Goal: Task Accomplishment & Management: Manage account settings

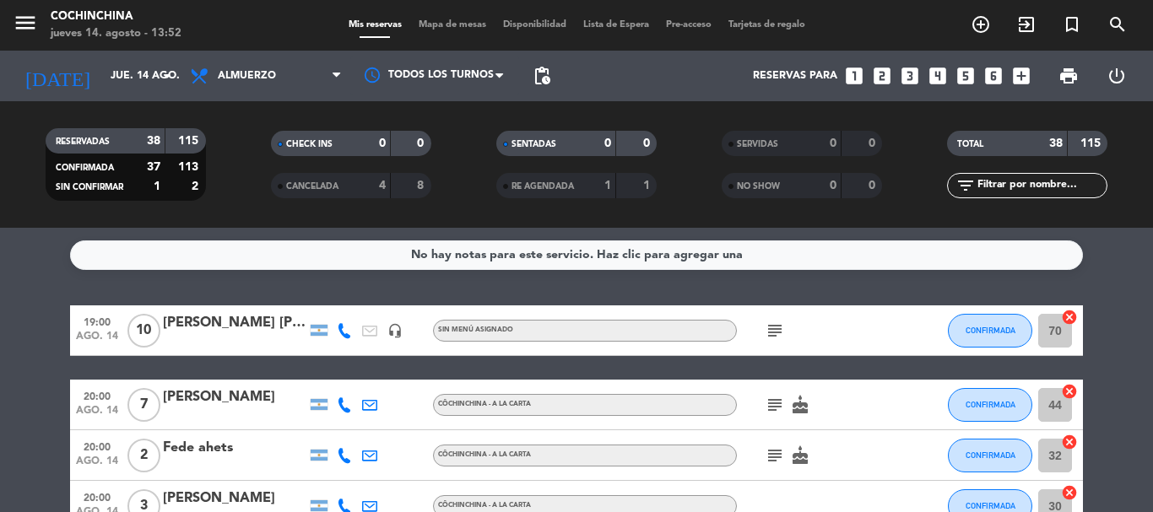
click at [244, 185] on filter-checkbox "CANCELADA 4 8" at bounding box center [350, 185] width 225 height 25
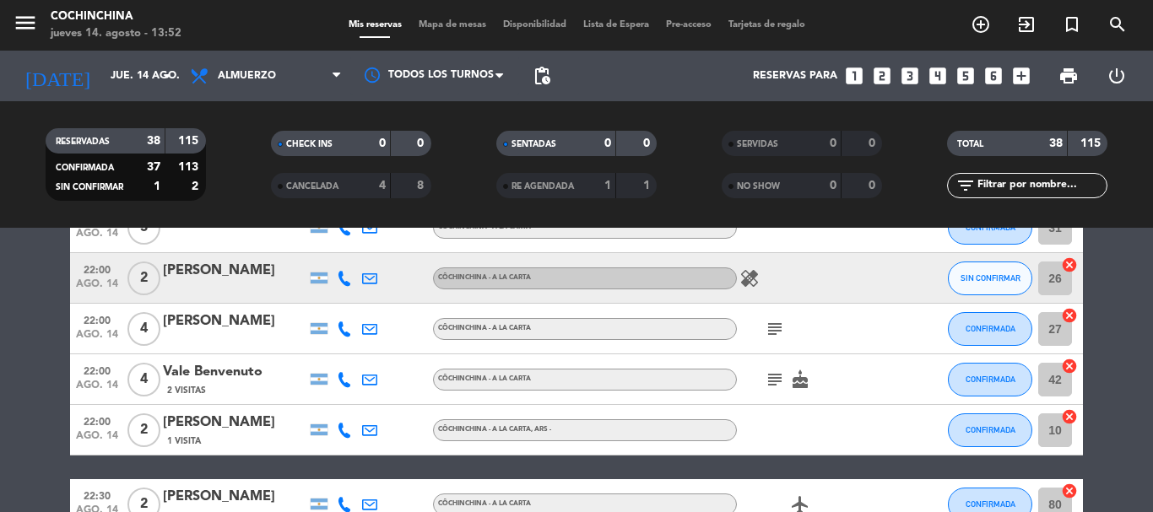
scroll to position [1182, 0]
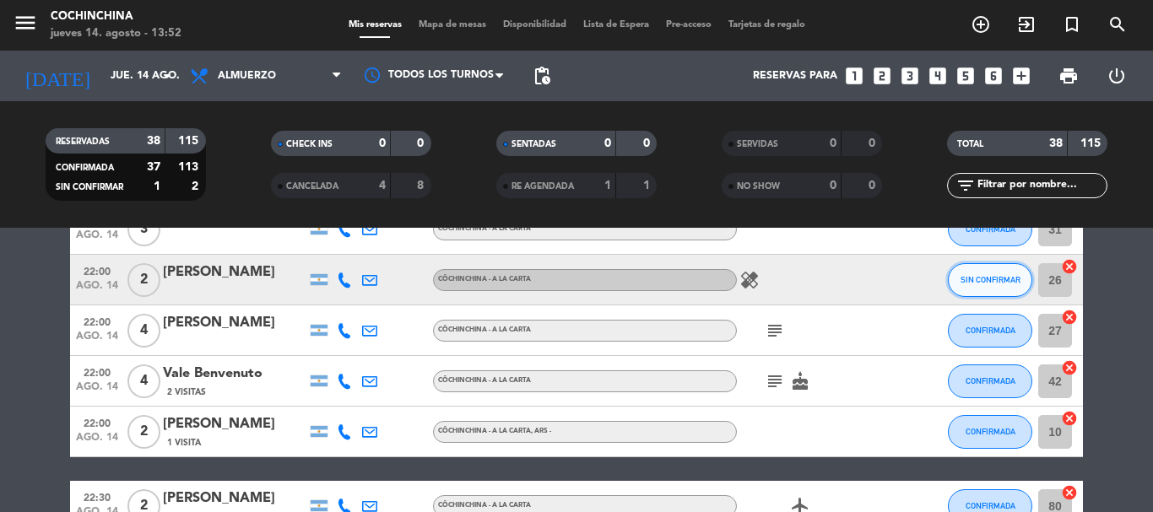
click at [1017, 281] on span "SIN CONFIRMAR" at bounding box center [991, 279] width 60 height 9
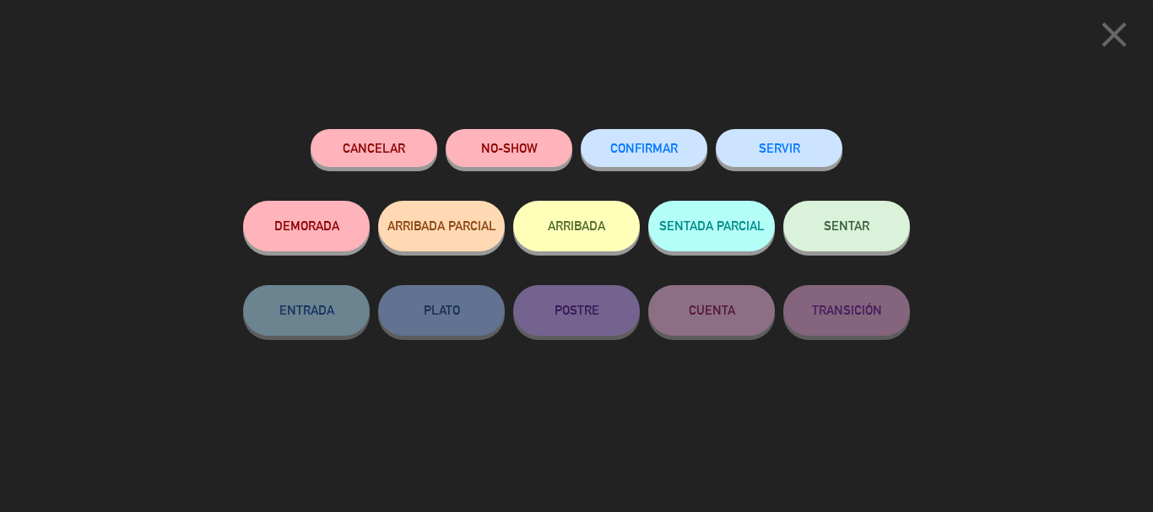
click at [664, 141] on button "CONFIRMAR" at bounding box center [644, 148] width 127 height 38
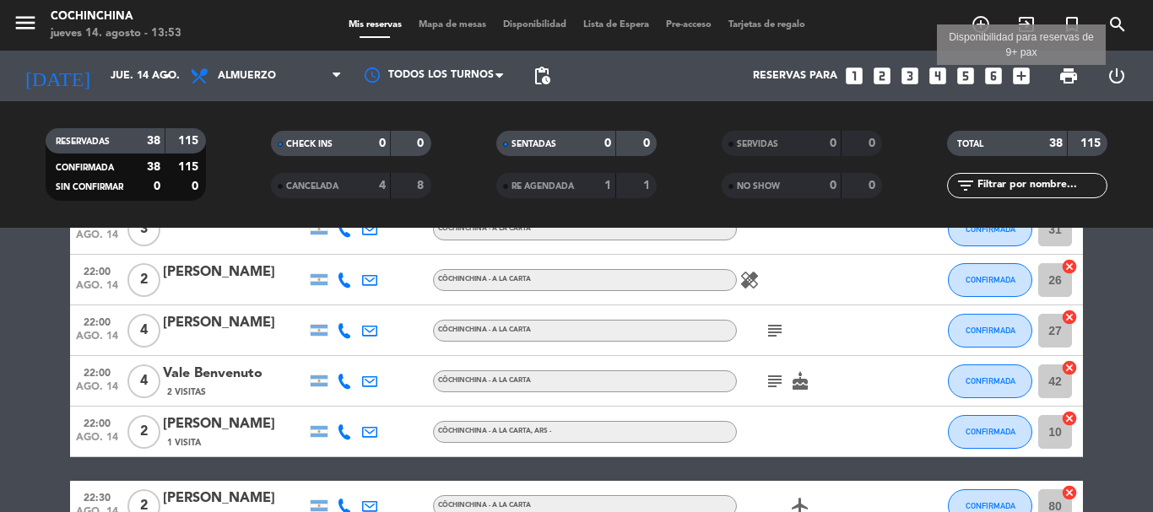
click at [1027, 74] on icon "add_box" at bounding box center [1021, 76] width 22 height 22
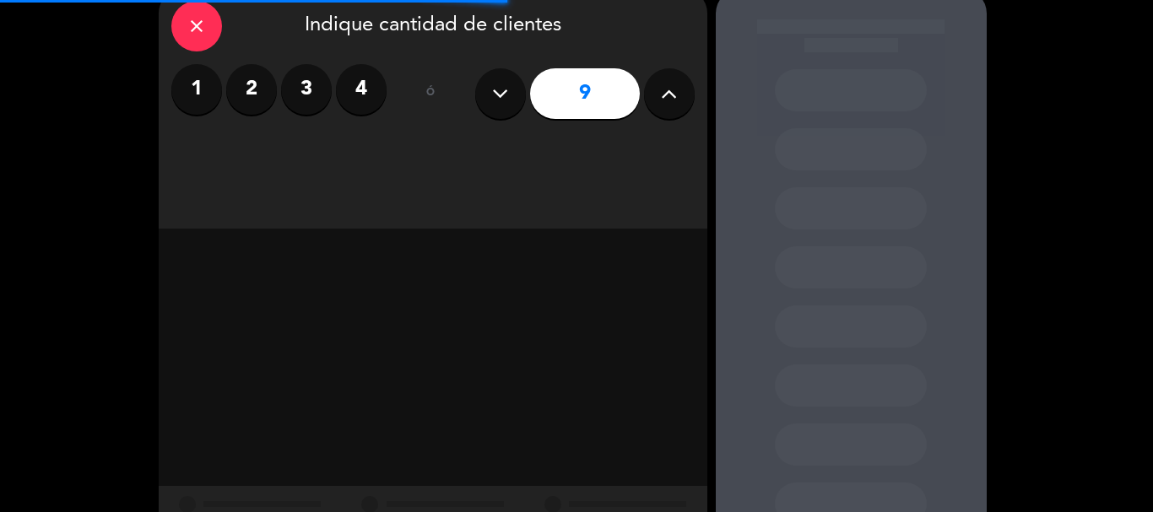
scroll to position [143, 0]
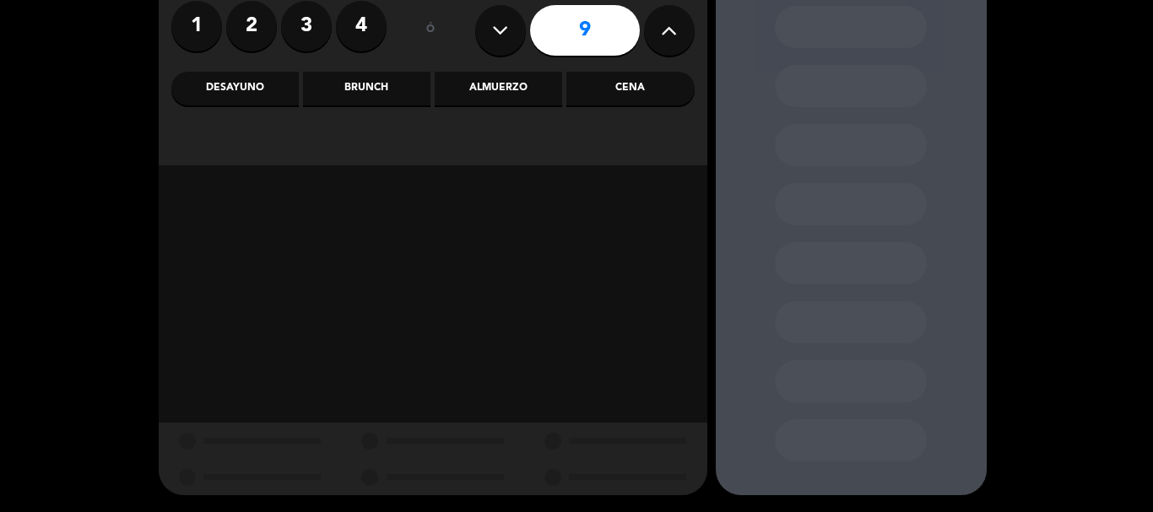
click at [500, 81] on div "Almuerzo" at bounding box center [498, 89] width 127 height 34
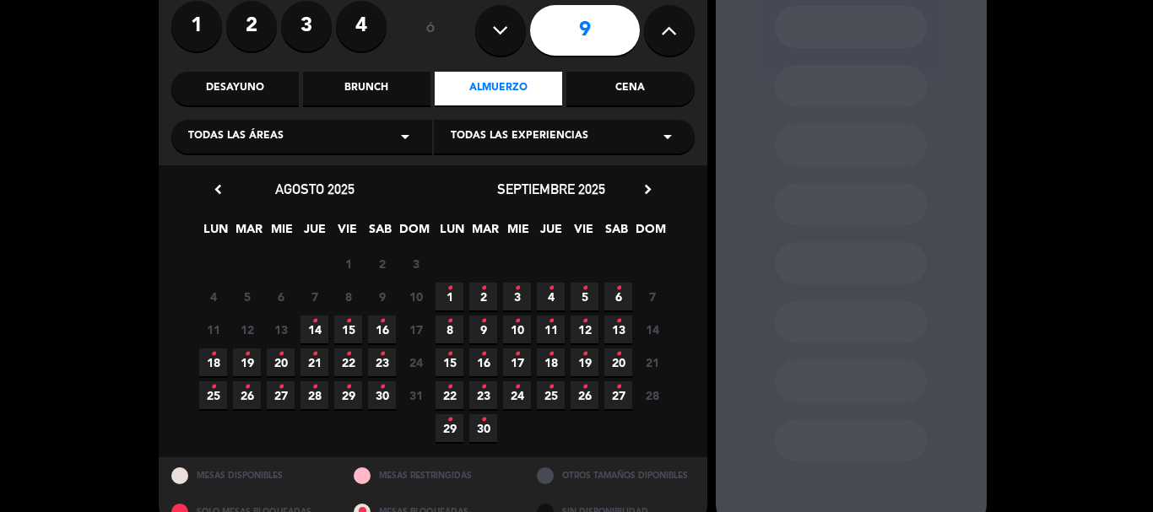
click at [317, 332] on span "14 •" at bounding box center [315, 330] width 28 height 28
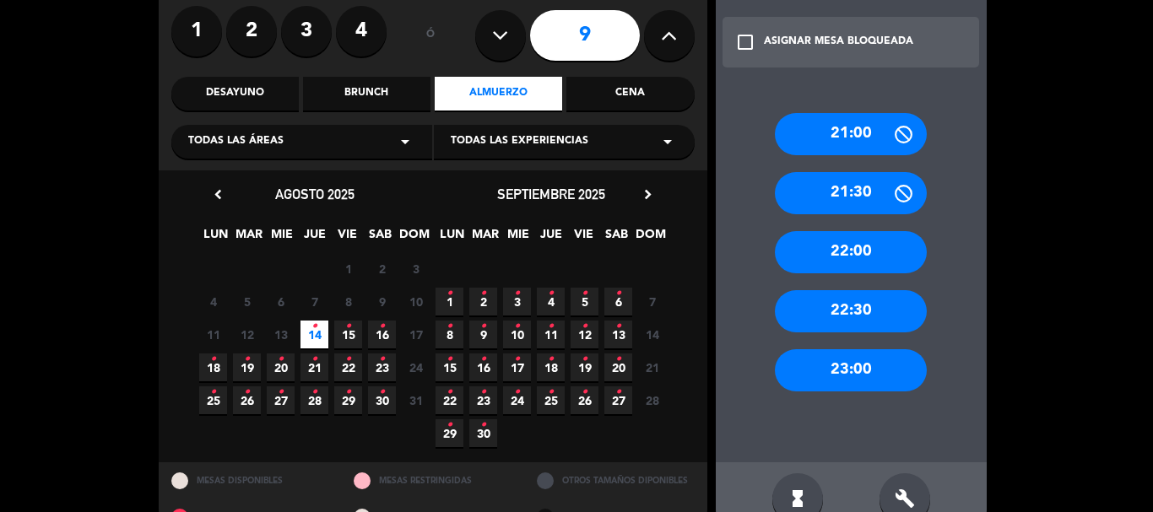
scroll to position [176, 0]
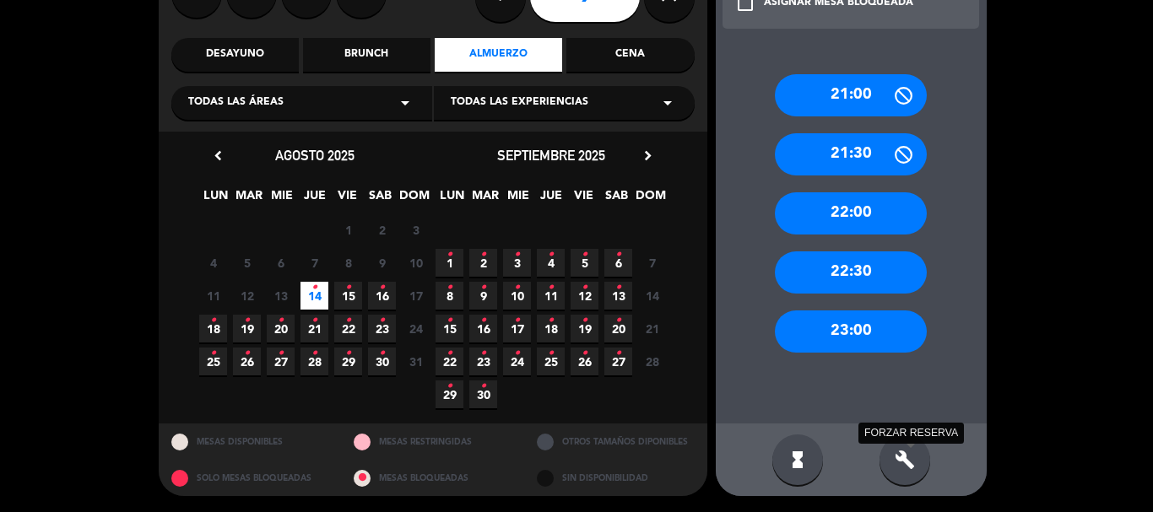
click at [912, 454] on icon "build" at bounding box center [905, 460] width 20 height 20
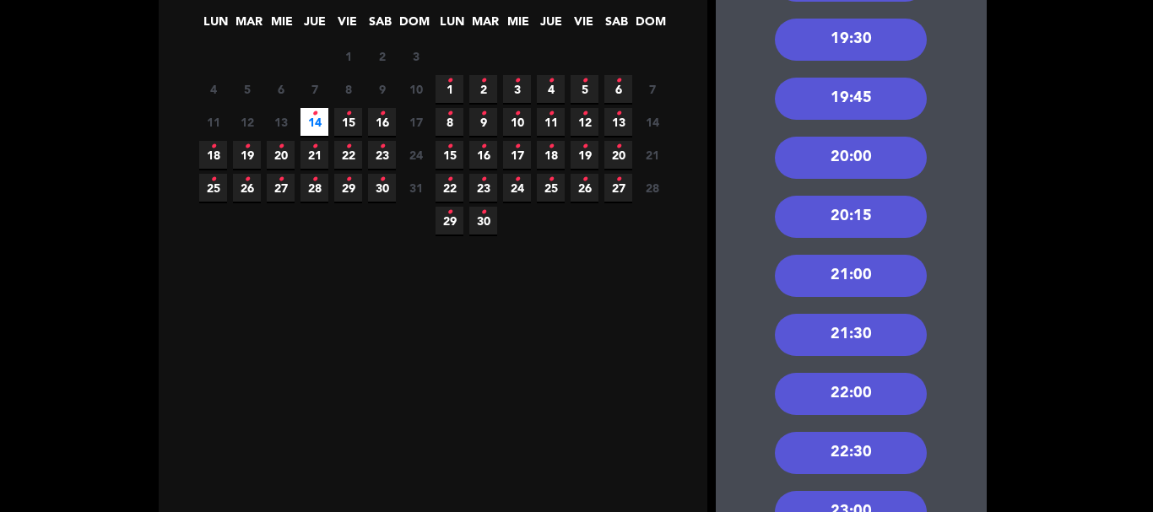
scroll to position [478, 0]
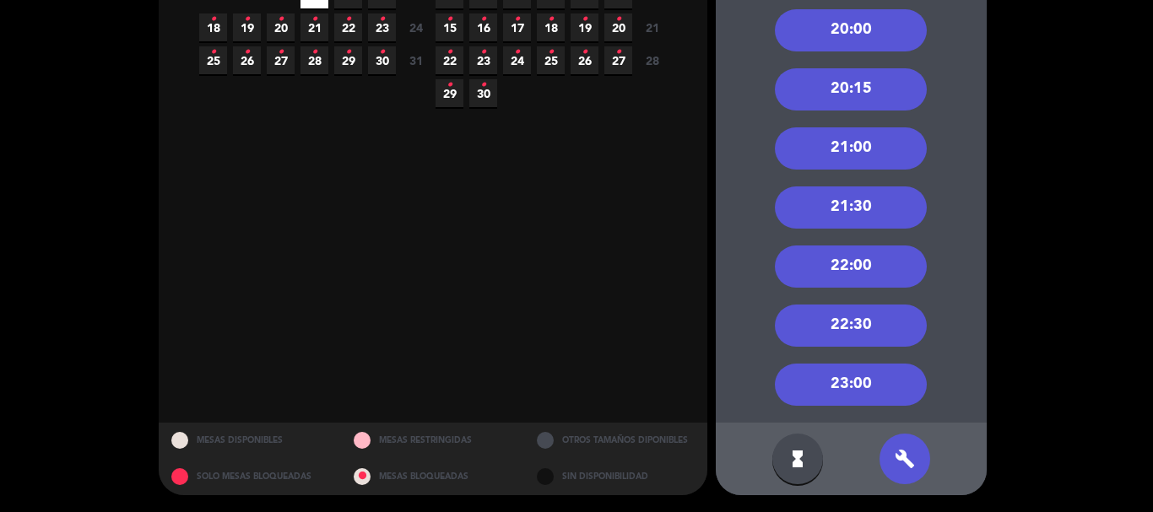
click at [855, 270] on div "22:00" at bounding box center [851, 267] width 152 height 42
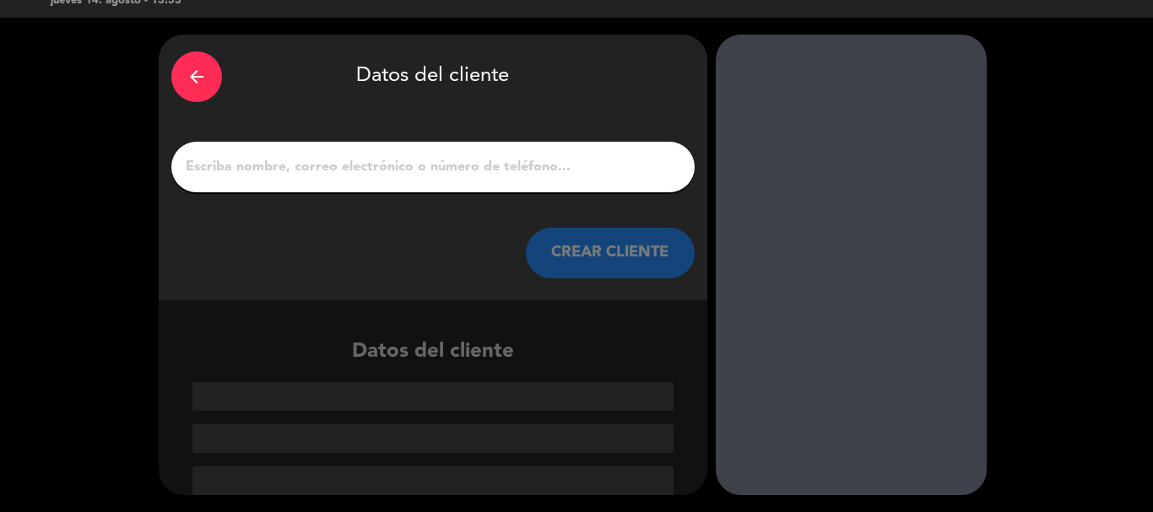
drag, startPoint x: 543, startPoint y: 166, endPoint x: 404, endPoint y: 272, distance: 174.1
click at [404, 272] on div "CREAR CLIENTE" at bounding box center [432, 253] width 523 height 51
click at [445, 165] on input "1" at bounding box center [433, 167] width 498 height 24
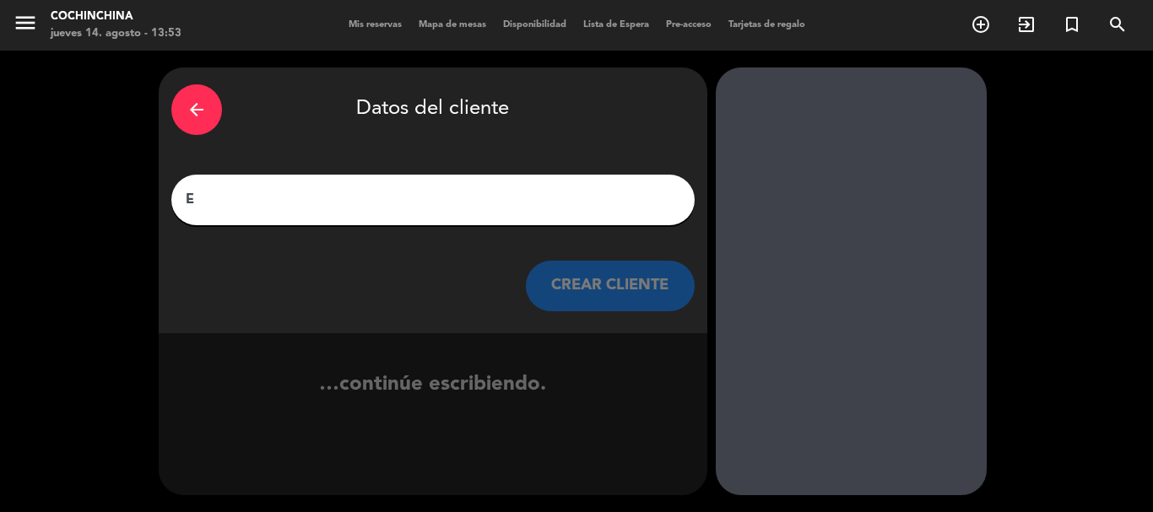
scroll to position [0, 0]
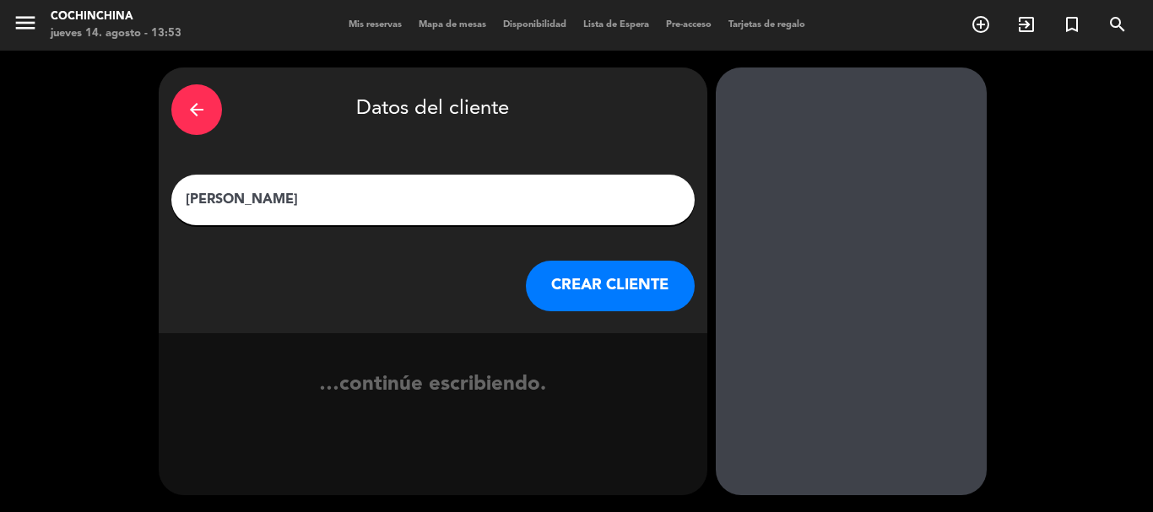
type input "[PERSON_NAME]"
click at [611, 302] on button "CREAR CLIENTE" at bounding box center [610, 286] width 169 height 51
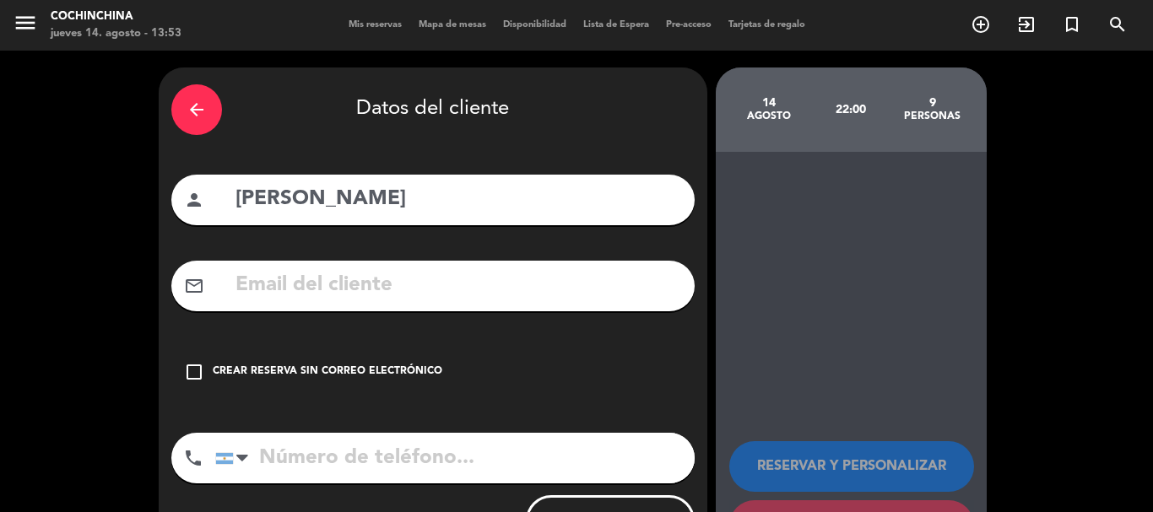
click at [428, 361] on div "check_box_outline_blank Crear reserva sin correo electrónico" at bounding box center [432, 372] width 523 height 51
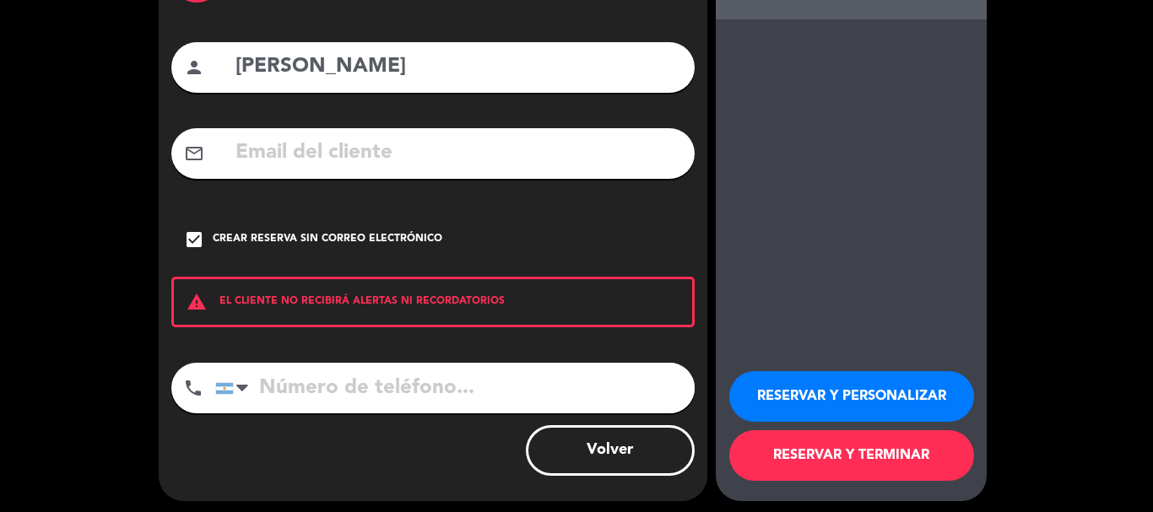
scroll to position [138, 0]
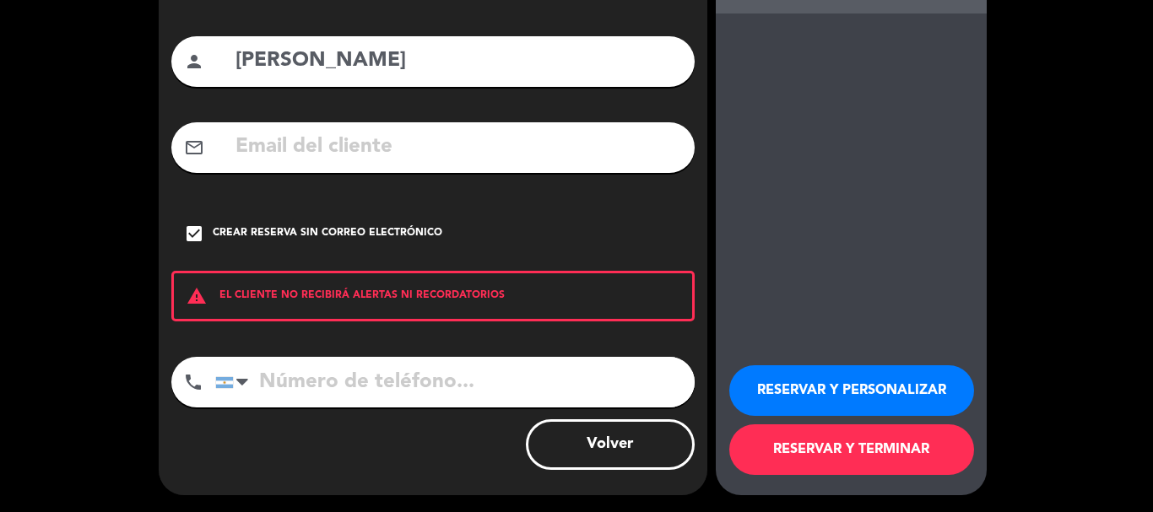
click at [859, 387] on button "RESERVAR Y PERSONALIZAR" at bounding box center [851, 391] width 245 height 51
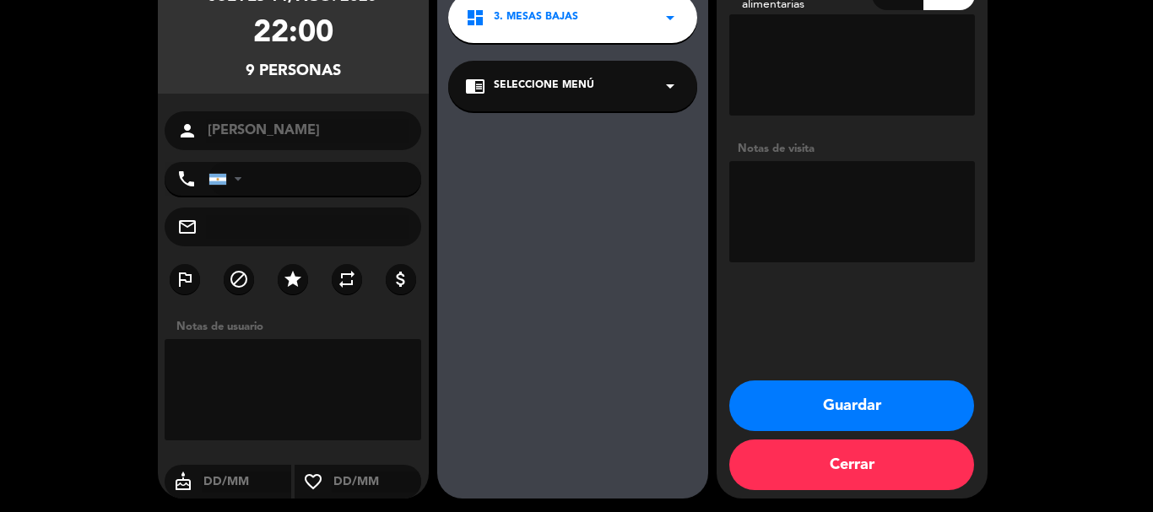
scroll to position [163, 0]
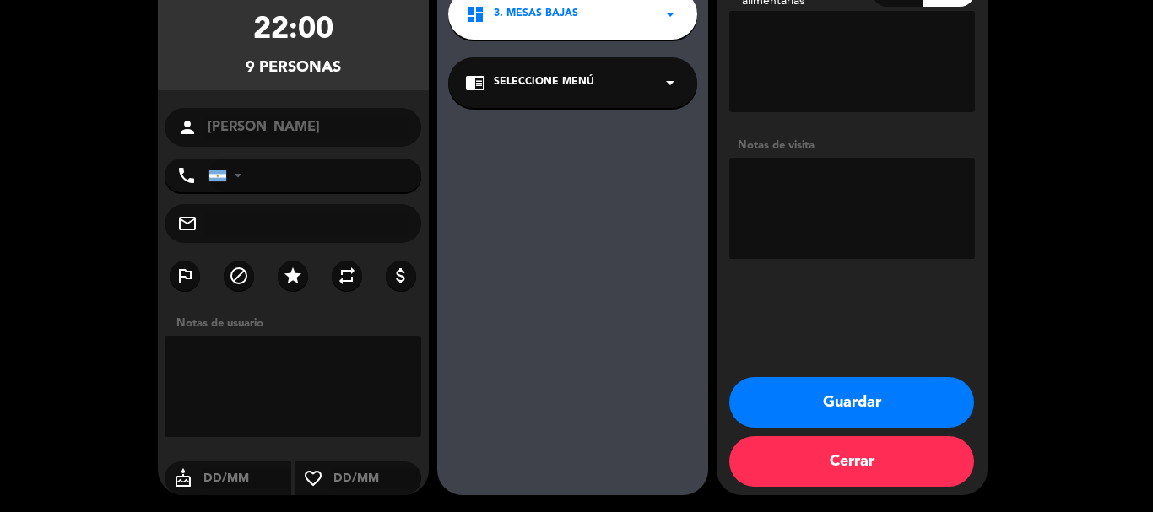
click at [815, 233] on textarea at bounding box center [852, 208] width 246 height 101
type textarea "C"
click at [868, 403] on button "Guardar" at bounding box center [851, 402] width 245 height 51
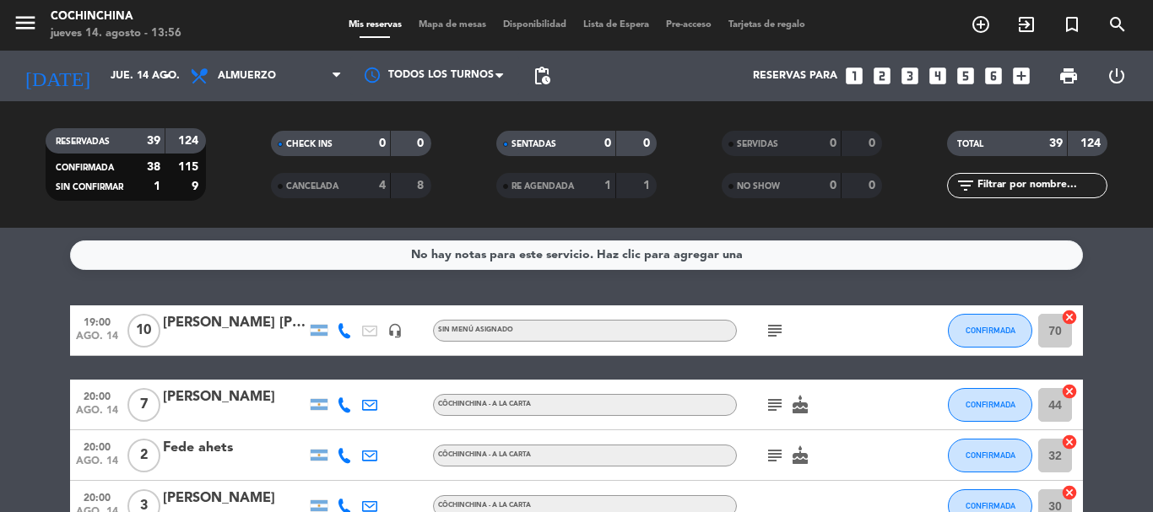
click at [883, 73] on icon "looks_two" at bounding box center [882, 76] width 22 height 22
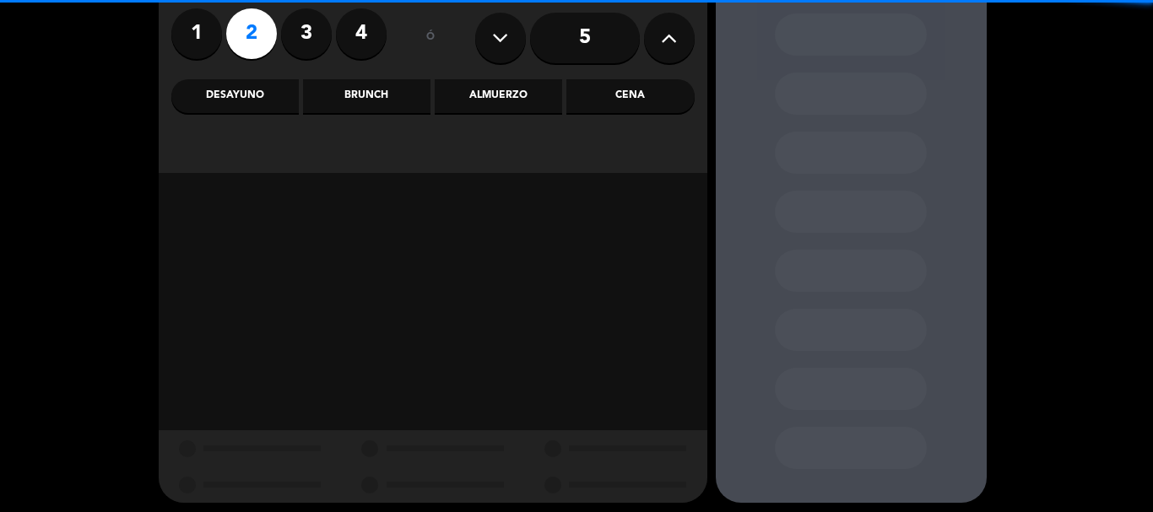
scroll to position [143, 0]
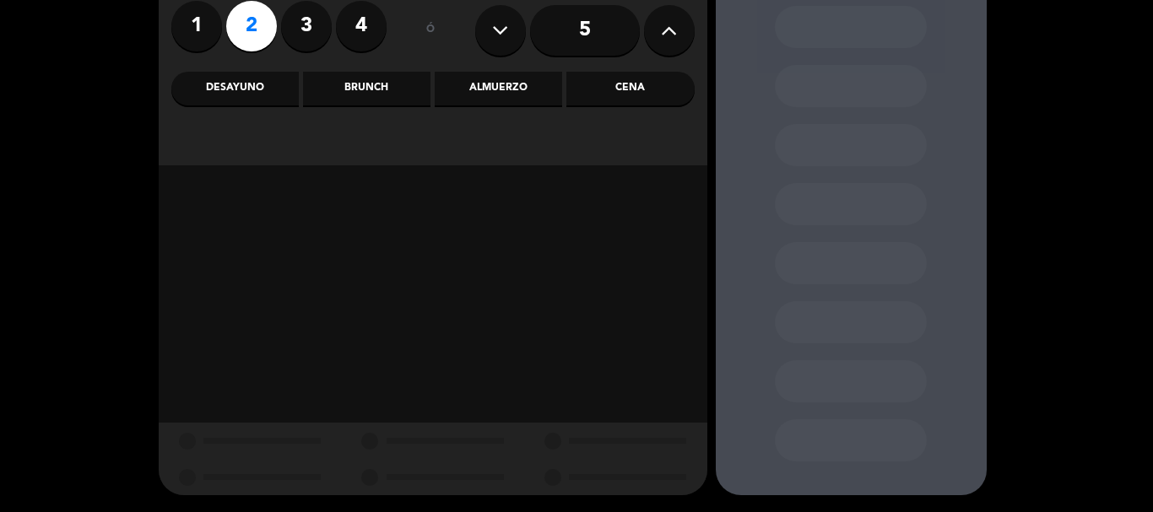
click at [525, 93] on div "Almuerzo" at bounding box center [498, 89] width 127 height 34
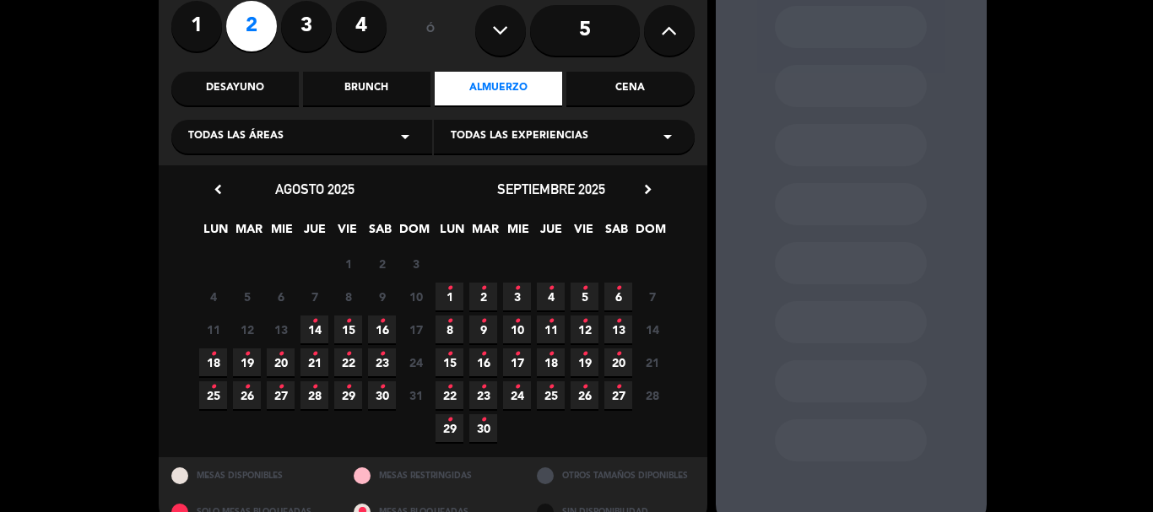
click at [312, 327] on icon "•" at bounding box center [314, 321] width 6 height 27
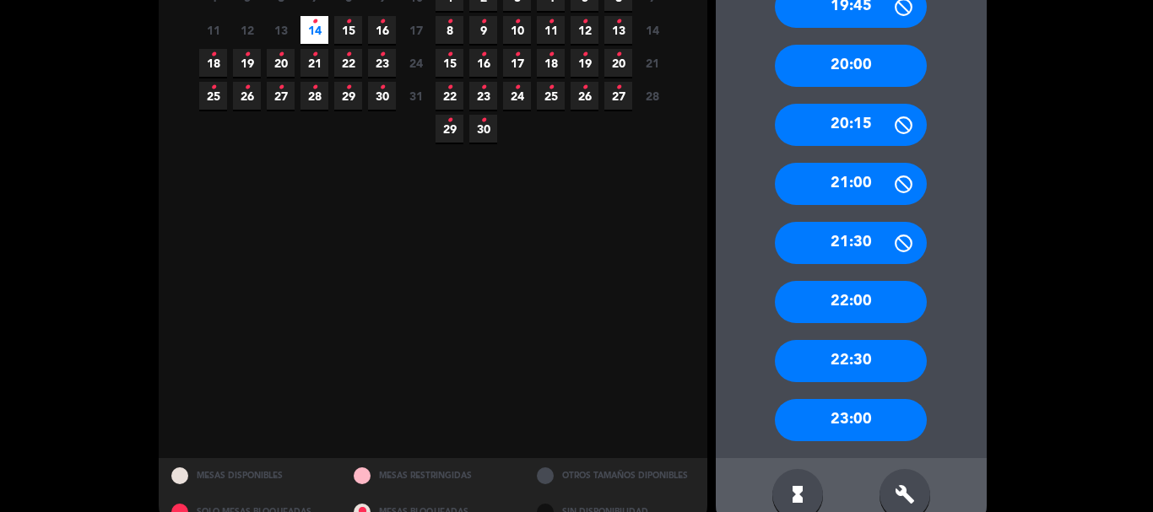
scroll to position [478, 0]
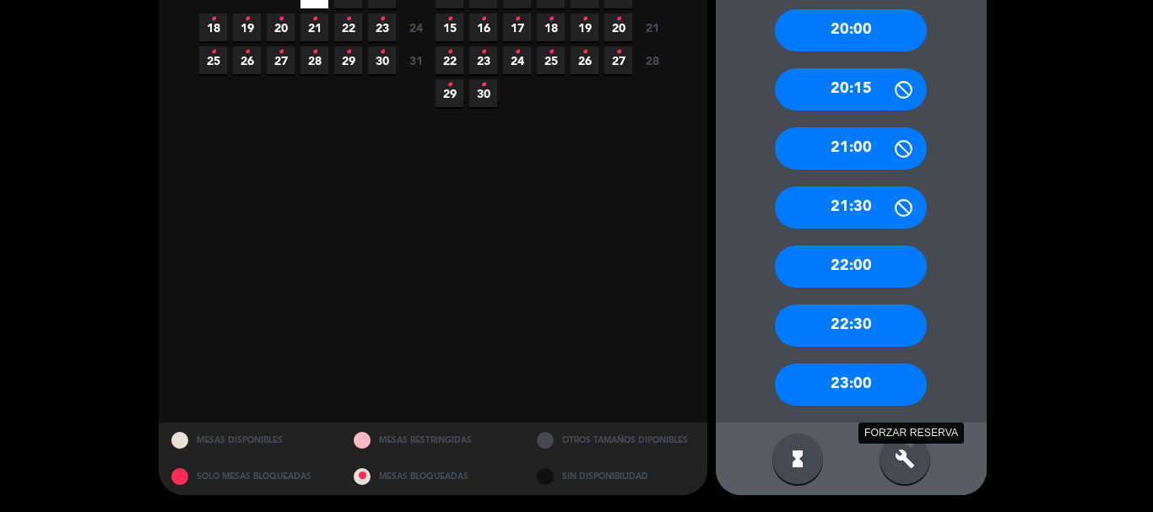
click at [899, 463] on icon "build" at bounding box center [905, 459] width 20 height 20
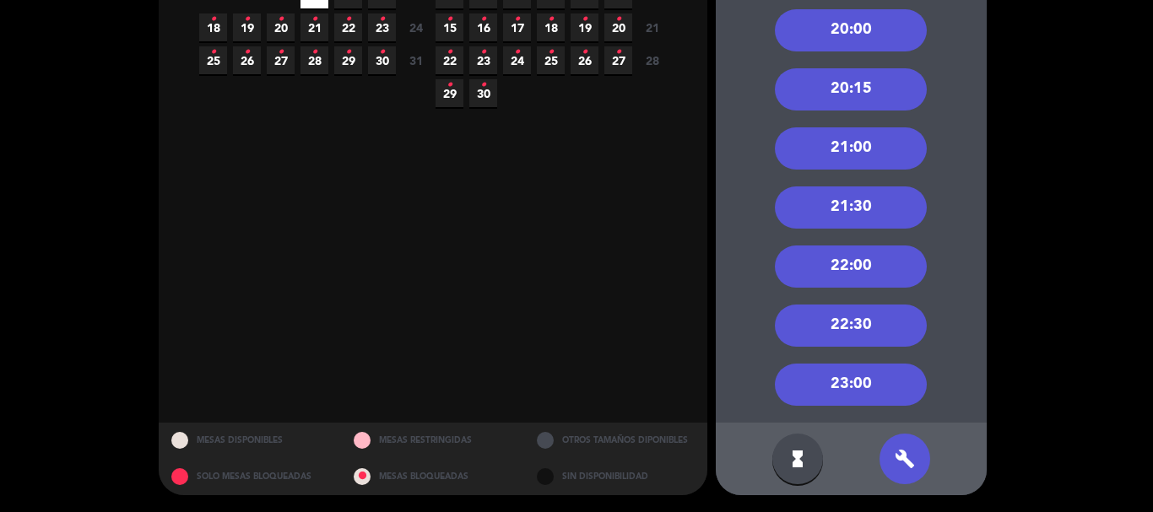
click at [854, 147] on div "21:00" at bounding box center [851, 148] width 152 height 42
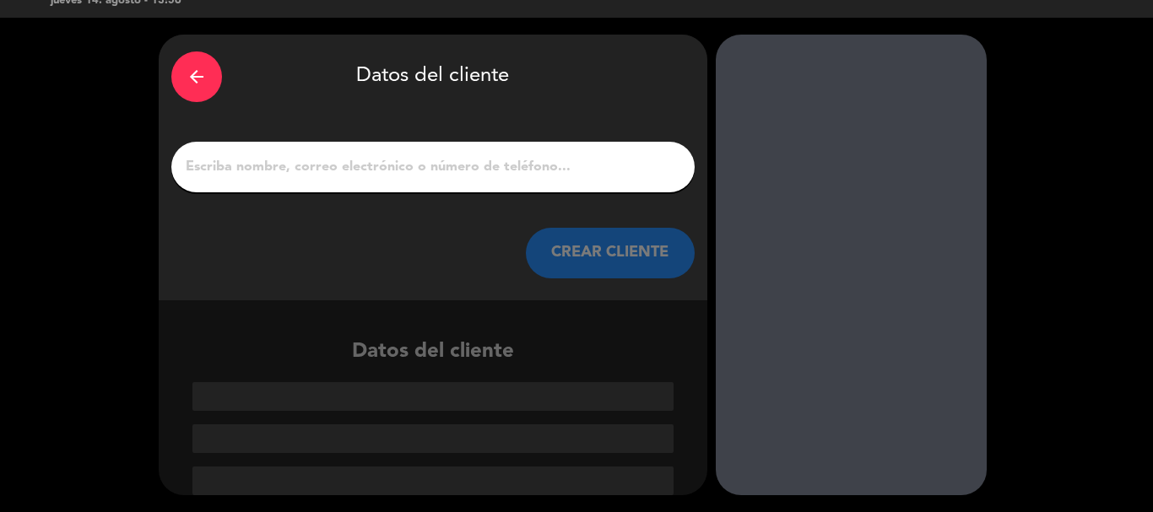
paste input "[PERSON_NAME]"
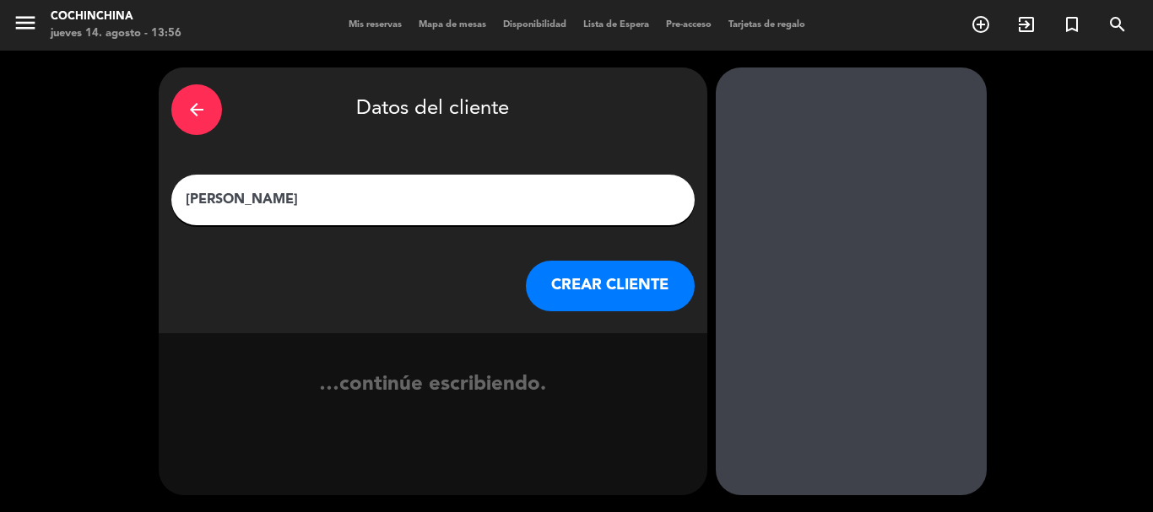
scroll to position [0, 0]
type input "[PERSON_NAME]"
click at [610, 291] on button "CREAR CLIENTE" at bounding box center [610, 286] width 169 height 51
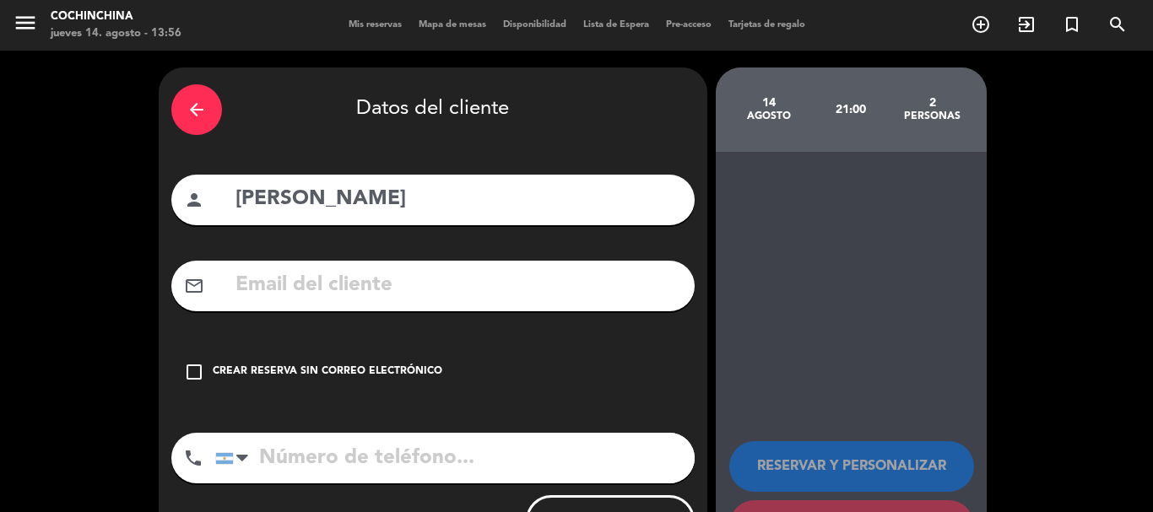
click at [324, 370] on div "Crear reserva sin correo electrónico" at bounding box center [328, 372] width 230 height 17
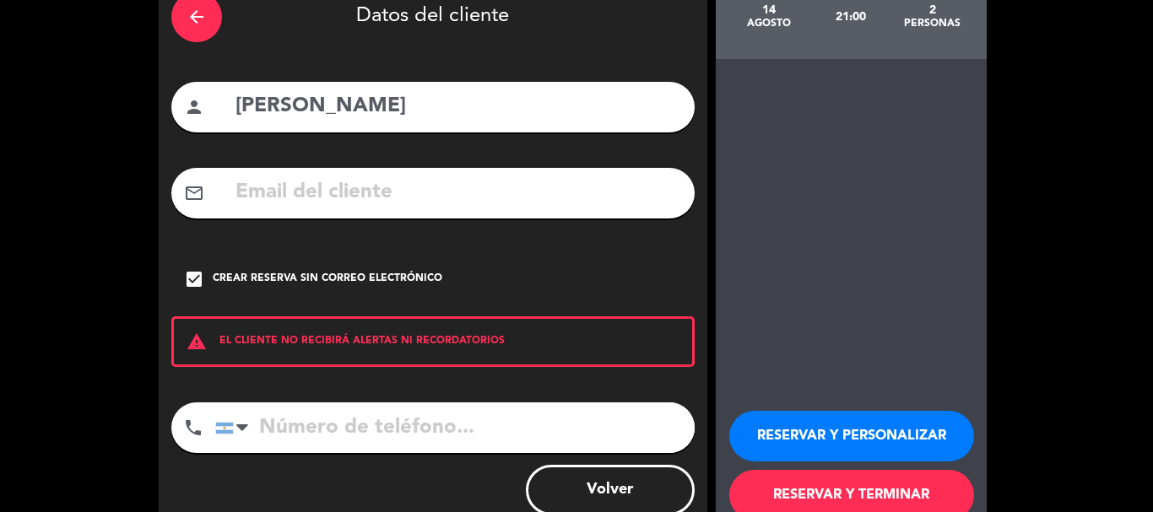
scroll to position [138, 0]
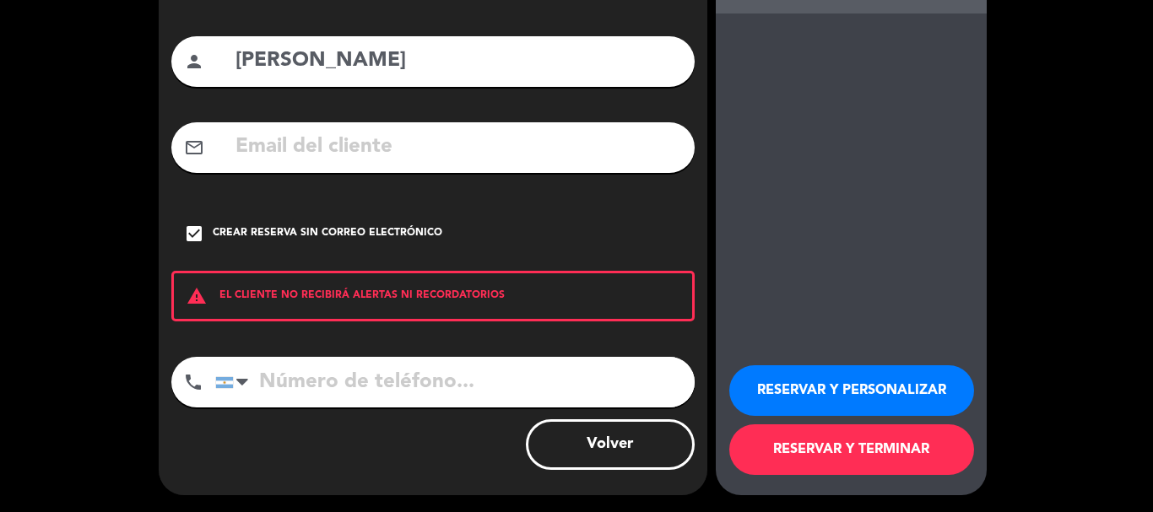
click at [821, 388] on button "RESERVAR Y PERSONALIZAR" at bounding box center [851, 391] width 245 height 51
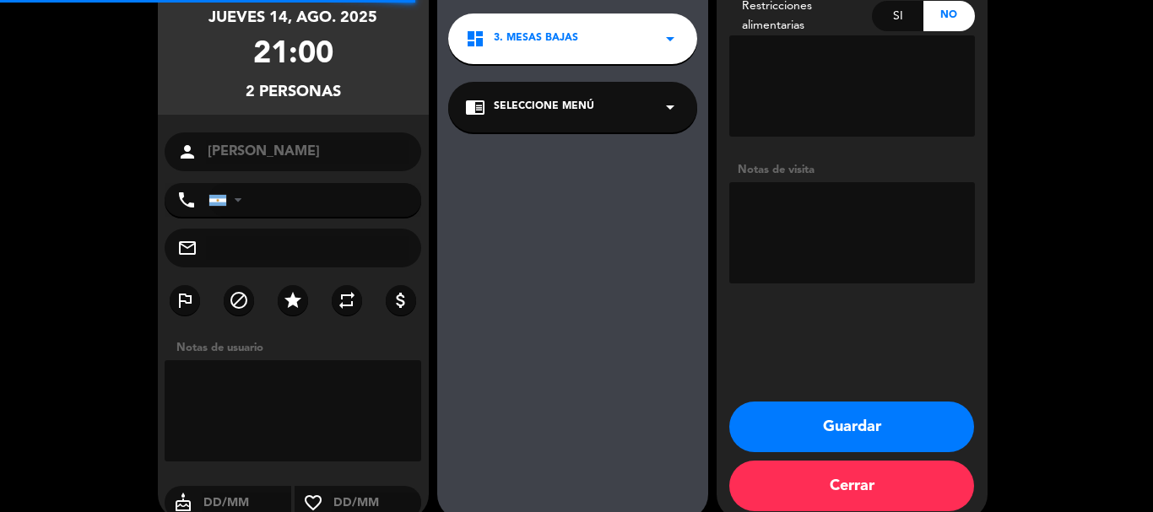
scroll to position [68, 0]
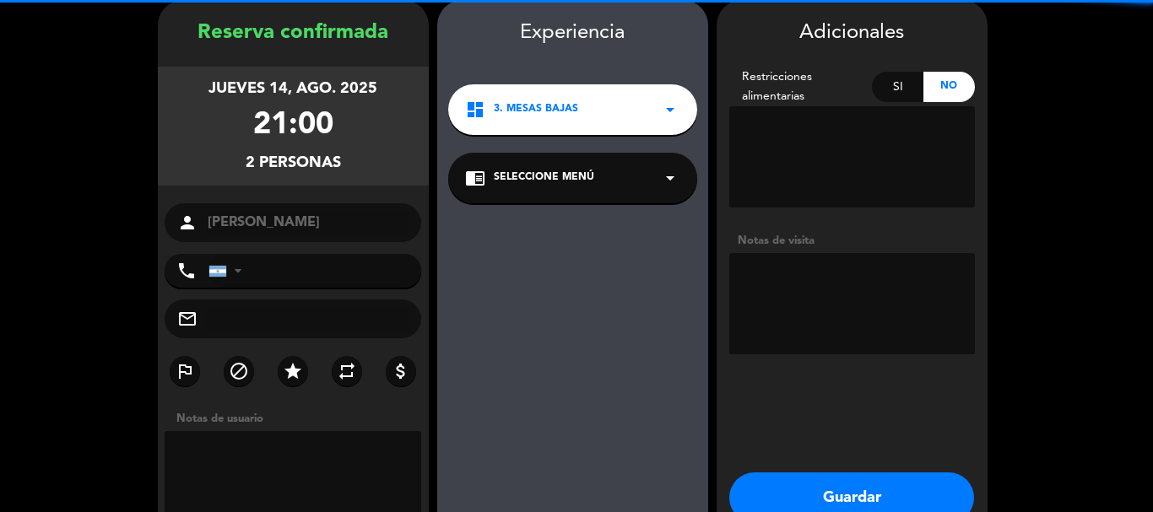
click at [821, 338] on textarea at bounding box center [852, 303] width 246 height 101
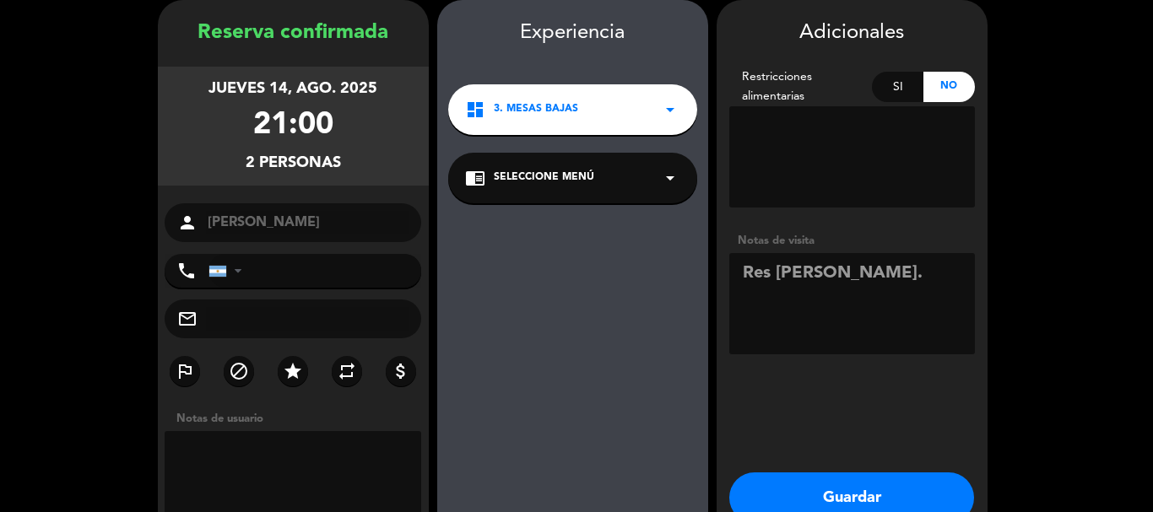
click at [844, 270] on textarea at bounding box center [852, 303] width 246 height 101
click at [891, 269] on textarea at bounding box center [852, 303] width 246 height 101
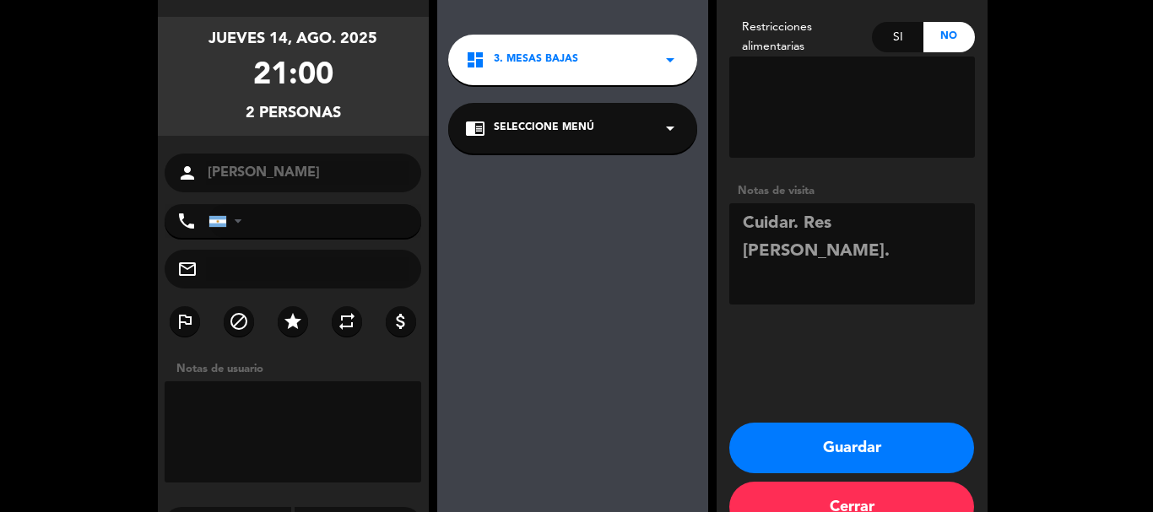
scroll to position [163, 0]
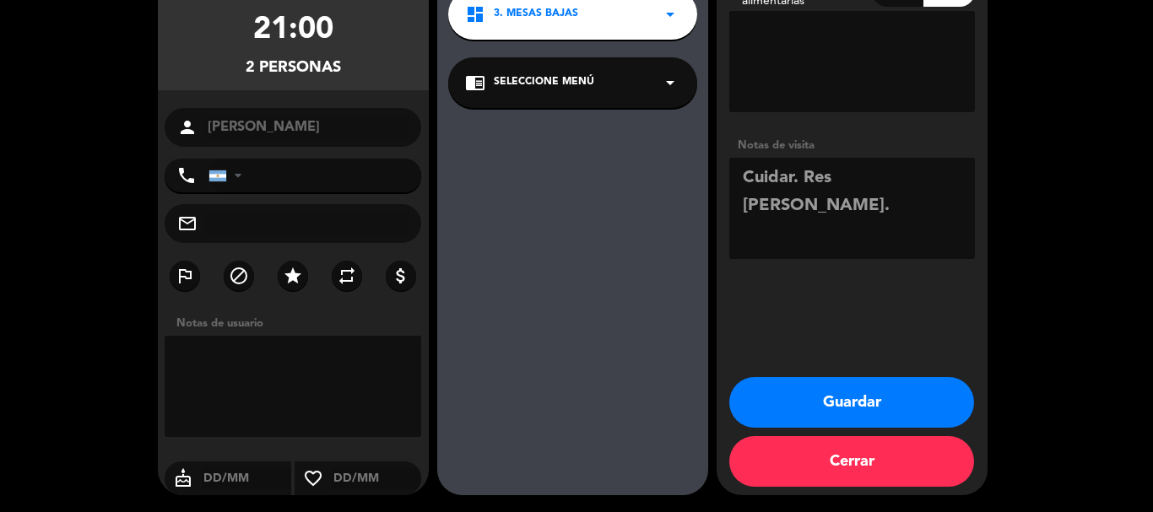
type textarea "Cuidar. Res [PERSON_NAME]."
click at [839, 403] on button "Guardar" at bounding box center [851, 402] width 245 height 51
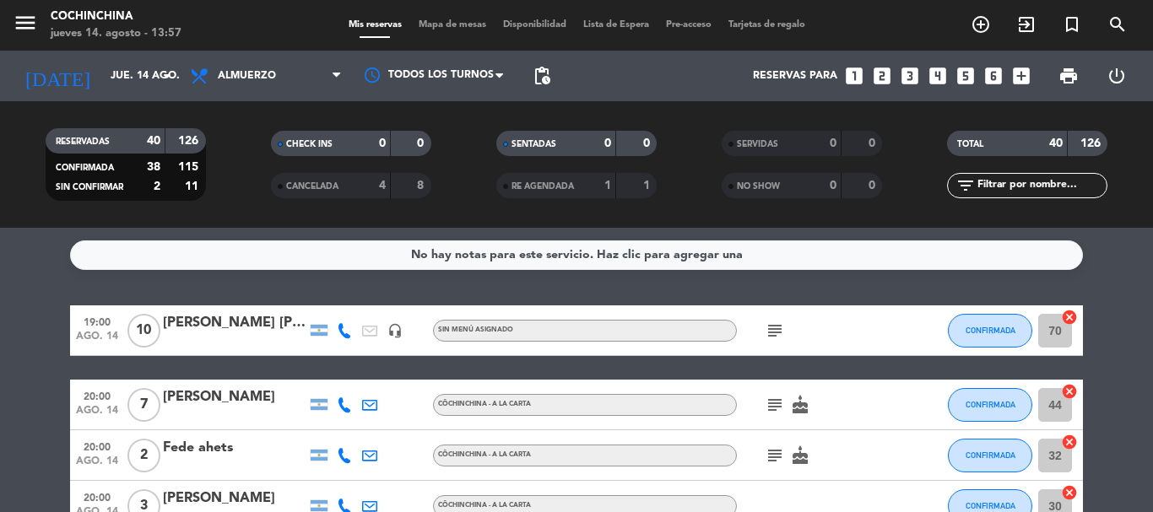
click at [451, 27] on span "Mapa de mesas" at bounding box center [452, 24] width 84 height 9
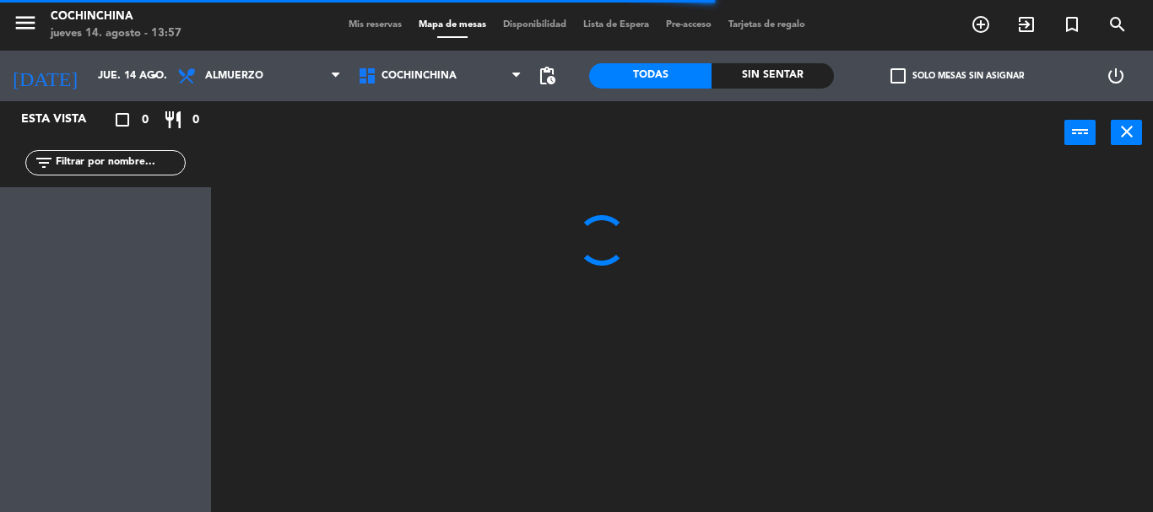
click at [906, 79] on span "check_box_outline_blank" at bounding box center [898, 75] width 15 height 15
click at [957, 76] on input "check_box_outline_blank Solo mesas sin asignar" at bounding box center [957, 76] width 0 height 0
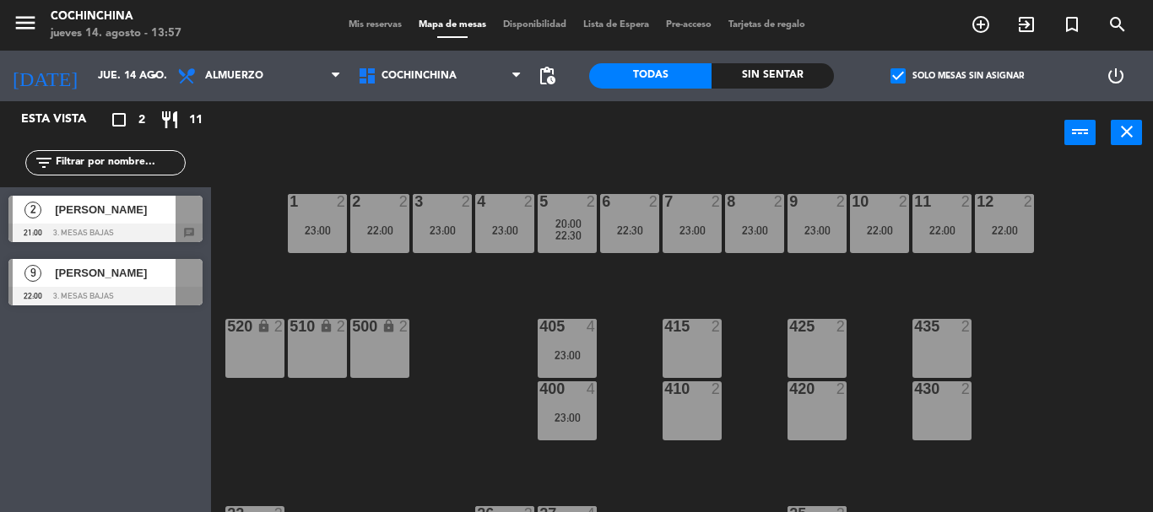
click at [138, 219] on span "[PERSON_NAME]" at bounding box center [115, 210] width 121 height 18
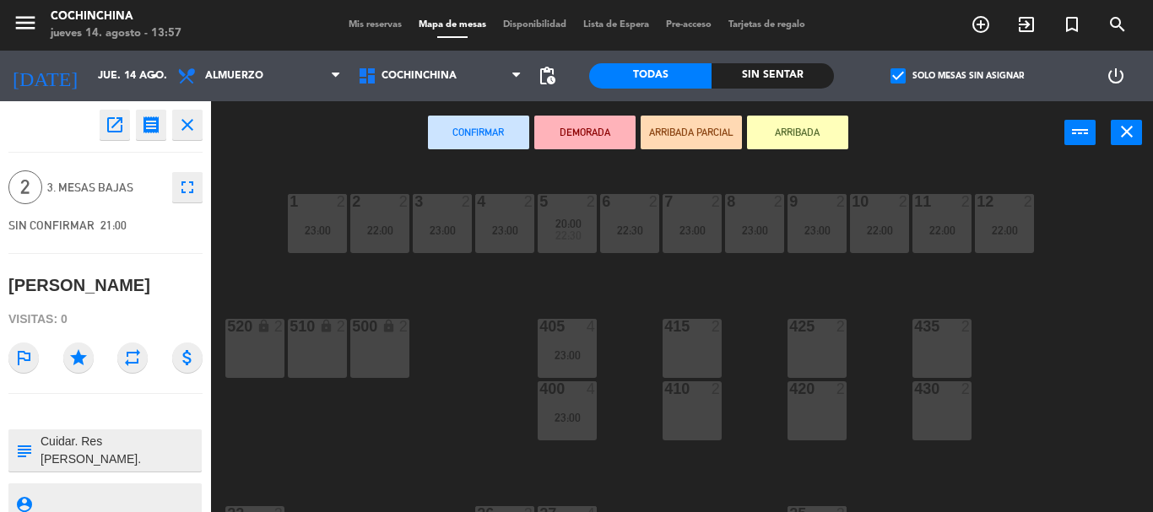
click at [107, 132] on icon "open_in_new" at bounding box center [115, 125] width 20 height 20
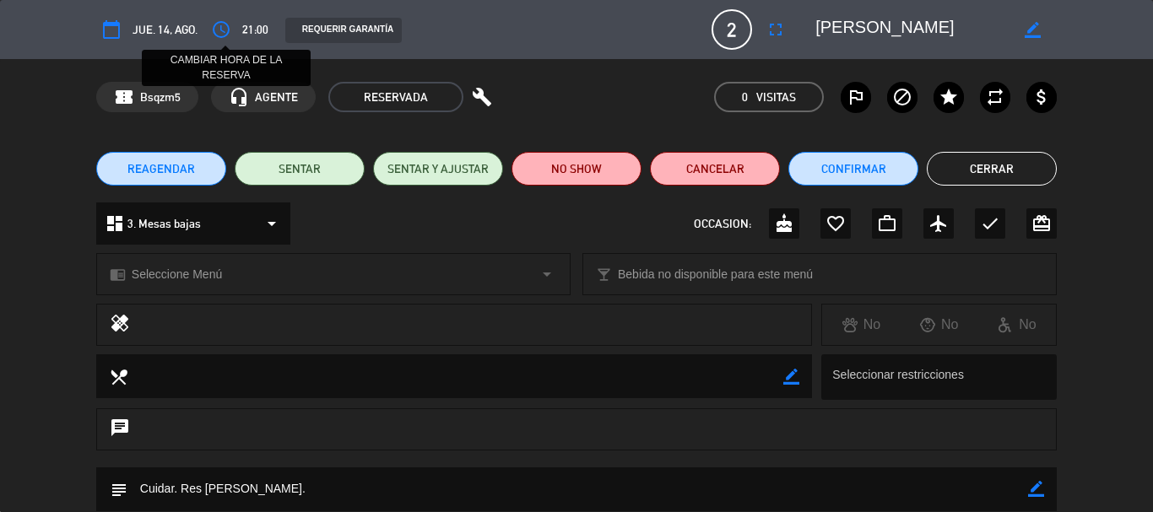
click at [219, 24] on icon "access_time" at bounding box center [221, 29] width 20 height 20
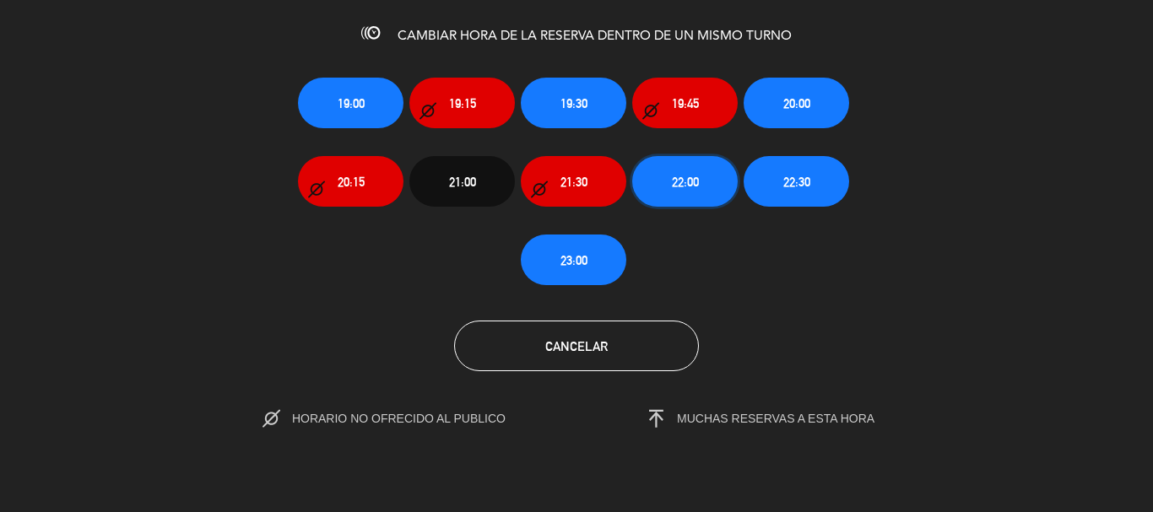
click at [677, 183] on span "22:00" at bounding box center [685, 181] width 27 height 19
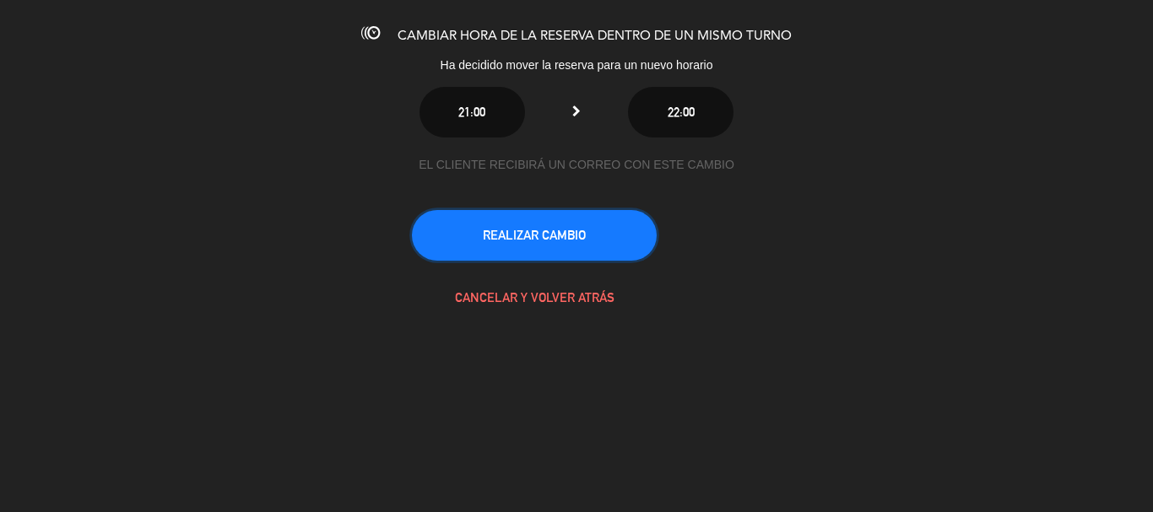
click at [605, 236] on button "REALIZAR CAMBIO" at bounding box center [534, 235] width 245 height 51
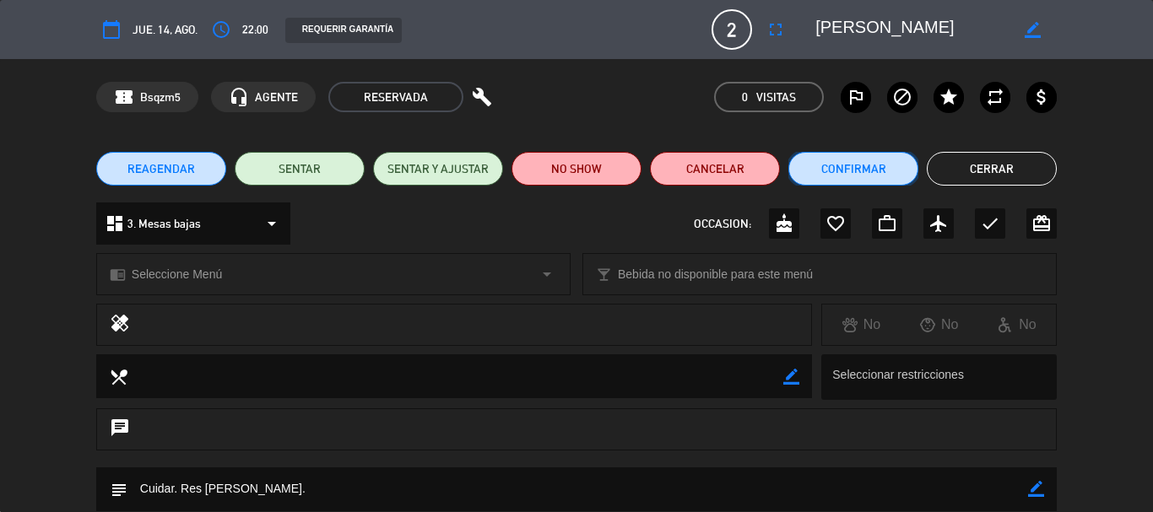
click at [869, 176] on button "Confirmar" at bounding box center [853, 169] width 130 height 34
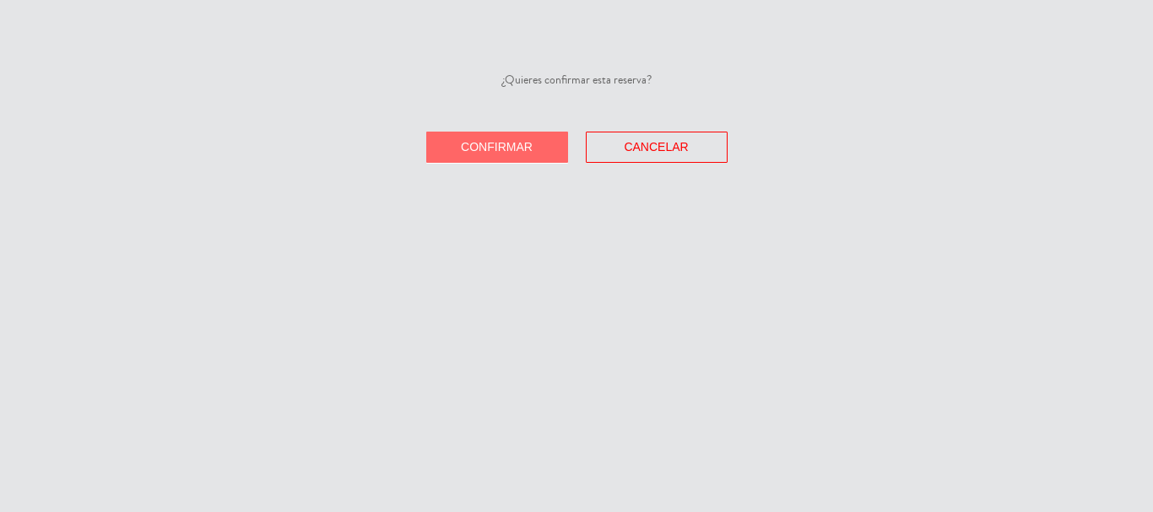
click at [474, 143] on span "Confirmar" at bounding box center [497, 147] width 72 height 14
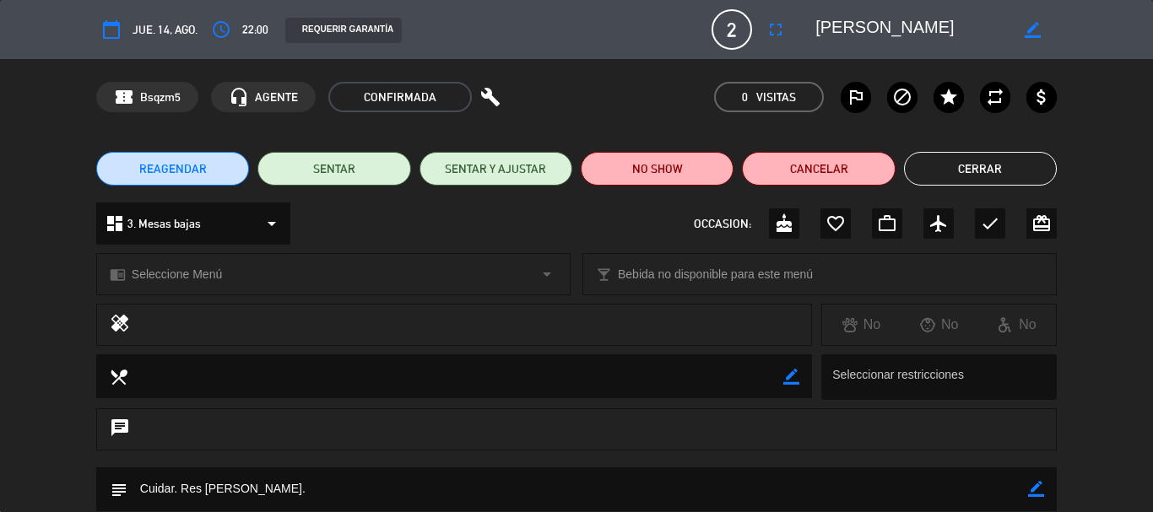
click at [993, 177] on button "Cerrar" at bounding box center [980, 169] width 153 height 34
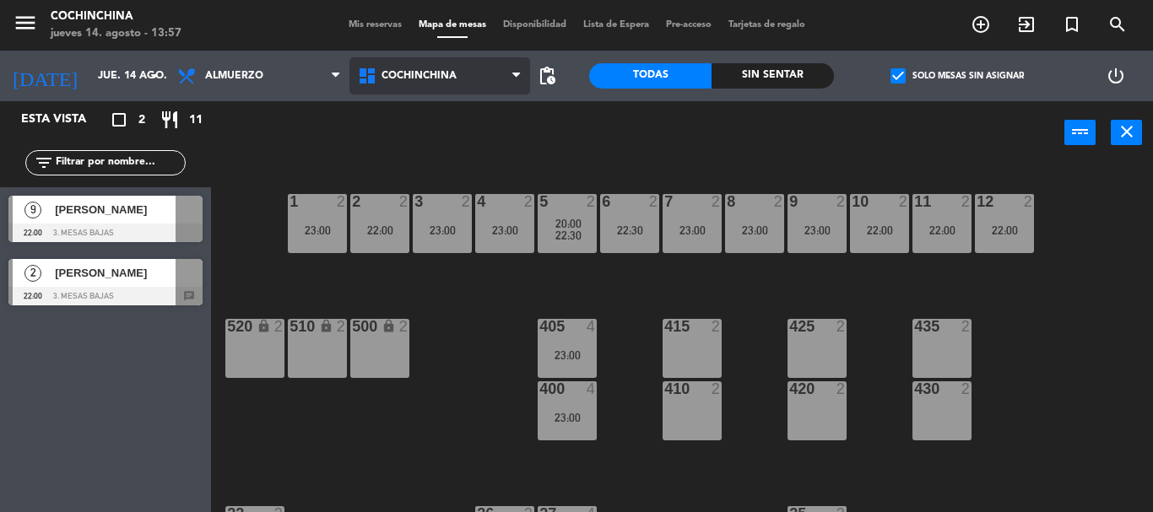
click at [437, 65] on span "Cochinchina" at bounding box center [439, 75] width 181 height 37
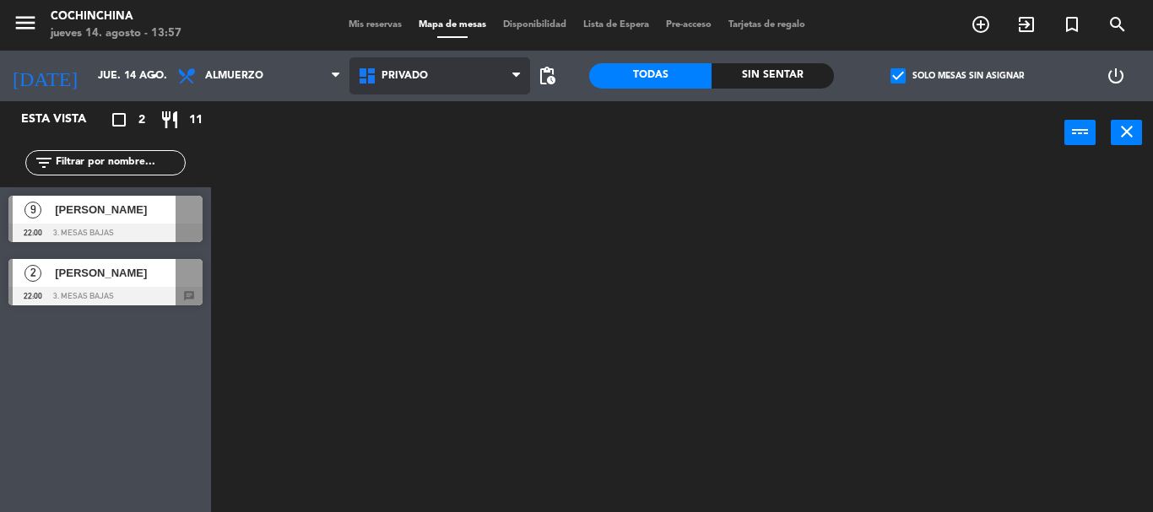
click at [420, 185] on ng-component "menu Cochinchina jueves 14. agosto - 13:57 Mis reservas Mapa de mesas Disponibi…" at bounding box center [576, 256] width 1153 height 512
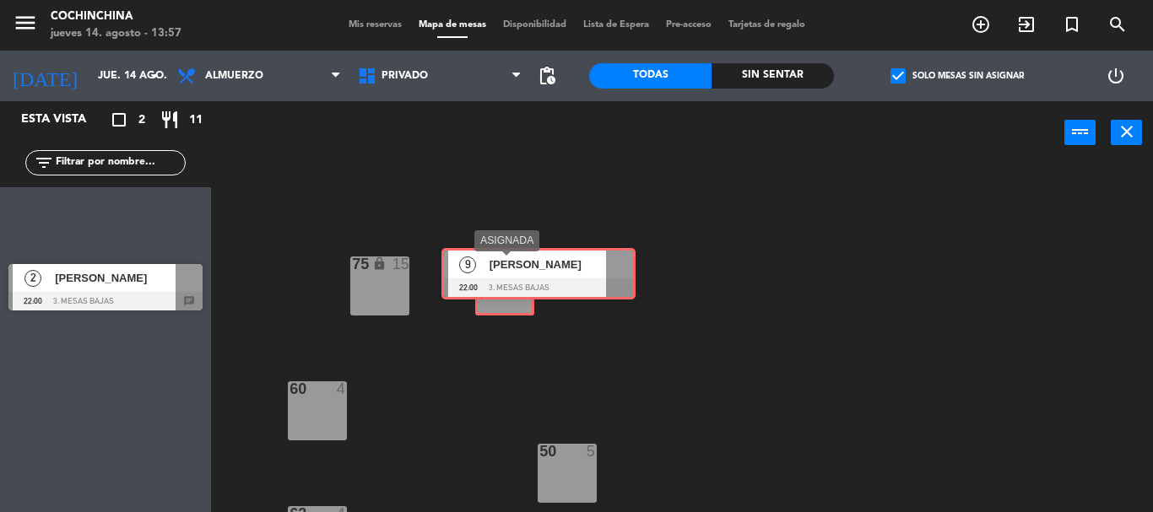
drag, startPoint x: 75, startPoint y: 219, endPoint x: 508, endPoint y: 272, distance: 436.2
click at [508, 272] on div "Esta vista crop_square 2 restaurant 11 filter_list 9 [PERSON_NAME] 22:00 3. Mes…" at bounding box center [576, 306] width 1153 height 411
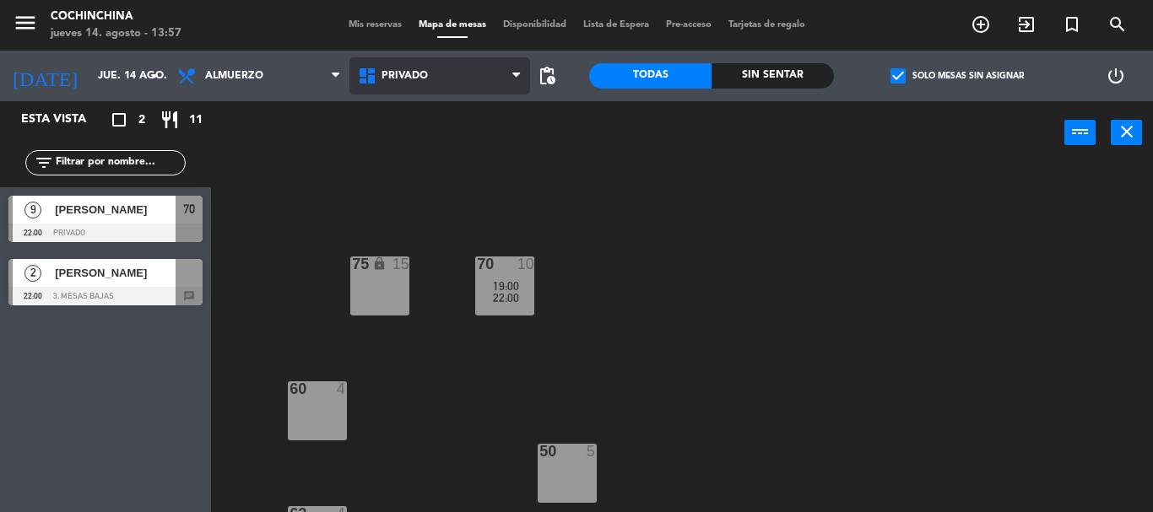
click at [477, 82] on span "Privado" at bounding box center [439, 75] width 181 height 37
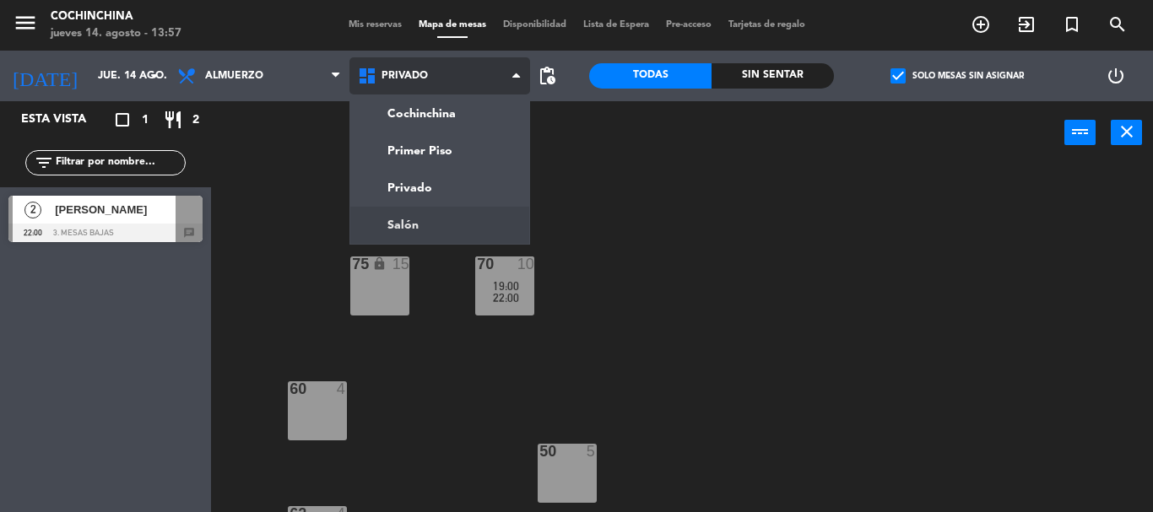
click at [430, 222] on ng-component "menu Cochinchina jueves 14. agosto - 13:57 Mis reservas Mapa de mesas Disponibi…" at bounding box center [576, 256] width 1153 height 512
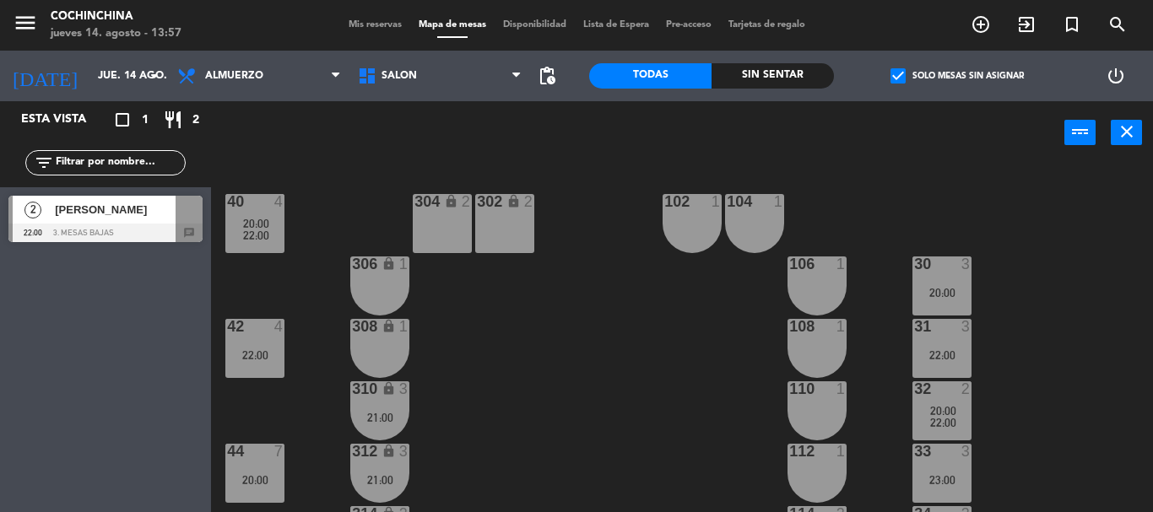
scroll to position [84, 0]
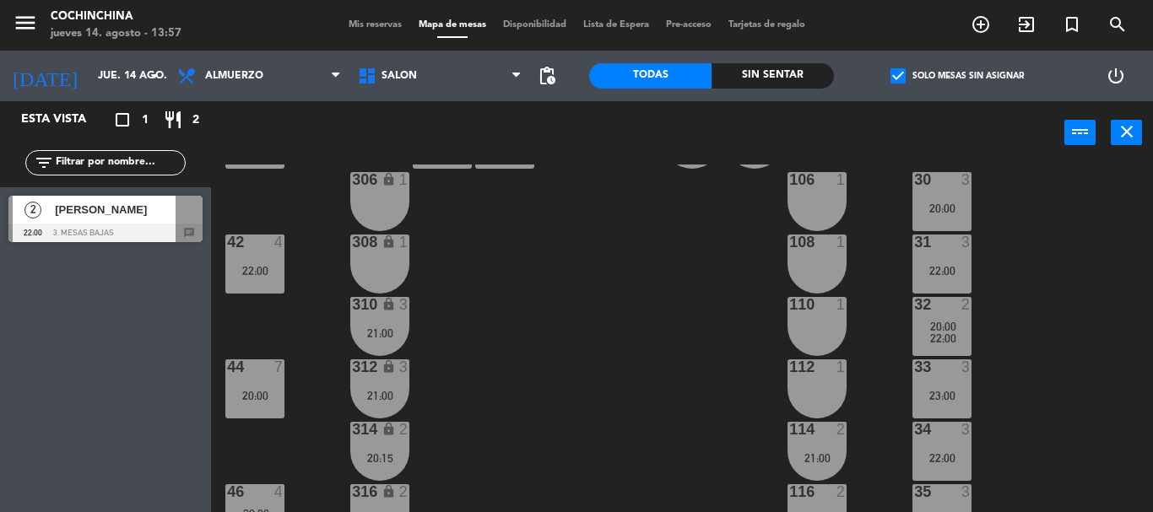
drag, startPoint x: 631, startPoint y: 327, endPoint x: 499, endPoint y: 136, distance: 231.8
click at [631, 323] on div "40 4 20:00 22:00 304 lock 2 102 1 302 lock 2 104 1 306 lock 1 30 3 20:00 106 1 …" at bounding box center [688, 339] width 930 height 348
click at [477, 75] on span "Salón" at bounding box center [439, 75] width 181 height 37
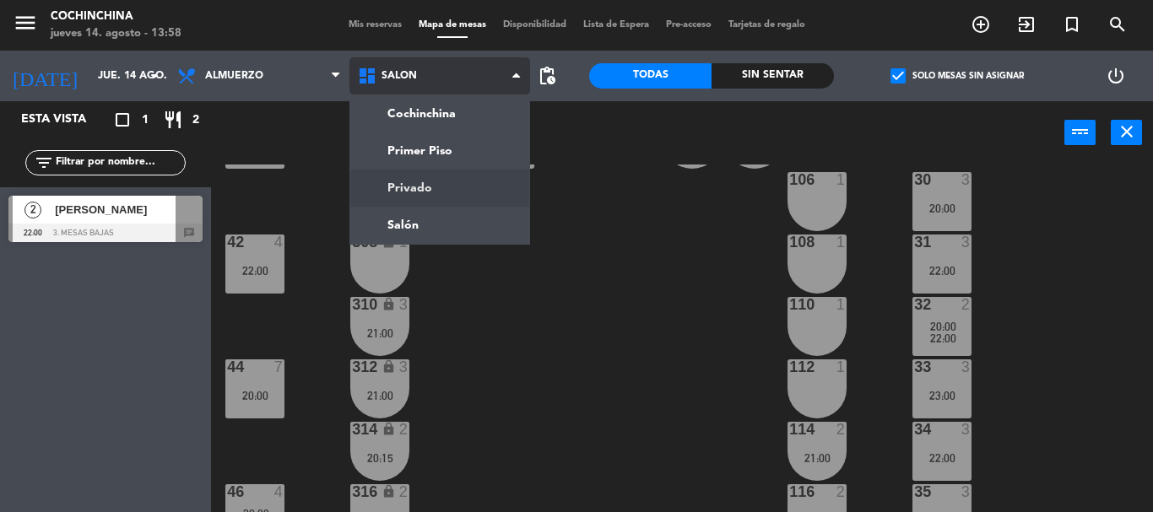
click at [443, 181] on ng-component "menu Cochinchina jueves 14. agosto - 13:58 Mis reservas Mapa de mesas Disponibi…" at bounding box center [576, 256] width 1153 height 512
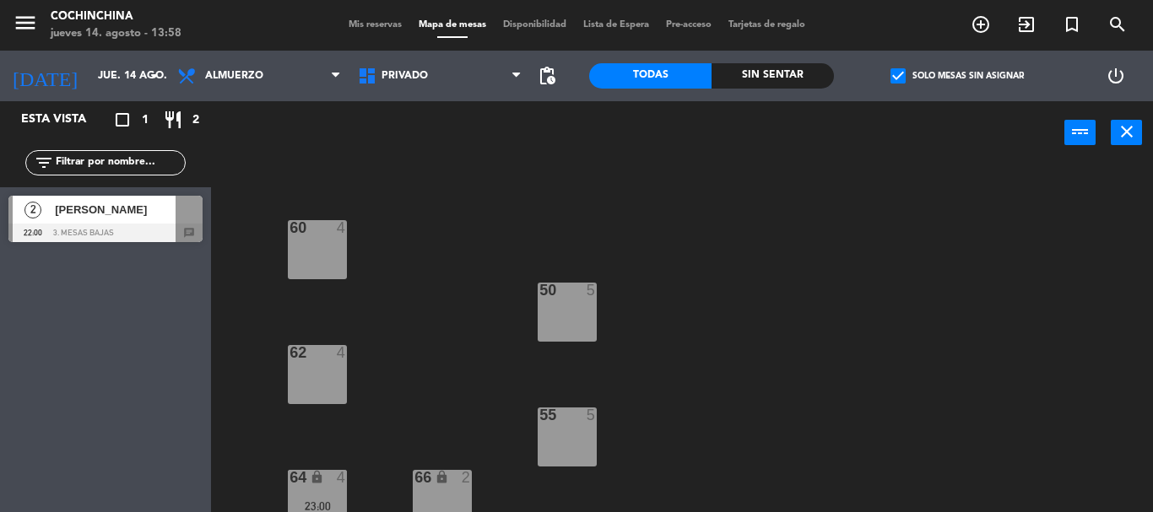
scroll to position [178, 0]
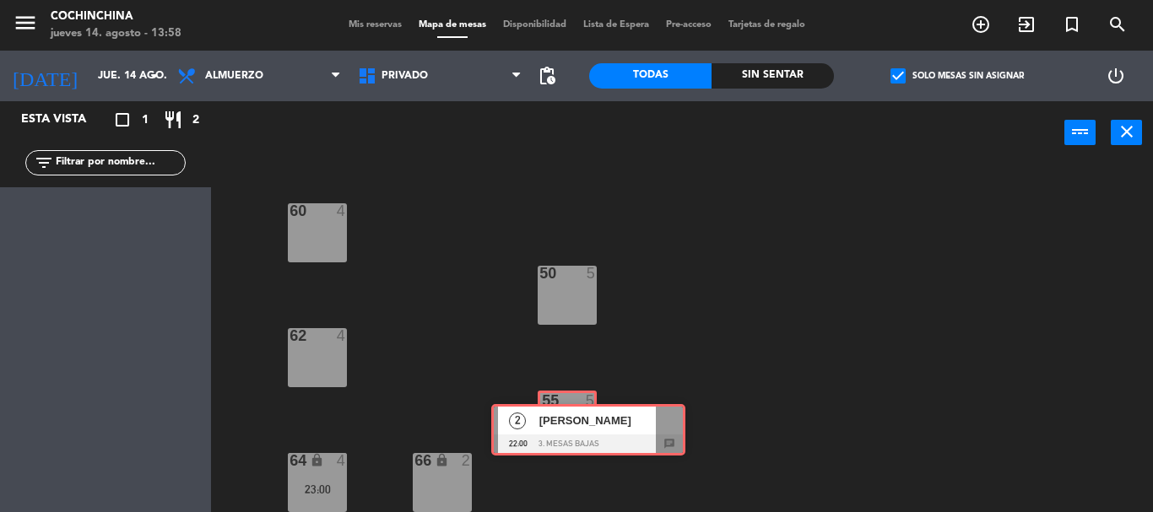
drag, startPoint x: 91, startPoint y: 216, endPoint x: 574, endPoint y: 425, distance: 526.0
click at [574, 425] on div "Esta vista crop_square 1 restaurant 2 filter_list 2 [PERSON_NAME] 22:00 3. Mesa…" at bounding box center [576, 306] width 1153 height 411
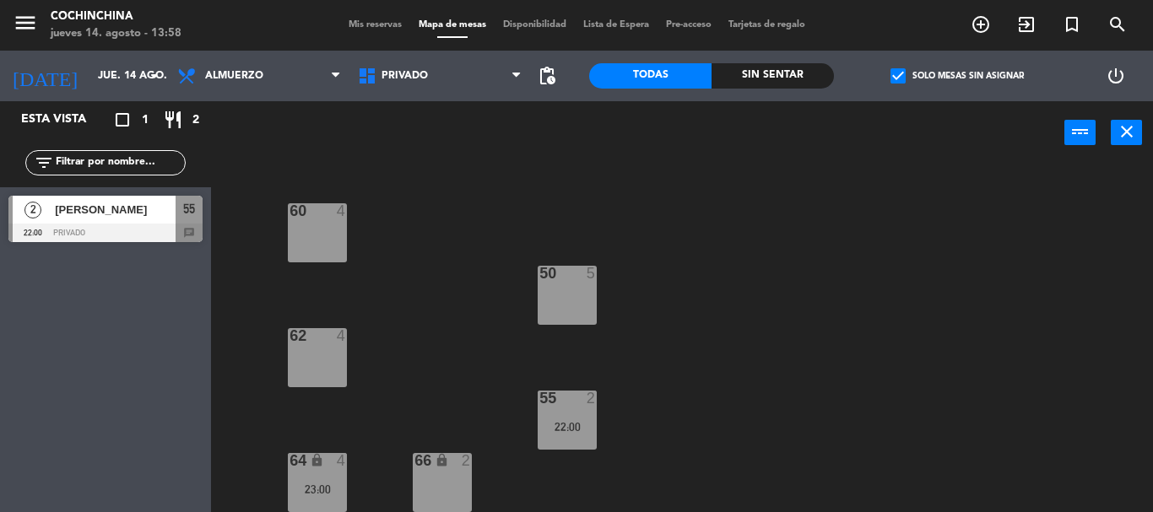
click at [479, 374] on div "75 lock 15 70 10 19:00 22:00 60 4 50 5 62 4 55 2 22:00 64 lock 4 23:00 66 lock 2" at bounding box center [688, 339] width 930 height 348
click at [900, 73] on span "check_box" at bounding box center [898, 75] width 15 height 15
click at [957, 76] on input "check_box Solo mesas sin asignar" at bounding box center [957, 76] width 0 height 0
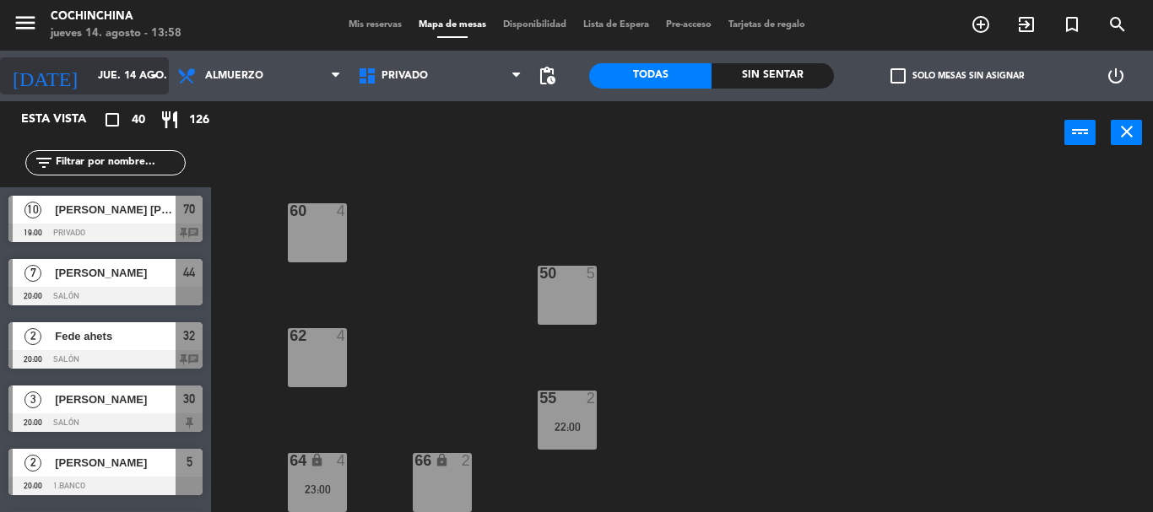
click at [137, 80] on input "jue. 14 ago." at bounding box center [160, 76] width 143 height 29
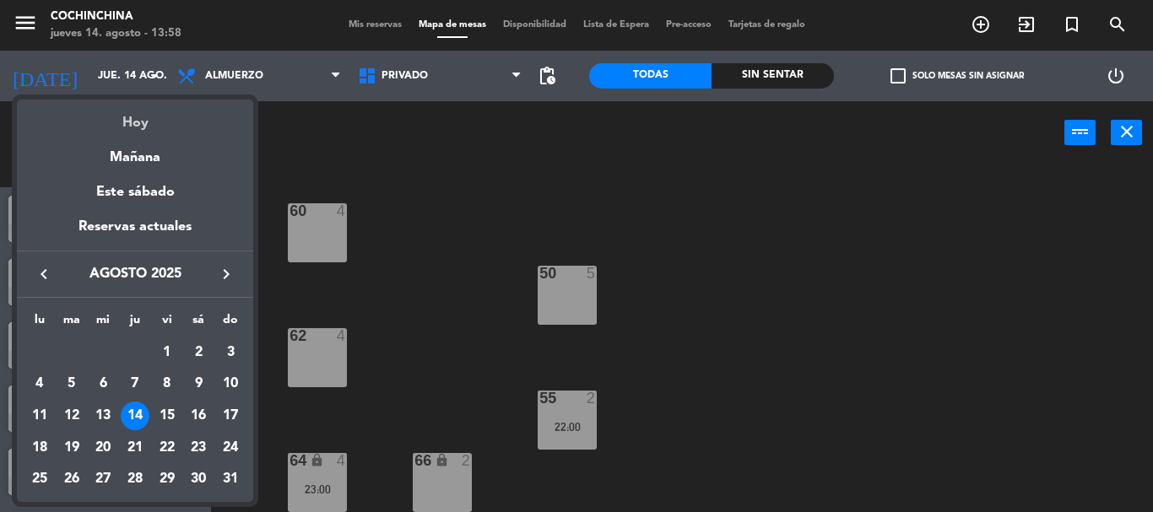
click at [136, 126] on div "Hoy" at bounding box center [135, 117] width 236 height 35
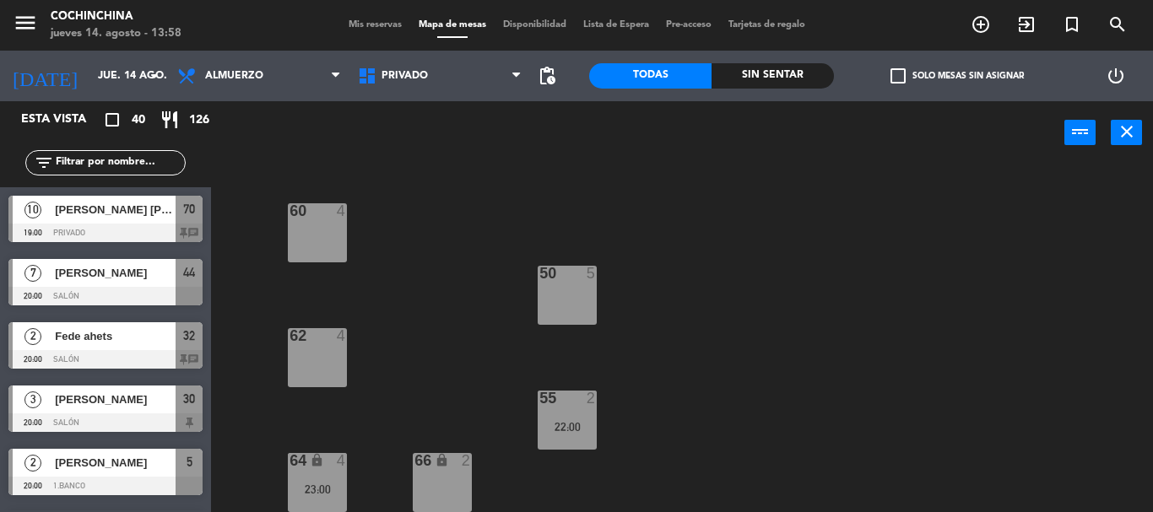
click at [907, 75] on label "check_box_outline_blank Solo mesas sin asignar" at bounding box center [957, 75] width 133 height 15
click at [957, 76] on input "check_box_outline_blank Solo mesas sin asignar" at bounding box center [957, 76] width 0 height 0
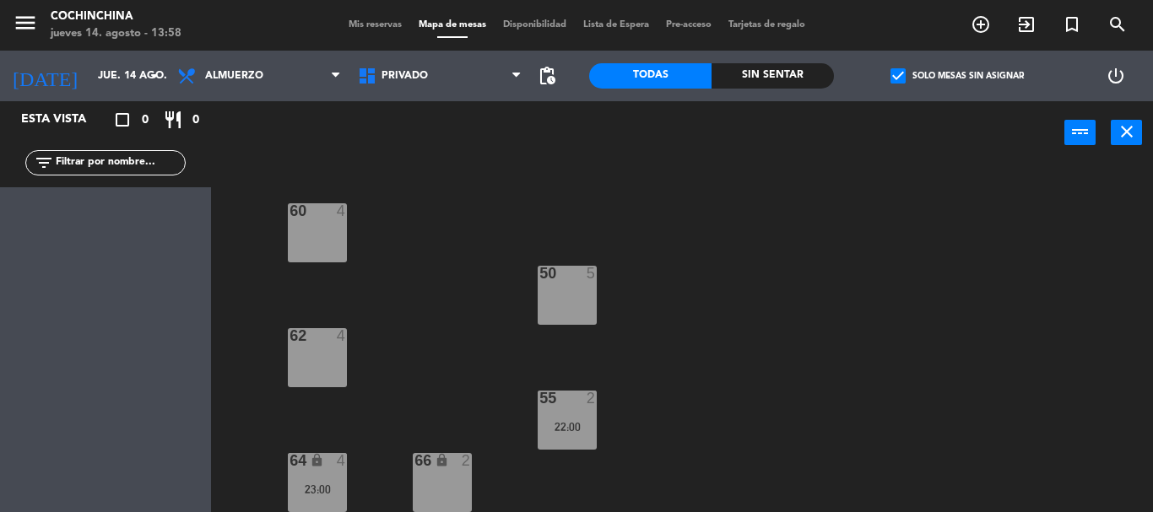
click at [907, 75] on label "check_box Solo mesas sin asignar" at bounding box center [957, 75] width 133 height 15
click at [957, 76] on input "check_box Solo mesas sin asignar" at bounding box center [957, 76] width 0 height 0
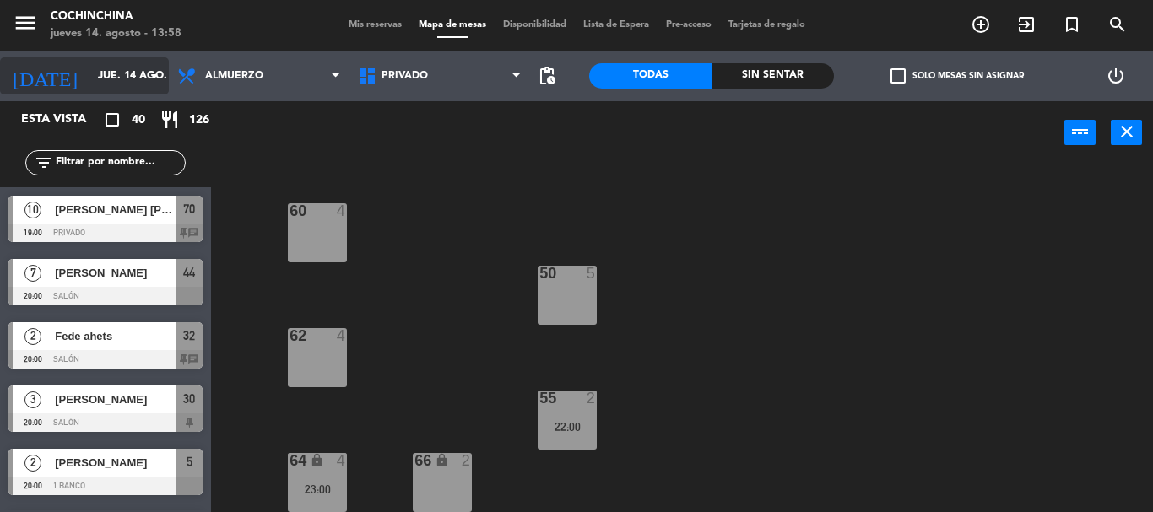
click at [89, 75] on input "jue. 14 ago." at bounding box center [160, 76] width 143 height 29
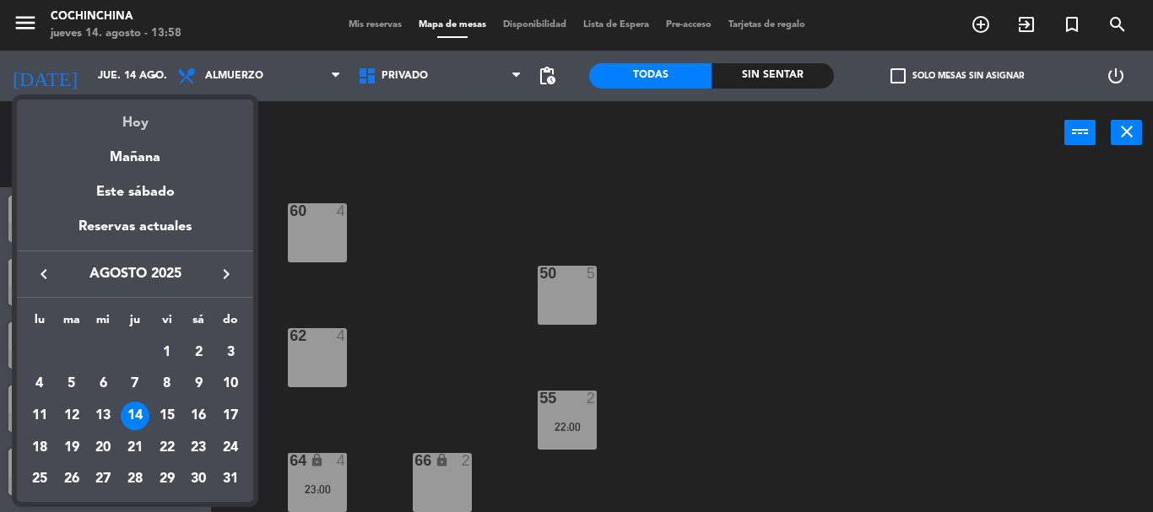
click at [139, 124] on div "Hoy" at bounding box center [135, 117] width 236 height 35
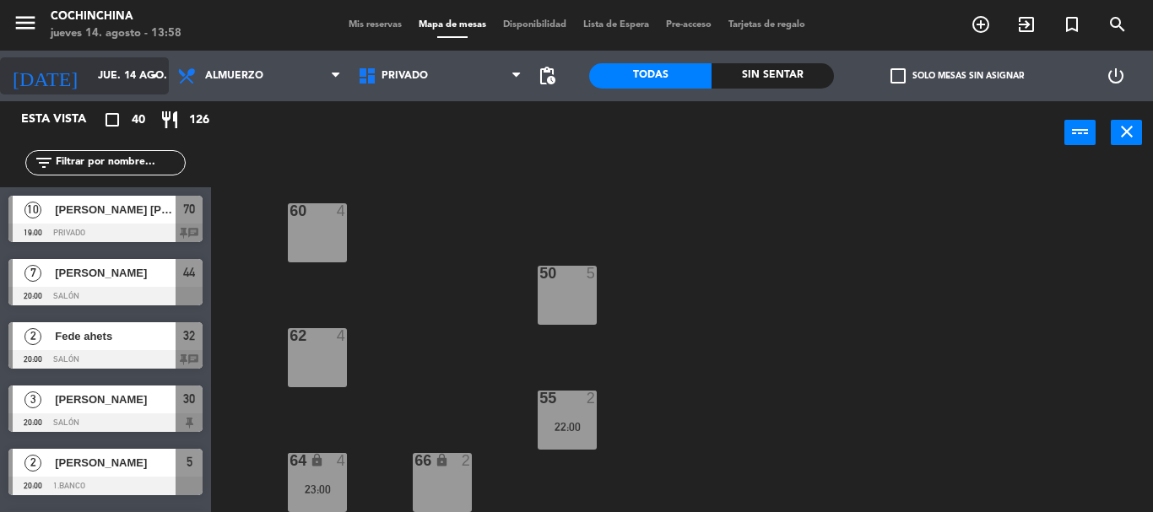
click at [154, 73] on icon "arrow_drop_down" at bounding box center [154, 76] width 20 height 20
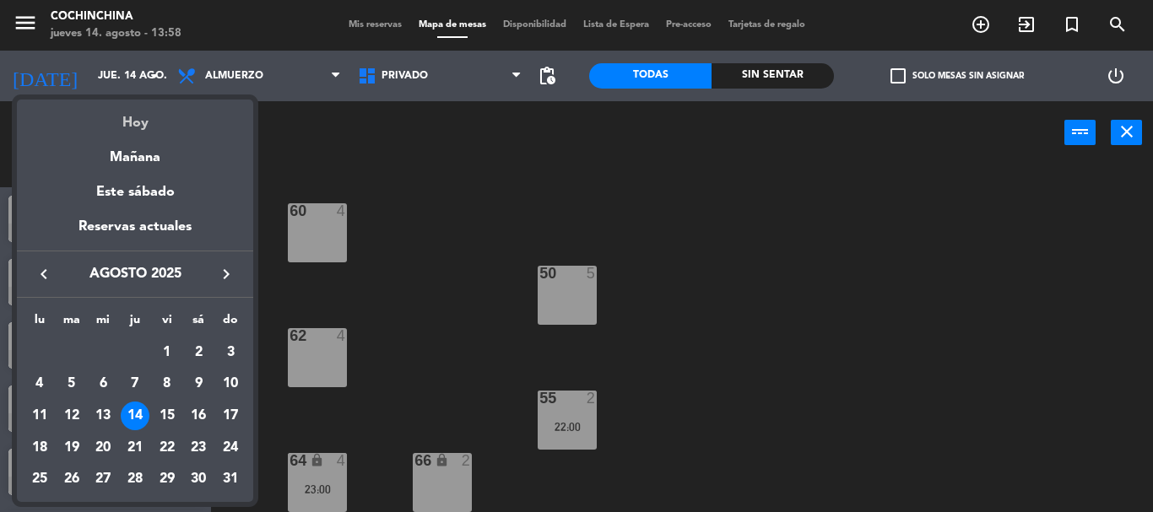
click at [135, 122] on div "Hoy" at bounding box center [135, 117] width 236 height 35
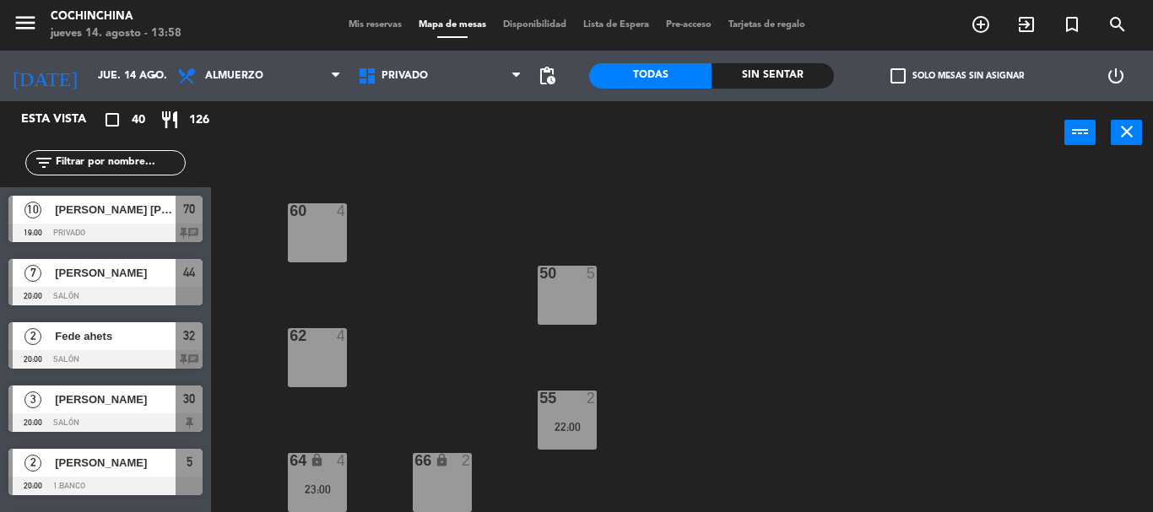
drag, startPoint x: 479, startPoint y: 200, endPoint x: 880, endPoint y: 97, distance: 414.8
click at [485, 200] on div "75 lock 15 70 10 19:00 22:00 60 4 50 5 62 4 55 2 22:00 64 lock 4 23:00 66 lock 2" at bounding box center [688, 339] width 930 height 348
click at [906, 76] on span "check_box_outline_blank" at bounding box center [898, 75] width 15 height 15
click at [957, 76] on input "check_box_outline_blank Solo mesas sin asignar" at bounding box center [957, 76] width 0 height 0
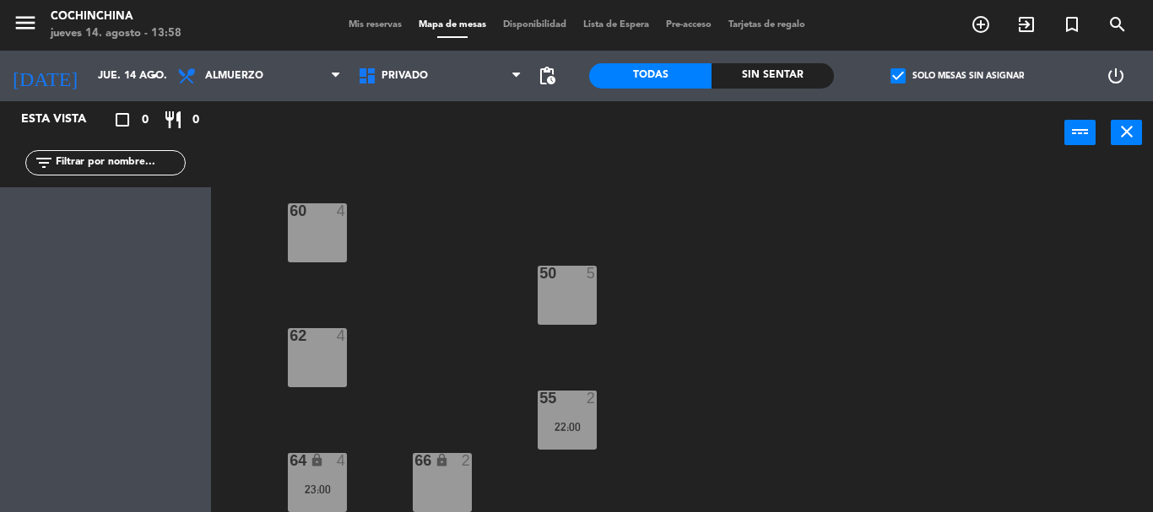
click at [906, 76] on span "check_box" at bounding box center [898, 75] width 15 height 15
click at [957, 76] on input "check_box Solo mesas sin asignar" at bounding box center [957, 76] width 0 height 0
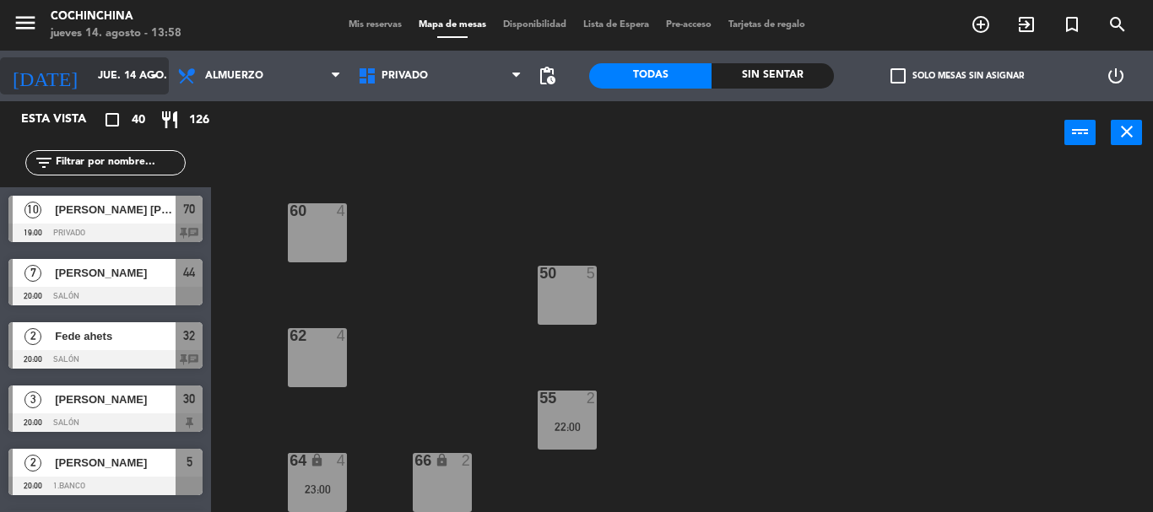
click at [100, 68] on input "jue. 14 ago." at bounding box center [160, 76] width 143 height 29
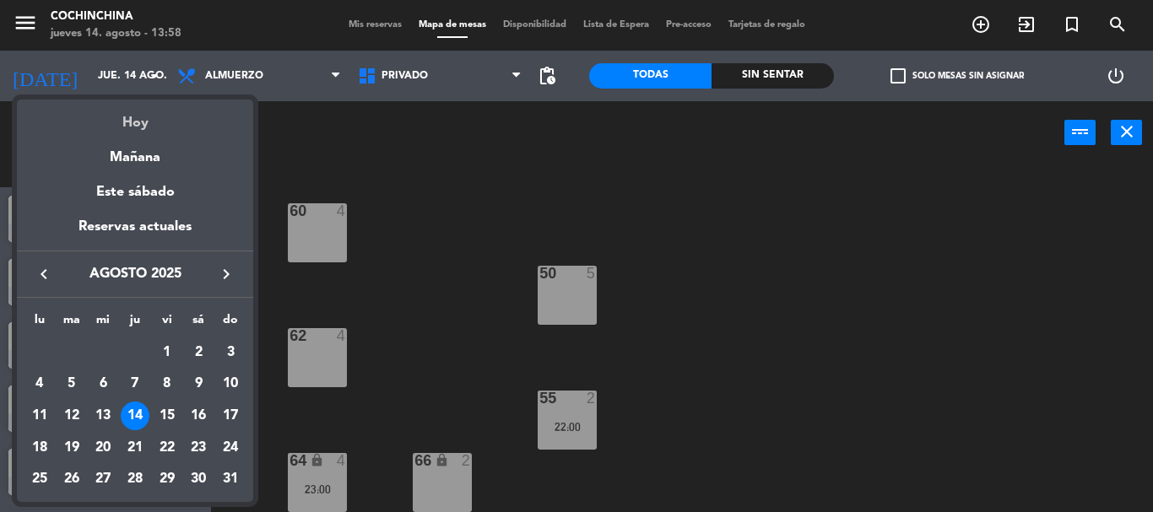
click at [137, 124] on div "Hoy" at bounding box center [135, 117] width 236 height 35
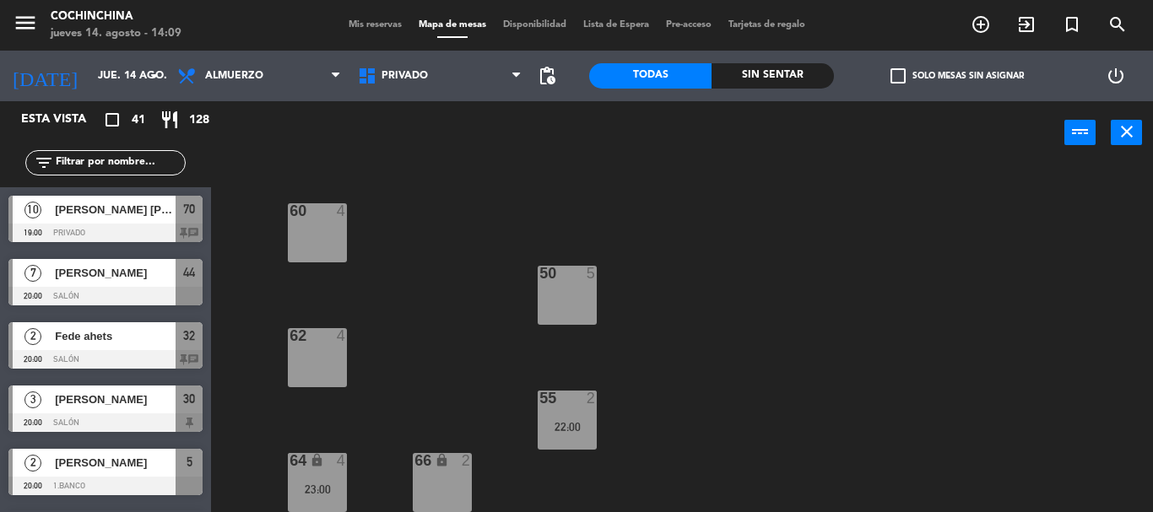
click at [399, 291] on div "75 lock 15 70 10 19:00 22:00 60 4 50 5 62 4 55 2 22:00 64 lock 4 23:00 66 lock 2" at bounding box center [688, 339] width 930 height 348
click at [905, 80] on span "check_box_outline_blank" at bounding box center [898, 75] width 15 height 15
click at [957, 76] on input "check_box_outline_blank Solo mesas sin asignar" at bounding box center [957, 76] width 0 height 0
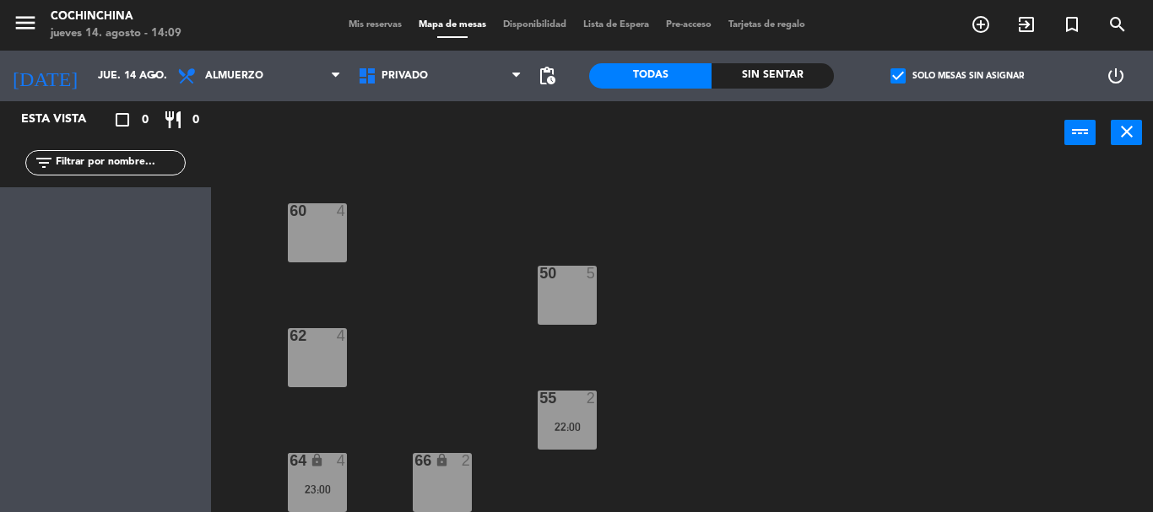
click at [911, 77] on label "check_box Solo mesas sin asignar" at bounding box center [957, 75] width 133 height 15
click at [957, 76] on input "check_box Solo mesas sin asignar" at bounding box center [957, 76] width 0 height 0
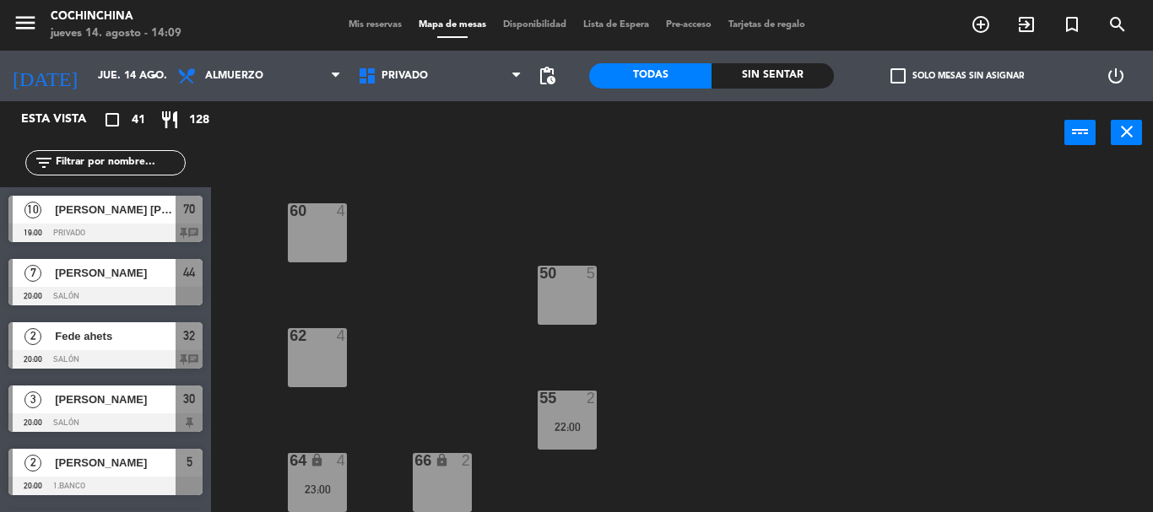
click at [883, 266] on div "75 lock 15 70 10 19:00 22:00 60 4 50 5 62 4 55 2 22:00 64 lock 4 23:00 66 lock 2" at bounding box center [688, 339] width 930 height 348
click at [462, 294] on div "75 lock 15 70 10 19:00 22:00 60 4 50 5 62 4 55 2 22:00 64 lock 4 23:00 66 lock 2" at bounding box center [688, 339] width 930 height 348
click at [364, 30] on span "Mis reservas" at bounding box center [375, 24] width 70 height 9
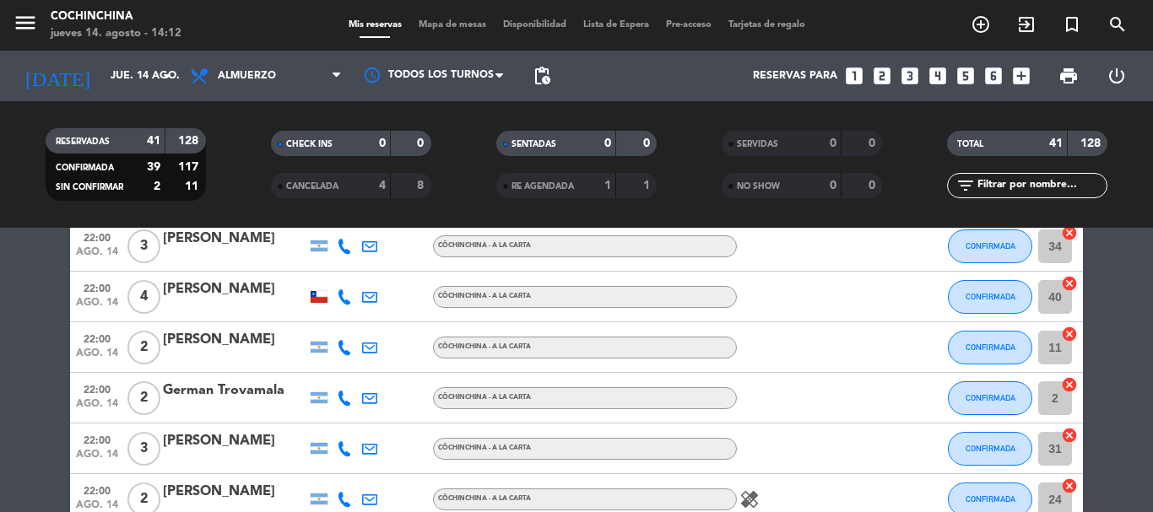
scroll to position [844, 0]
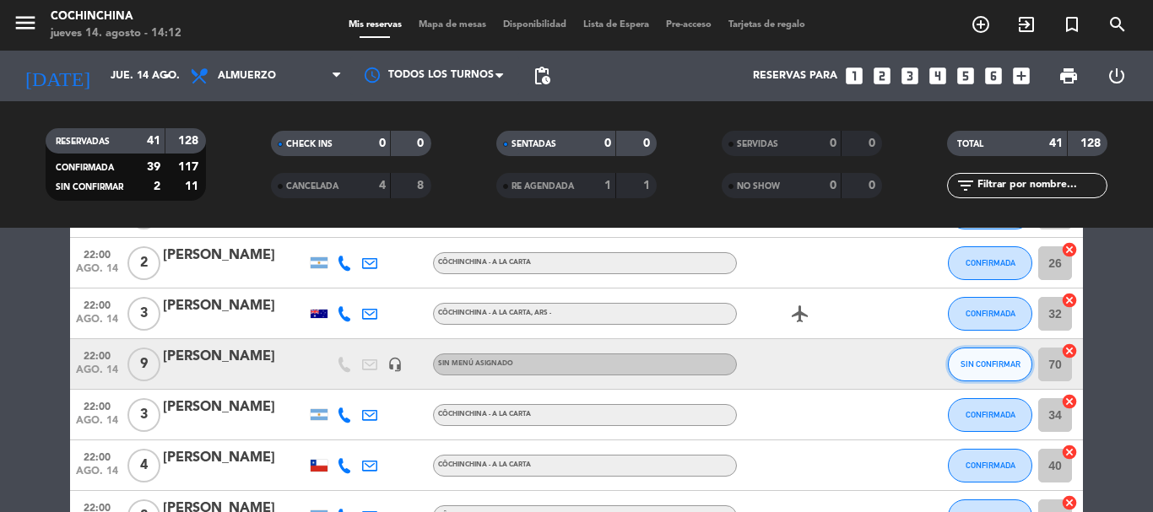
click at [994, 356] on button "SIN CONFIRMAR" at bounding box center [990, 365] width 84 height 34
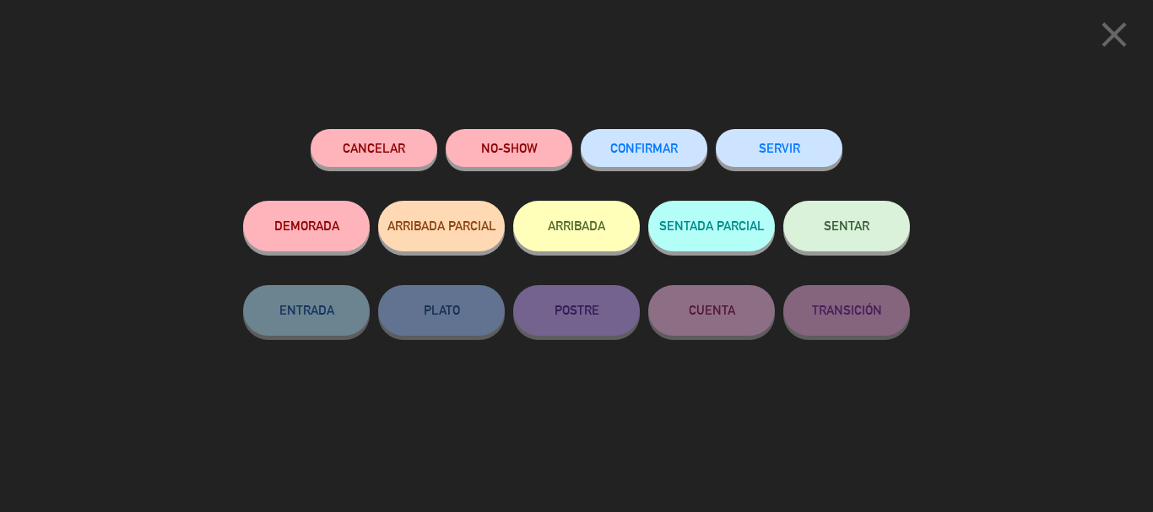
click at [662, 157] on button "CONFIRMAR" at bounding box center [644, 148] width 127 height 38
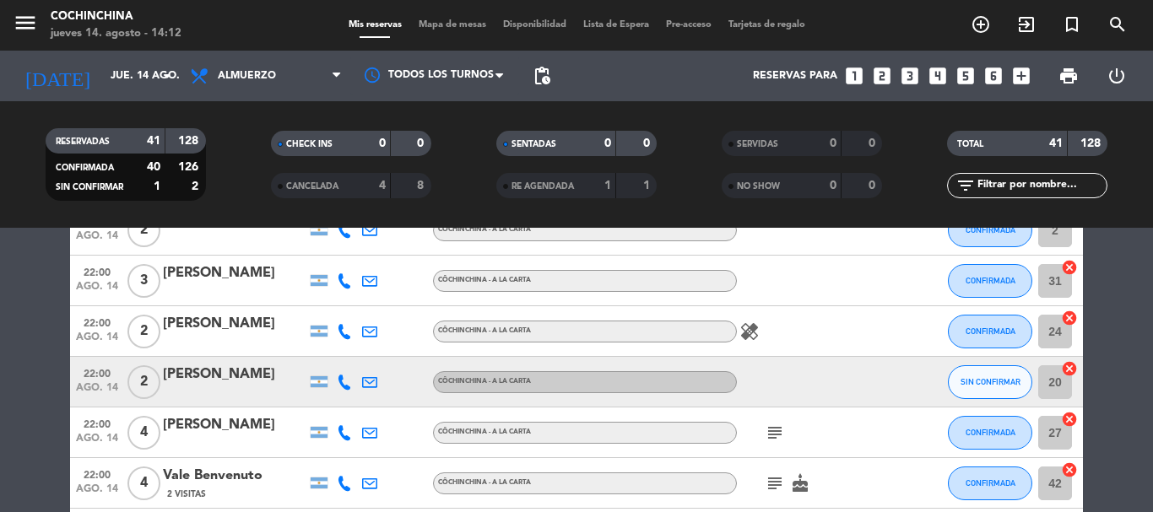
scroll to position [1182, 0]
click at [1012, 389] on button "SIN CONFIRMAR" at bounding box center [990, 382] width 84 height 34
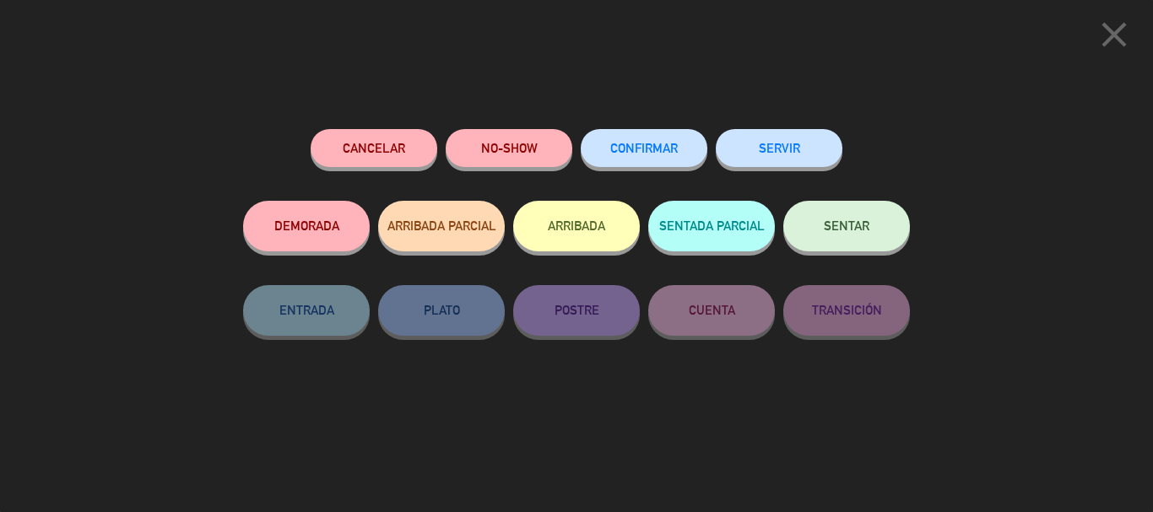
click at [644, 139] on button "CONFIRMAR" at bounding box center [644, 148] width 127 height 38
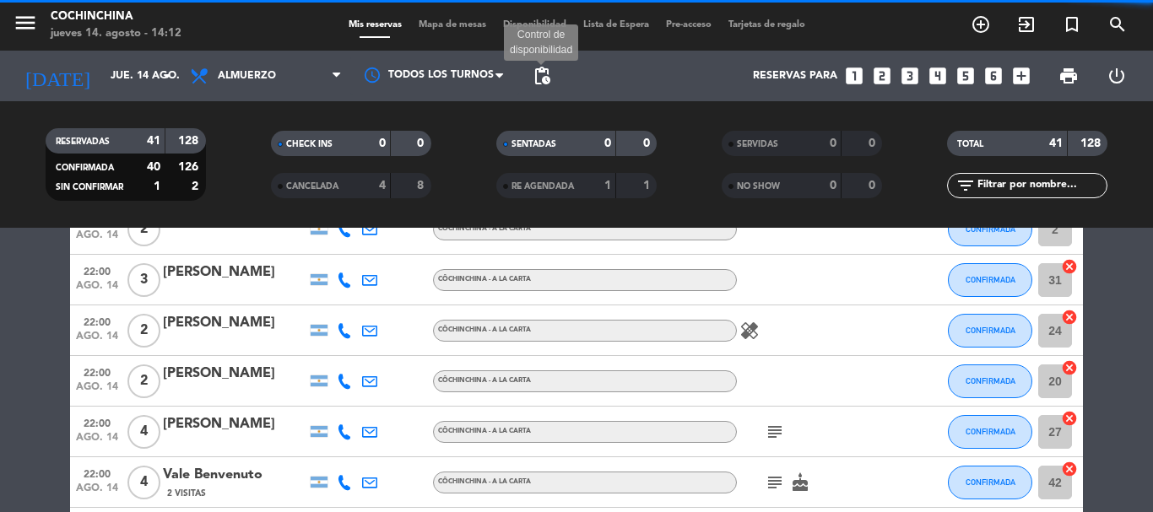
click at [545, 78] on span "pending_actions" at bounding box center [542, 76] width 20 height 20
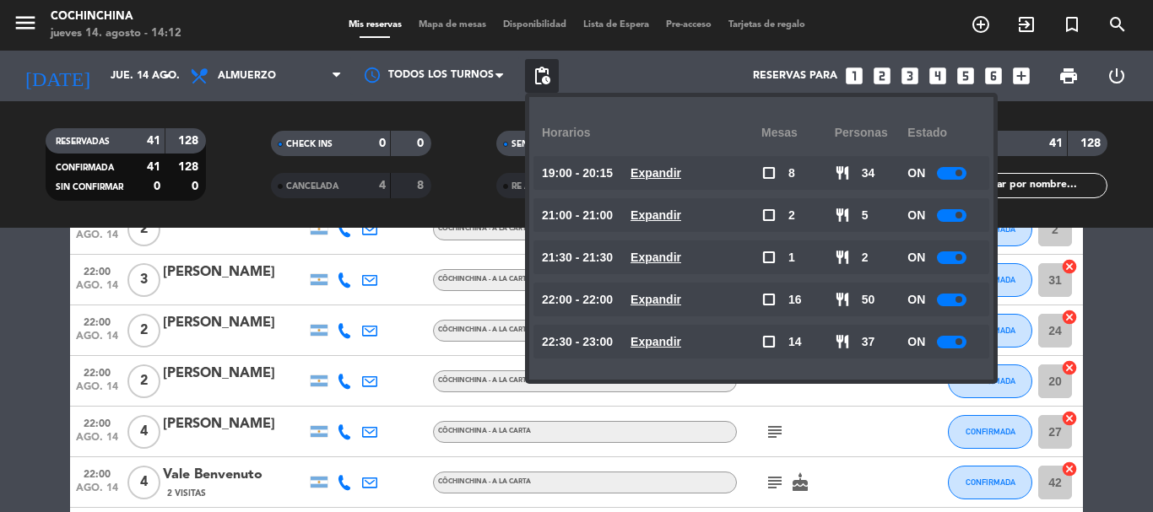
click at [232, 155] on filter-checkbox "RESERVADAS 41 128 CONFIRMADA 41 128 SIN CONFIRMAR 0 0" at bounding box center [125, 164] width 225 height 73
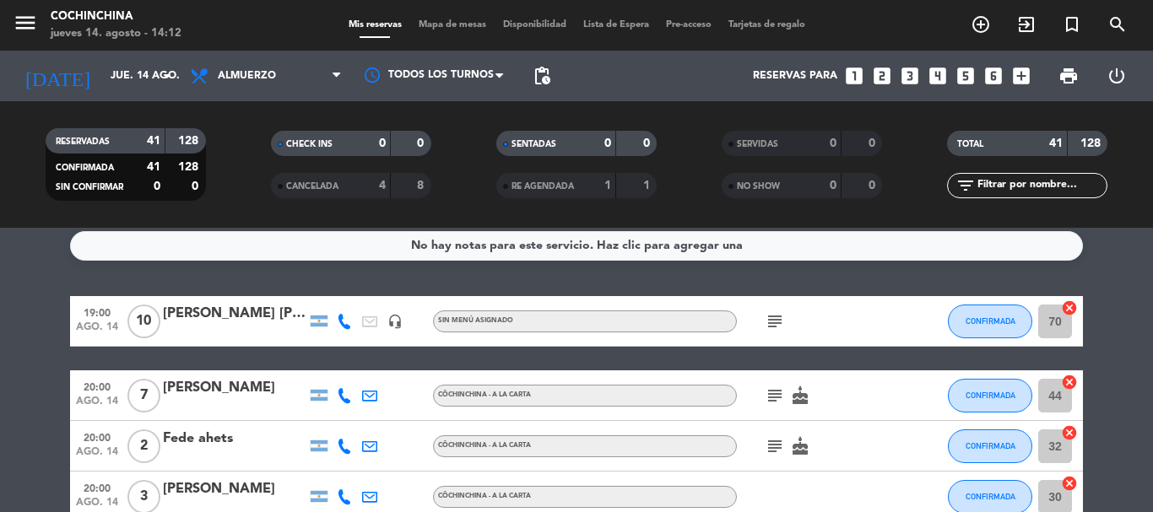
scroll to position [0, 0]
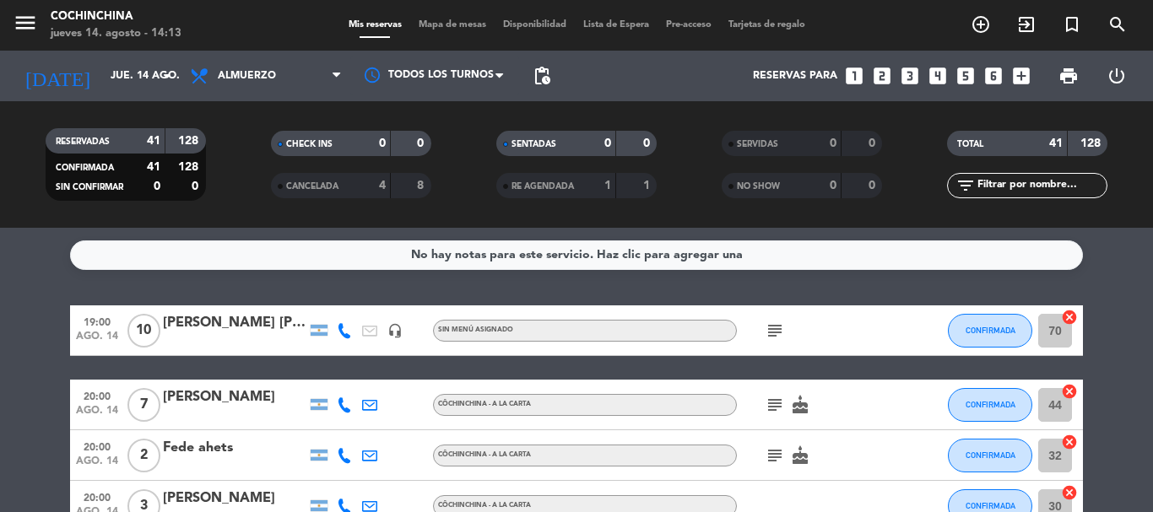
click at [228, 152] on filter-checkbox "RESERVADAS 41 128 CONFIRMADA 41 128 SIN CONFIRMAR 0 0" at bounding box center [125, 164] width 225 height 73
click at [458, 162] on div "CHECK INS 0 0" at bounding box center [350, 152] width 225 height 42
click at [237, 181] on filter-checkbox "RESERVADAS 41 128 CONFIRMADA 41 128 SIN CONFIRMAR 0 0" at bounding box center [125, 164] width 225 height 73
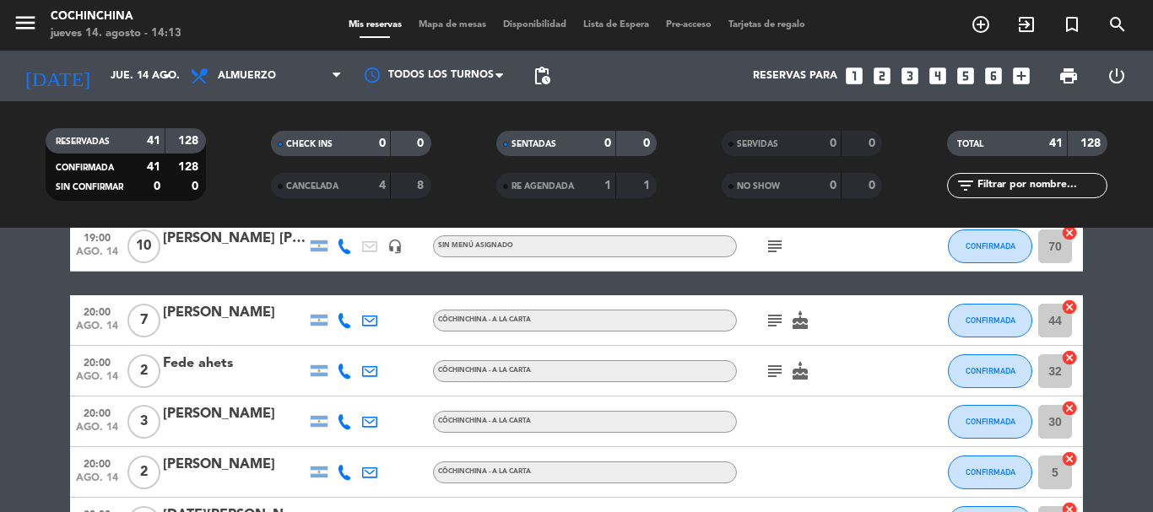
scroll to position [253, 0]
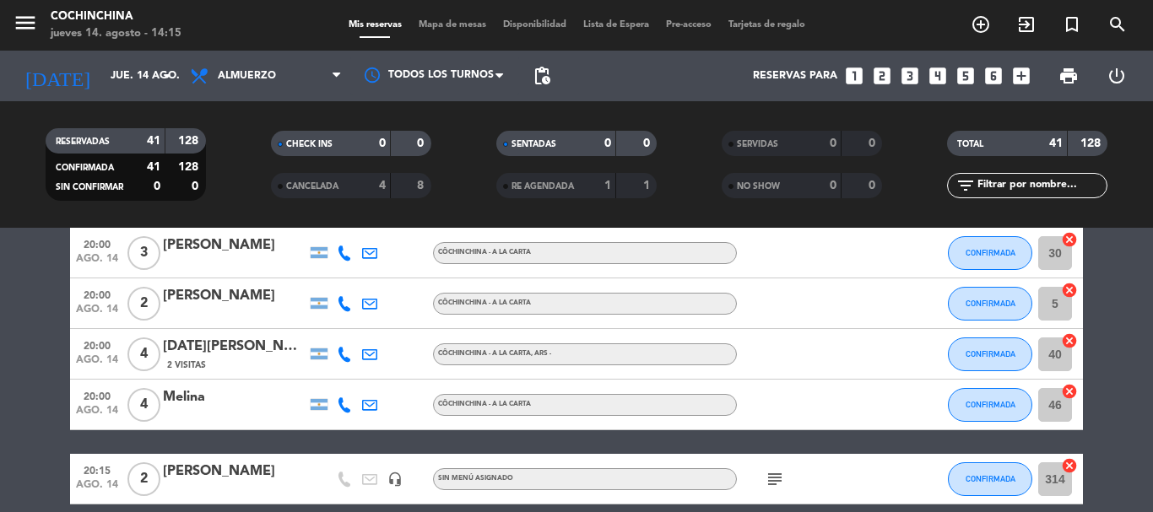
click at [222, 165] on filter-checkbox "RESERVADAS 41 128 CONFIRMADA 41 128 SIN CONFIRMAR 0 0" at bounding box center [125, 164] width 225 height 73
click at [162, 79] on icon "arrow_drop_down" at bounding box center [167, 76] width 20 height 20
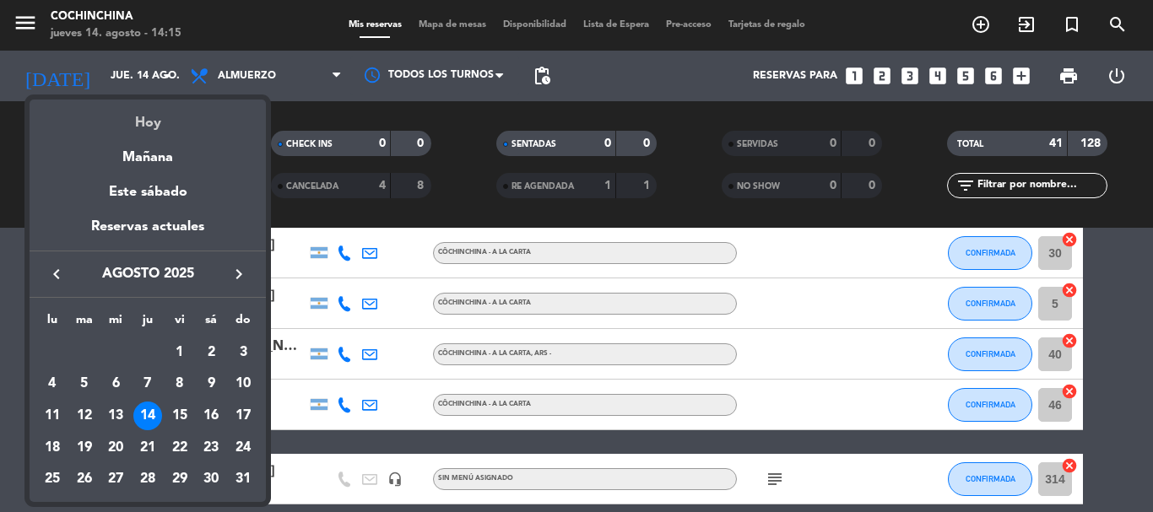
click at [144, 120] on div "Hoy" at bounding box center [148, 117] width 236 height 35
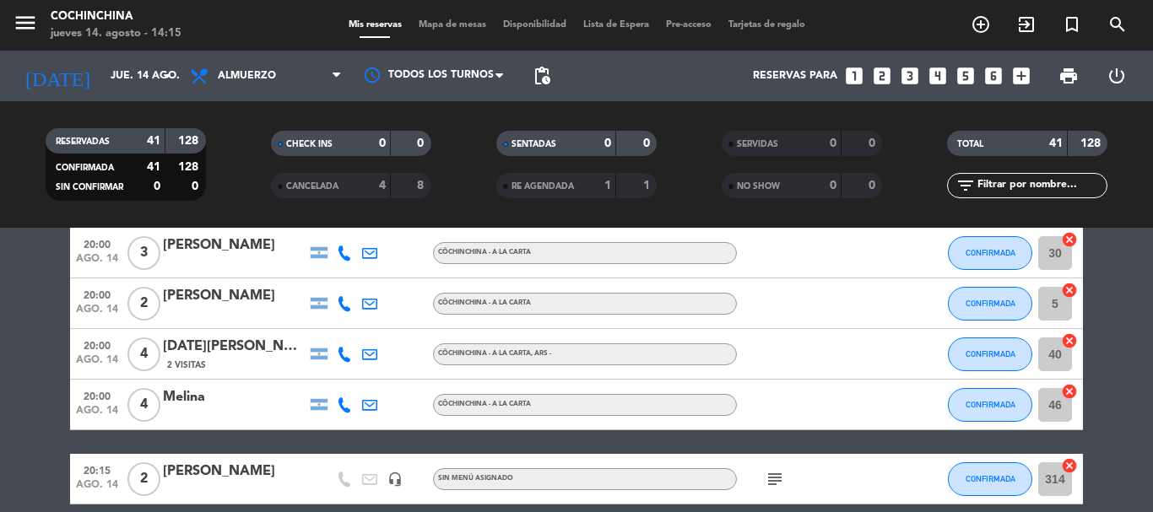
click at [244, 144] on filter-checkbox "CHECK INS 0 0" at bounding box center [350, 143] width 225 height 25
click at [241, 168] on div "CHECK INS 0 0" at bounding box center [350, 152] width 225 height 42
click at [251, 174] on filter-checkbox "CANCELADA 4 8" at bounding box center [350, 185] width 225 height 25
click at [1070, 72] on span "print" at bounding box center [1069, 76] width 20 height 20
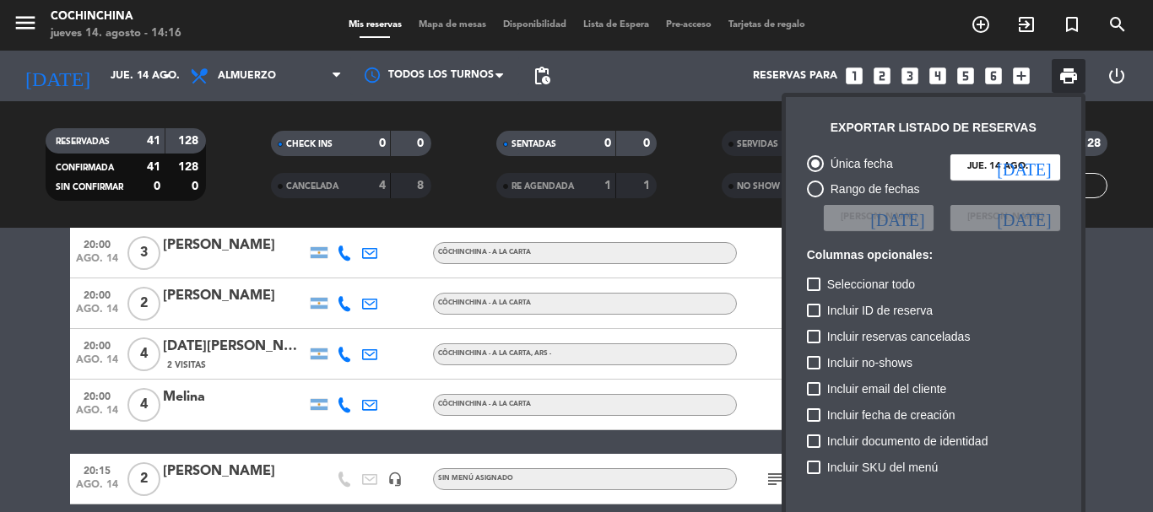
scroll to position [103, 0]
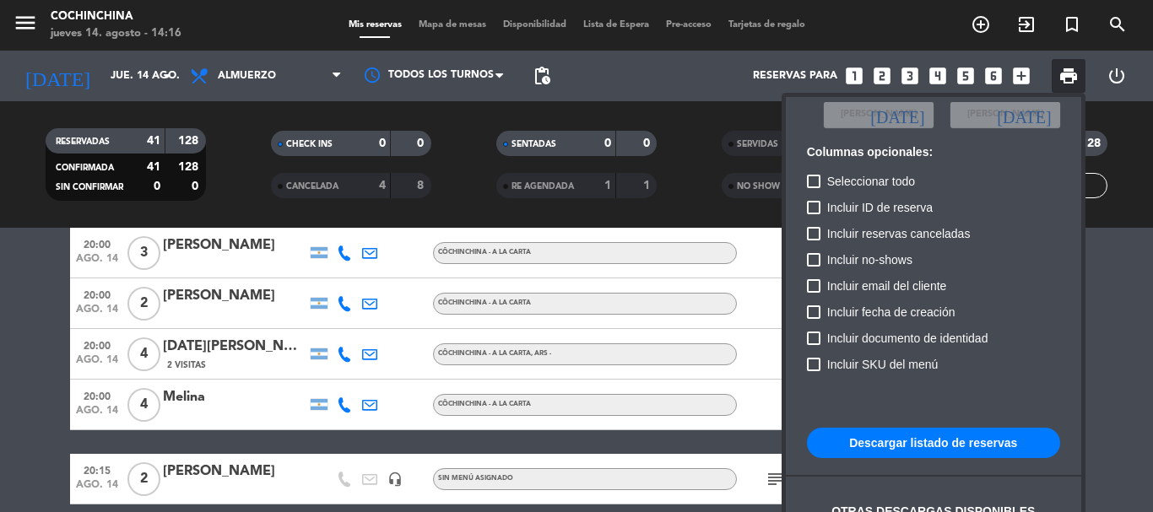
click at [908, 447] on button "Descargar listado de reservas" at bounding box center [933, 443] width 253 height 30
click at [253, 144] on div at bounding box center [576, 256] width 1153 height 512
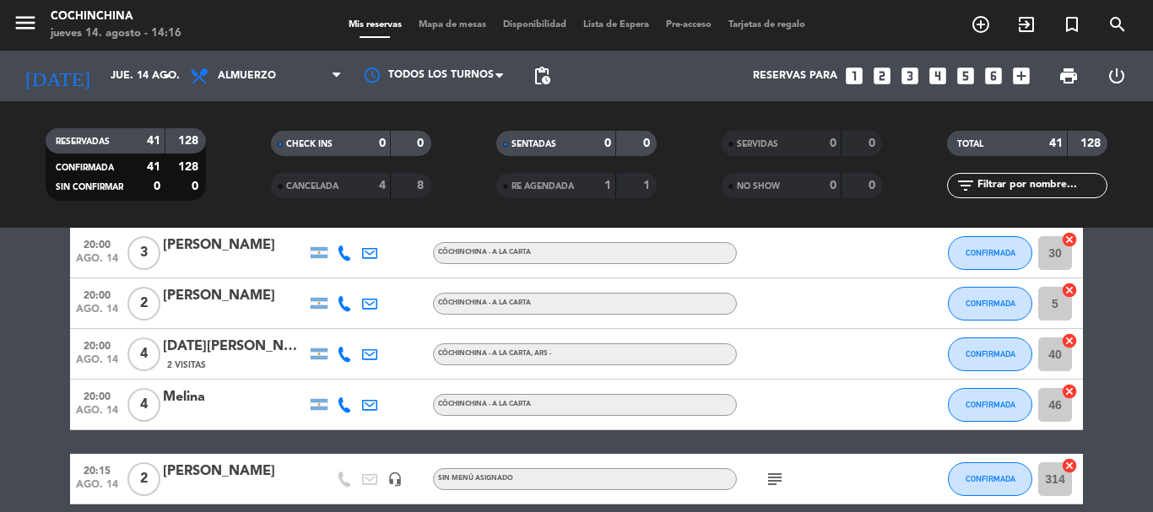
click at [253, 144] on filter-checkbox "CHECK INS 0 0" at bounding box center [350, 143] width 225 height 25
click at [252, 166] on div "CHECK INS 0 0" at bounding box center [350, 152] width 225 height 42
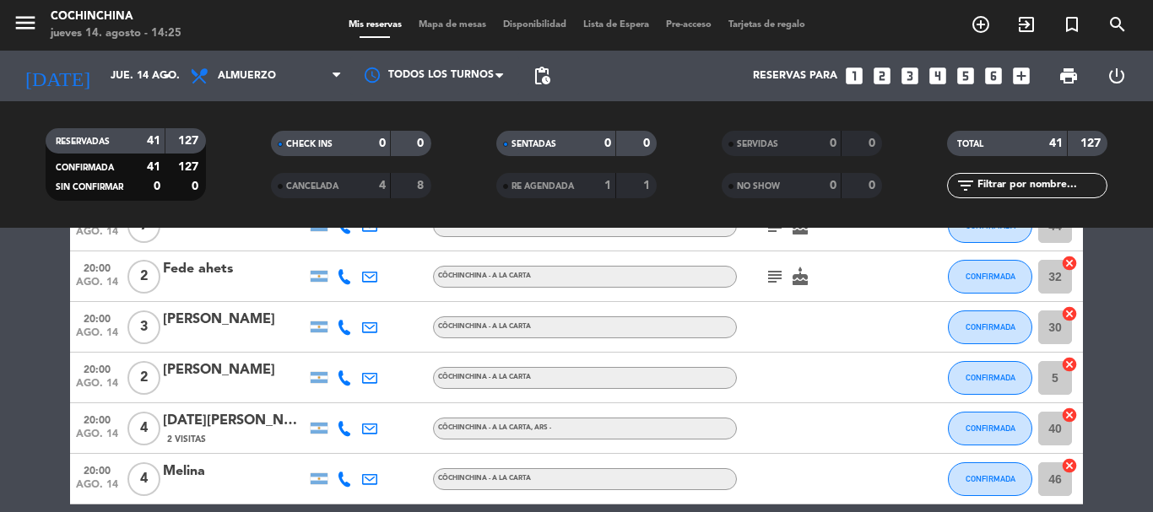
click at [261, 172] on div "CHECK INS 0 0" at bounding box center [350, 152] width 225 height 42
click at [1042, 188] on input "text" at bounding box center [1041, 185] width 131 height 19
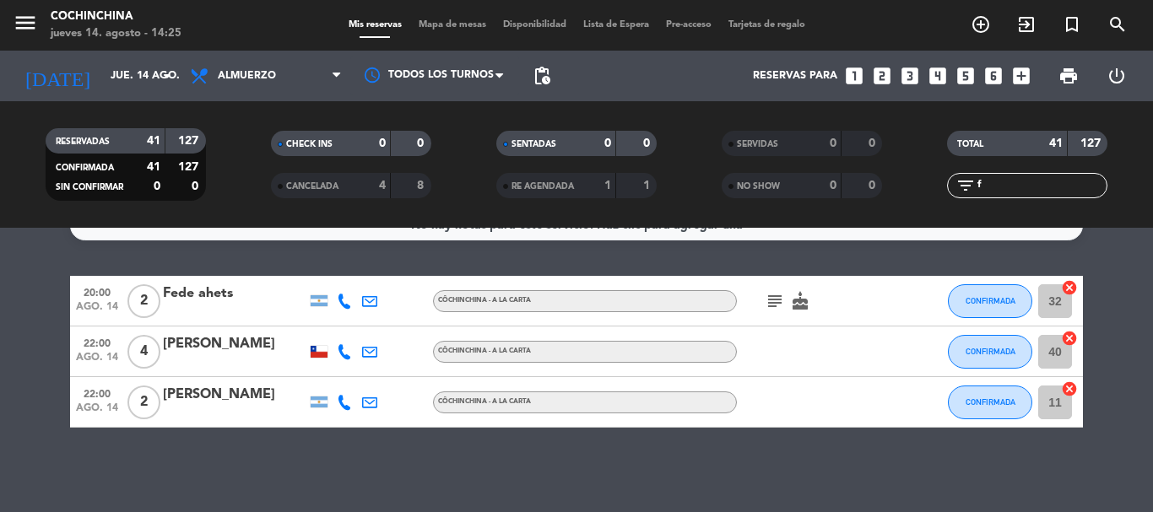
scroll to position [0, 0]
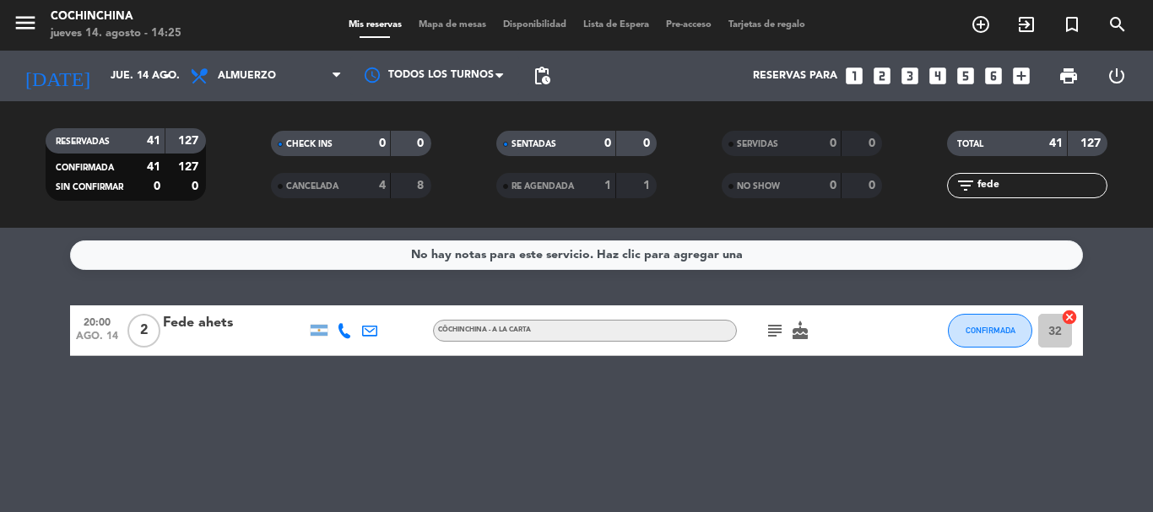
type input "fede"
click at [187, 330] on div "Fede ahets" at bounding box center [235, 323] width 144 height 22
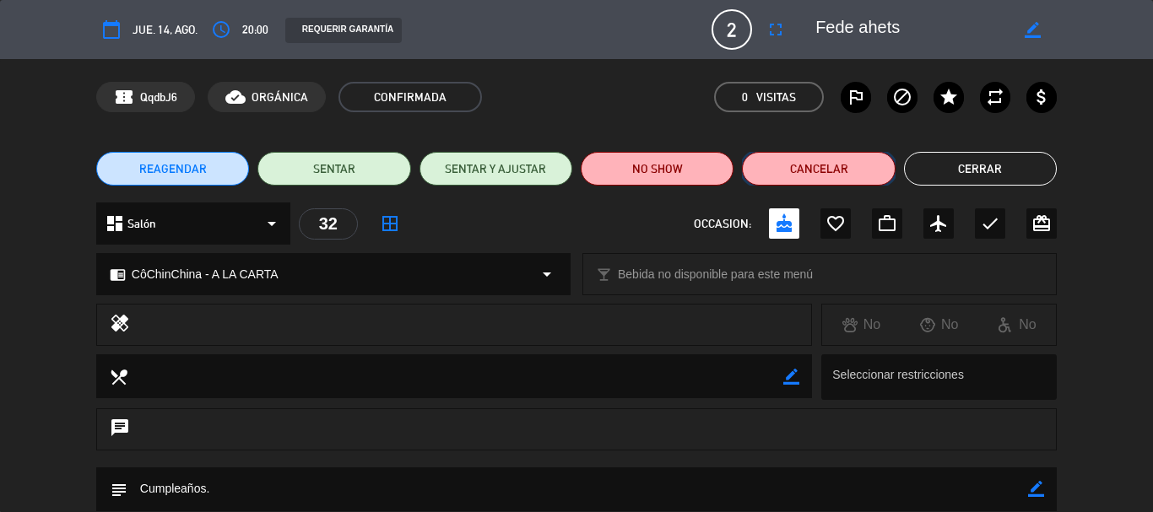
click at [800, 160] on button "Cancelar" at bounding box center [818, 169] width 153 height 34
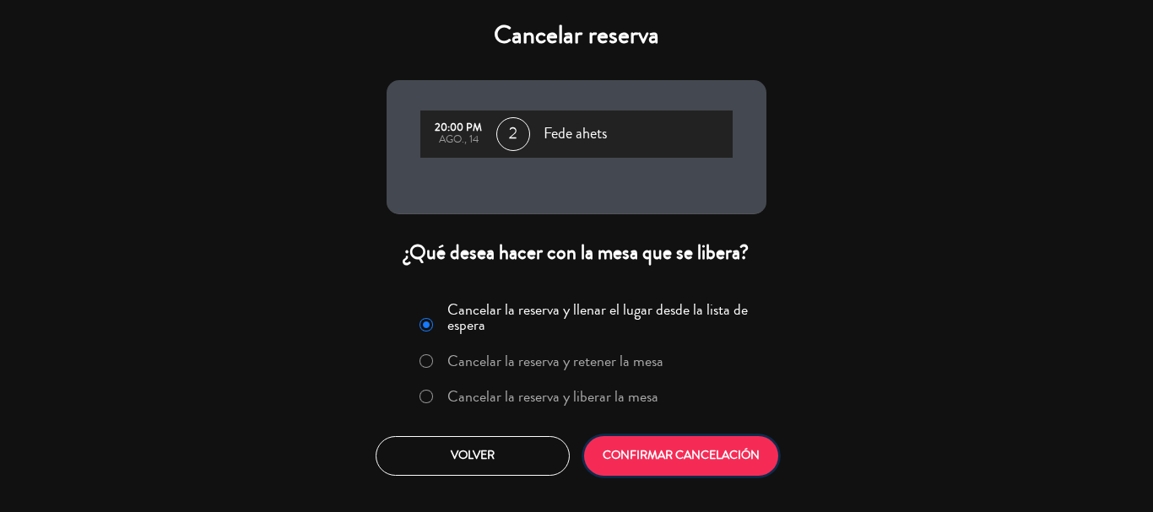
click at [682, 457] on button "CONFIRMAR CANCELACIÓN" at bounding box center [681, 456] width 194 height 40
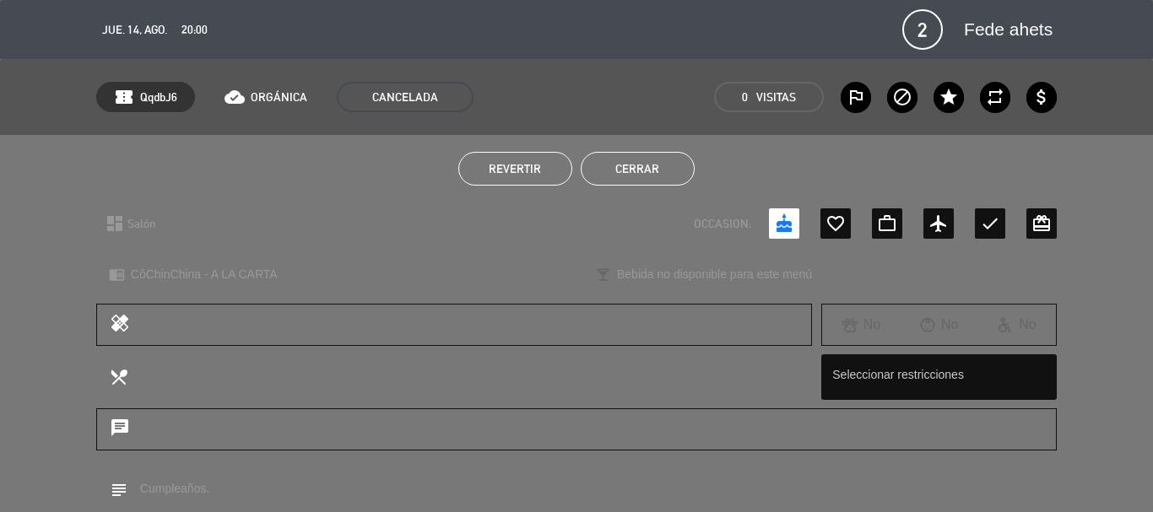
click at [653, 168] on button "Cerrar" at bounding box center [638, 169] width 114 height 34
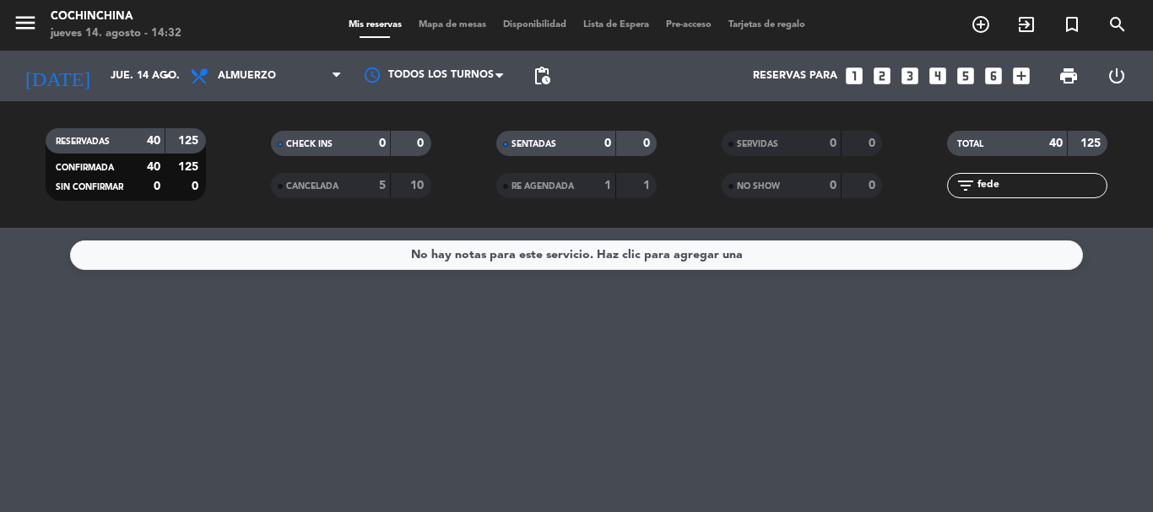
click at [994, 182] on input "fede" at bounding box center [1041, 185] width 131 height 19
click at [994, 183] on input "fede" at bounding box center [1041, 185] width 131 height 19
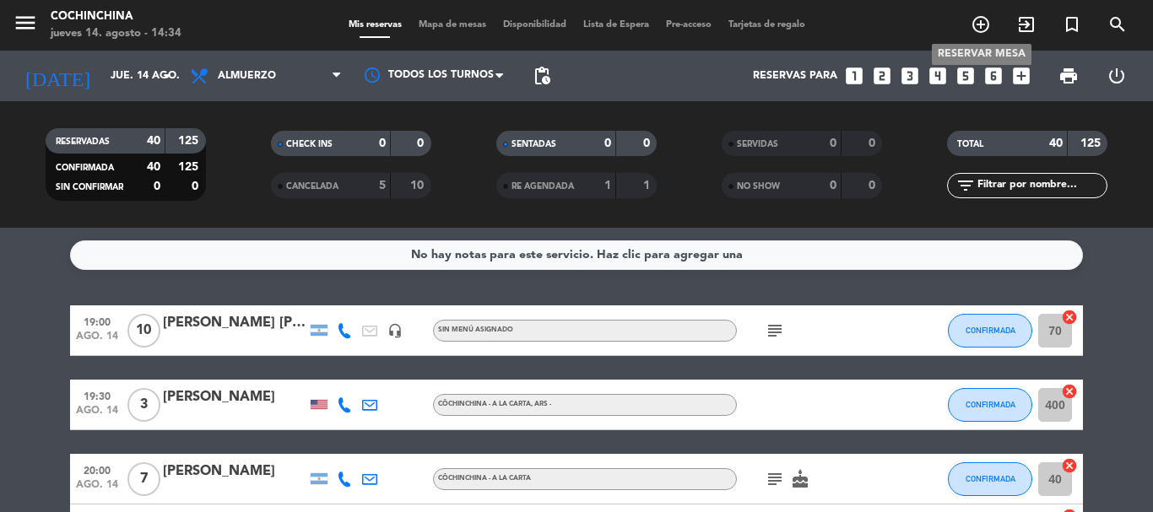
click at [984, 21] on icon "add_circle_outline" at bounding box center [981, 24] width 20 height 20
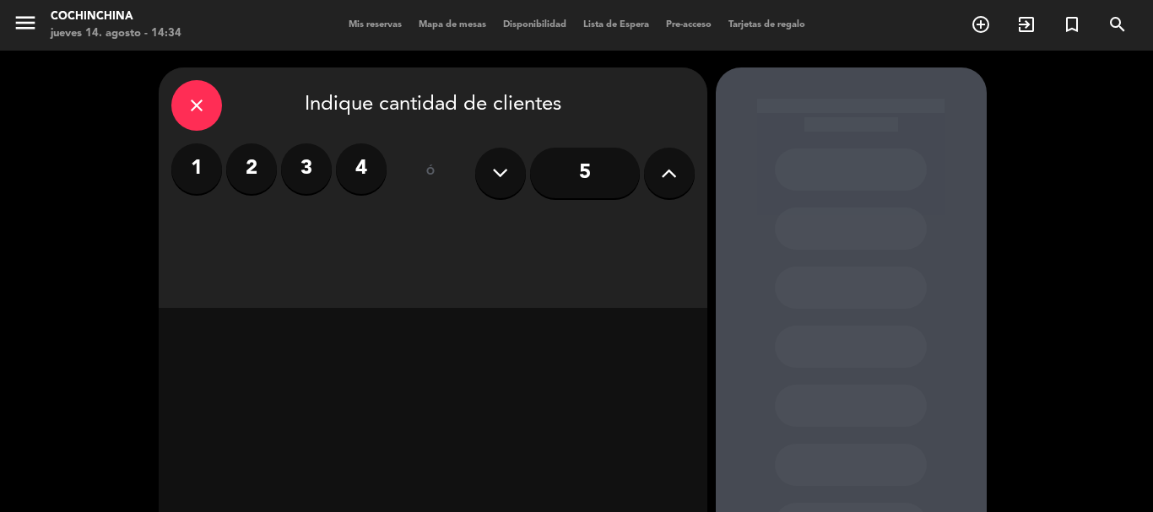
drag, startPoint x: 198, startPoint y: 96, endPoint x: 280, endPoint y: 96, distance: 81.9
click at [209, 96] on div "close" at bounding box center [196, 105] width 51 height 51
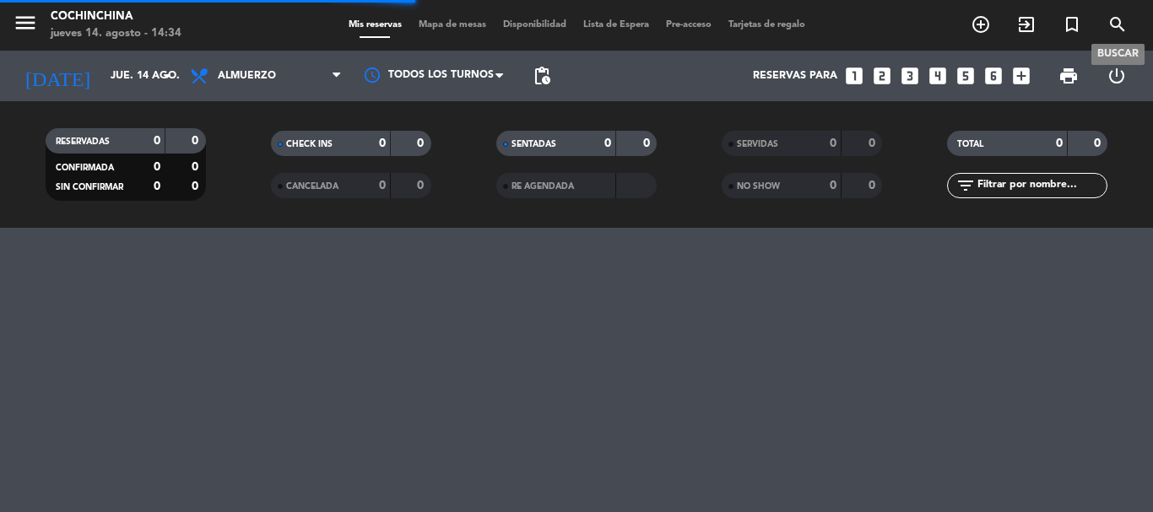
click at [1116, 33] on icon "search" at bounding box center [1118, 24] width 20 height 20
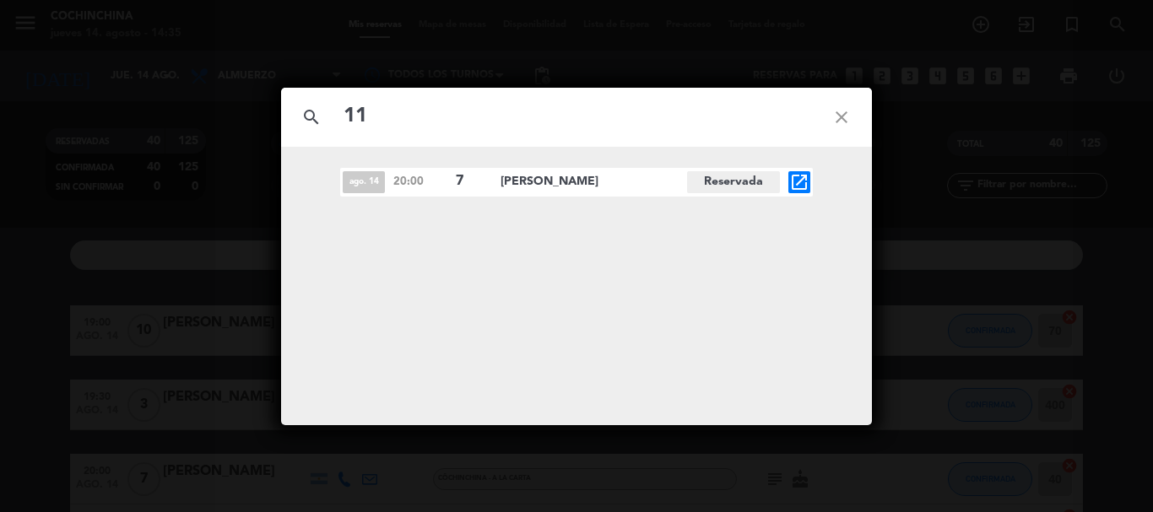
type input "1"
type input "1133858067"
click at [841, 116] on icon "close" at bounding box center [841, 117] width 61 height 61
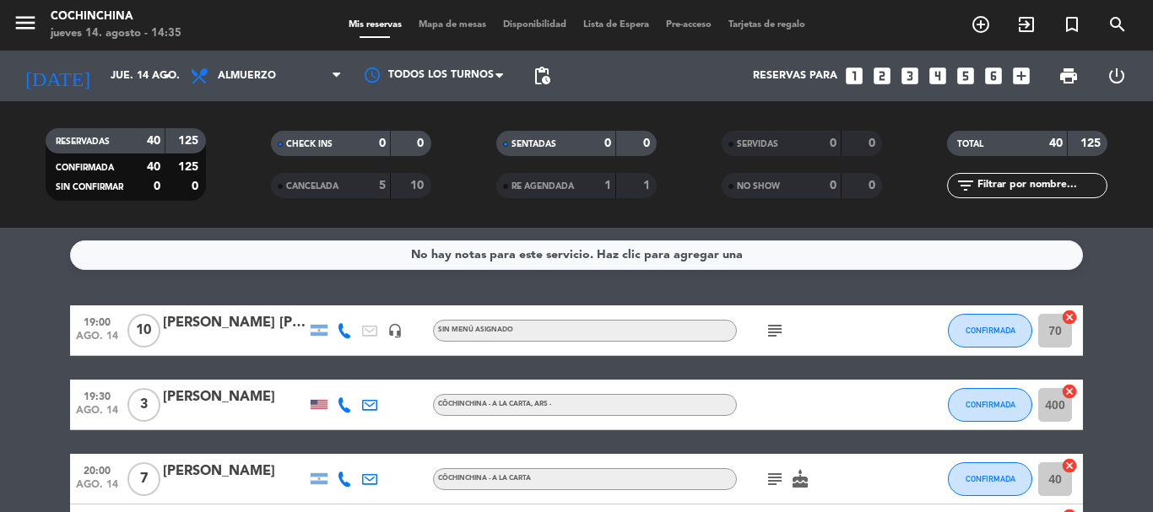
click at [244, 169] on div "CHECK INS 0 0" at bounding box center [350, 152] width 225 height 42
click at [253, 208] on div "CHECK INS 0 0 CANCELADA 5 10" at bounding box center [350, 164] width 225 height 93
click at [224, 189] on filter-checkbox "RESERVADAS 40 125 CONFIRMADA 40 125 SIN CONFIRMAR 0 0" at bounding box center [125, 164] width 225 height 73
click at [225, 166] on filter-checkbox "RESERVADAS 40 125 CONFIRMADA 40 125 SIN CONFIRMAR 0 0" at bounding box center [125, 164] width 225 height 73
click at [237, 165] on filter-checkbox "RESERVADAS 40 125 CONFIRMADA 40 125 SIN CONFIRMAR 0 0" at bounding box center [125, 164] width 225 height 73
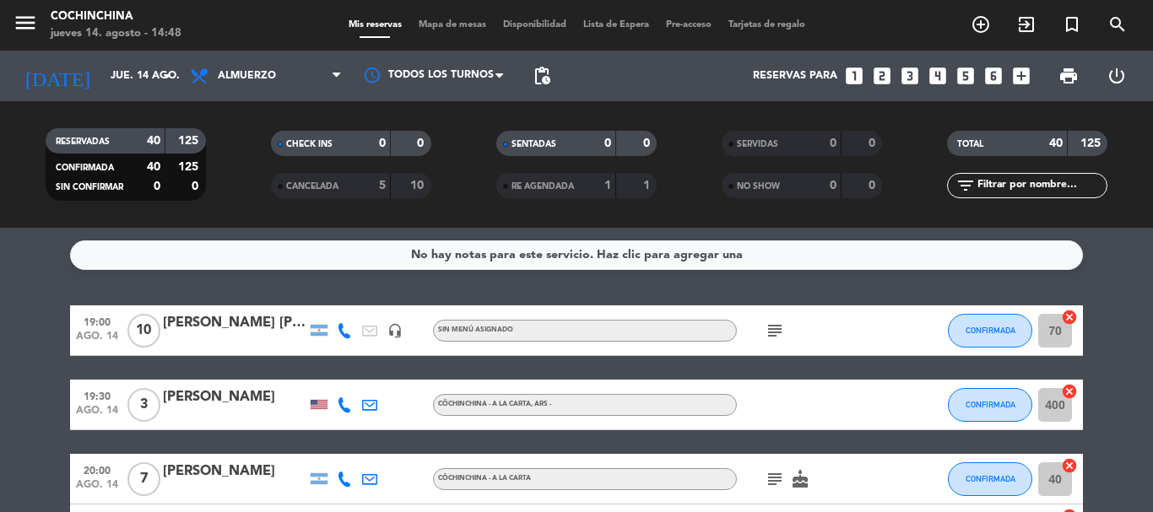
click at [1043, 173] on div "filter_list" at bounding box center [1027, 185] width 160 height 25
click at [1032, 187] on input "text" at bounding box center [1041, 185] width 131 height 19
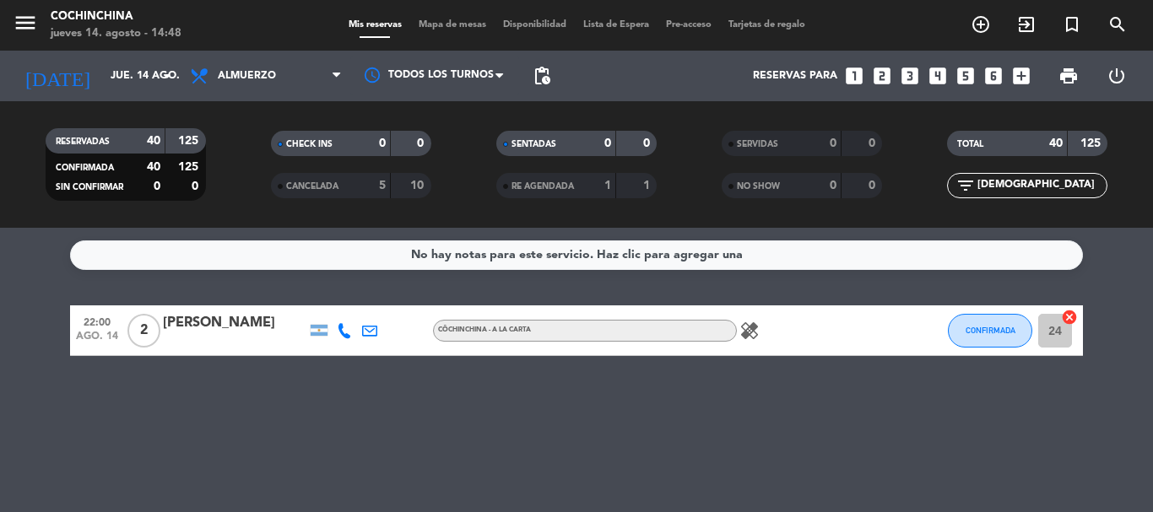
type input "[DEMOGRAPHIC_DATA]"
click at [753, 328] on icon "healing" at bounding box center [749, 331] width 20 height 20
click at [464, 423] on div "No hay notas para este servicio. Haz clic para agregar una 22:00 ago. 14 2 [PER…" at bounding box center [576, 370] width 1153 height 284
click at [256, 329] on div "[PERSON_NAME]" at bounding box center [235, 323] width 144 height 22
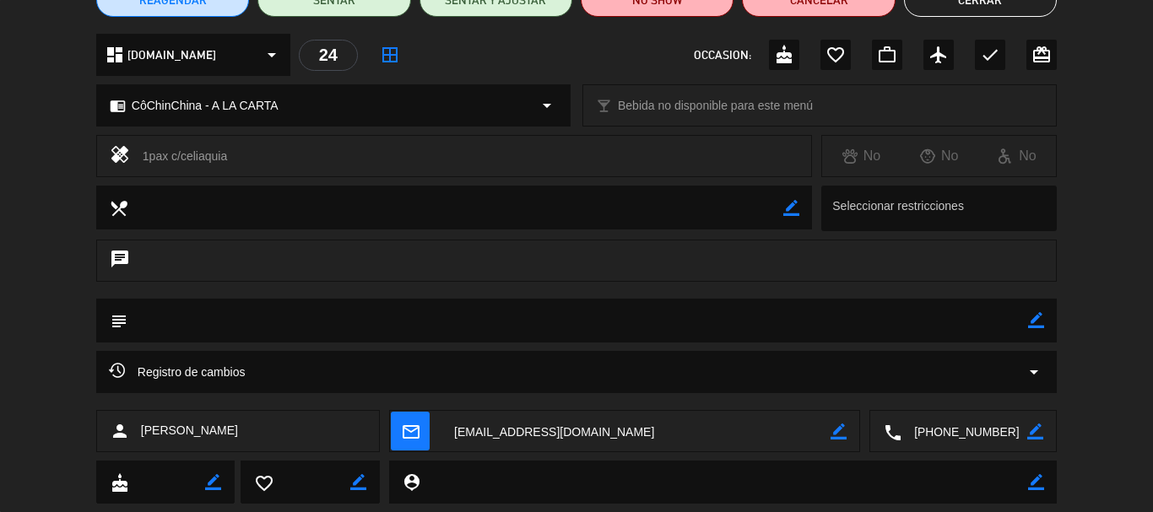
scroll to position [211, 0]
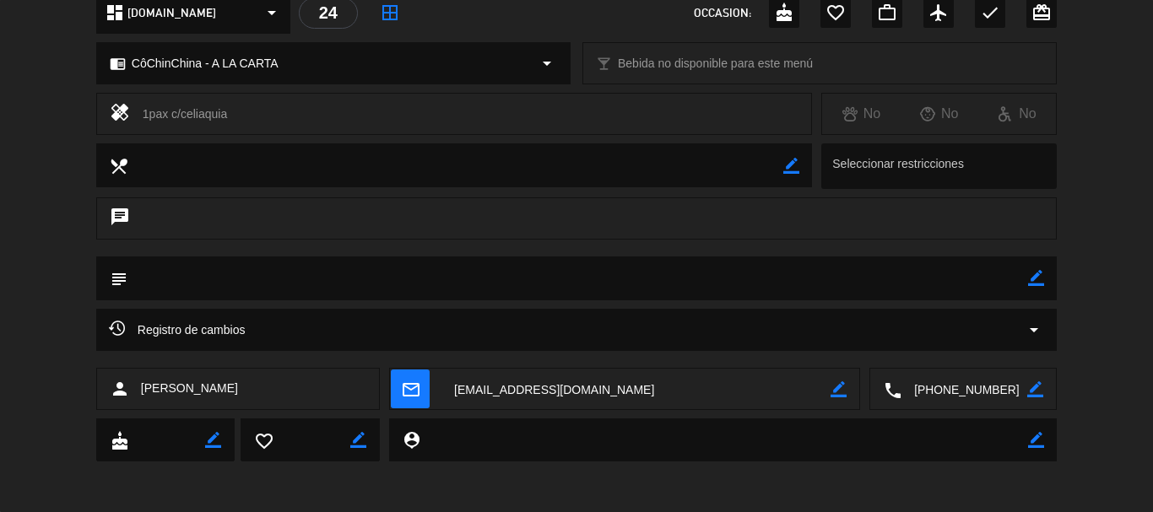
click at [1043, 281] on icon "border_color" at bounding box center [1036, 278] width 16 height 16
paste textarea "celíaca."
click at [140, 272] on textarea at bounding box center [577, 278] width 901 height 43
click at [240, 281] on textarea at bounding box center [577, 278] width 901 height 43
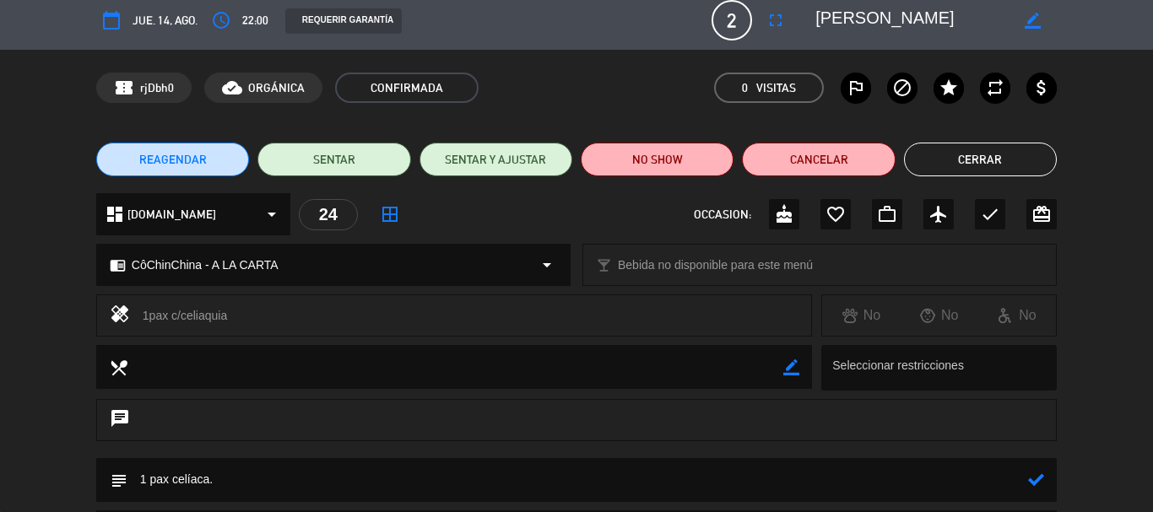
scroll to position [0, 0]
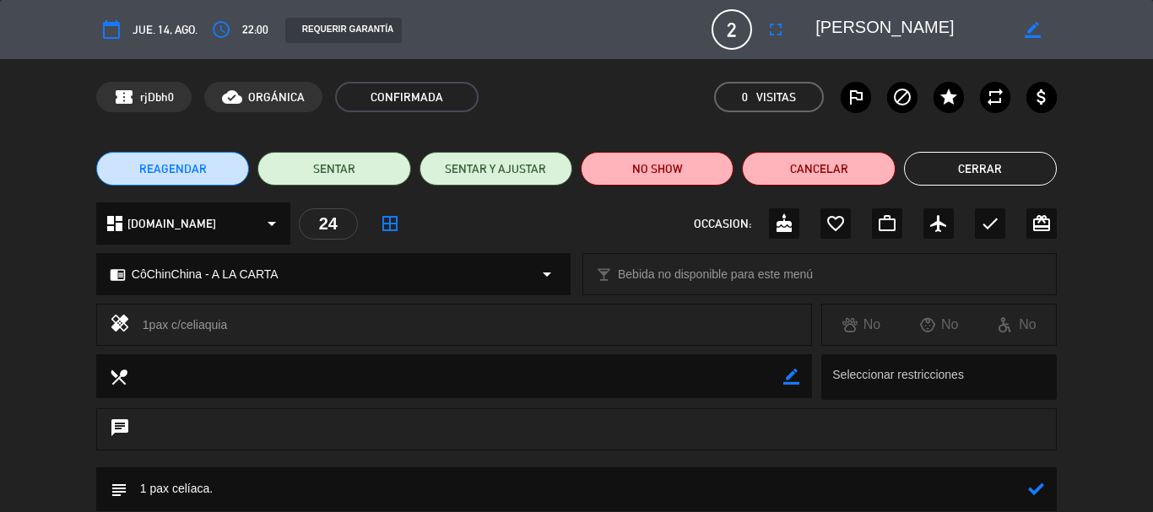
type textarea "1 pax celíaca."
click at [1108, 251] on div "dashboard [DOMAIN_NAME] arrow_drop_down 24 border_all OCCASION: cake favorite_b…" at bounding box center [576, 232] width 1153 height 59
click at [1019, 164] on button "Cerrar" at bounding box center [980, 169] width 153 height 34
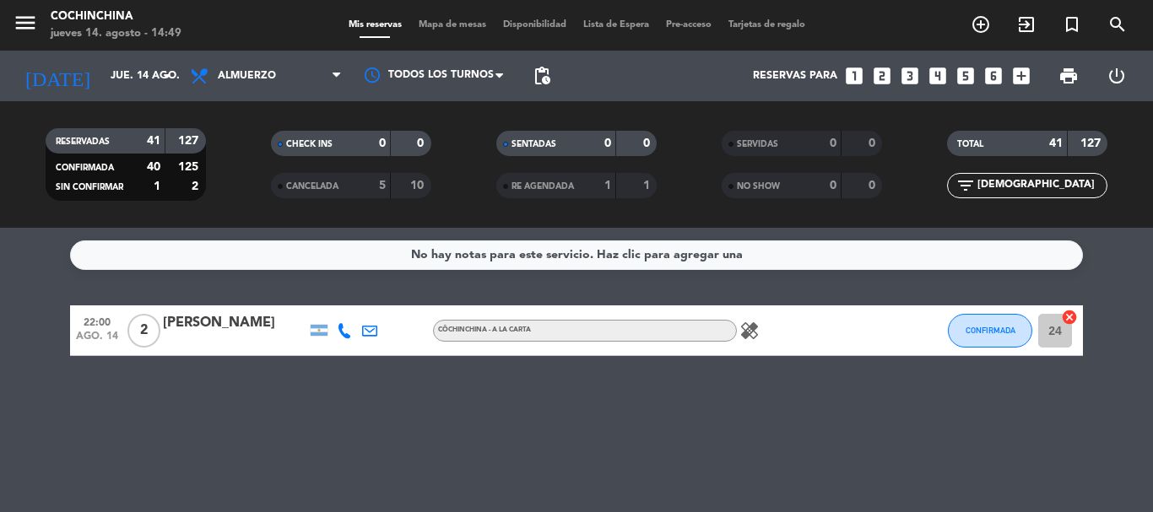
click at [756, 328] on icon "healing" at bounding box center [749, 331] width 20 height 20
click at [707, 395] on div "No hay notas para este servicio. Haz clic para agregar una 22:00 ago. 14 2 [PER…" at bounding box center [576, 370] width 1153 height 284
click at [127, 402] on div "No hay notas para este servicio. Haz clic para agregar una 22:00 ago. 14 2 [PER…" at bounding box center [576, 370] width 1153 height 284
click at [240, 176] on filter-checkbox "CANCELADA 5 10" at bounding box center [350, 185] width 225 height 25
click at [1028, 181] on input "[DEMOGRAPHIC_DATA]" at bounding box center [1041, 185] width 131 height 19
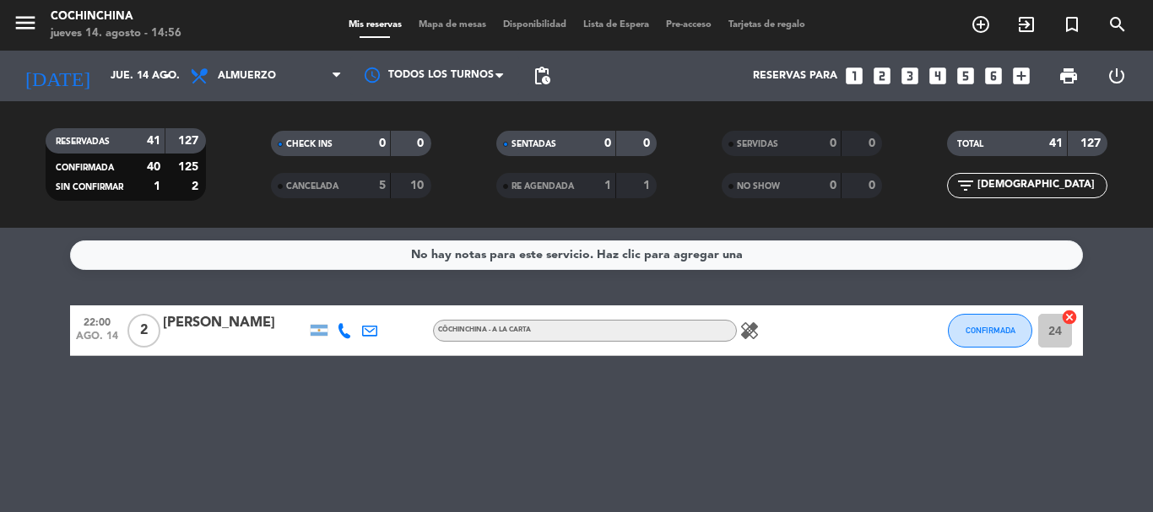
click at [1028, 181] on input "[DEMOGRAPHIC_DATA]" at bounding box center [1041, 185] width 131 height 19
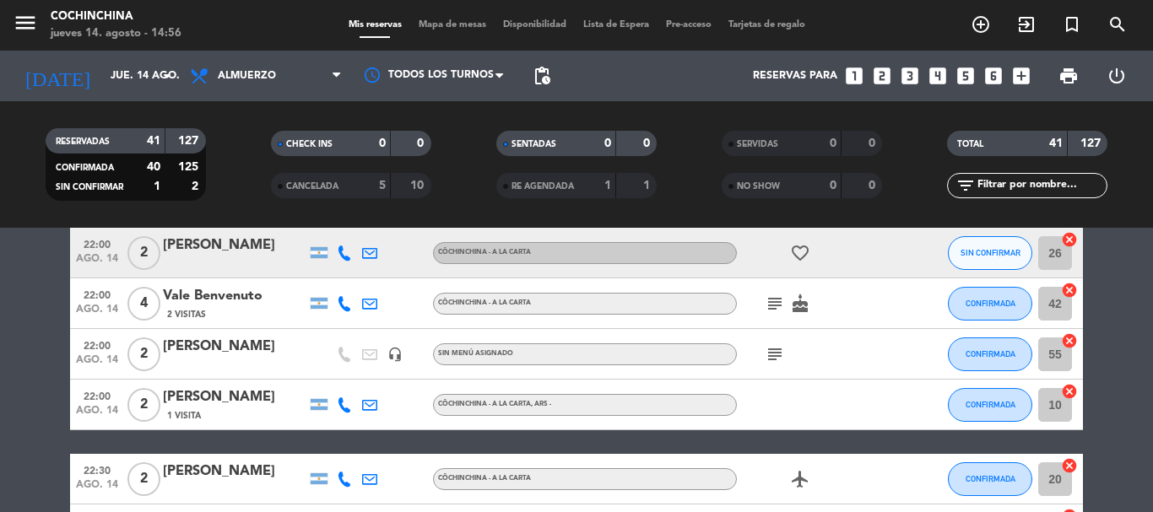
scroll to position [1266, 0]
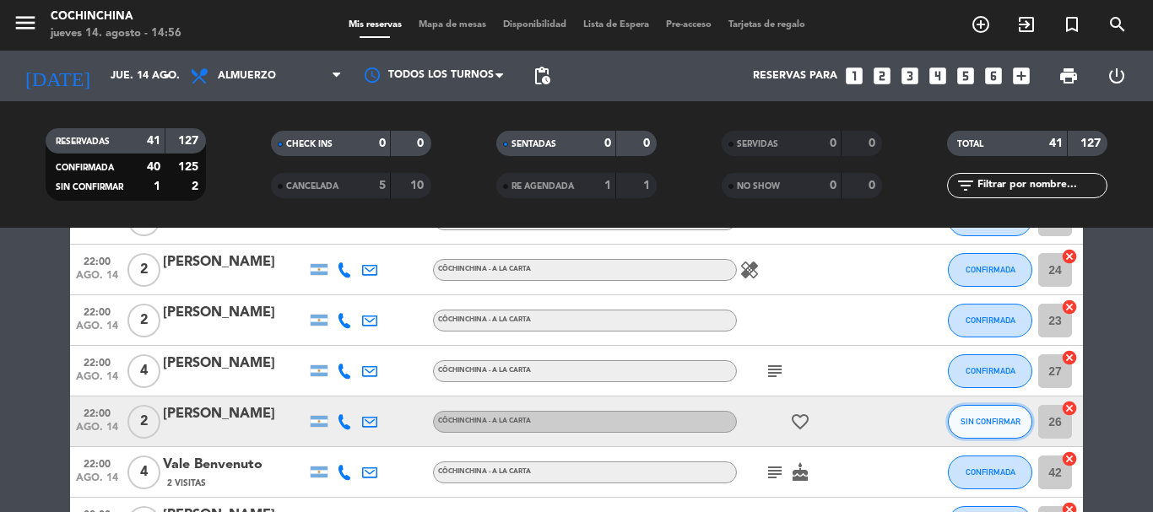
click at [1001, 421] on span "SIN CONFIRMAR" at bounding box center [991, 421] width 60 height 9
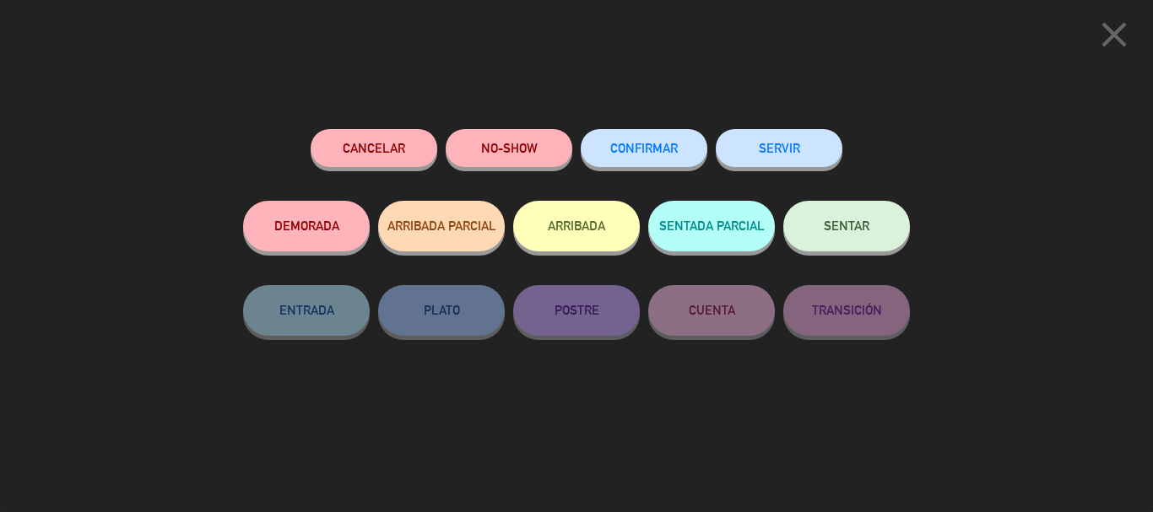
click at [659, 155] on button "CONFIRMAR" at bounding box center [644, 148] width 127 height 38
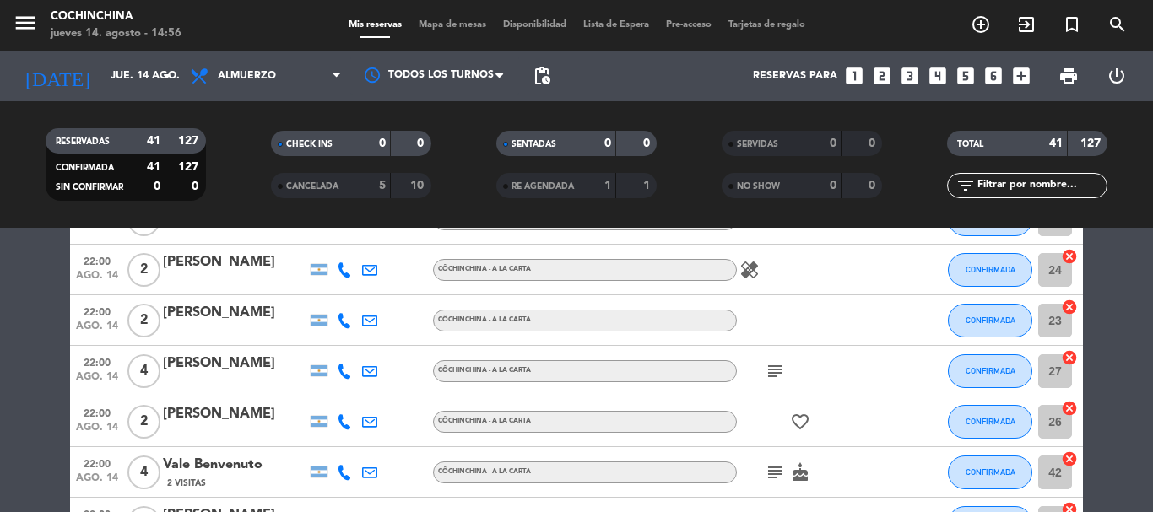
click at [254, 154] on filter-checkbox "CHECK INS 0 0" at bounding box center [350, 143] width 225 height 25
click at [244, 165] on div "CHECK INS 0 0" at bounding box center [350, 152] width 225 height 42
click at [252, 160] on div "CHECK INS 0 0" at bounding box center [350, 152] width 225 height 42
click at [449, 23] on span "Mapa de mesas" at bounding box center [452, 24] width 84 height 9
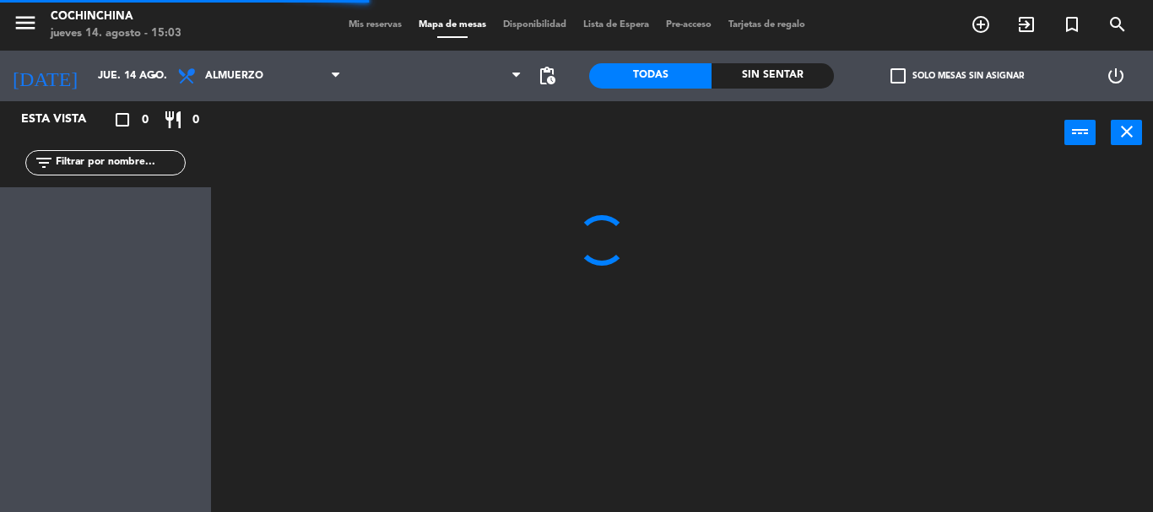
click at [152, 166] on input "text" at bounding box center [119, 163] width 131 height 19
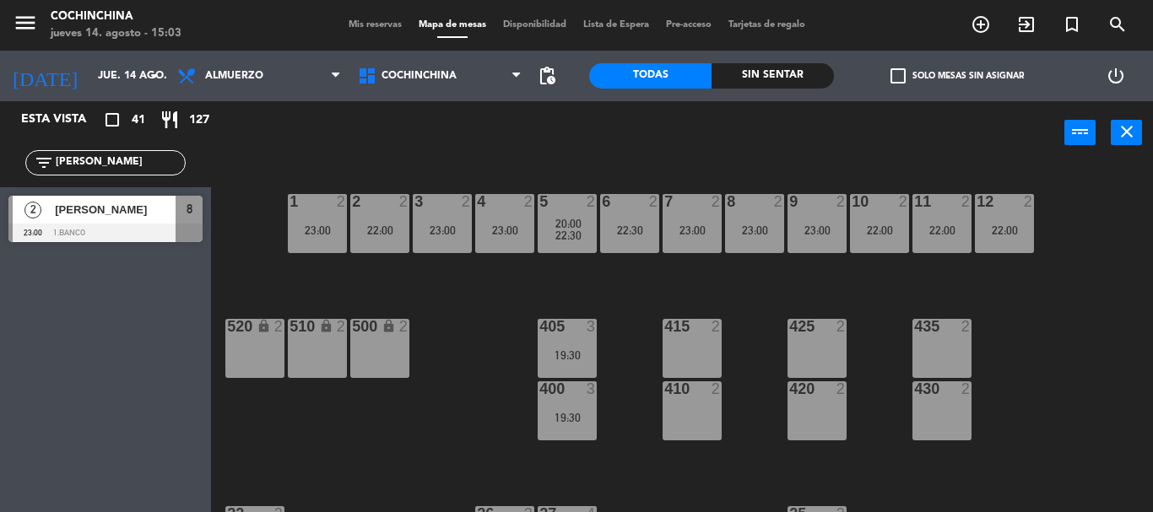
type input "[PERSON_NAME]"
click at [111, 209] on span "[PERSON_NAME]" at bounding box center [115, 210] width 121 height 18
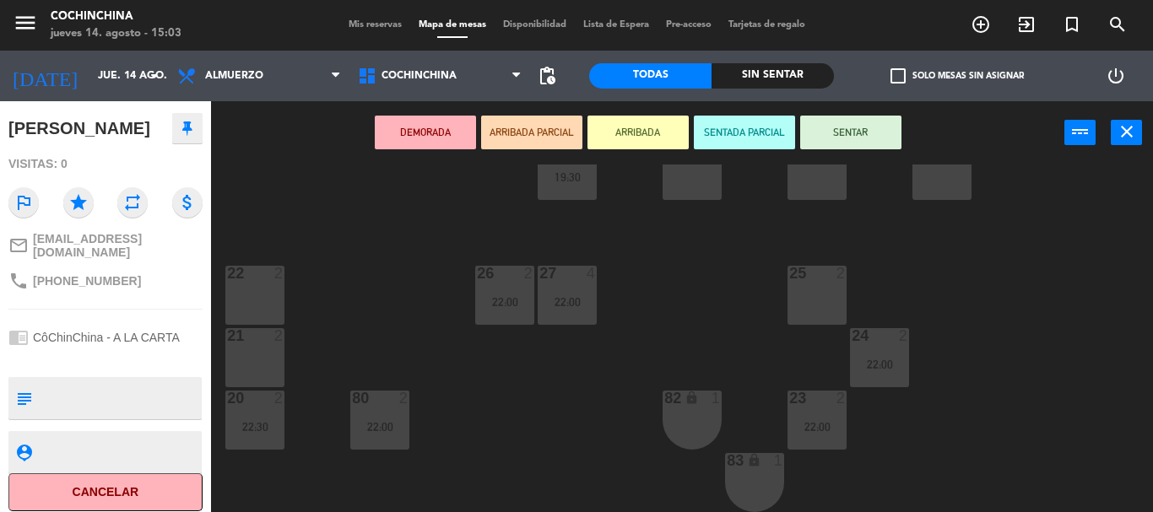
scroll to position [171, 0]
click at [130, 394] on textarea at bounding box center [119, 397] width 161 height 35
click at [42, 386] on textarea at bounding box center [119, 397] width 161 height 35
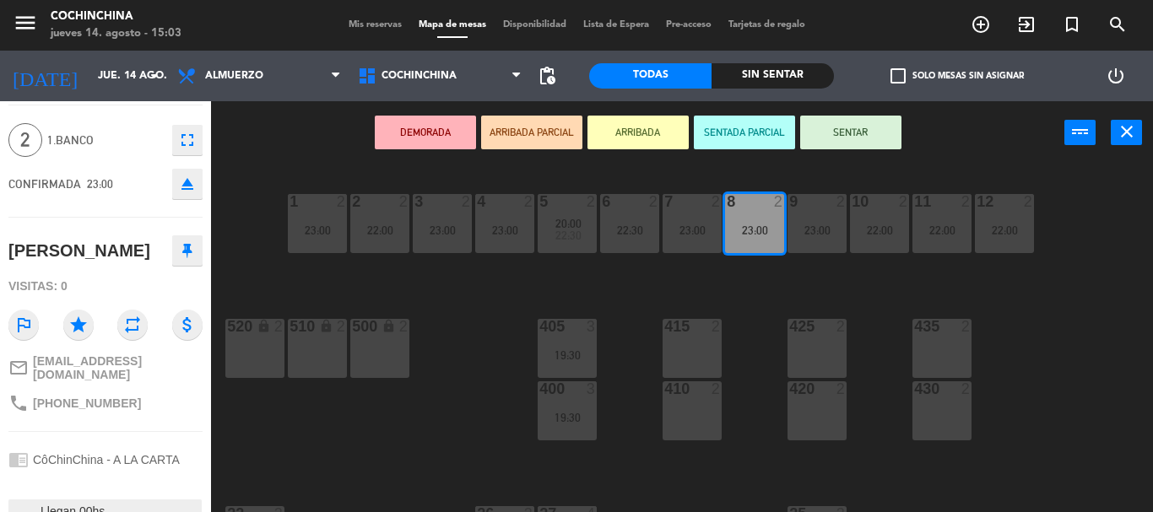
scroll to position [0, 0]
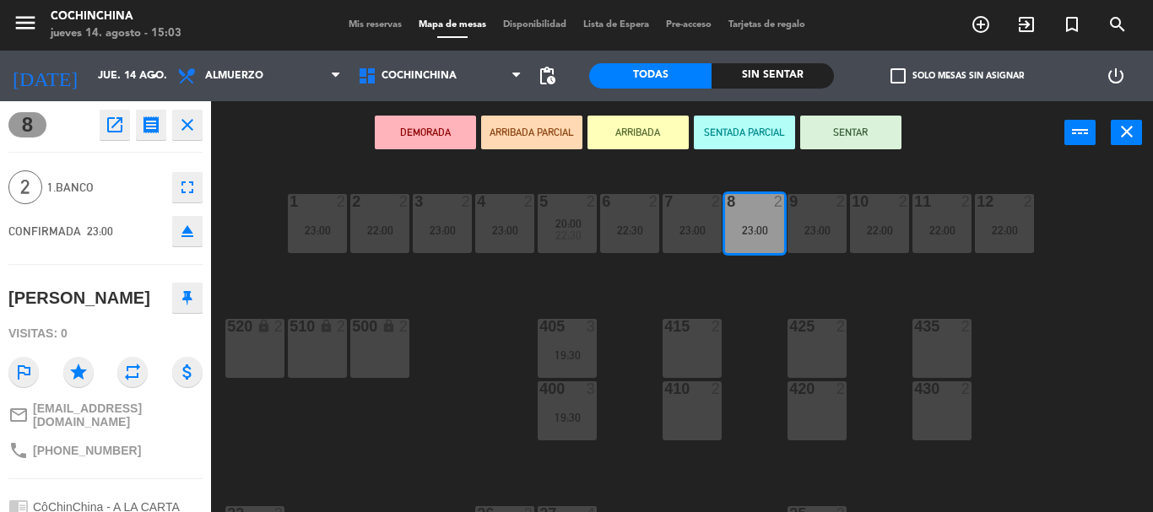
type textarea "Llegan 00hs. [GEOGRAPHIC_DATA]."
click at [139, 190] on span "1.Banco" at bounding box center [105, 187] width 116 height 19
click at [131, 182] on span "1.Banco" at bounding box center [105, 187] width 116 height 19
click at [187, 226] on icon "eject" at bounding box center [187, 231] width 20 height 20
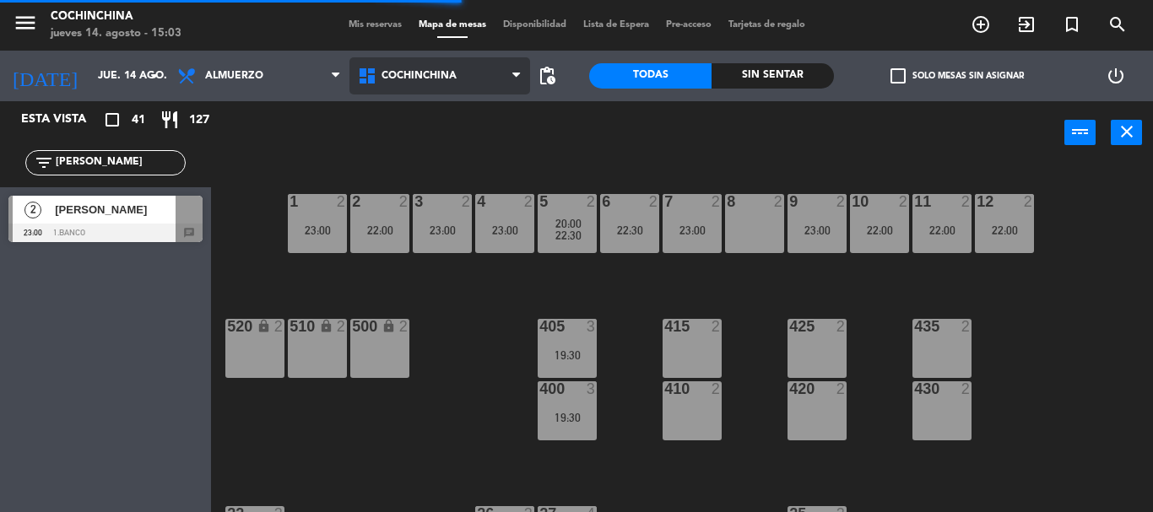
click at [425, 85] on span "Cochinchina" at bounding box center [439, 75] width 181 height 37
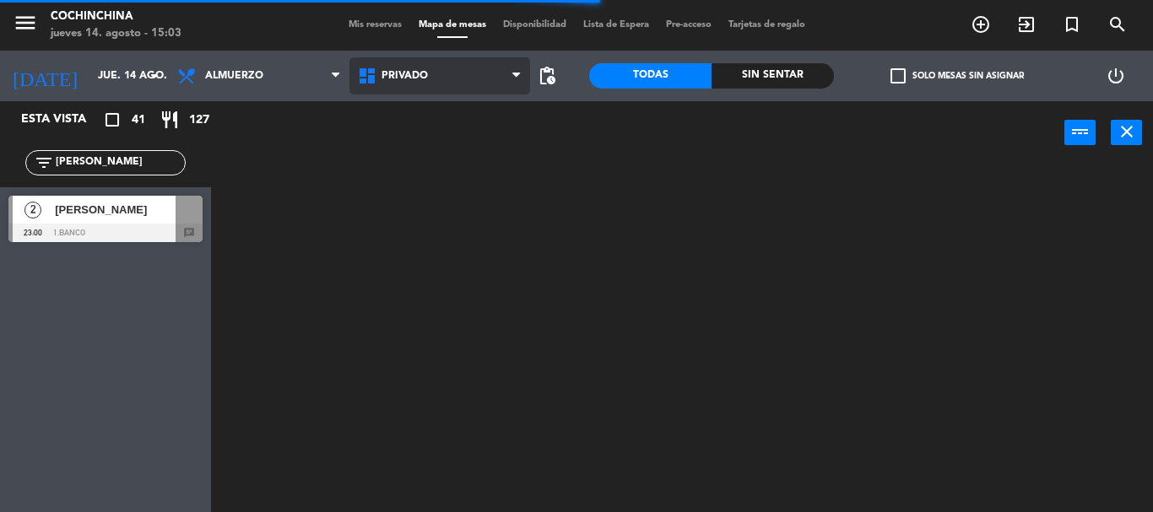
click at [411, 192] on ng-component "menu Cochinchina jueves 14. agosto - 15:03 Mis reservas Mapa de mesas Disponibi…" at bounding box center [576, 256] width 1153 height 512
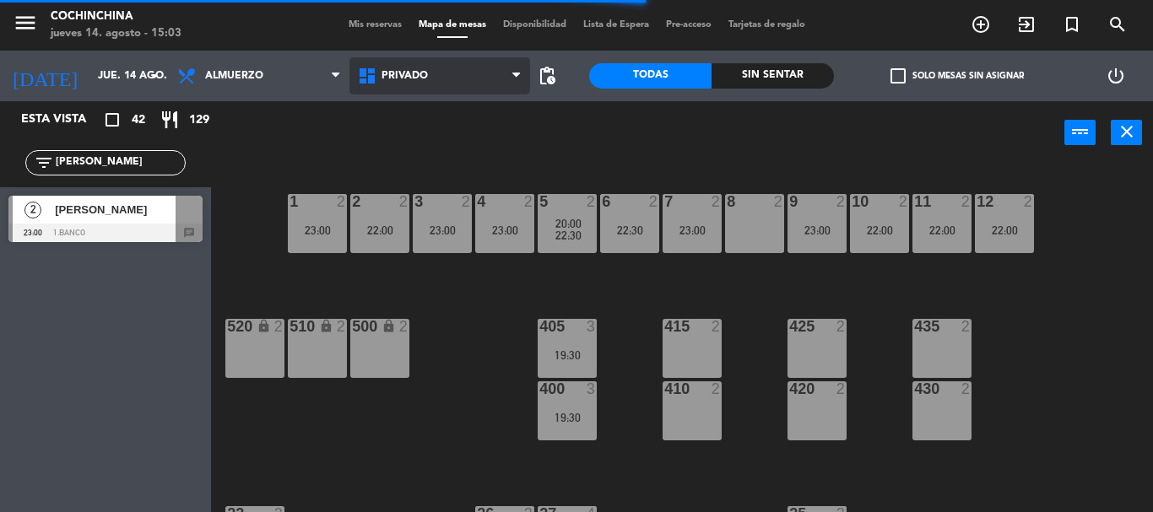
click at [431, 81] on span "Privado" at bounding box center [439, 75] width 181 height 37
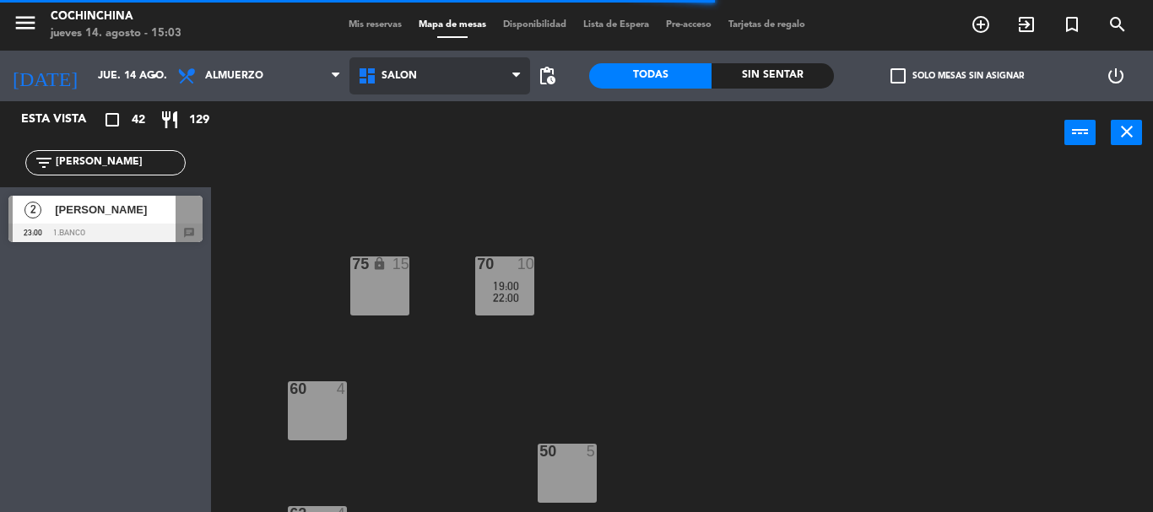
click at [406, 225] on ng-component "menu Cochinchina jueves 14. agosto - 15:03 Mis reservas Mapa de mesas Disponibi…" at bounding box center [576, 256] width 1153 height 512
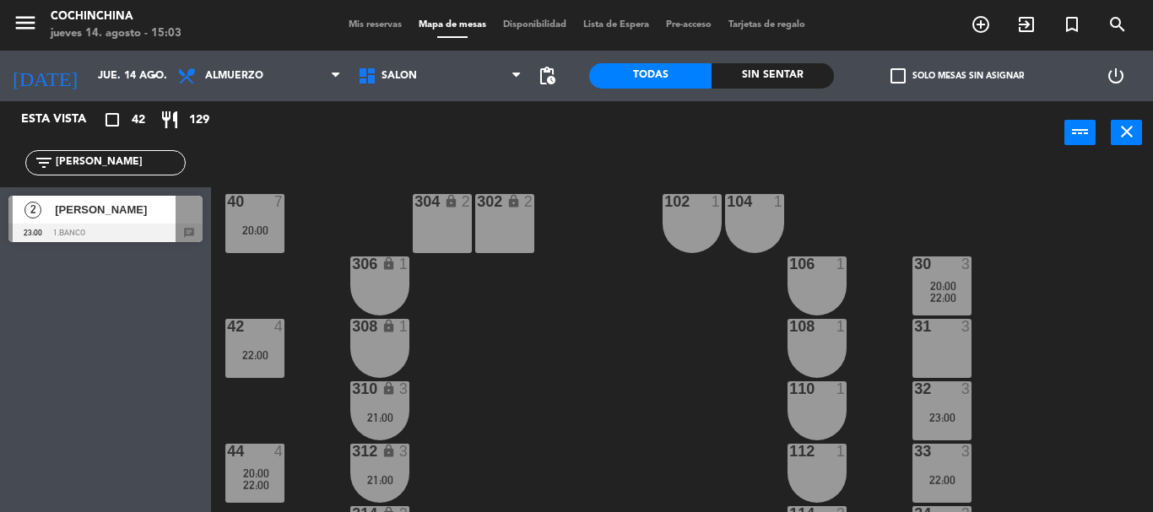
click at [597, 311] on div "40 7 20:00 304 lock 2 102 1 302 lock 2 104 1 306 lock 1 30 3 20:00 22:00 106 1 …" at bounding box center [688, 339] width 930 height 348
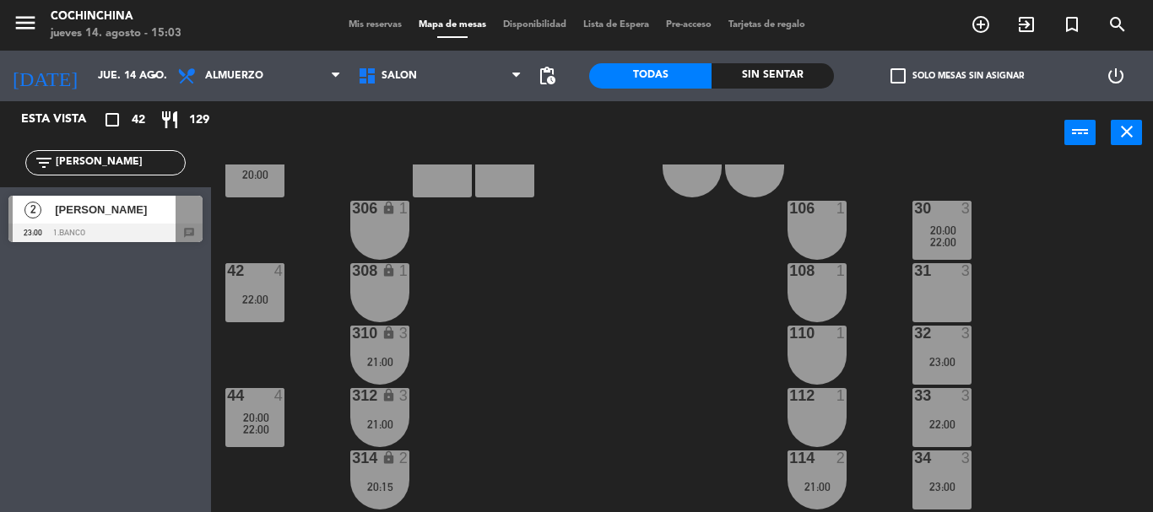
scroll to position [84, 0]
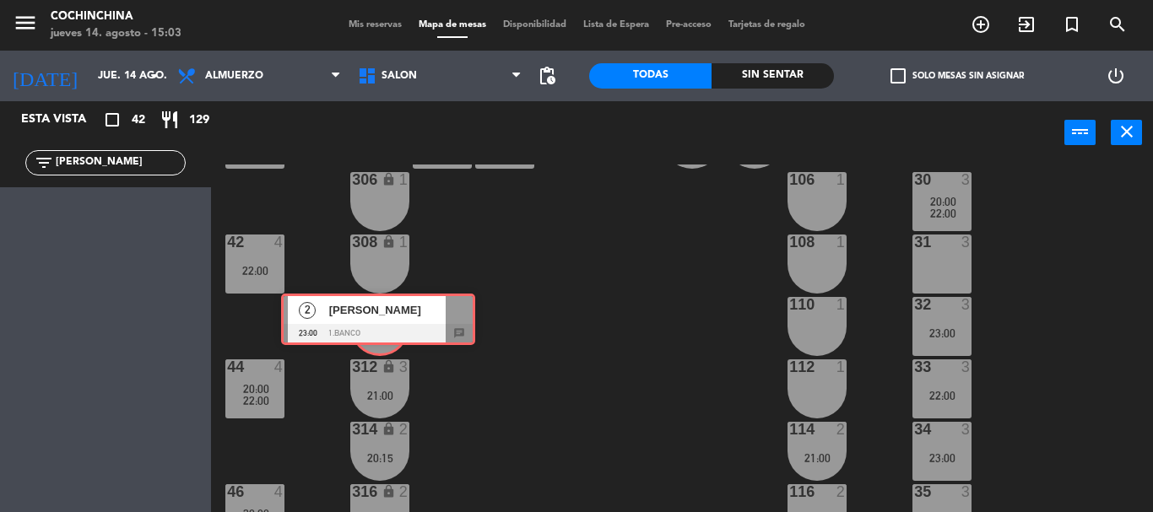
drag, startPoint x: 116, startPoint y: 217, endPoint x: 384, endPoint y: 317, distance: 286.3
click at [384, 317] on div "Esta vista crop_square 42 restaurant 129 filter_list [PERSON_NAME] 2 [PERSON_NA…" at bounding box center [576, 306] width 1153 height 411
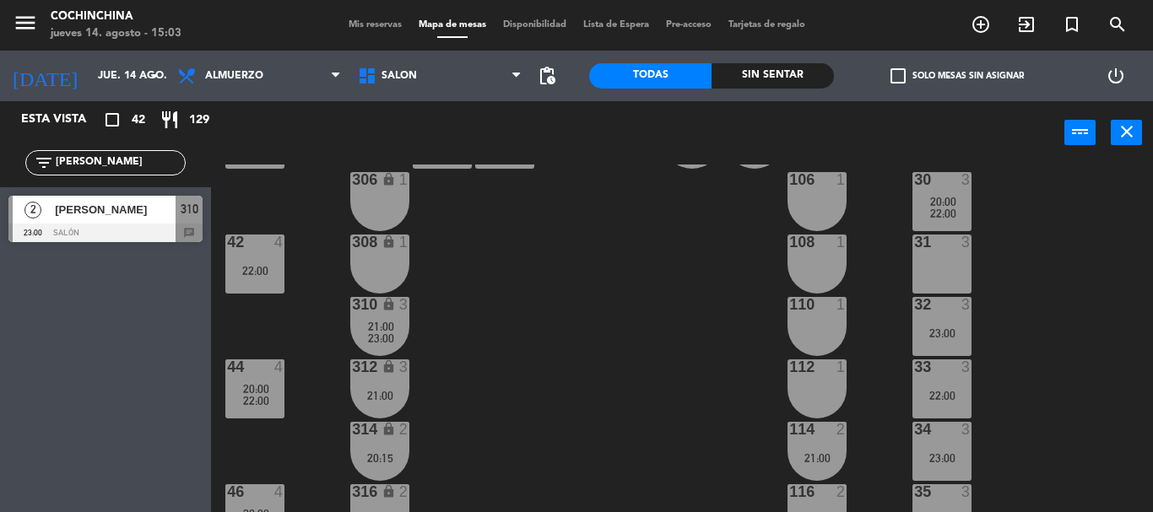
click at [384, 317] on div "310 lock 3 21:00 23:00" at bounding box center [379, 326] width 59 height 59
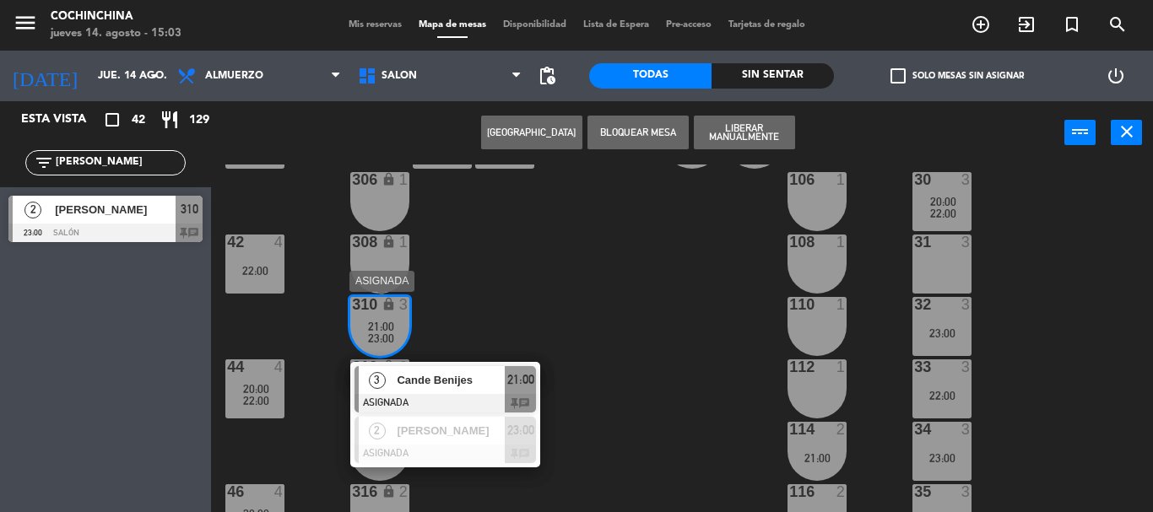
drag, startPoint x: 519, startPoint y: 436, endPoint x: 345, endPoint y: 387, distance: 180.4
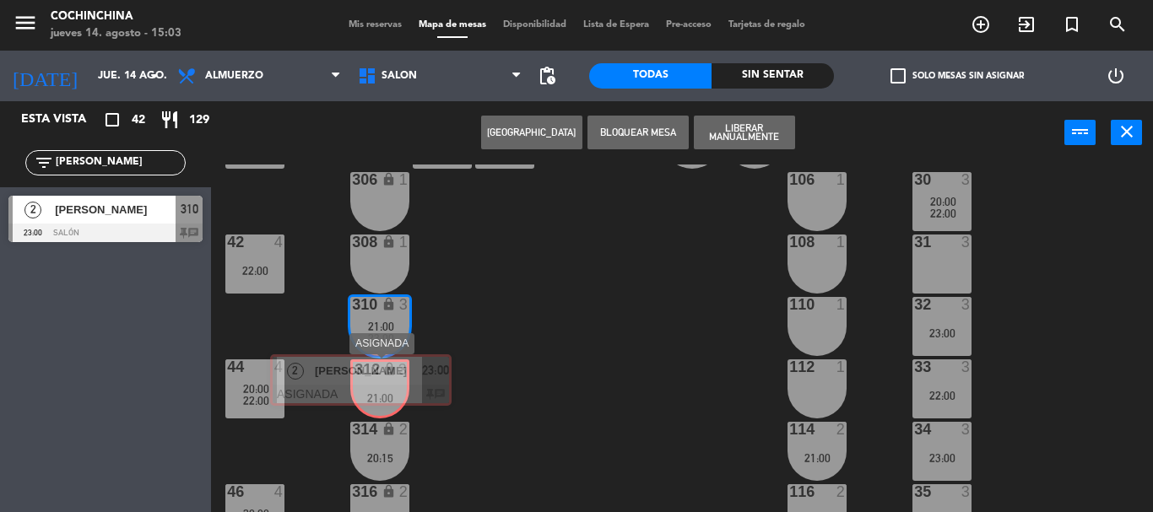
drag, startPoint x: 457, startPoint y: 451, endPoint x: 372, endPoint y: 388, distance: 105.0
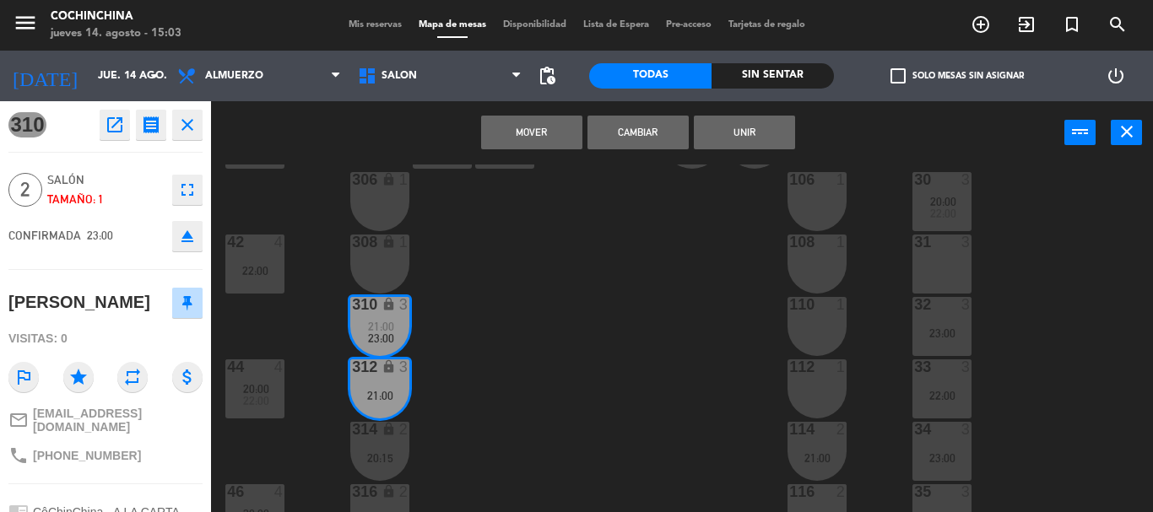
click at [743, 134] on button "Unir" at bounding box center [744, 133] width 101 height 34
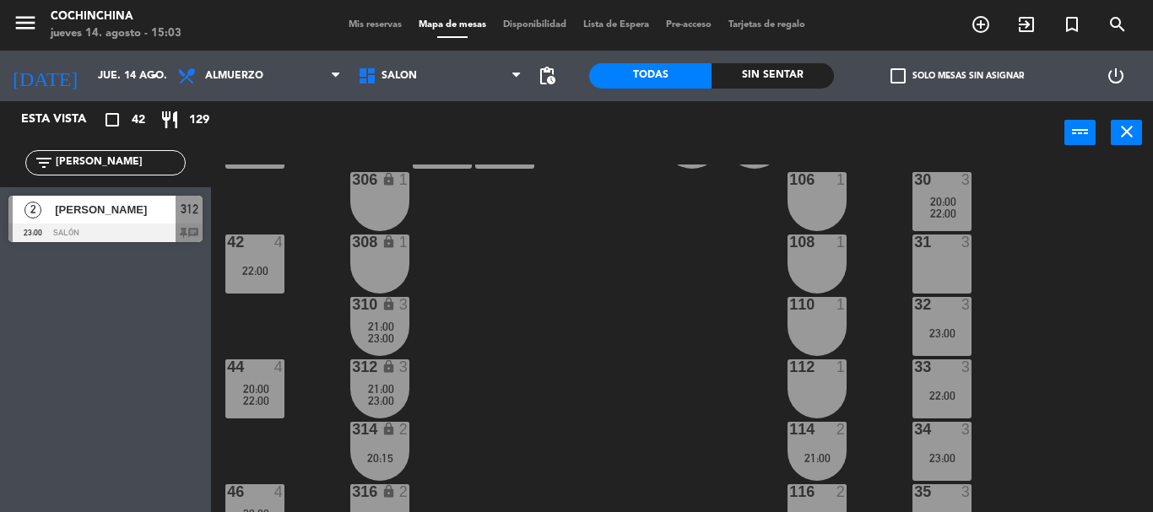
click at [622, 355] on div "40 7 20:00 304 lock 2 102 1 302 lock 2 104 1 306 lock 1 30 3 20:00 22:00 106 1 …" at bounding box center [688, 339] width 930 height 348
click at [495, 349] on div "40 7 20:00 304 lock 2 102 1 302 lock 2 104 1 306 lock 1 30 3 20:00 22:00 106 1 …" at bounding box center [688, 339] width 930 height 348
click at [102, 144] on div "filter_list [PERSON_NAME]" at bounding box center [105, 162] width 211 height 49
click at [95, 160] on input "[PERSON_NAME]" at bounding box center [119, 163] width 131 height 19
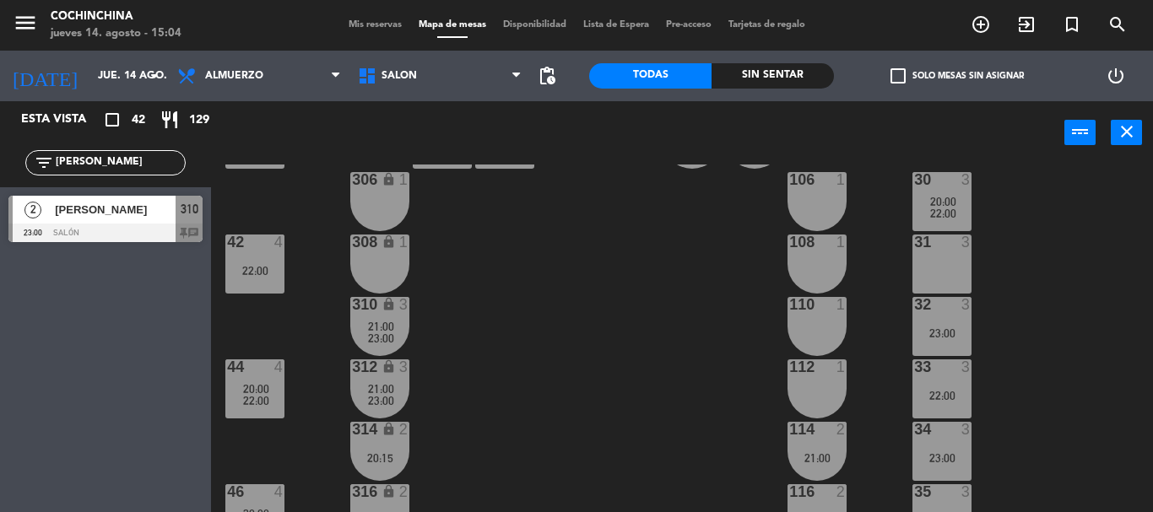
click at [95, 160] on input "[PERSON_NAME]" at bounding box center [119, 163] width 131 height 19
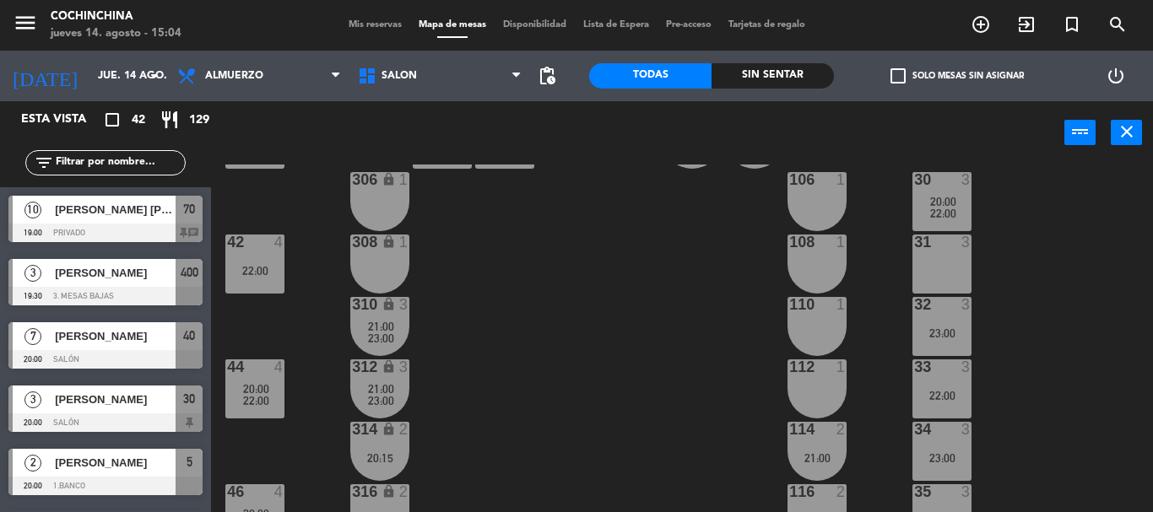
click at [497, 290] on div "40 7 20:00 304 lock 2 102 1 302 lock 2 104 1 306 lock 1 30 3 20:00 22:00 106 1 …" at bounding box center [688, 339] width 930 height 348
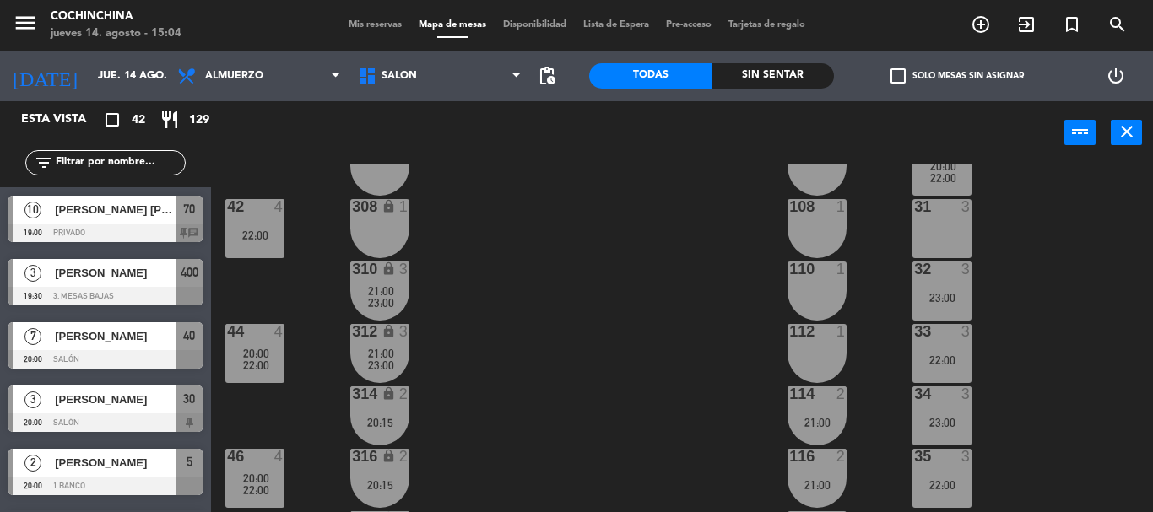
scroll to position [90, 0]
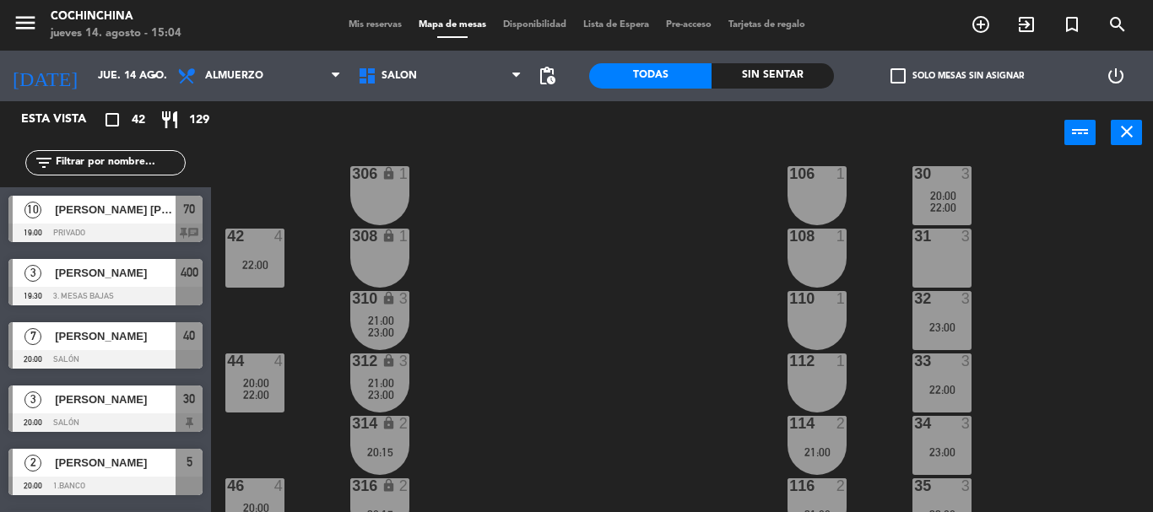
click at [927, 255] on div "31 3" at bounding box center [942, 258] width 59 height 59
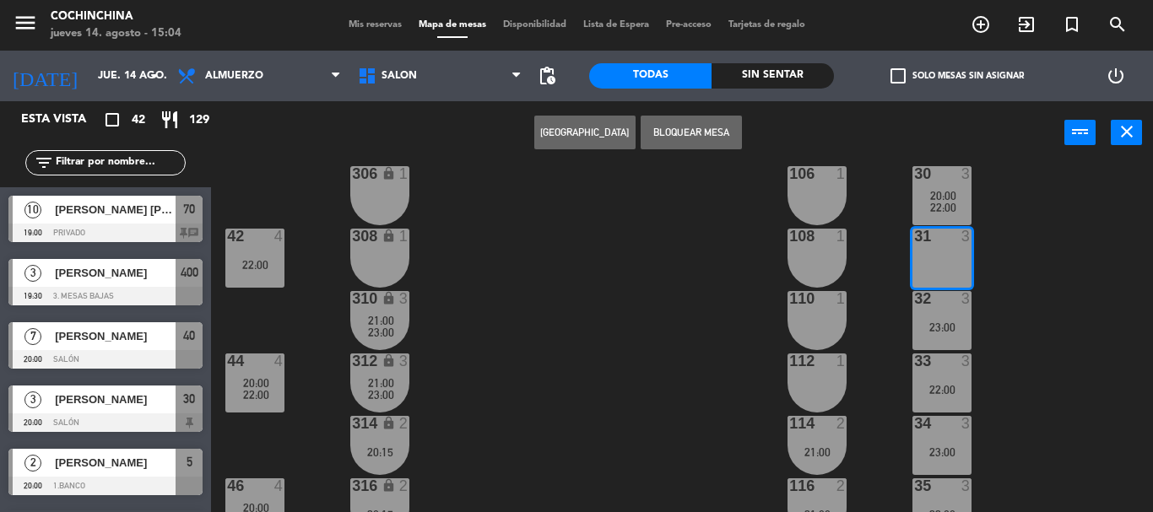
click at [607, 133] on button "[GEOGRAPHIC_DATA]" at bounding box center [584, 133] width 101 height 34
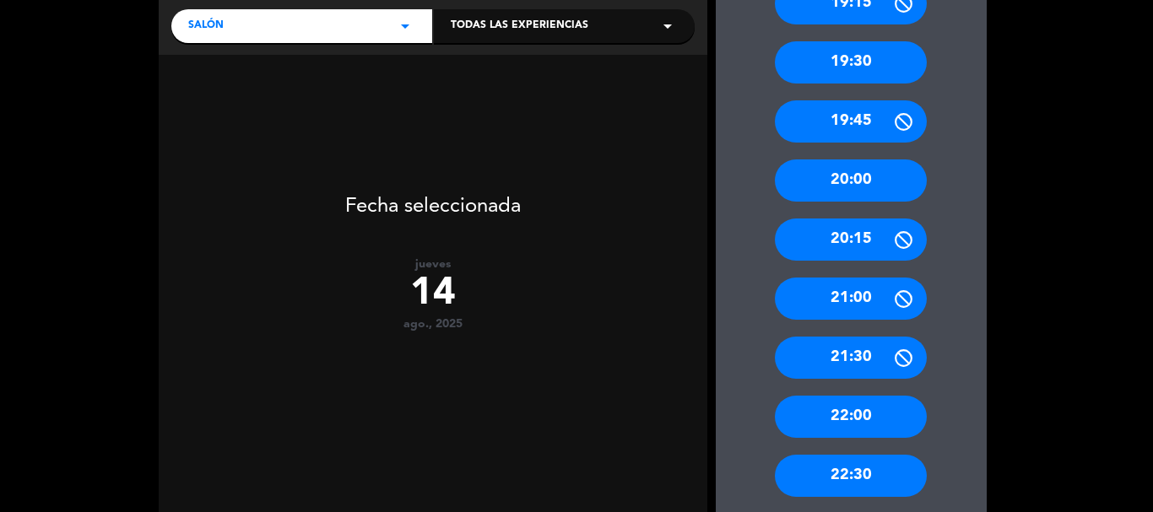
scroll to position [404, 0]
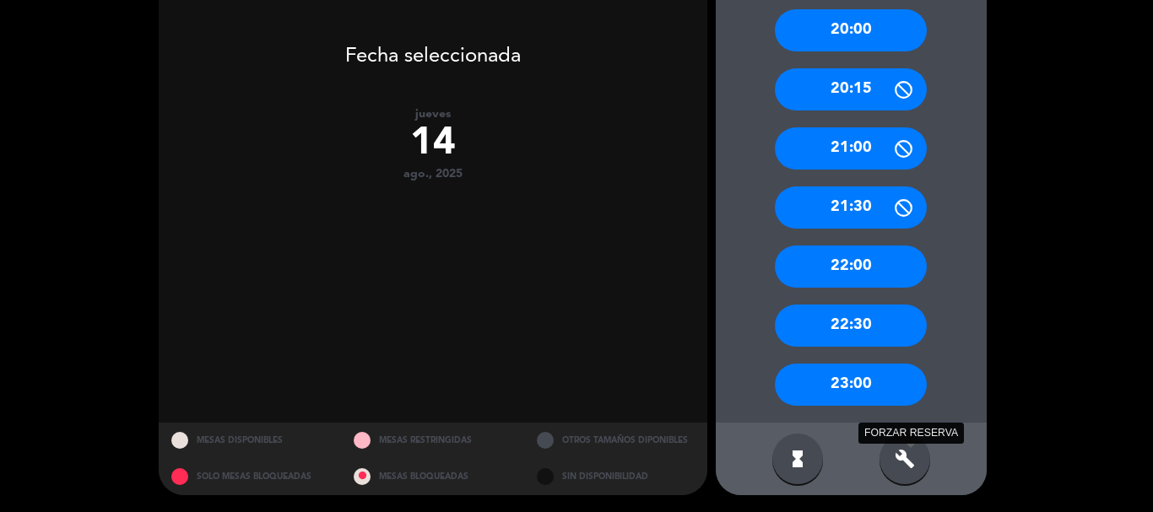
click at [901, 461] on icon "build" at bounding box center [905, 459] width 20 height 20
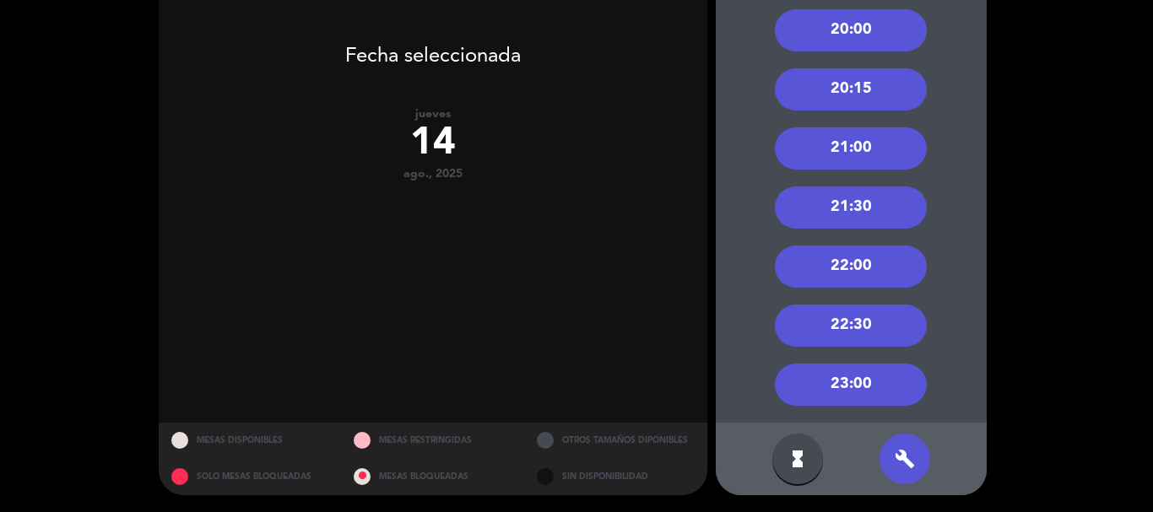
click at [864, 267] on div "22:00" at bounding box center [851, 267] width 152 height 42
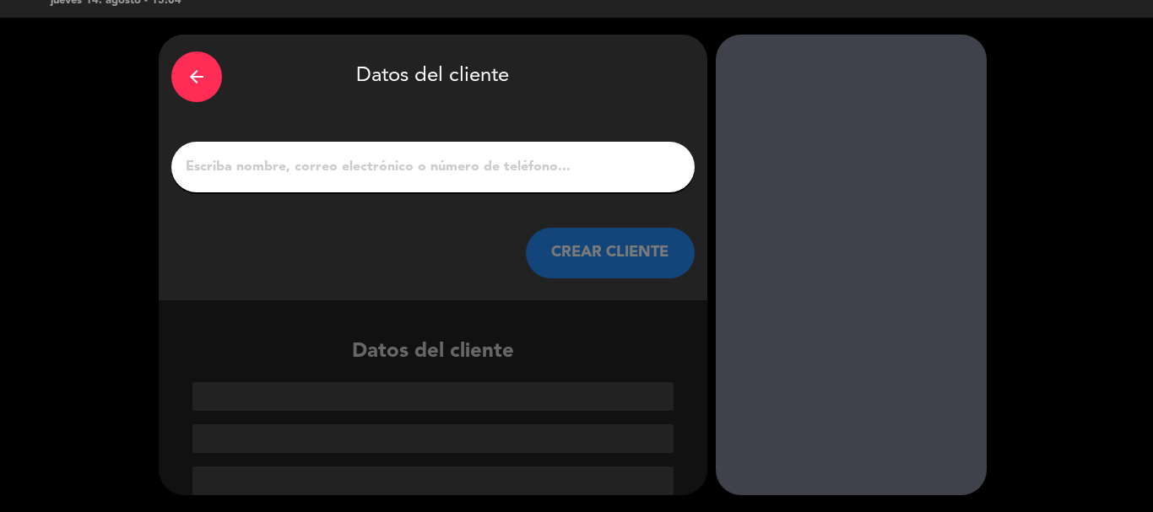
paste input "[PERSON_NAME]"
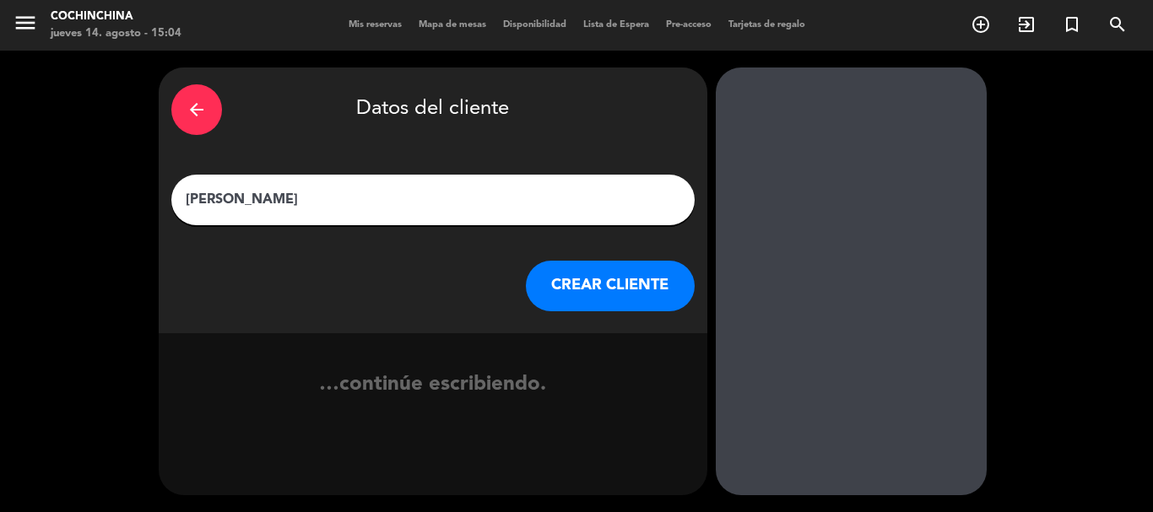
scroll to position [0, 0]
click at [245, 198] on input "[PERSON_NAME]" at bounding box center [433, 200] width 498 height 24
type input "[PERSON_NAME]"
click at [626, 304] on button "CREAR CLIENTE" at bounding box center [610, 286] width 169 height 51
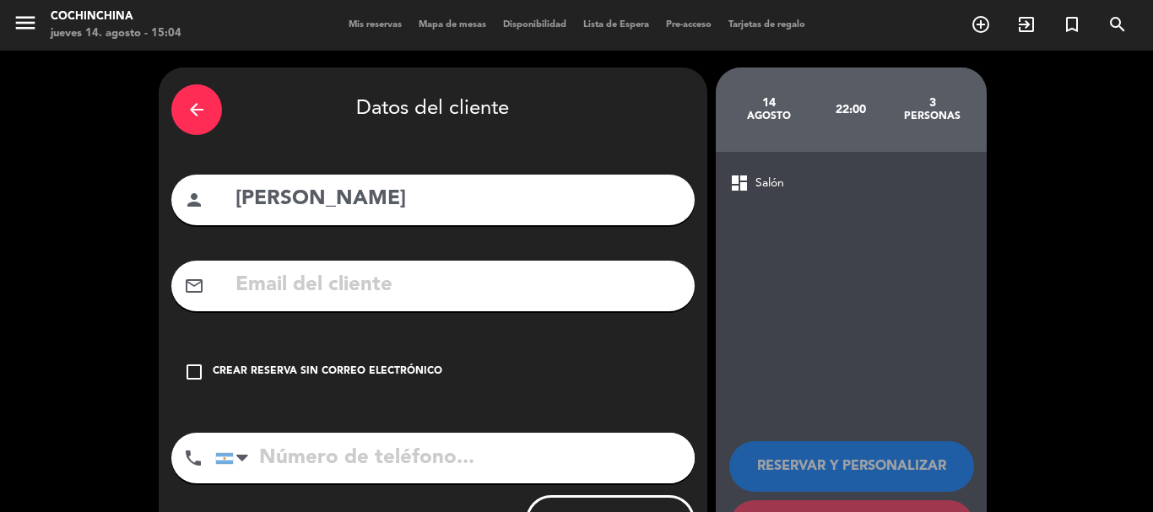
click at [400, 370] on div "Crear reserva sin correo electrónico" at bounding box center [328, 372] width 230 height 17
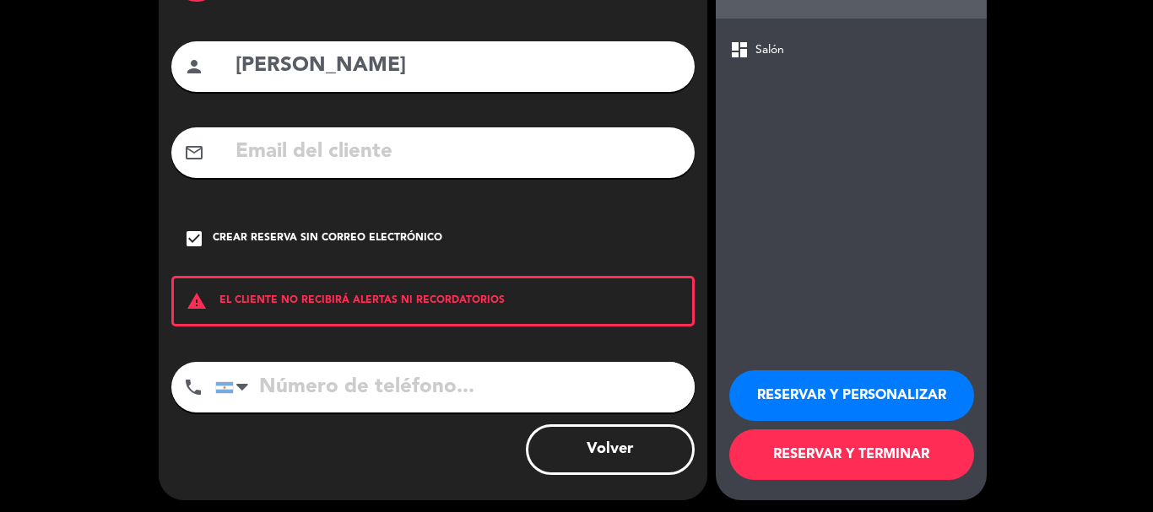
scroll to position [138, 0]
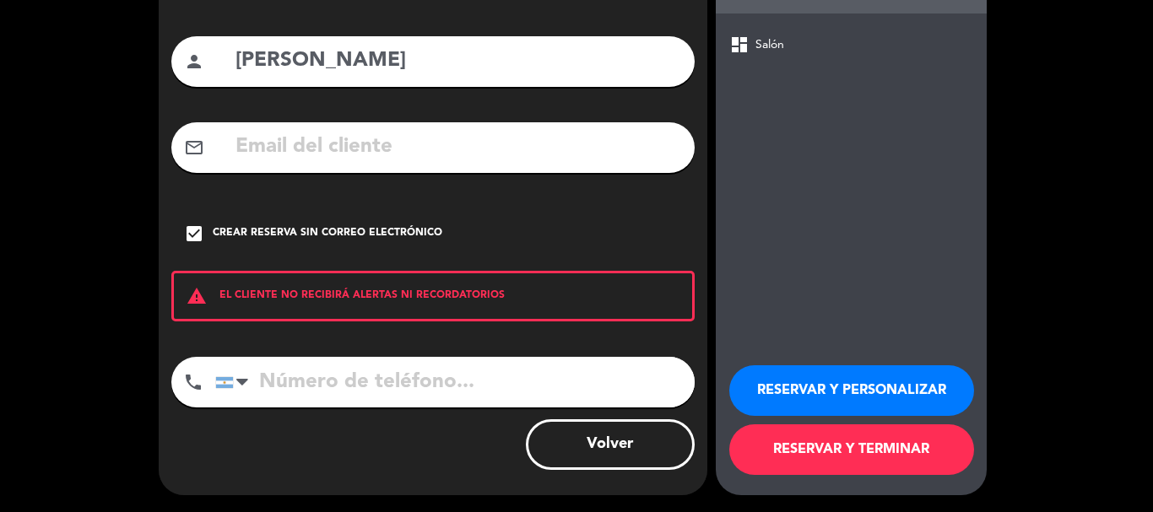
click at [842, 375] on button "RESERVAR Y PERSONALIZAR" at bounding box center [851, 391] width 245 height 51
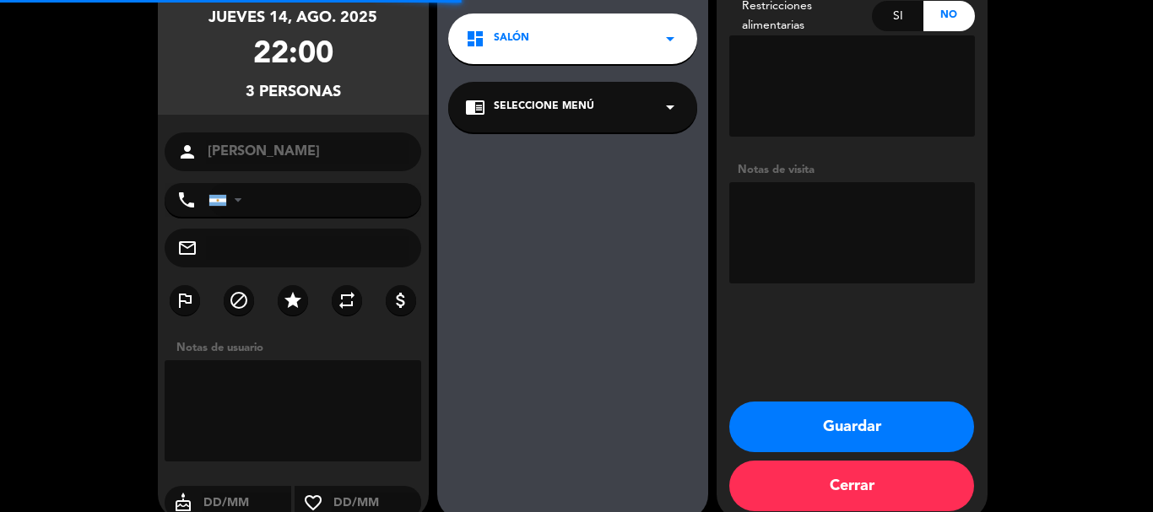
scroll to position [68, 0]
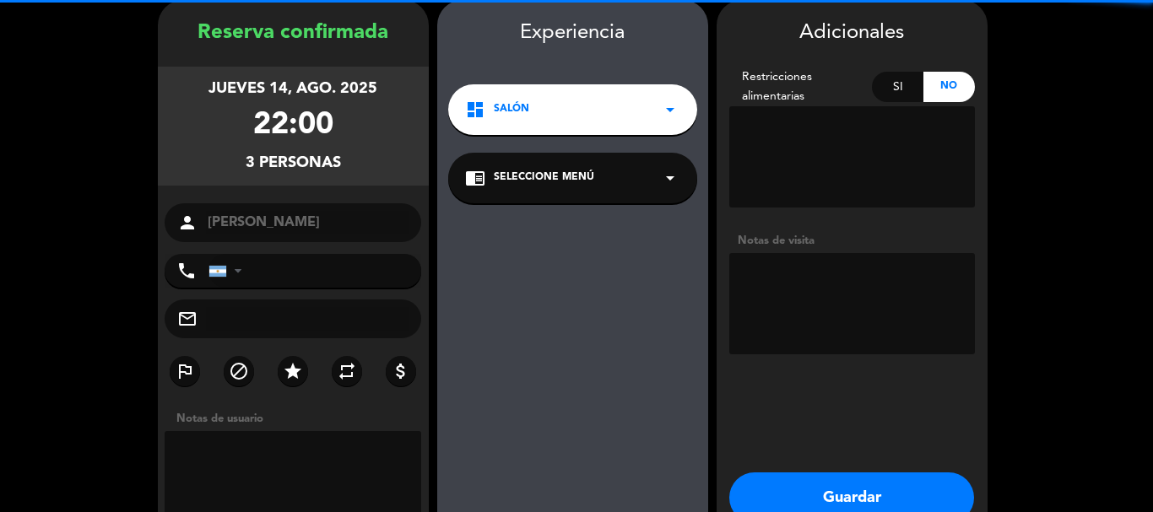
click at [829, 279] on textarea at bounding box center [852, 303] width 246 height 101
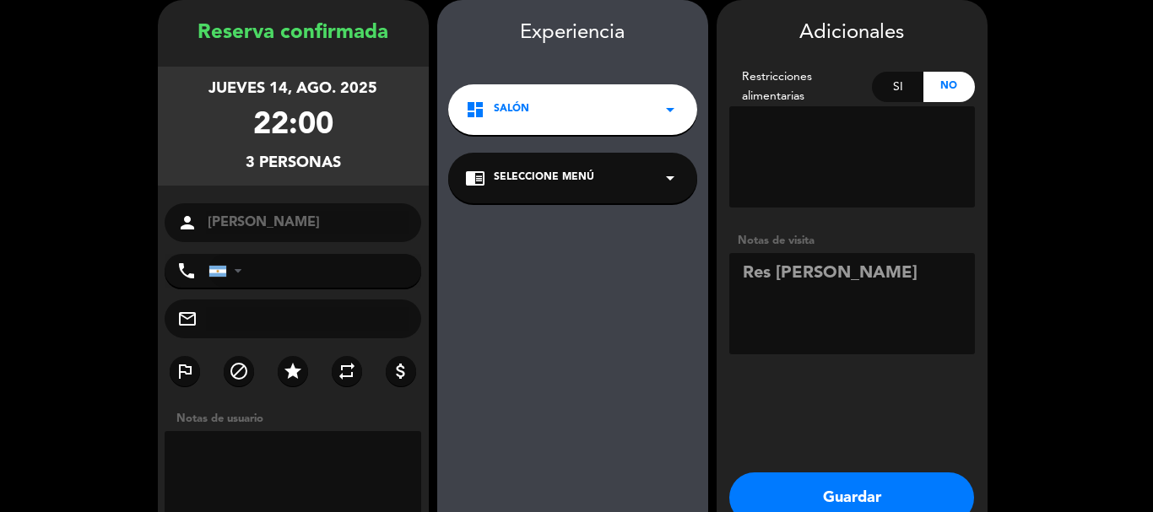
click at [745, 266] on textarea at bounding box center [852, 303] width 246 height 101
click at [901, 297] on textarea at bounding box center [852, 303] width 246 height 101
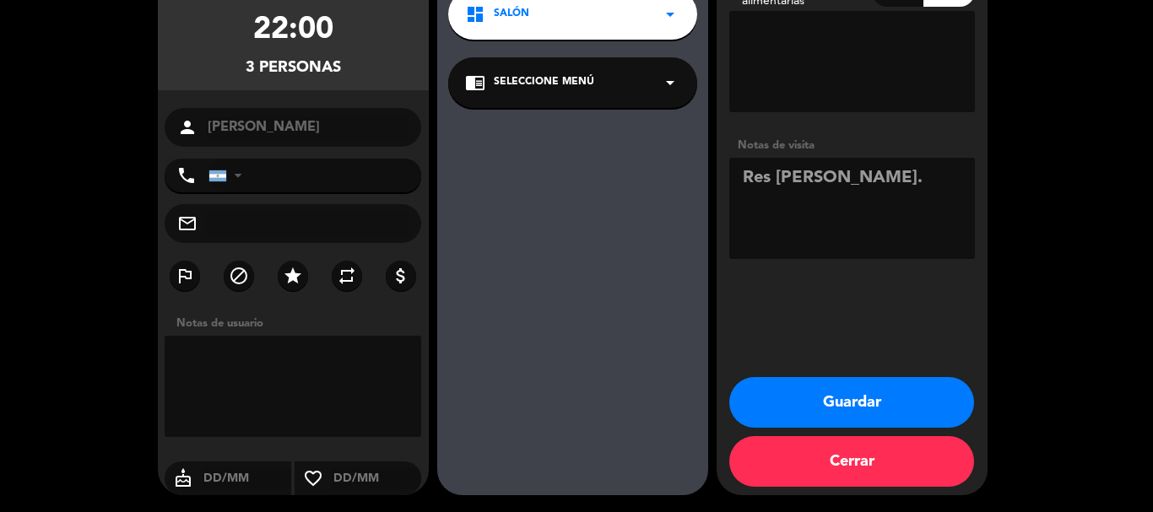
type textarea "Res [PERSON_NAME]."
click at [871, 390] on button "Guardar" at bounding box center [851, 402] width 245 height 51
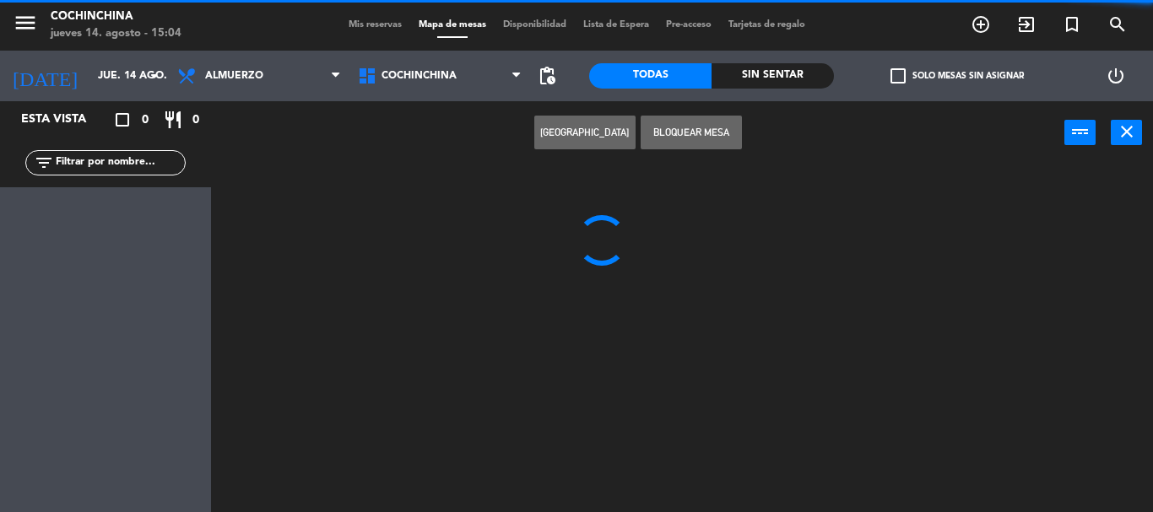
click at [929, 76] on label "check_box_outline_blank Solo mesas sin asignar" at bounding box center [957, 75] width 133 height 15
click at [957, 76] on input "check_box_outline_blank Solo mesas sin asignar" at bounding box center [957, 76] width 0 height 0
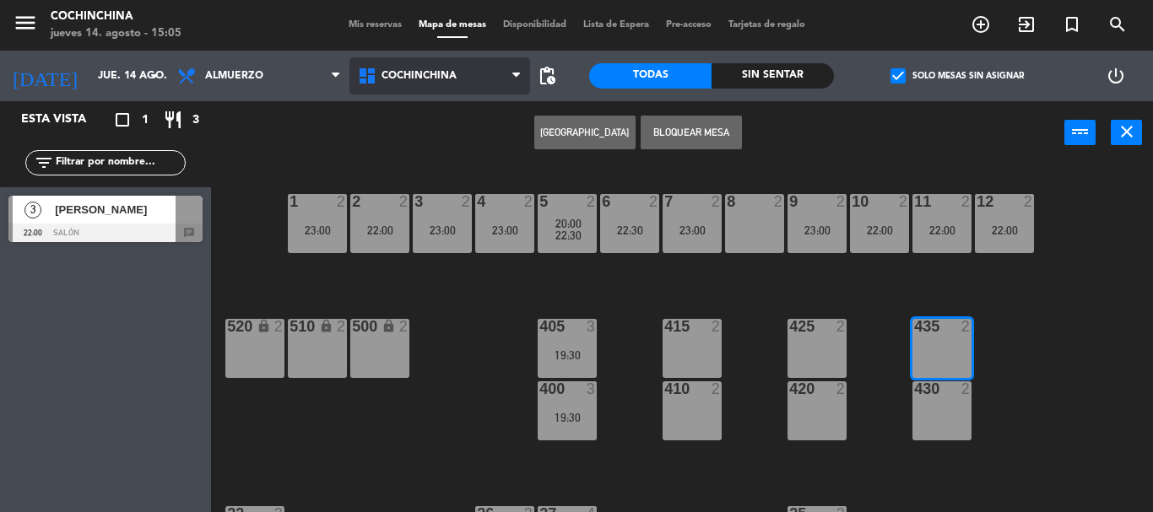
click at [438, 69] on span "Cochinchina" at bounding box center [439, 75] width 181 height 37
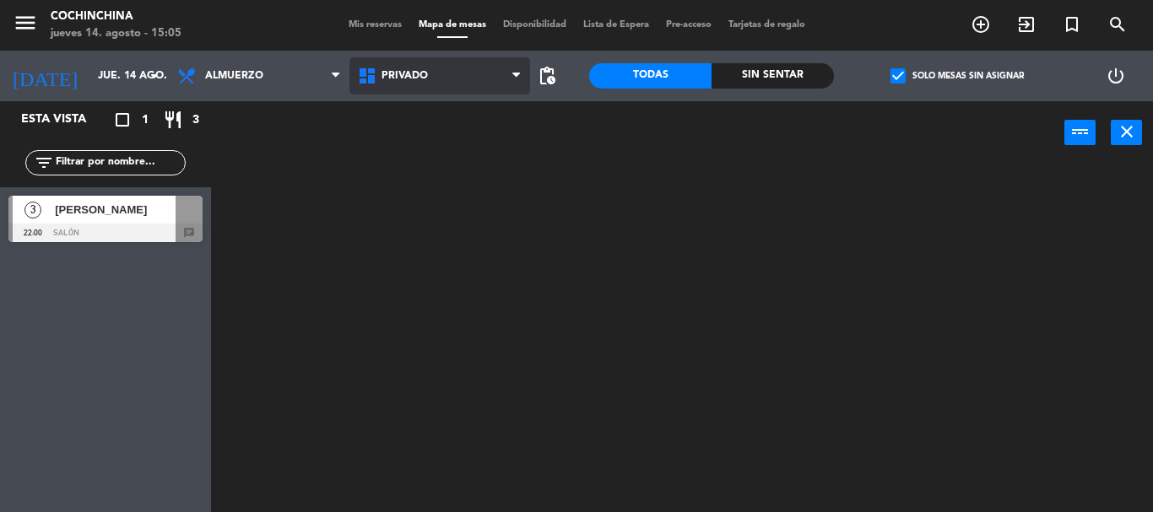
click at [419, 182] on ng-component "menu Cochinchina jueves 14. agosto - 15:05 Mis reservas Mapa de mesas Disponibi…" at bounding box center [576, 256] width 1153 height 512
click at [426, 79] on span "Privado" at bounding box center [405, 76] width 46 height 12
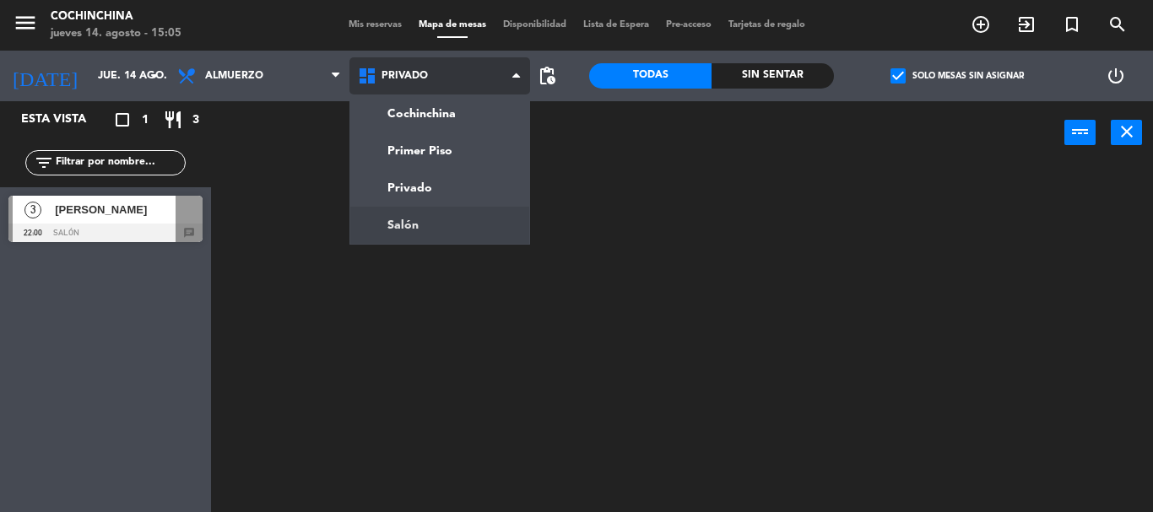
click at [397, 227] on ng-component "menu Cochinchina jueves 14. agosto - 15:05 Mis reservas Mapa de mesas Disponibi…" at bounding box center [576, 256] width 1153 height 512
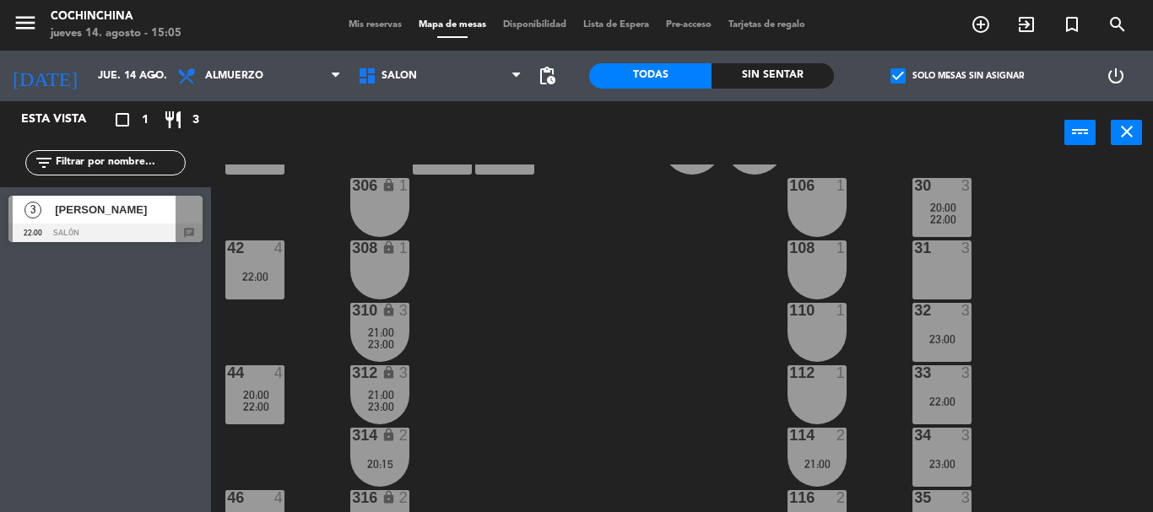
scroll to position [169, 0]
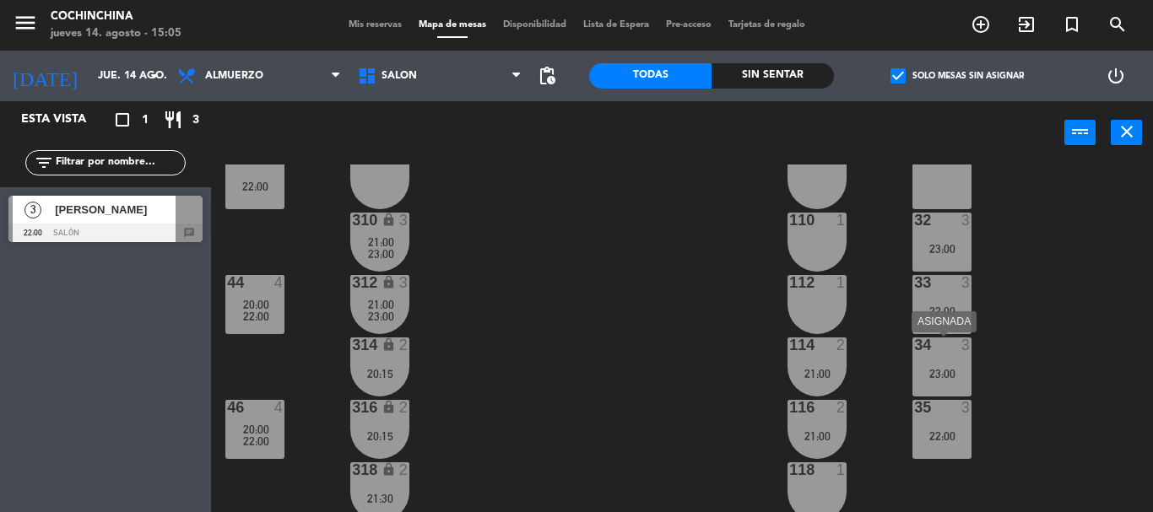
click at [937, 363] on div "34 3 23:00" at bounding box center [942, 367] width 59 height 59
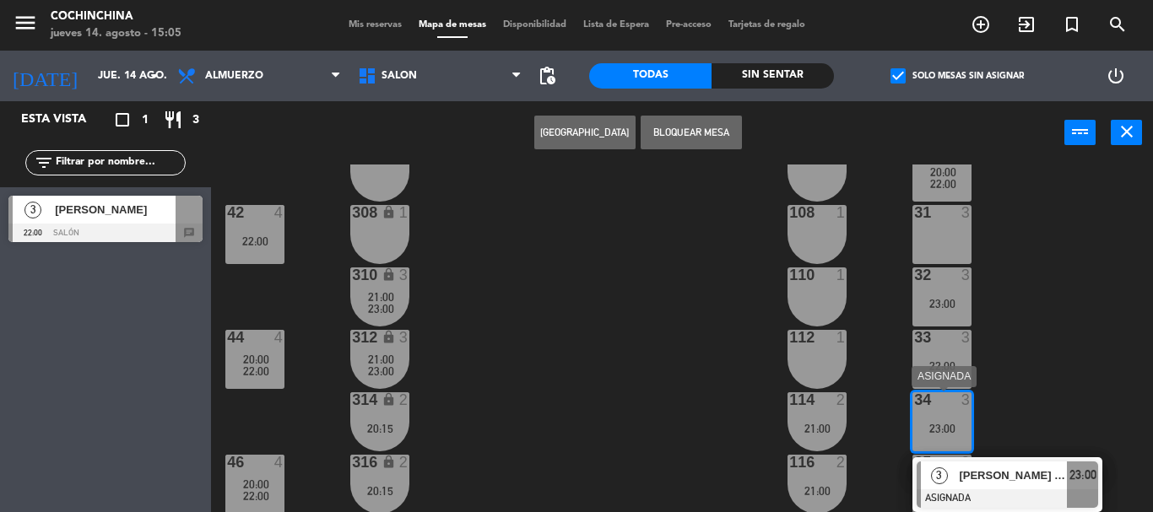
scroll to position [84, 0]
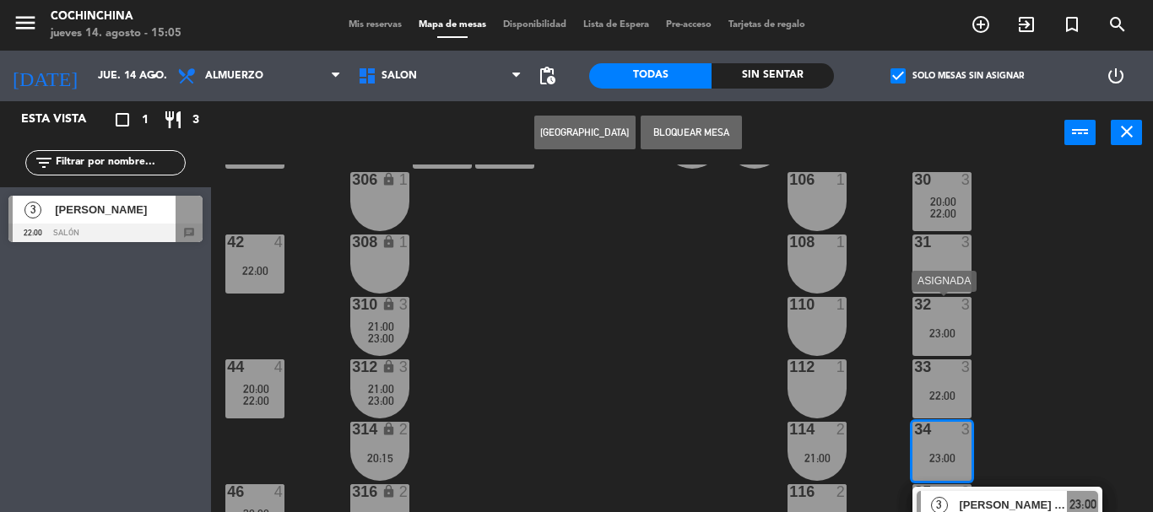
click at [940, 328] on div "23:00" at bounding box center [942, 334] width 59 height 12
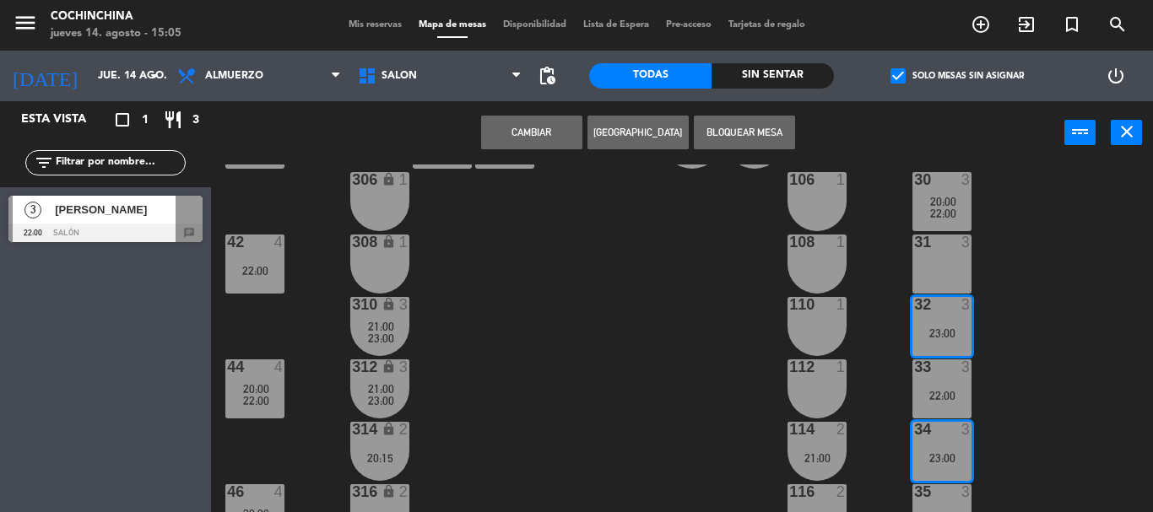
click at [1022, 416] on div "40 7 20:00 304 lock 2 102 1 302 lock 2 104 1 306 lock 1 30 3 20:00 22:00 106 1 …" at bounding box center [688, 339] width 930 height 348
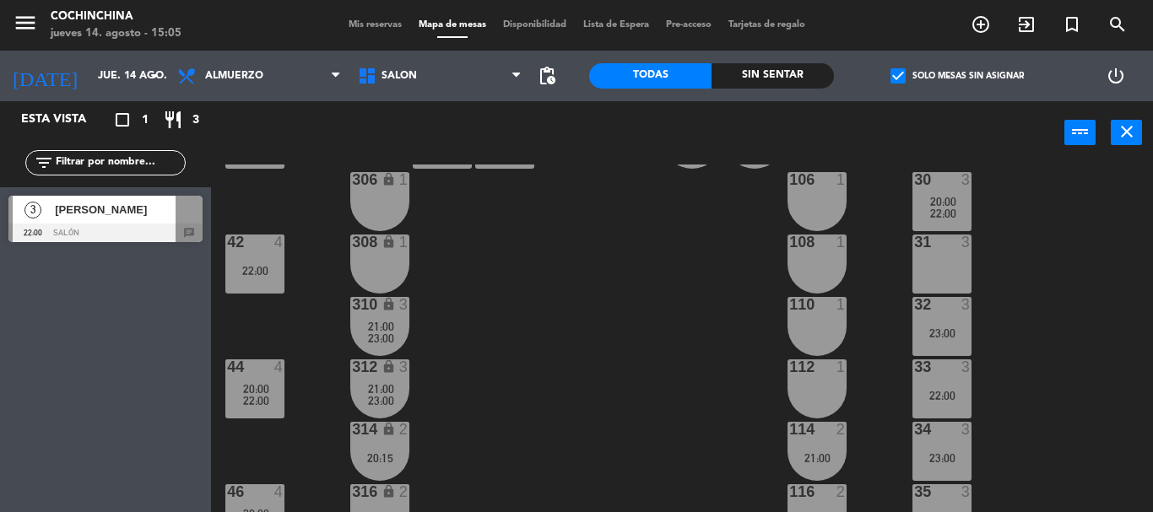
click at [935, 317] on div "32 3 23:00" at bounding box center [942, 326] width 59 height 59
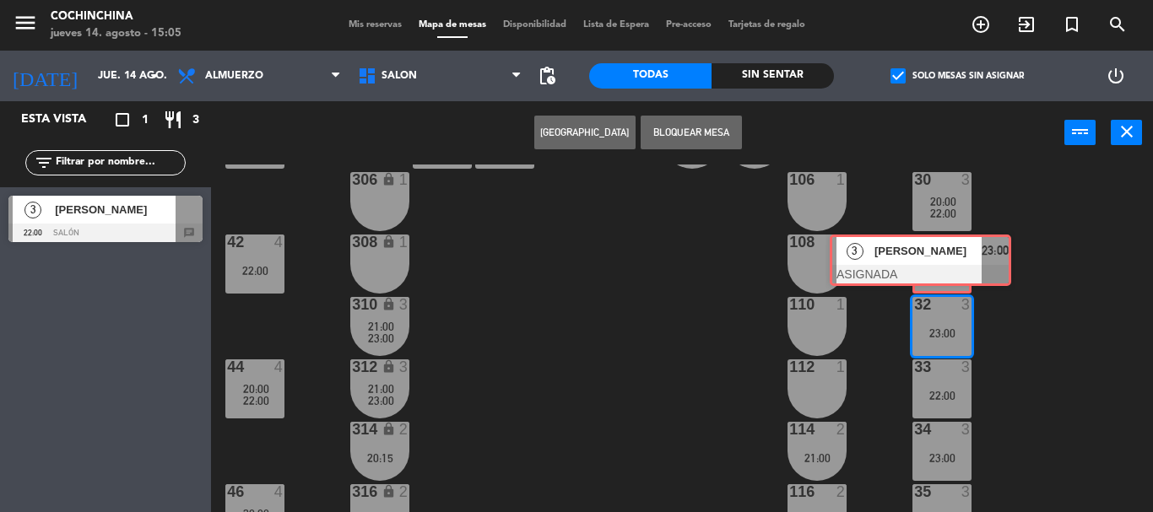
drag, startPoint x: 1021, startPoint y: 391, endPoint x: 945, endPoint y: 268, distance: 144.5
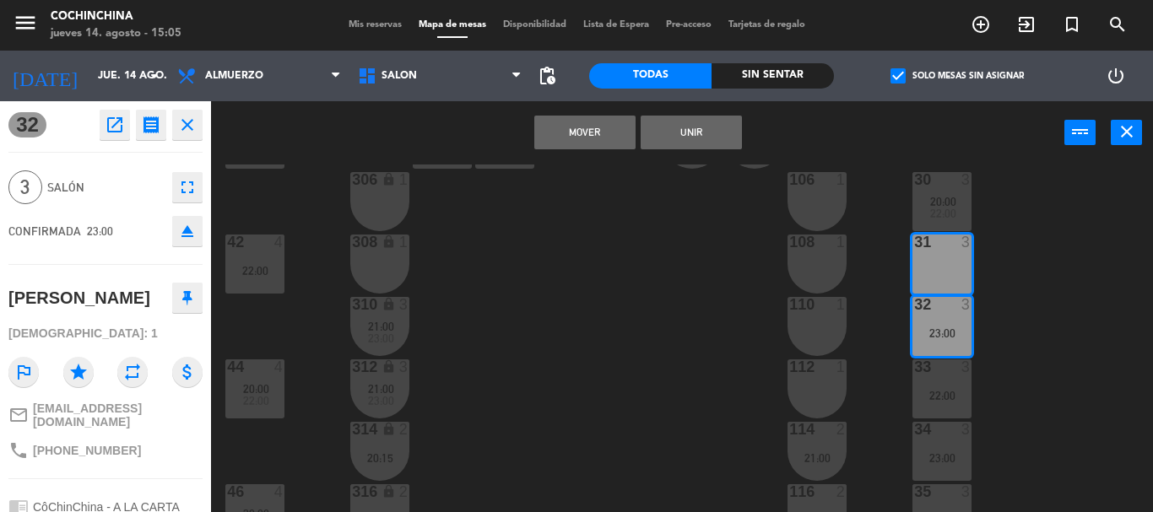
click at [584, 132] on button "Mover" at bounding box center [584, 133] width 101 height 34
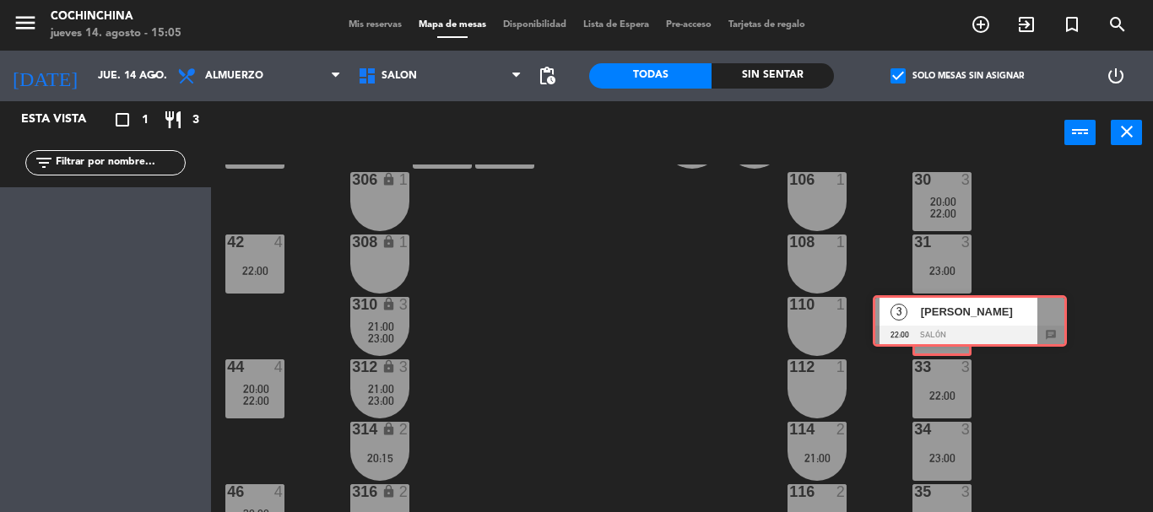
drag, startPoint x: 79, startPoint y: 233, endPoint x: 949, endPoint y: 333, distance: 875.3
click at [949, 333] on div "Esta vista crop_square 1 restaurant 3 filter_list [DATE][PERSON_NAME] 22:00 Sal…" at bounding box center [576, 306] width 1153 height 411
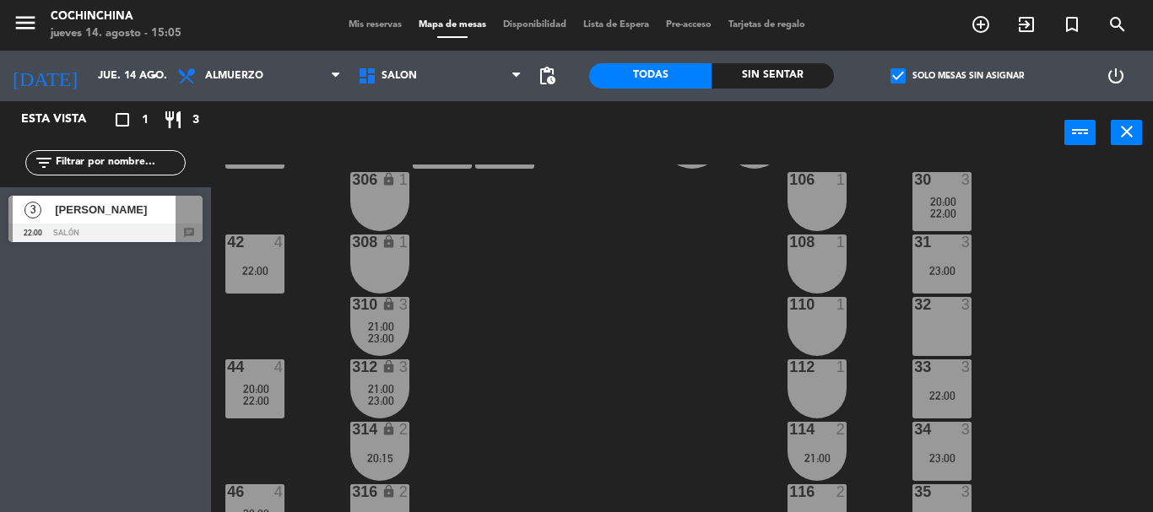
scroll to position [253, 0]
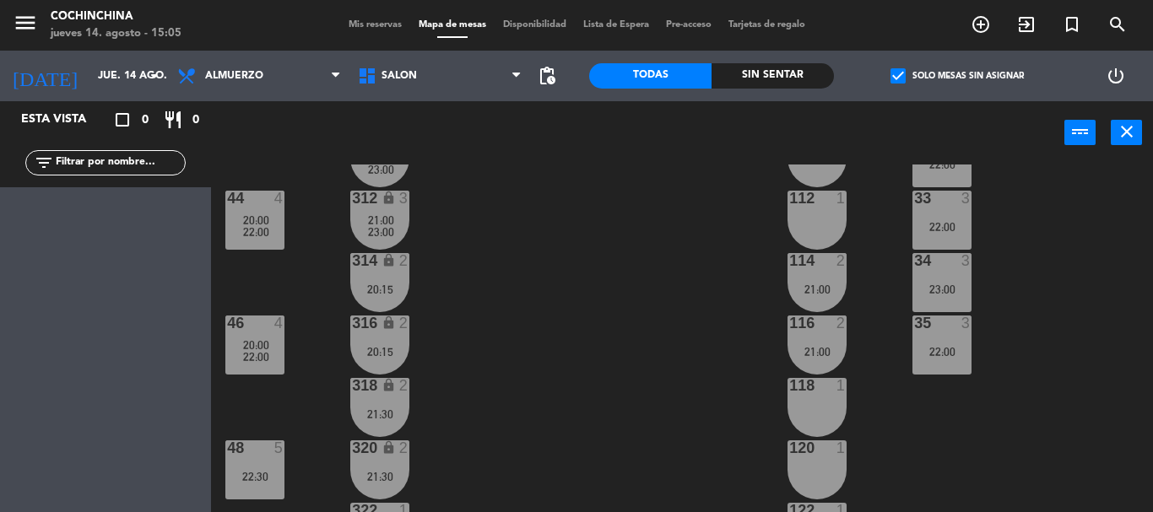
click at [891, 78] on span "check_box" at bounding box center [898, 75] width 15 height 15
click at [957, 76] on input "check_box Solo mesas sin asignar" at bounding box center [957, 76] width 0 height 0
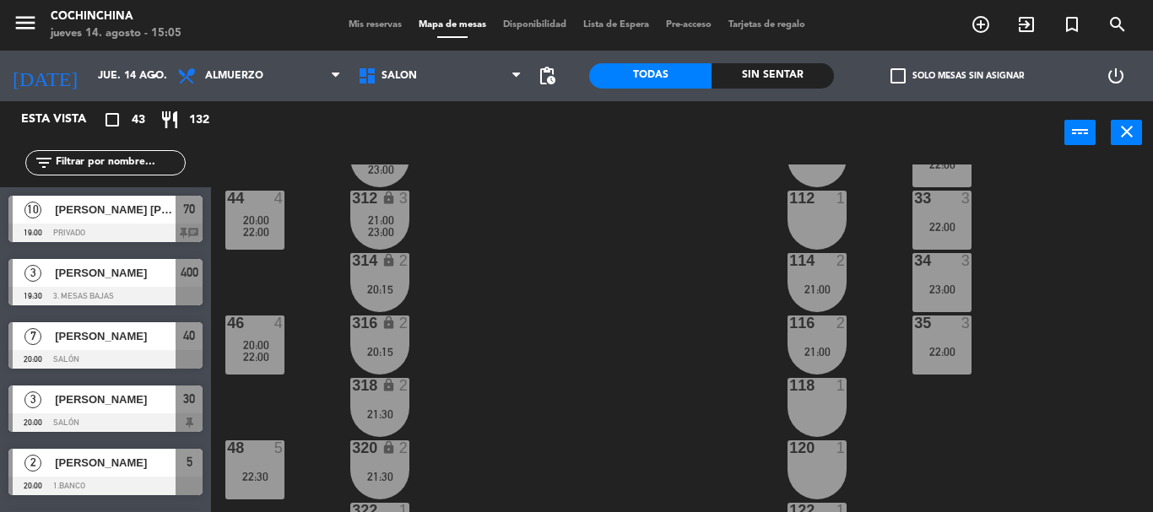
click at [665, 261] on div "40 7 20:00 304 lock 2 102 1 302 lock 2 104 1 306 lock 1 30 3 20:00 22:00 106 1 …" at bounding box center [688, 339] width 930 height 348
click at [462, 198] on div "40 7 20:00 304 lock 2 102 1 302 lock 2 104 1 306 lock 1 30 3 20:00 22:00 106 1 …" at bounding box center [688, 339] width 930 height 348
click at [361, 21] on span "Mis reservas" at bounding box center [375, 24] width 70 height 9
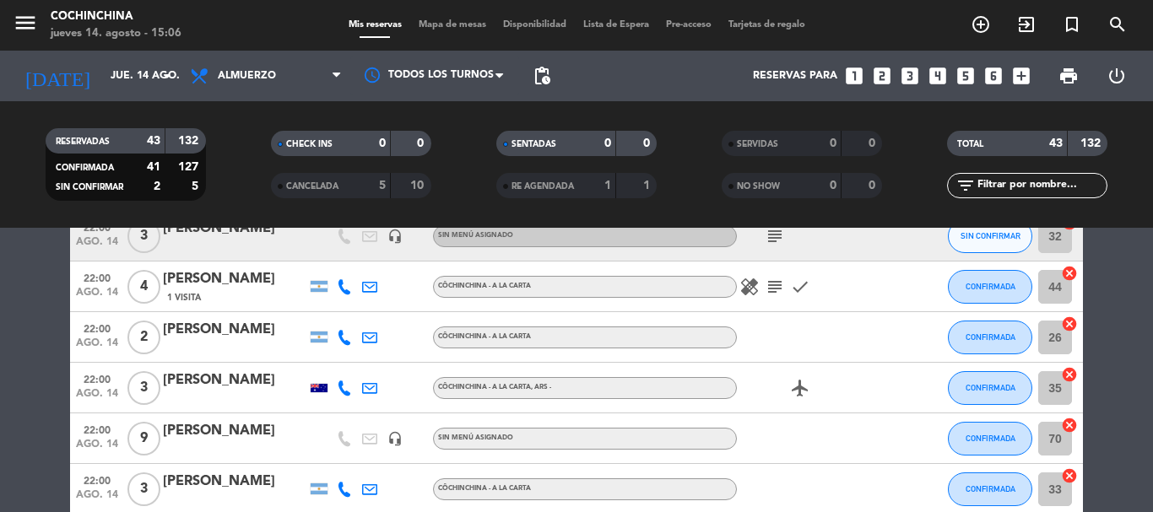
scroll to position [760, 0]
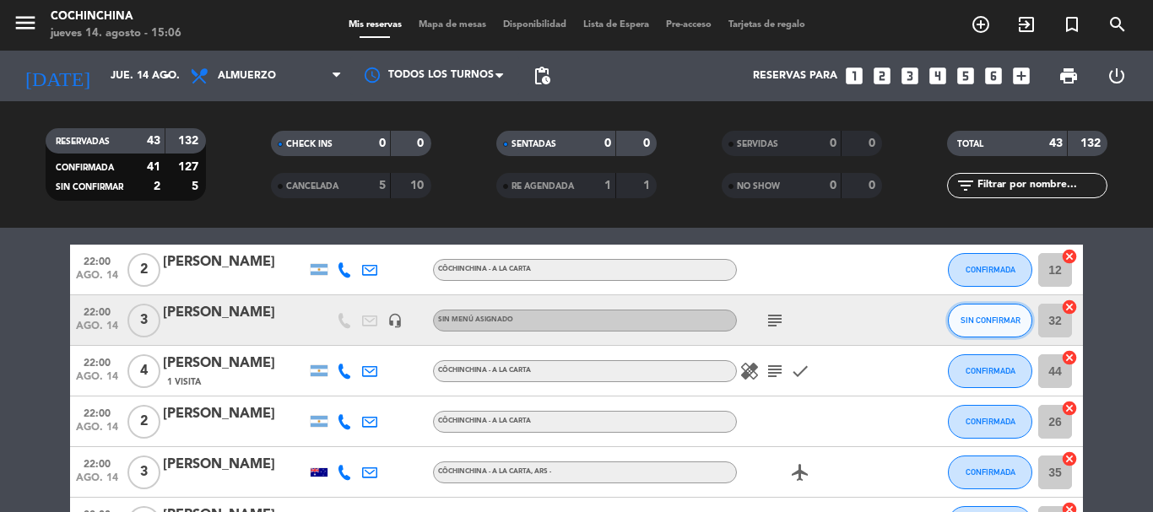
click at [1006, 319] on span "SIN CONFIRMAR" at bounding box center [991, 320] width 60 height 9
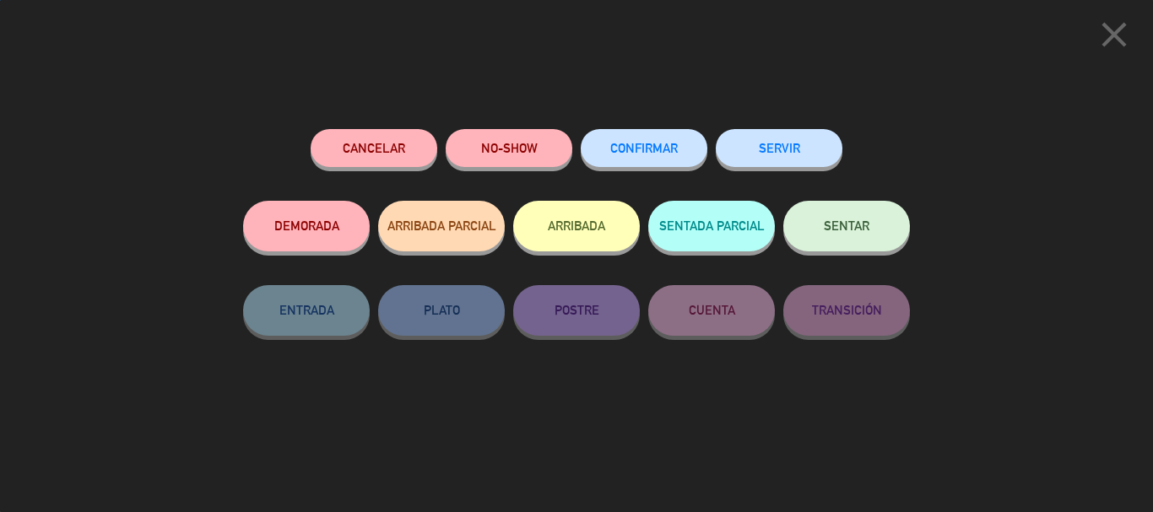
click at [644, 141] on button "CONFIRMAR" at bounding box center [644, 148] width 127 height 38
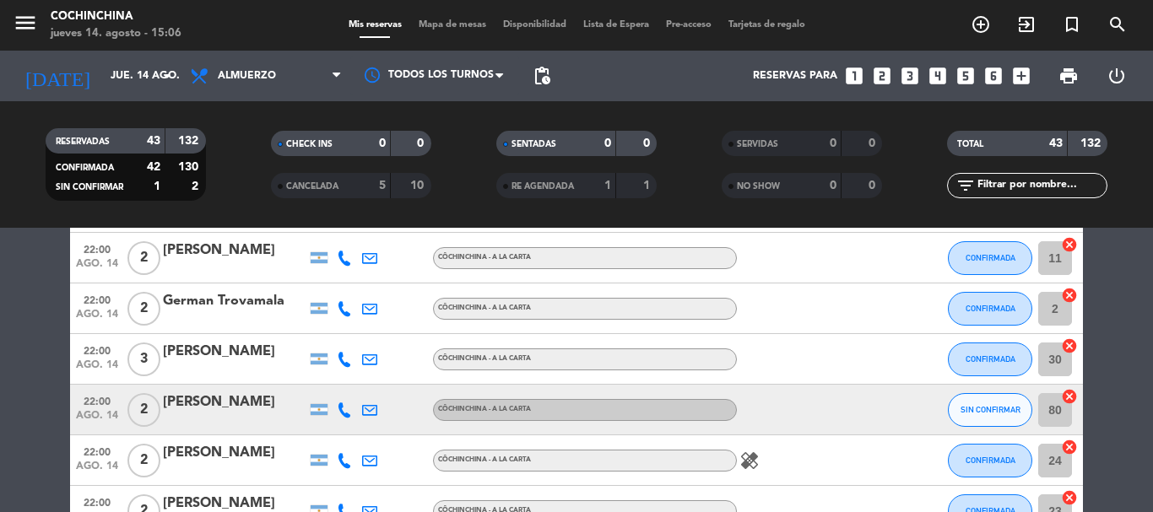
scroll to position [1182, 0]
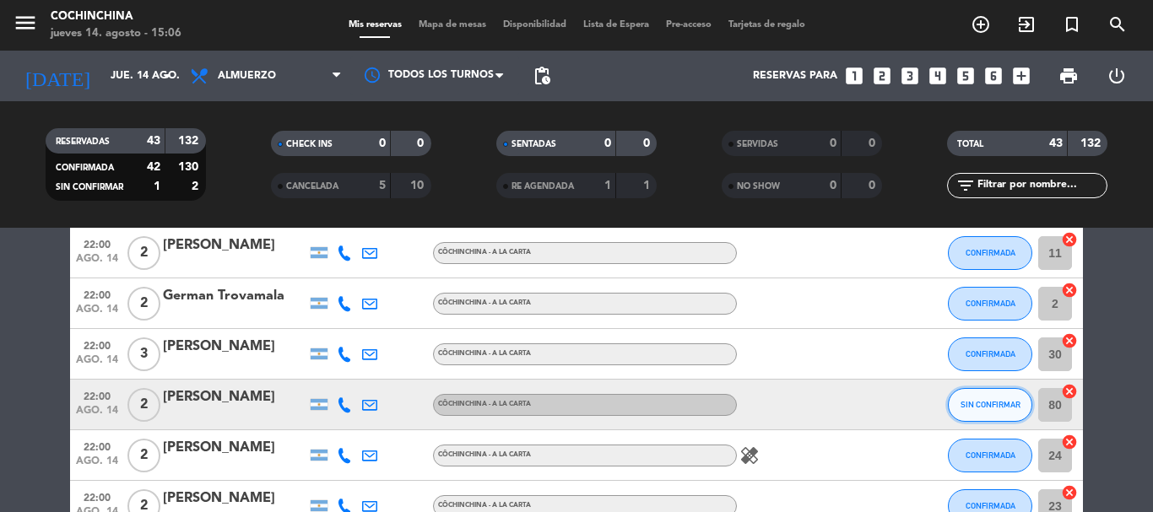
click at [970, 397] on button "SIN CONFIRMAR" at bounding box center [990, 405] width 84 height 34
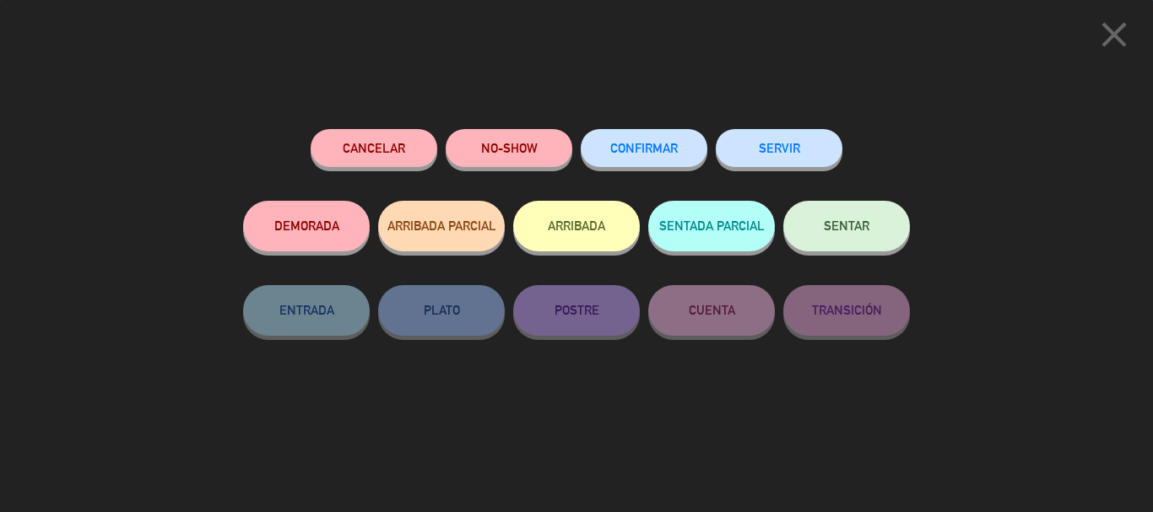
click at [653, 136] on button "CONFIRMAR" at bounding box center [644, 148] width 127 height 38
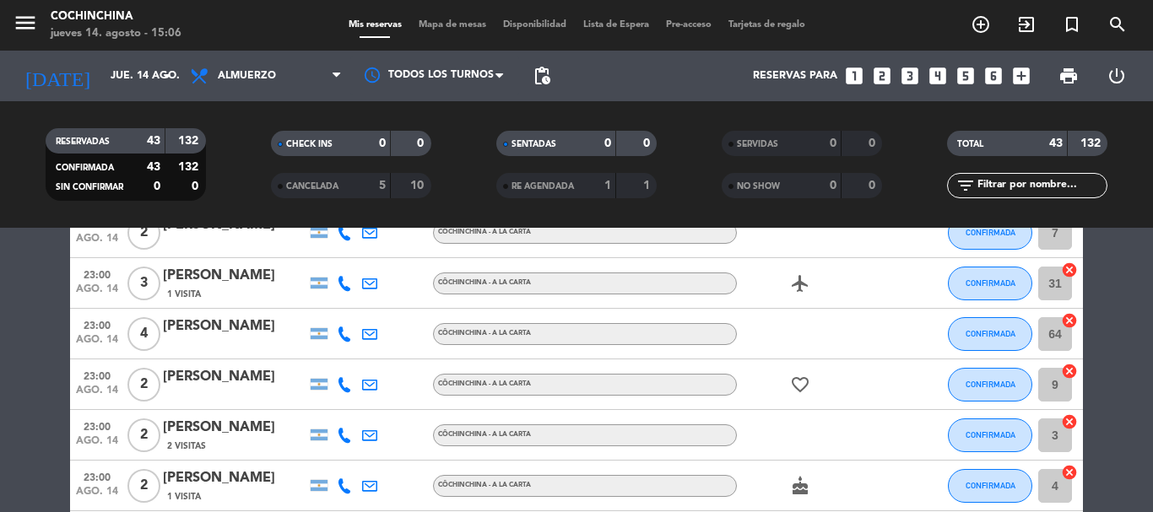
scroll to position [2245, 0]
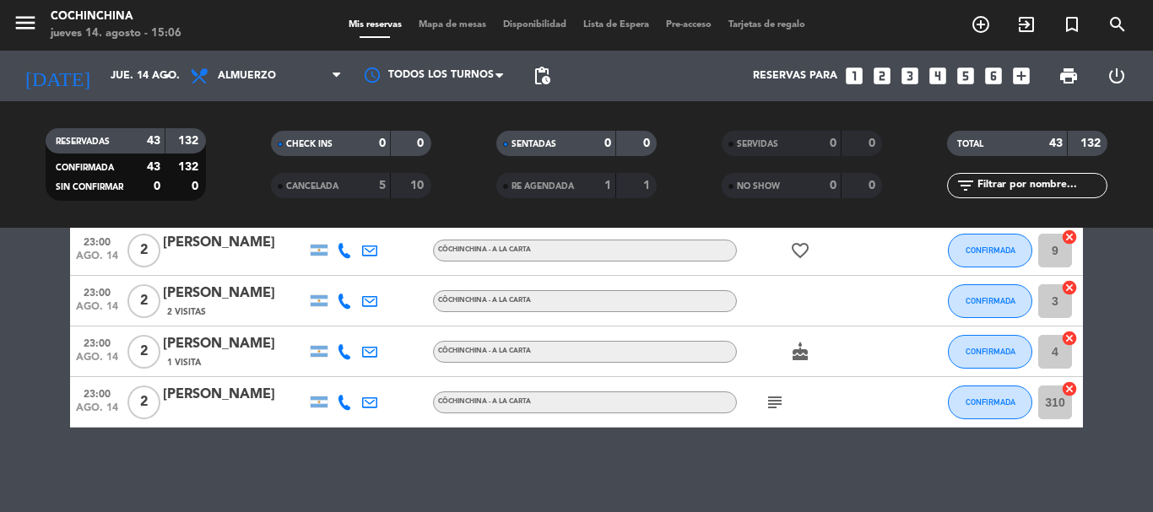
click at [400, 444] on div "No hay notas para este servicio. Haz clic para agregar una 19:00 ago. 14 10 [PE…" at bounding box center [576, 370] width 1153 height 284
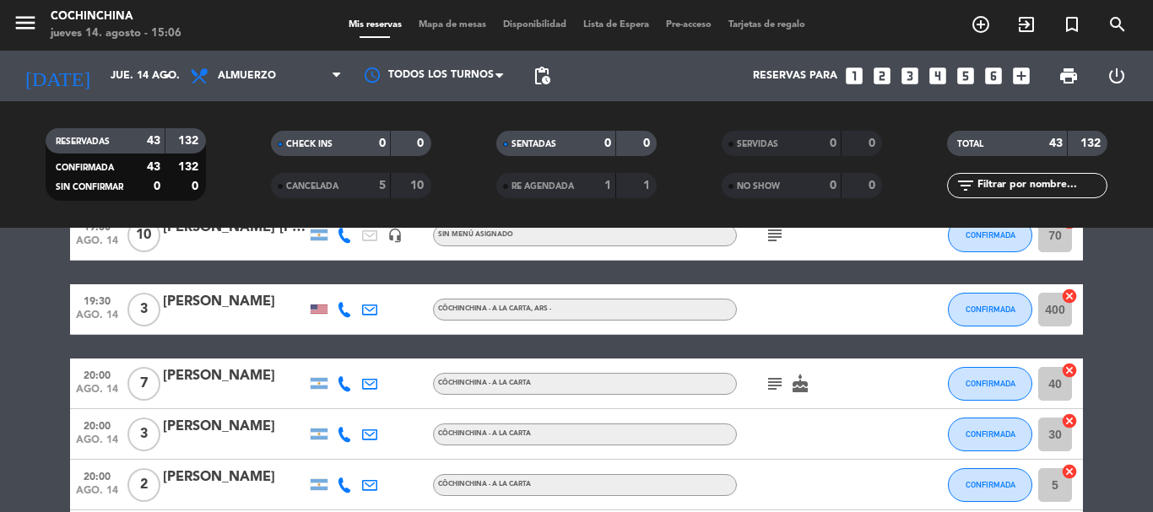
scroll to position [0, 0]
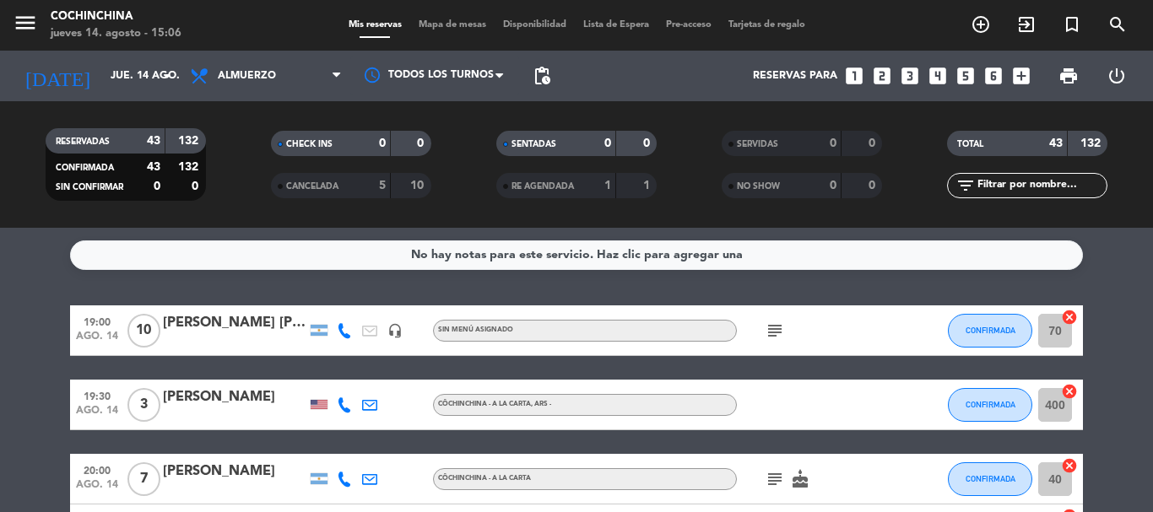
click at [239, 142] on filter-checkbox "CHECK INS 0 0" at bounding box center [350, 143] width 225 height 25
click at [240, 142] on filter-checkbox "CHECK INS 0 0" at bounding box center [350, 143] width 225 height 25
click at [225, 169] on filter-checkbox "RESERVADAS 43 132 CONFIRMADA 43 132 SIN CONFIRMAR 0 0" at bounding box center [125, 164] width 225 height 73
click at [177, 80] on input "jue. 14 ago." at bounding box center [173, 76] width 143 height 29
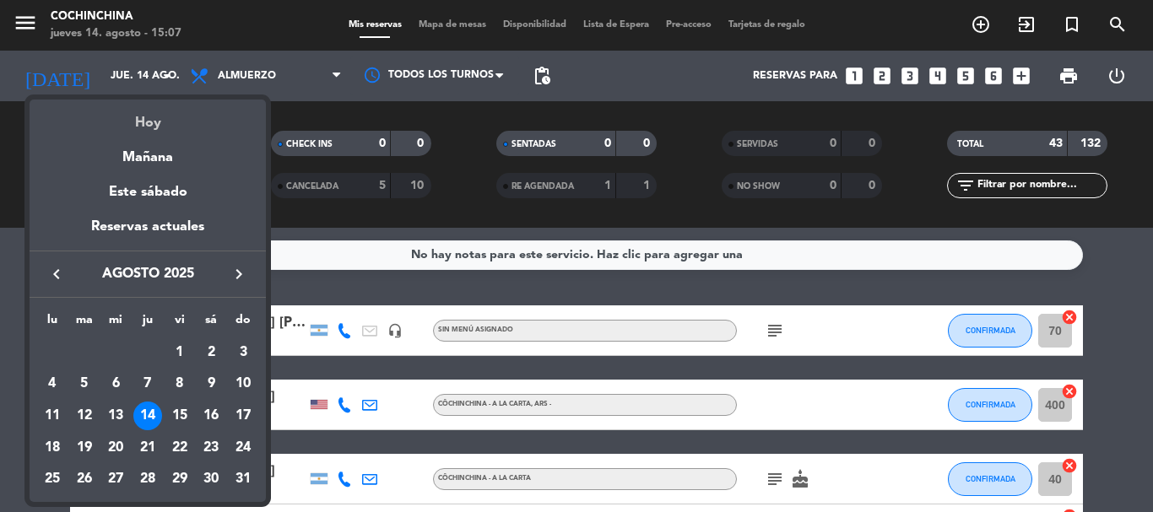
click at [149, 126] on div "Hoy" at bounding box center [148, 117] width 236 height 35
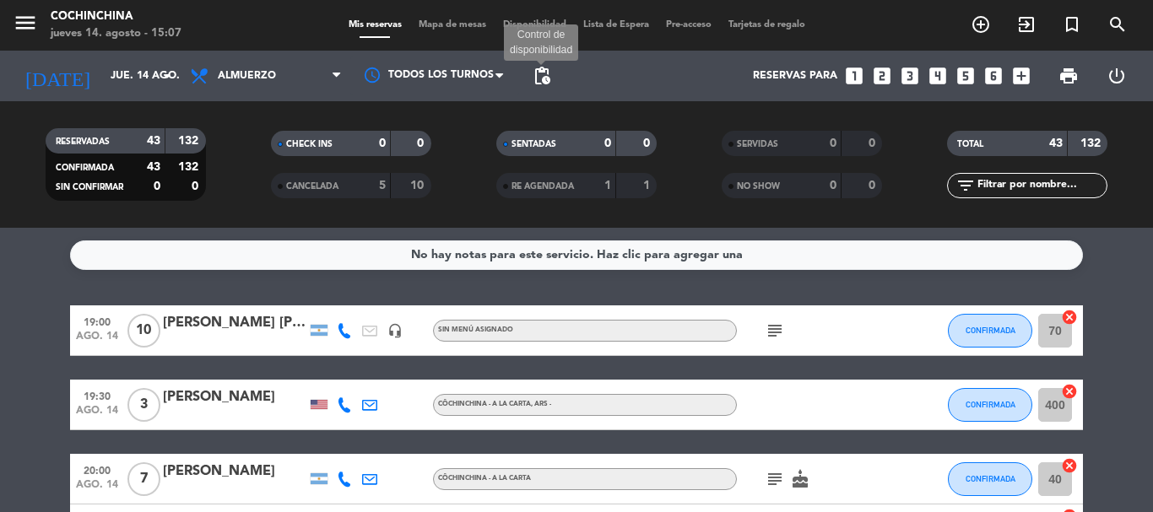
click at [542, 81] on span "pending_actions" at bounding box center [542, 76] width 20 height 20
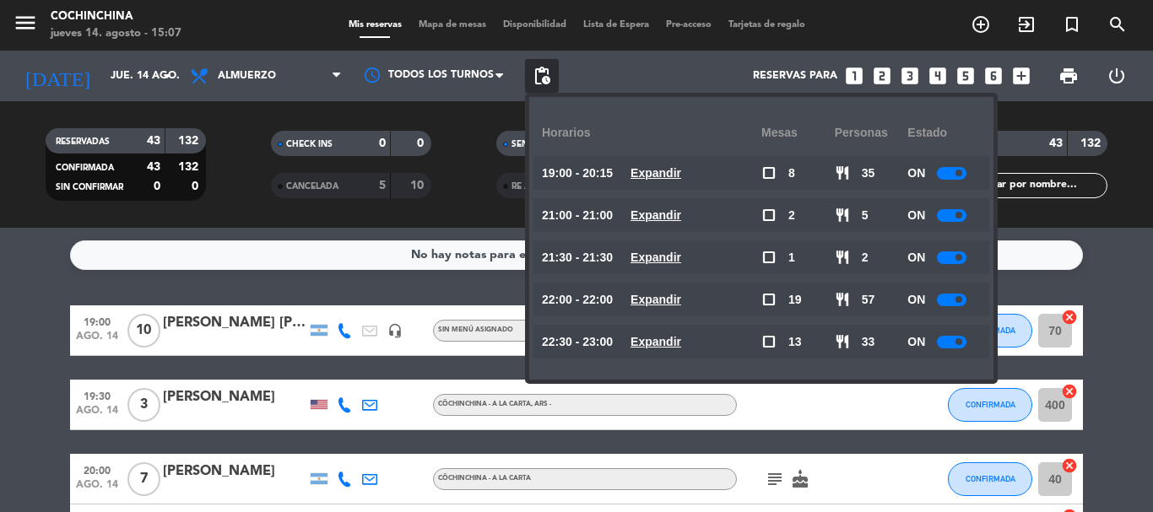
click at [246, 165] on div "CHECK INS 0 0" at bounding box center [350, 152] width 225 height 42
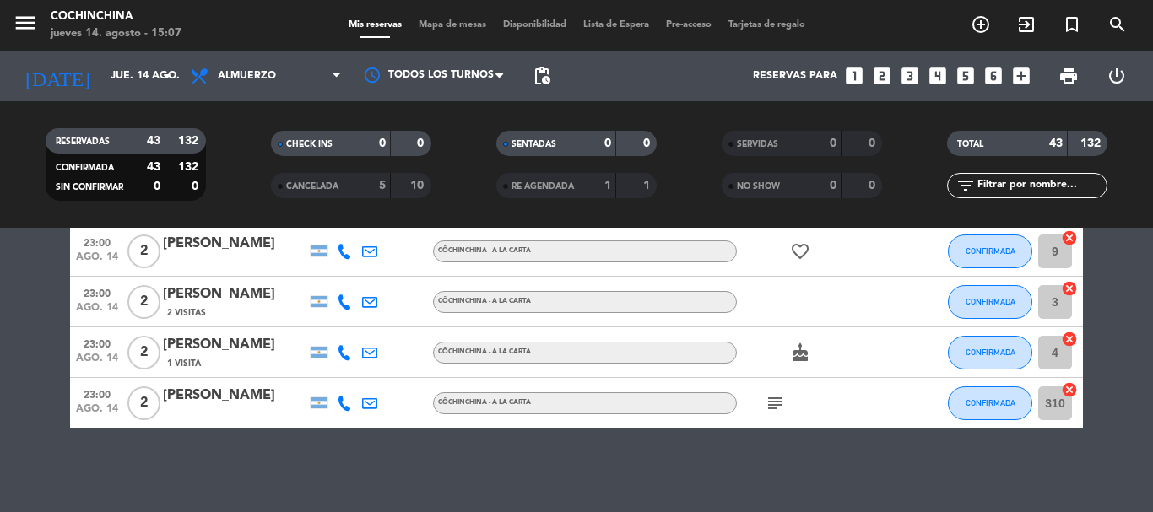
scroll to position [2245, 0]
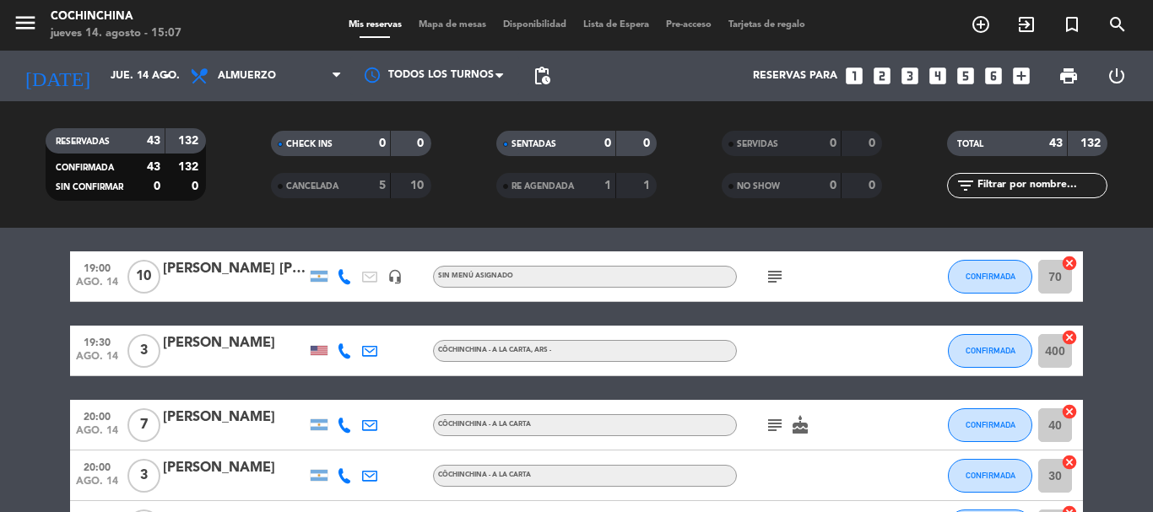
scroll to position [0, 0]
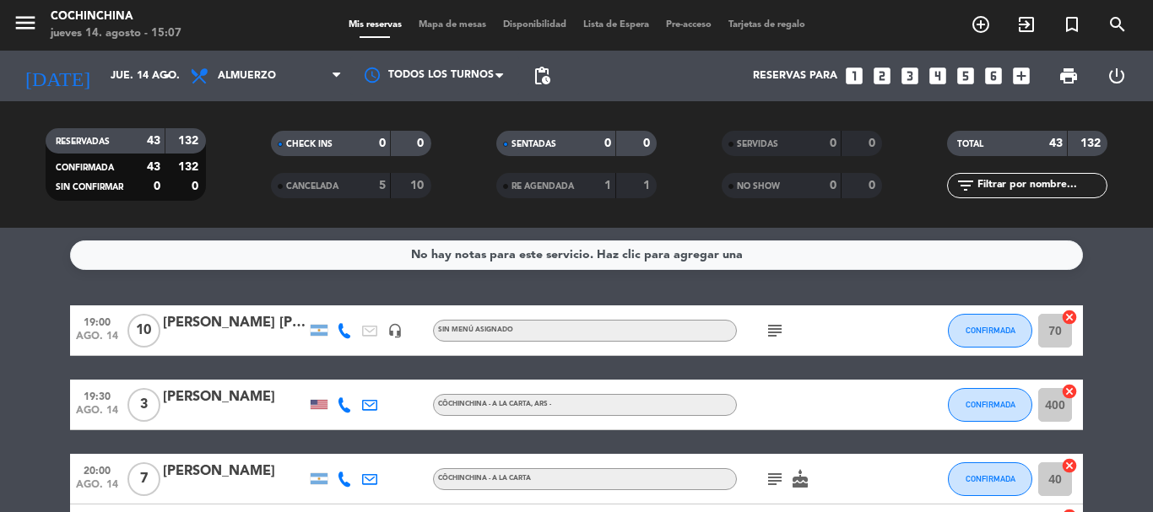
click at [216, 170] on filter-checkbox "RESERVADAS 43 132 CONFIRMADA 43 132 SIN CONFIRMAR 0 0" at bounding box center [125, 164] width 225 height 73
click at [145, 83] on input "jue. 14 ago." at bounding box center [173, 76] width 143 height 29
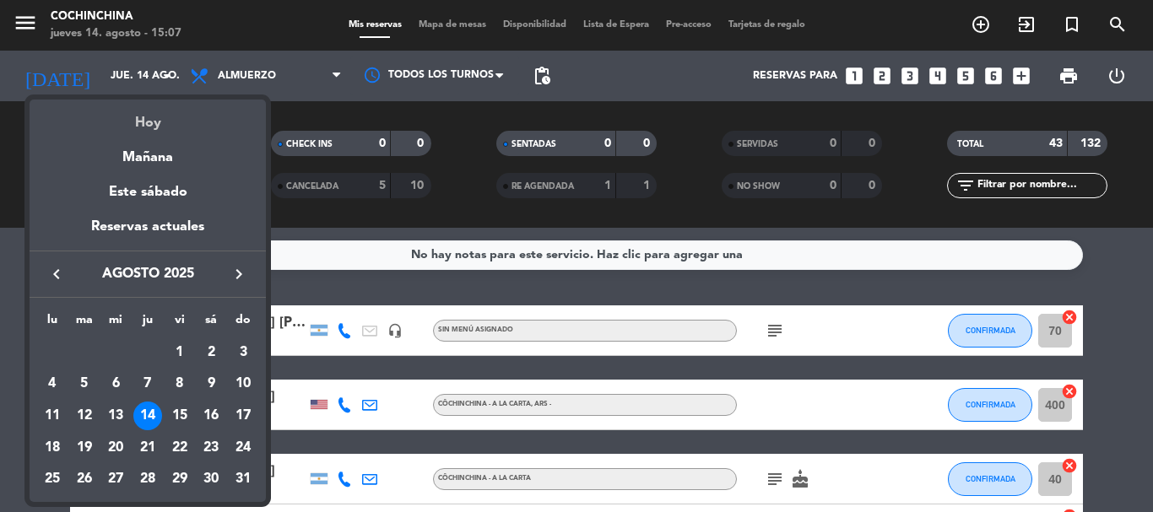
click at [147, 125] on div "Hoy" at bounding box center [148, 117] width 236 height 35
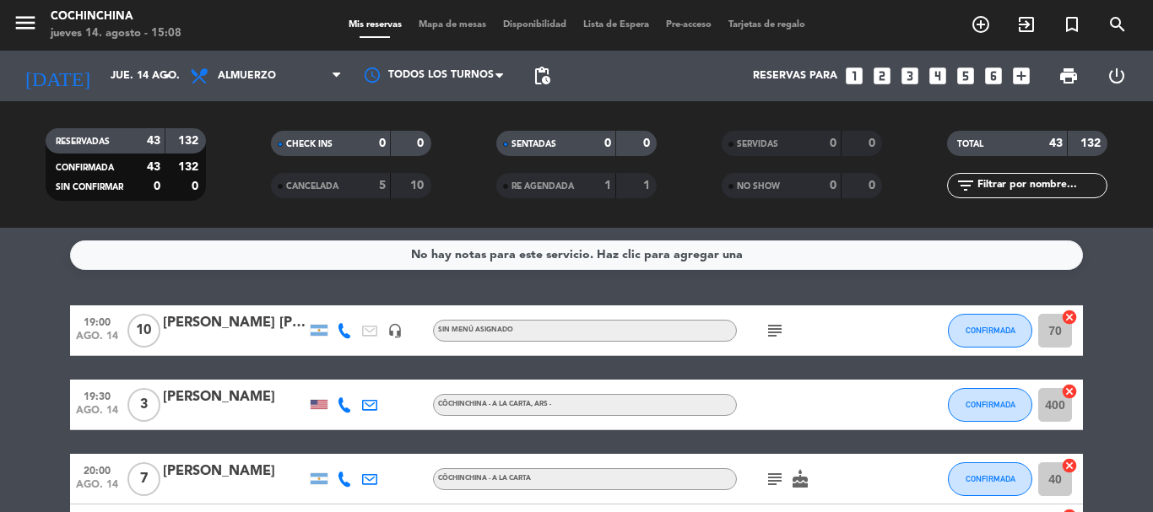
click at [221, 142] on filter-checkbox "RESERVADAS 43 132 CONFIRMADA 43 132 SIN CONFIRMAR 0 0" at bounding box center [125, 164] width 225 height 73
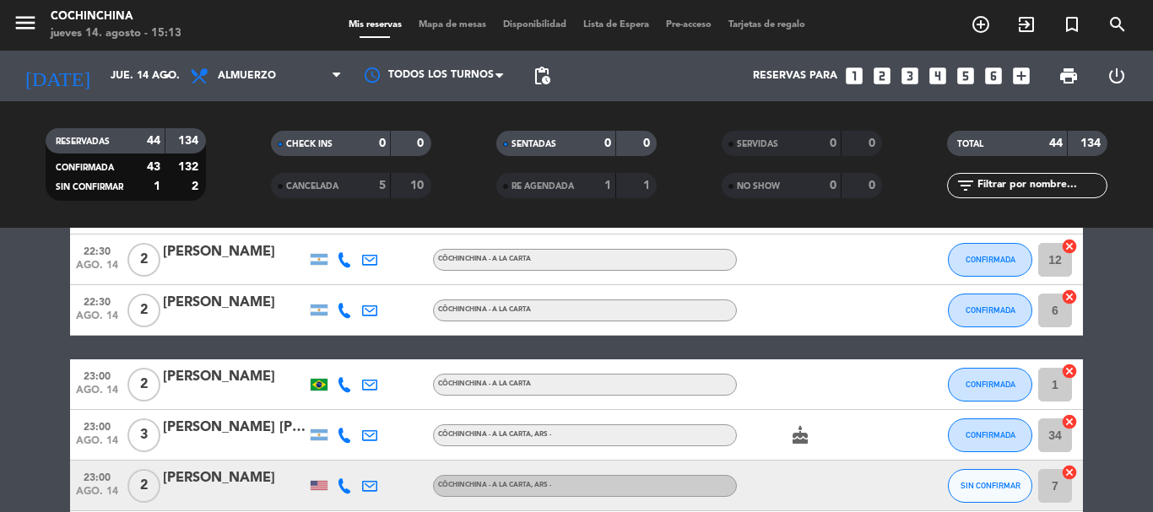
scroll to position [1942, 0]
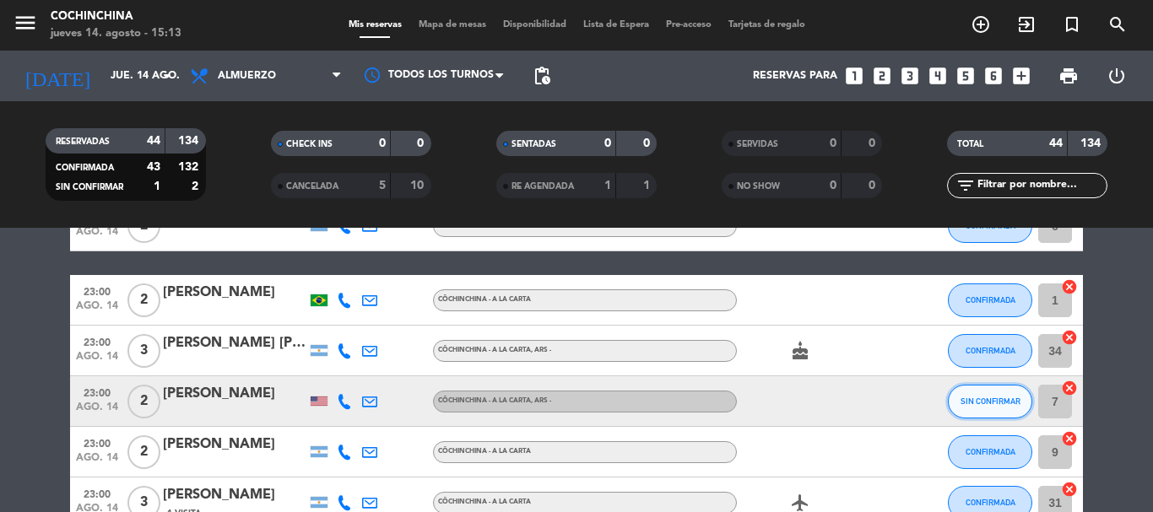
click at [984, 408] on button "SIN CONFIRMAR" at bounding box center [990, 402] width 84 height 34
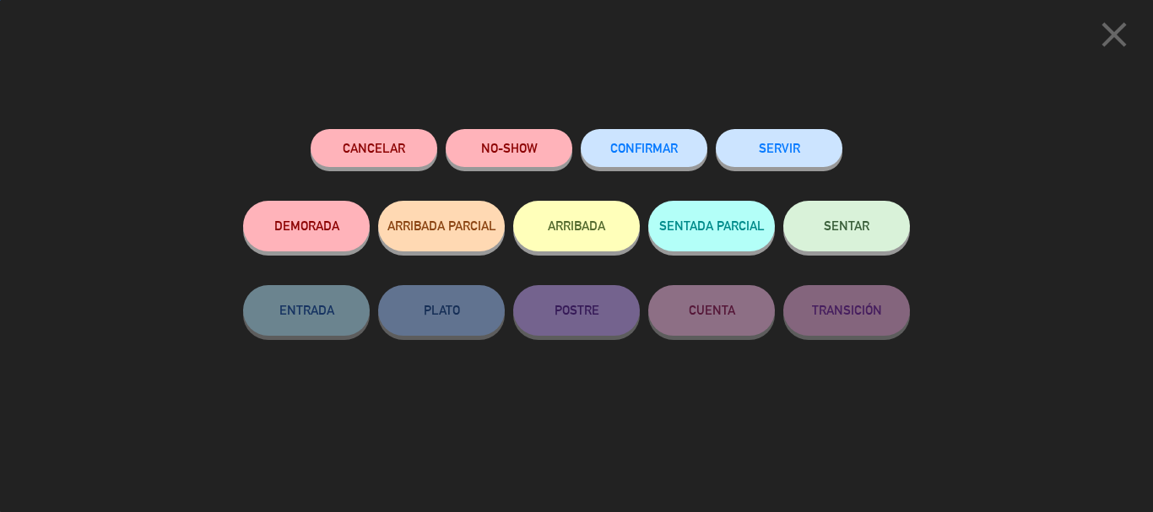
click at [633, 142] on button "CONFIRMAR" at bounding box center [644, 148] width 127 height 38
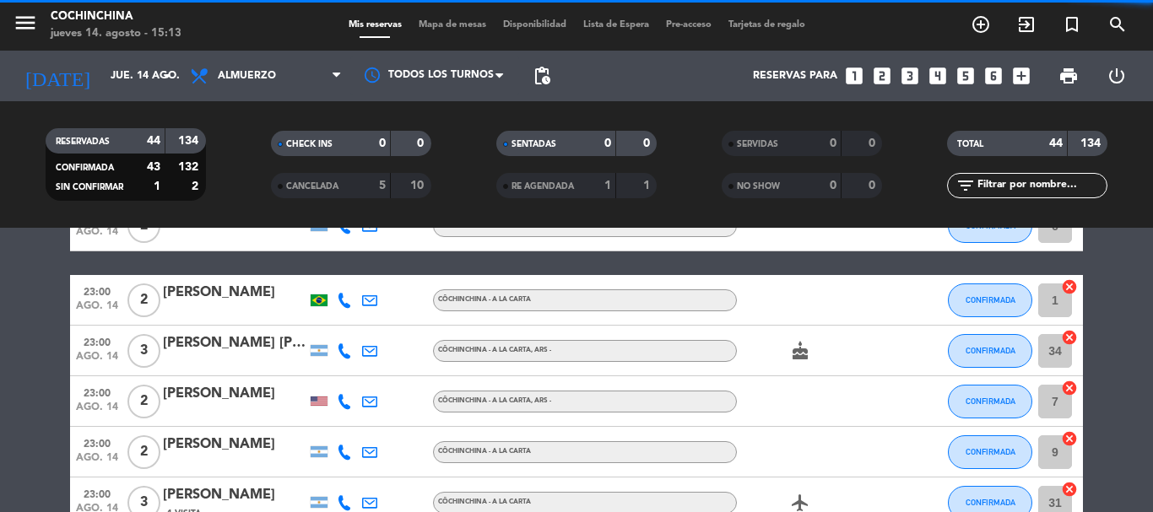
click at [250, 165] on div "CHECK INS 0 0" at bounding box center [350, 152] width 225 height 42
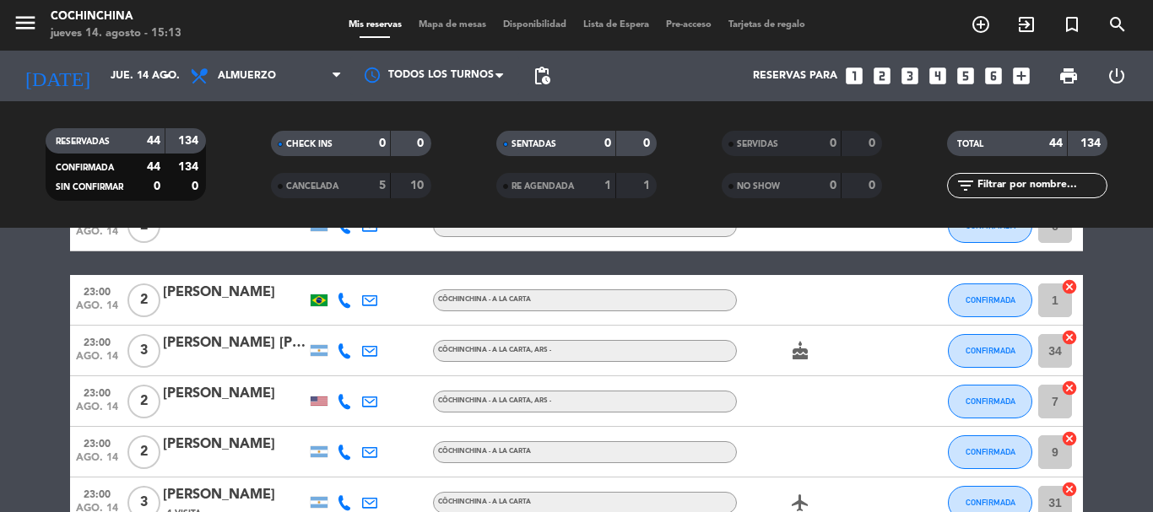
click at [214, 156] on filter-checkbox "RESERVADAS 44 134 CONFIRMADA 44 134 SIN CONFIRMAR 0 0" at bounding box center [125, 164] width 225 height 73
click at [160, 74] on icon "arrow_drop_down" at bounding box center [167, 76] width 20 height 20
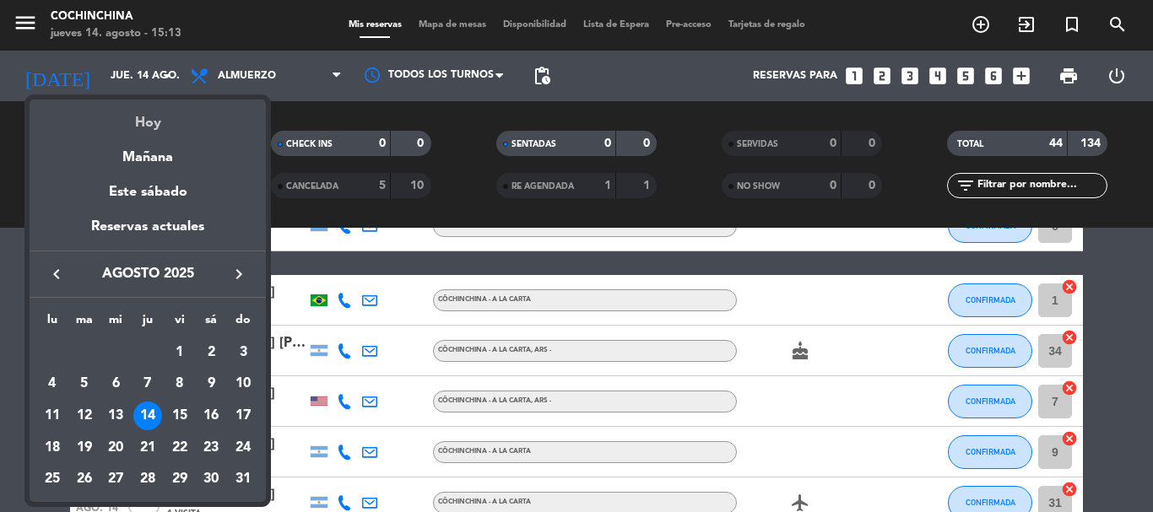
click at [150, 122] on div "Hoy" at bounding box center [148, 117] width 236 height 35
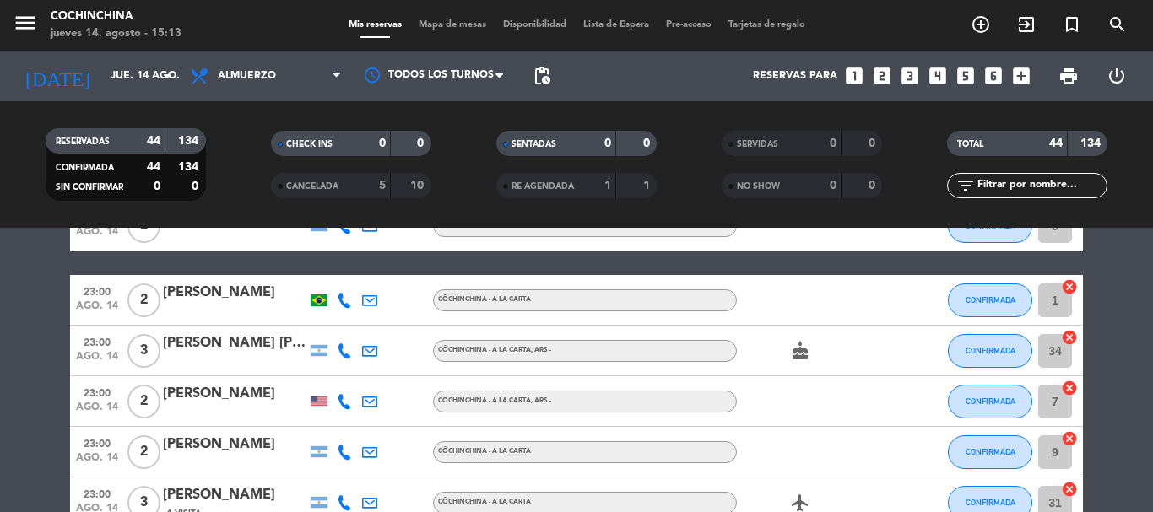
click at [221, 160] on filter-checkbox "RESERVADAS 44 134 CONFIRMADA 44 134 SIN CONFIRMAR 0 0" at bounding box center [125, 164] width 225 height 73
click at [229, 169] on filter-checkbox "RESERVADAS 44 134 CONFIRMADA 44 134 SIN CONFIRMAR 0 0" at bounding box center [125, 164] width 225 height 73
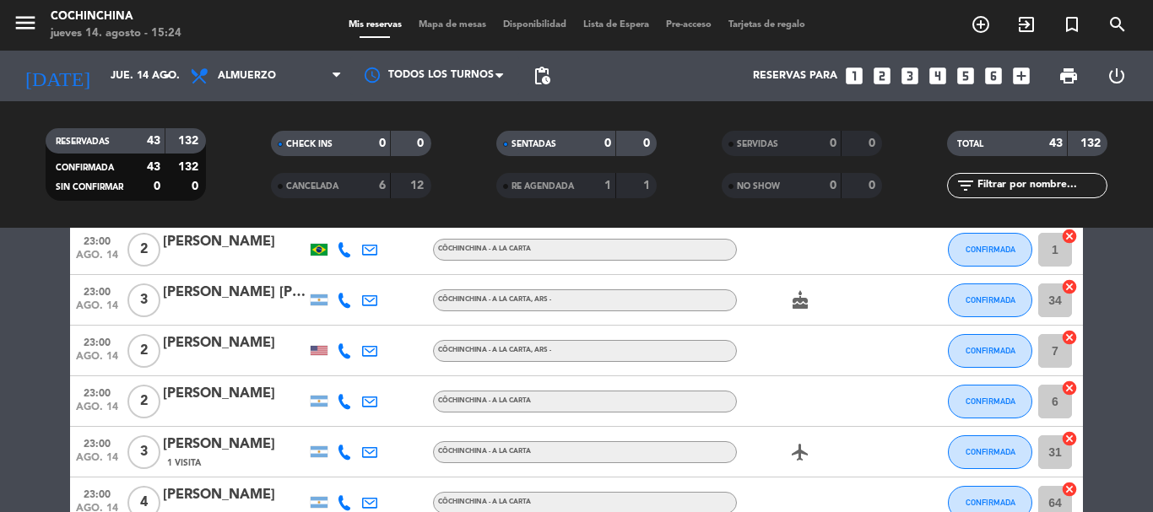
drag, startPoint x: 229, startPoint y: 169, endPoint x: 252, endPoint y: -29, distance: 198.8
click at [252, 0] on html "close × Cochinchina × chrome_reader_mode Listado de Reservas account_box Client…" at bounding box center [576, 256] width 1153 height 512
click at [229, 180] on filter-checkbox "RESERVADAS 43 132 CONFIRMADA 43 132 SIN CONFIRMAR 0 0" at bounding box center [125, 164] width 225 height 73
drag, startPoint x: 236, startPoint y: 169, endPoint x: 835, endPoint y: 211, distance: 600.0
click at [237, 168] on filter-checkbox "RESERVADAS 43 132 CONFIRMADA 43 132 SIN CONFIRMAR 0 0" at bounding box center [125, 164] width 225 height 73
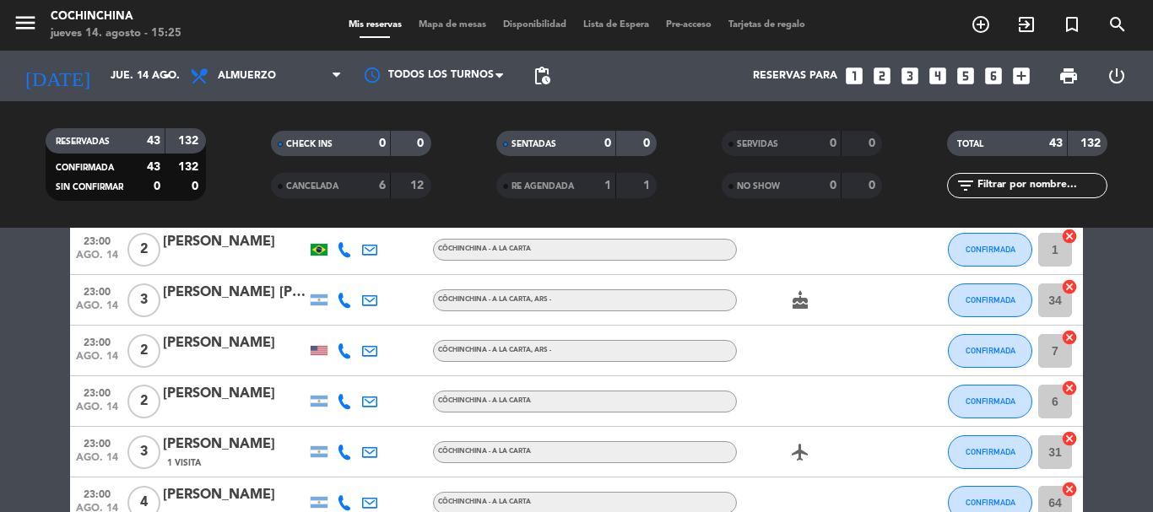
click at [1046, 196] on div "filter_list" at bounding box center [1027, 185] width 160 height 25
click at [1044, 184] on input "text" at bounding box center [1041, 185] width 131 height 19
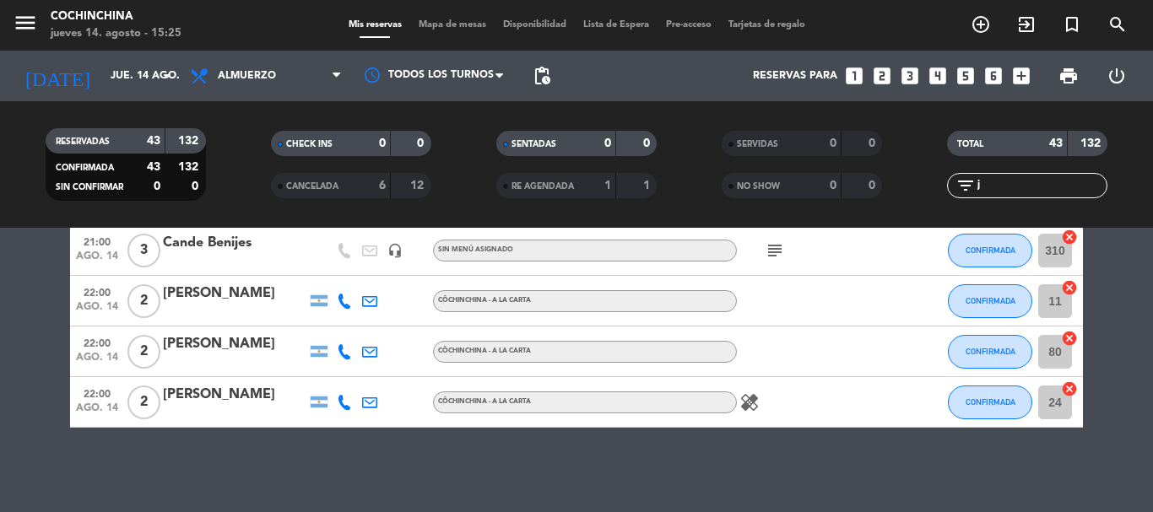
scroll to position [0, 0]
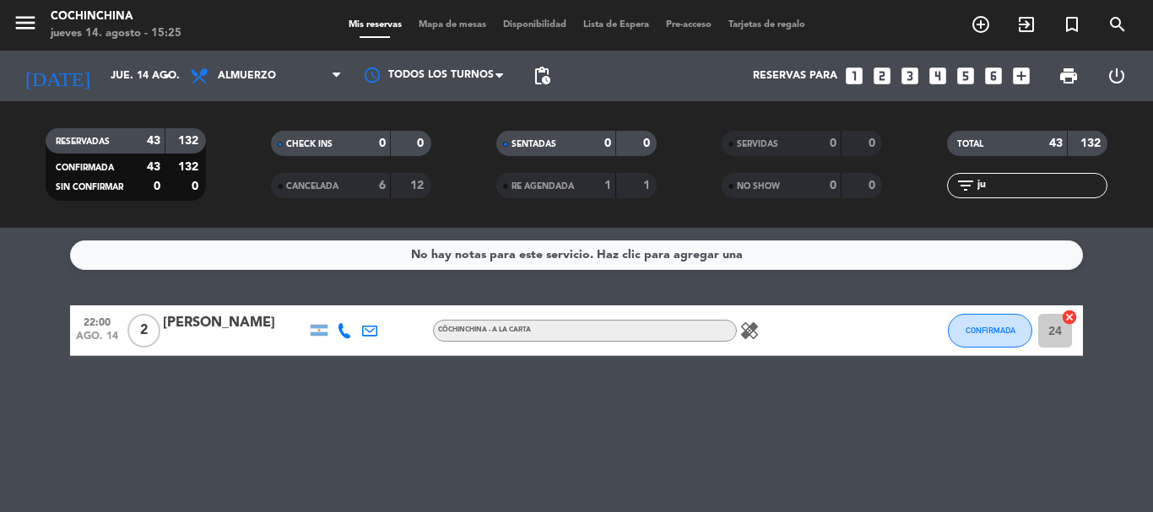
type input "j"
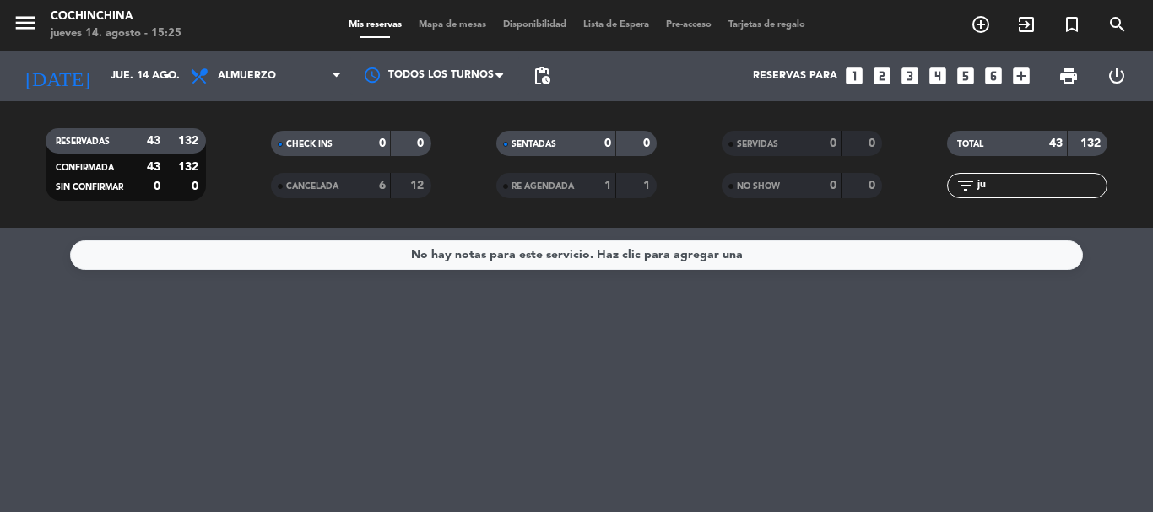
type input "j"
type input "D"
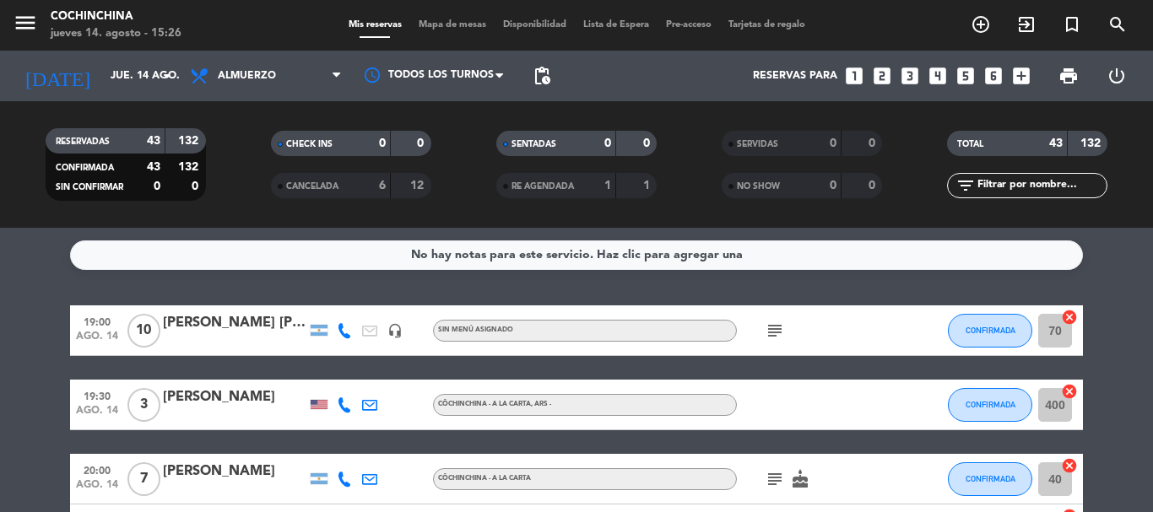
click at [489, 171] on div "SENTADAS 0 0" at bounding box center [575, 152] width 225 height 42
click at [1007, 178] on input "text" at bounding box center [1041, 185] width 131 height 19
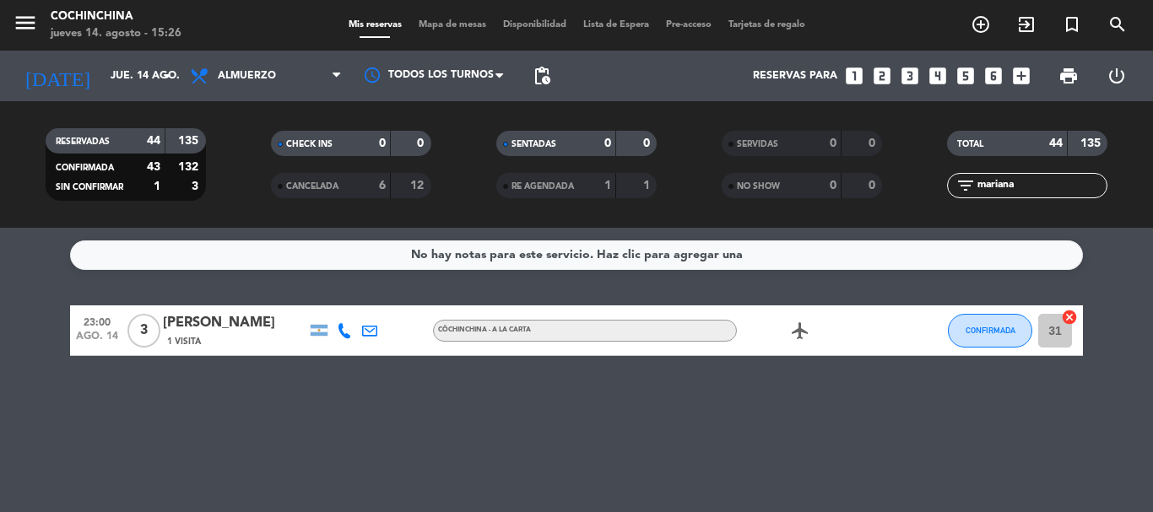
type input "mariana"
click at [797, 327] on icon "airplanemode_active" at bounding box center [800, 331] width 20 height 20
drag, startPoint x: 681, startPoint y: 415, endPoint x: 241, endPoint y: 330, distance: 448.0
click at [681, 416] on div "No hay notas para este servicio. Haz clic para agregar una 23:00 ago. 14 3 [PER…" at bounding box center [576, 370] width 1153 height 284
click at [202, 325] on div "[PERSON_NAME]" at bounding box center [235, 323] width 144 height 22
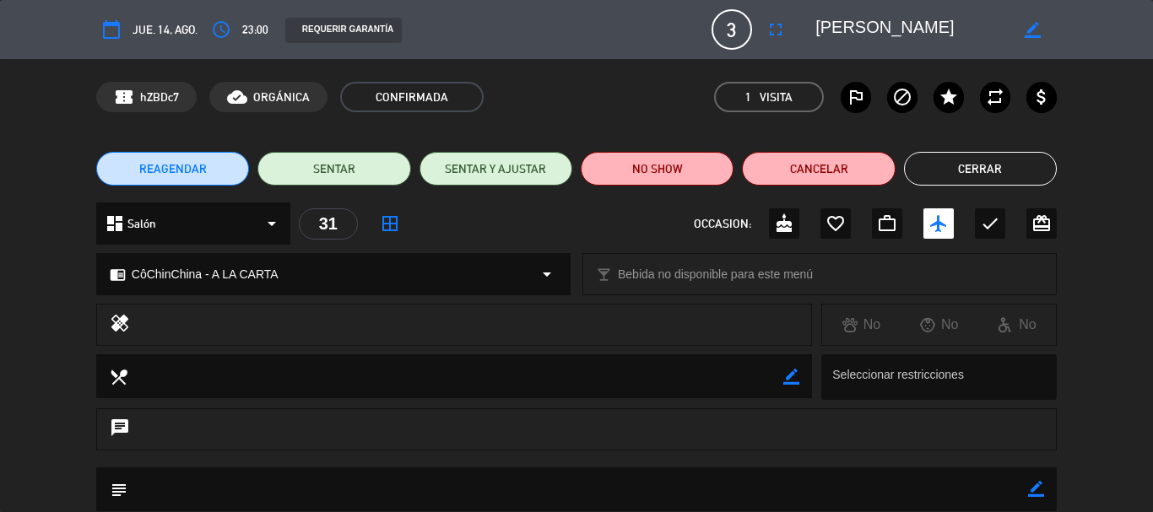
click at [547, 114] on div "confirmation_number hZBDc7 cloud_done ORGÁNICA CONFIRMADA 1 Visita outlined_fla…" at bounding box center [576, 97] width 1153 height 76
click at [1014, 164] on button "Cerrar" at bounding box center [980, 169] width 153 height 34
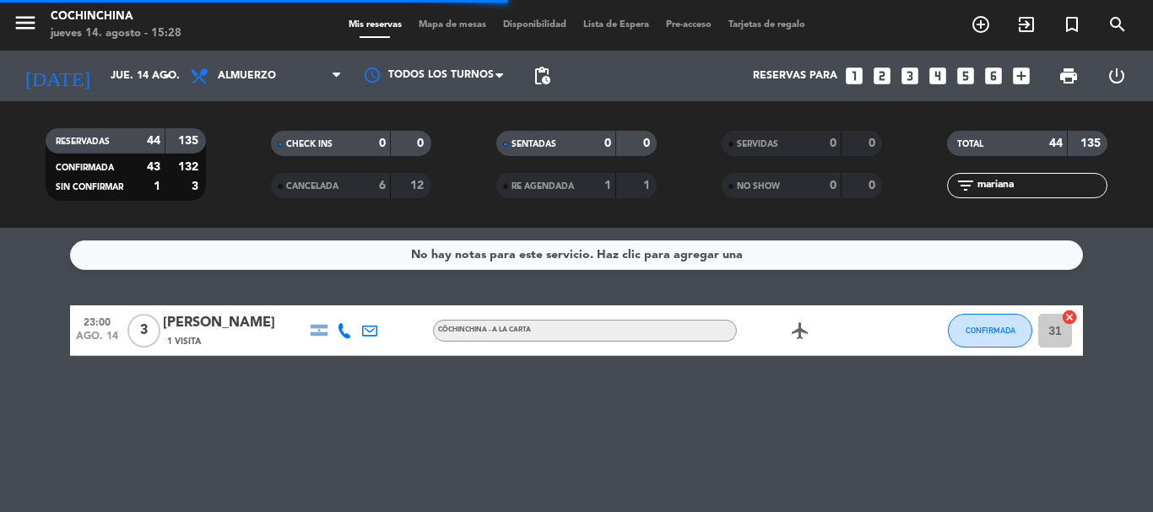
click at [1034, 184] on input "mariana" at bounding box center [1041, 185] width 131 height 19
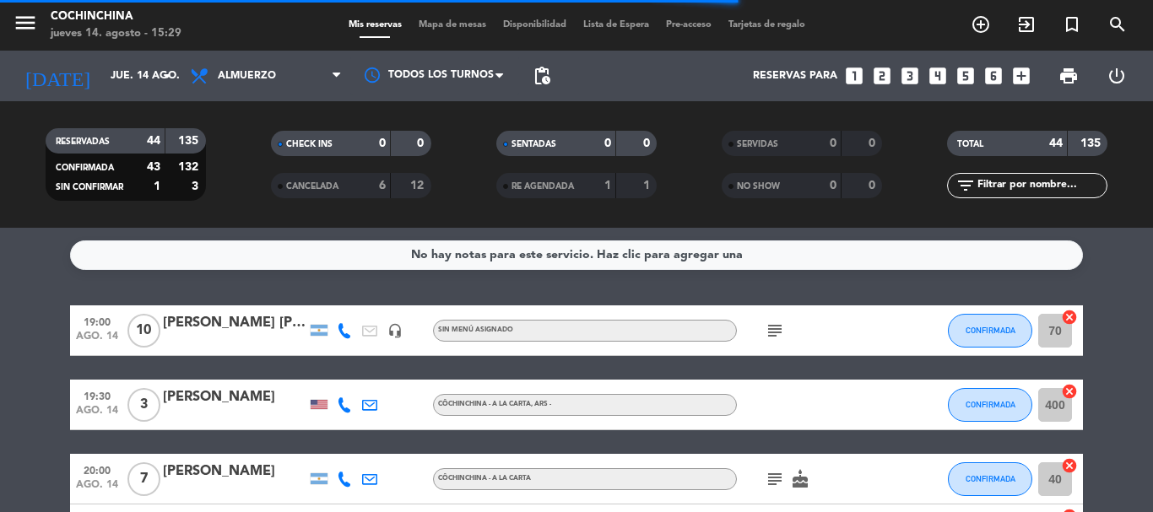
click at [255, 177] on filter-checkbox "CANCELADA 6 12" at bounding box center [350, 185] width 225 height 25
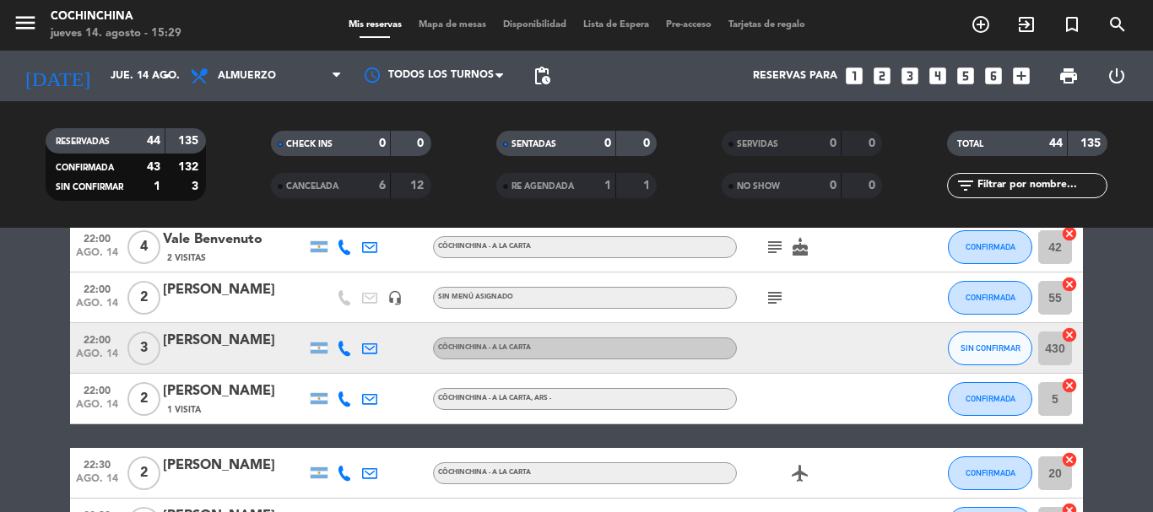
scroll to position [1519, 0]
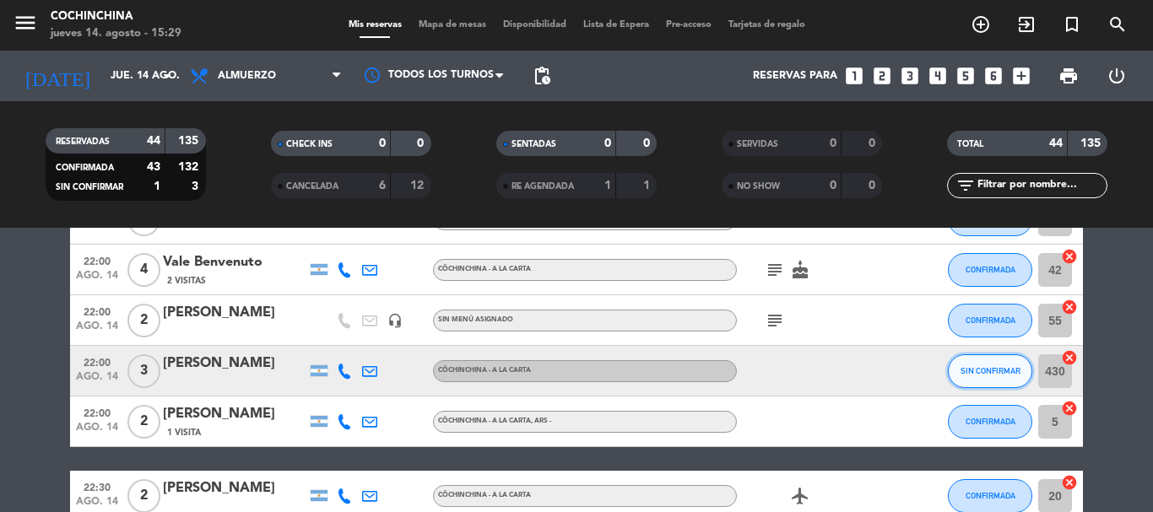
click at [978, 366] on button "SIN CONFIRMAR" at bounding box center [990, 372] width 84 height 34
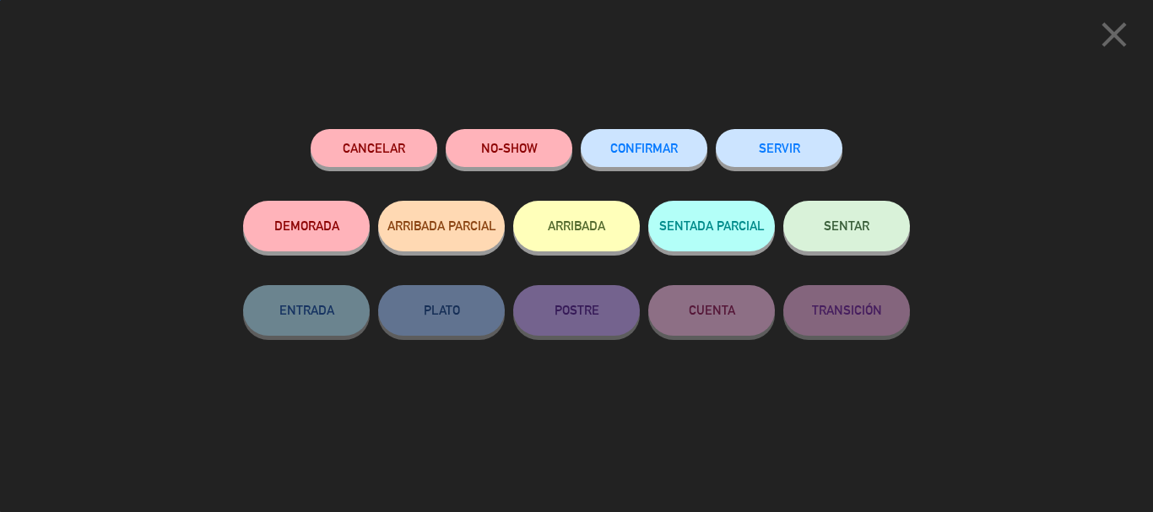
click at [664, 134] on button "CONFIRMAR" at bounding box center [644, 148] width 127 height 38
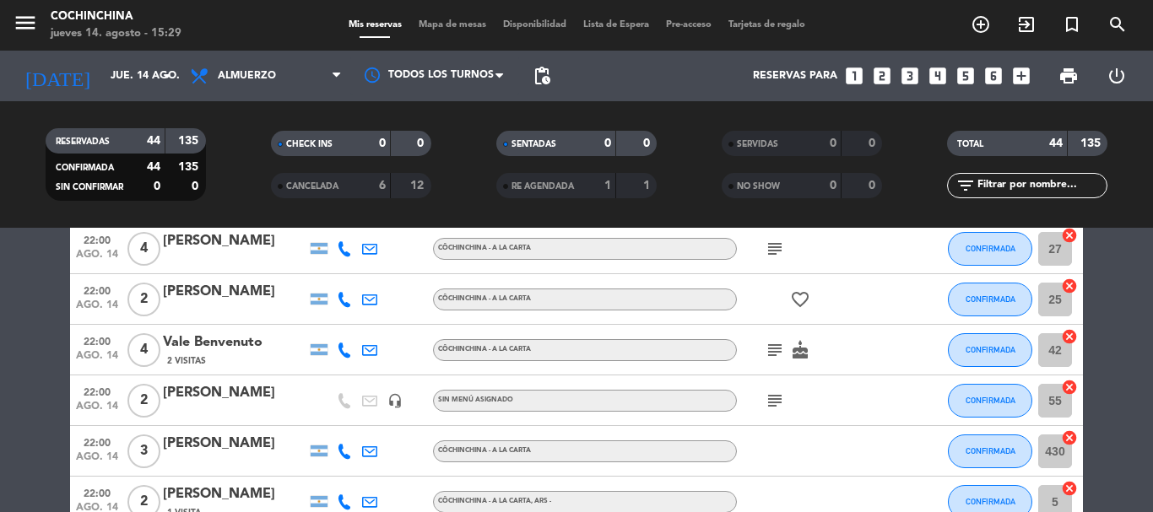
scroll to position [1435, 0]
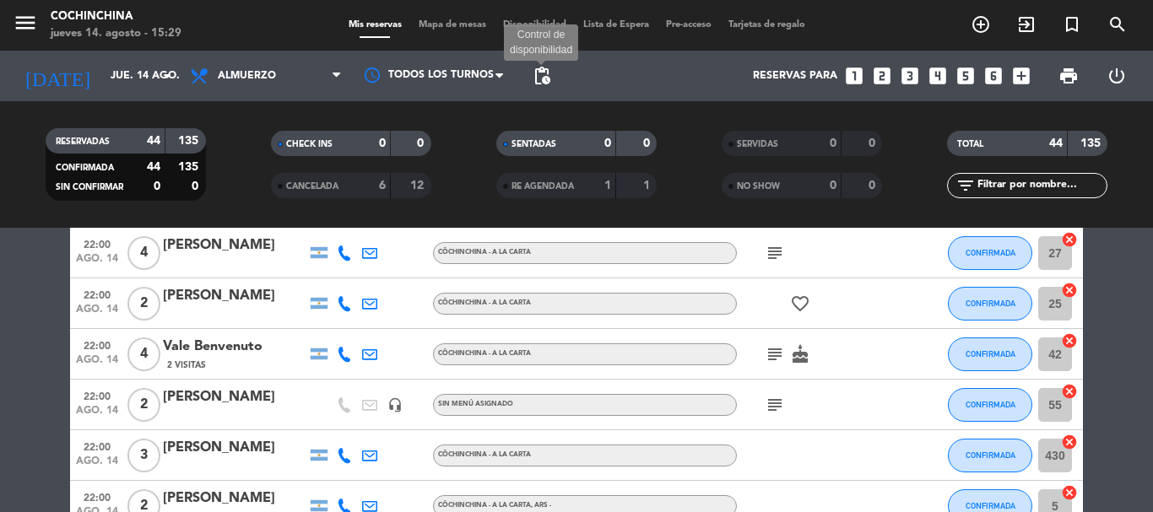
click at [550, 66] on span "pending_actions" at bounding box center [542, 76] width 20 height 20
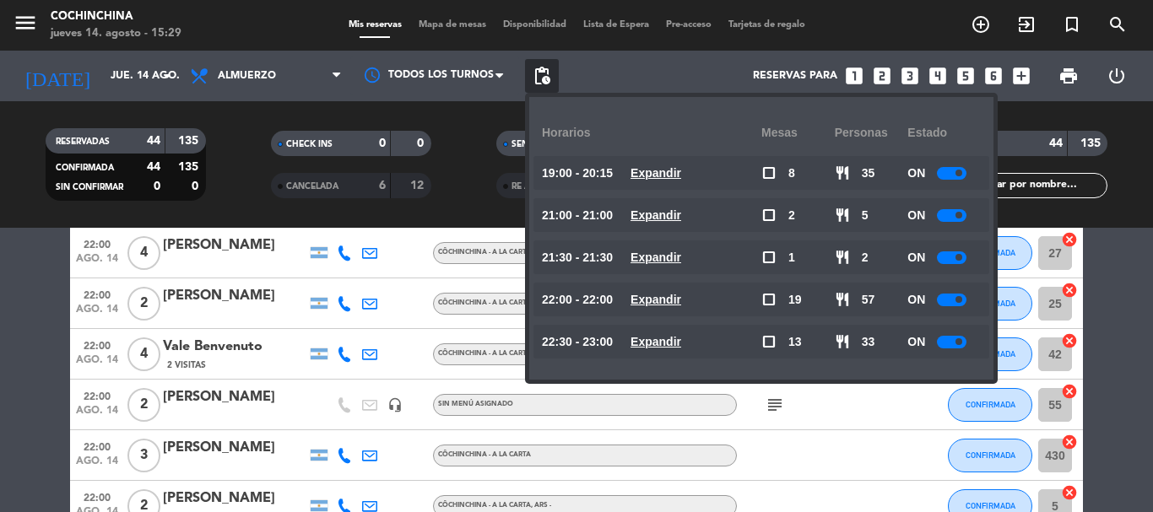
click at [248, 145] on filter-checkbox "CHECK INS 0 0" at bounding box center [350, 143] width 225 height 25
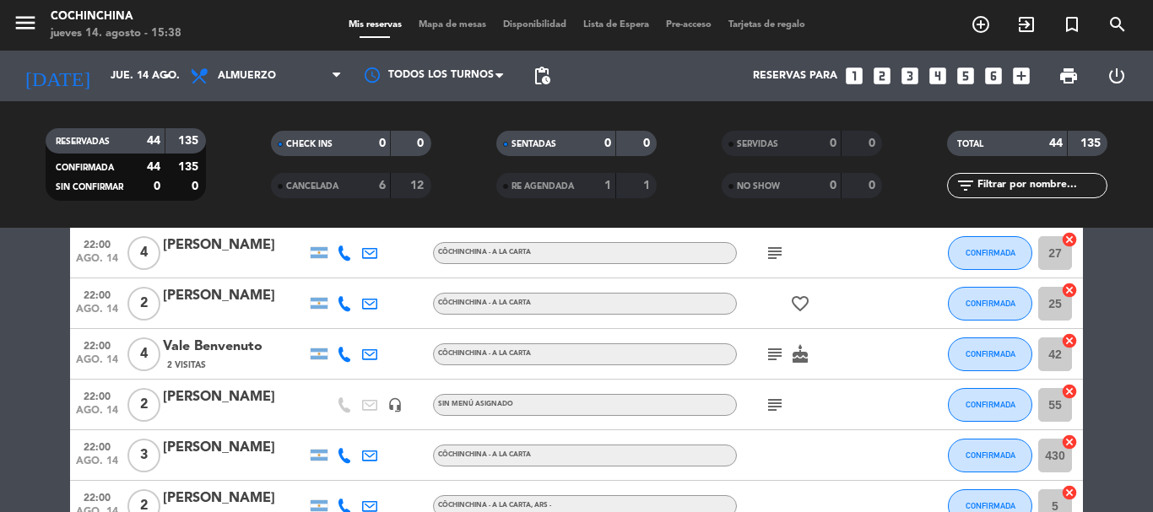
click at [241, 145] on filter-checkbox "CHECK INS 0 0" at bounding box center [350, 143] width 225 height 25
click at [1049, 184] on input "text" at bounding box center [1041, 185] width 131 height 19
type input "h"
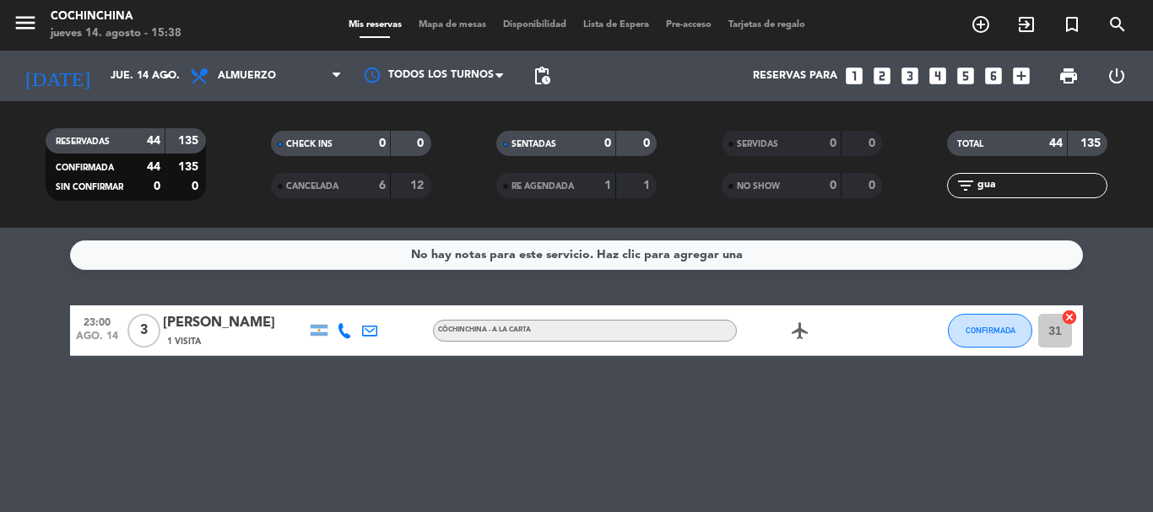
scroll to position [0, 0]
type input "guard"
click at [230, 316] on div "[PERSON_NAME]" at bounding box center [235, 323] width 144 height 22
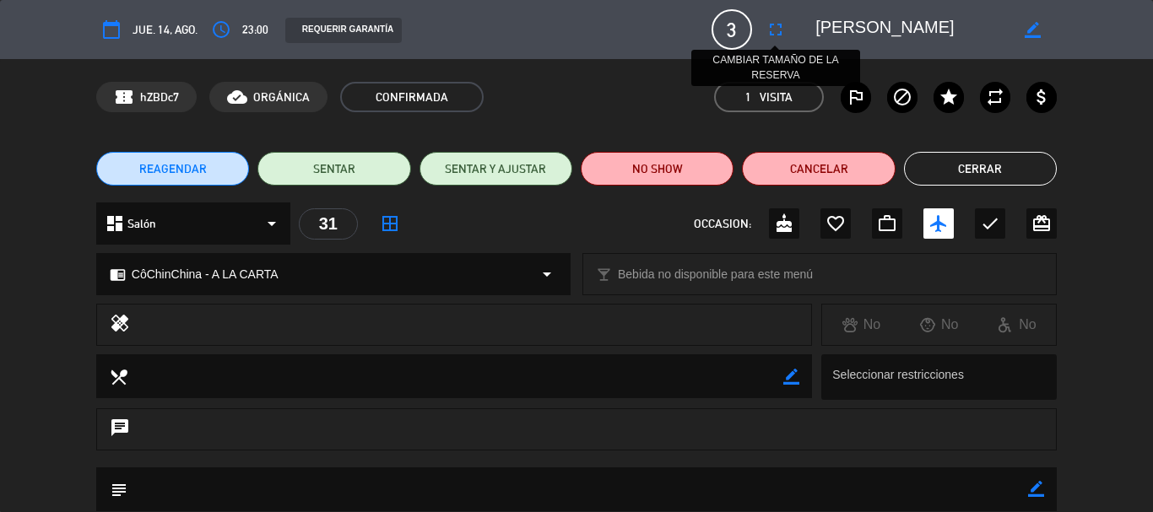
click at [777, 19] on button "fullscreen" at bounding box center [776, 29] width 30 height 30
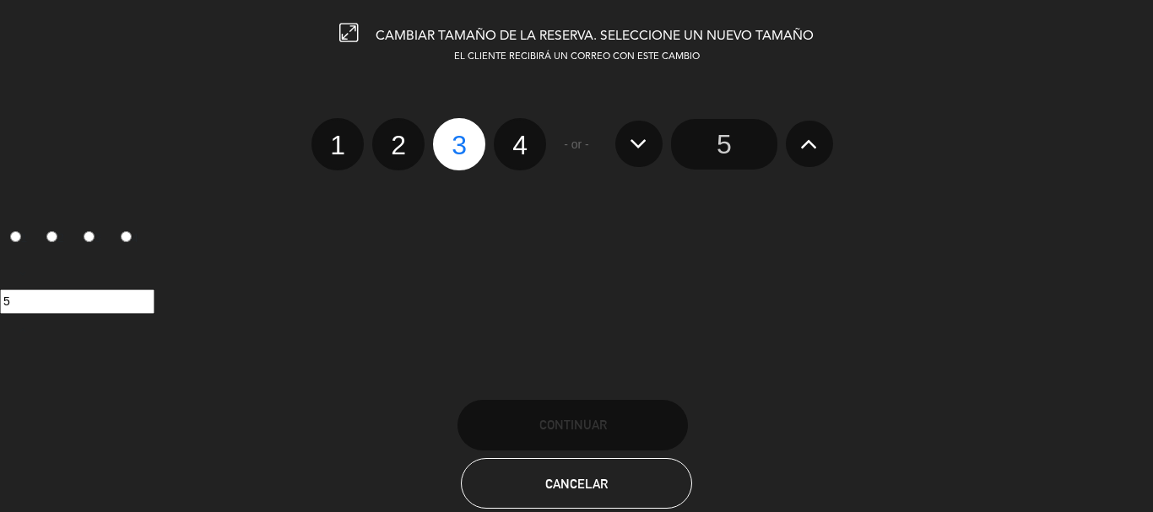
click at [794, 146] on button at bounding box center [809, 144] width 47 height 46
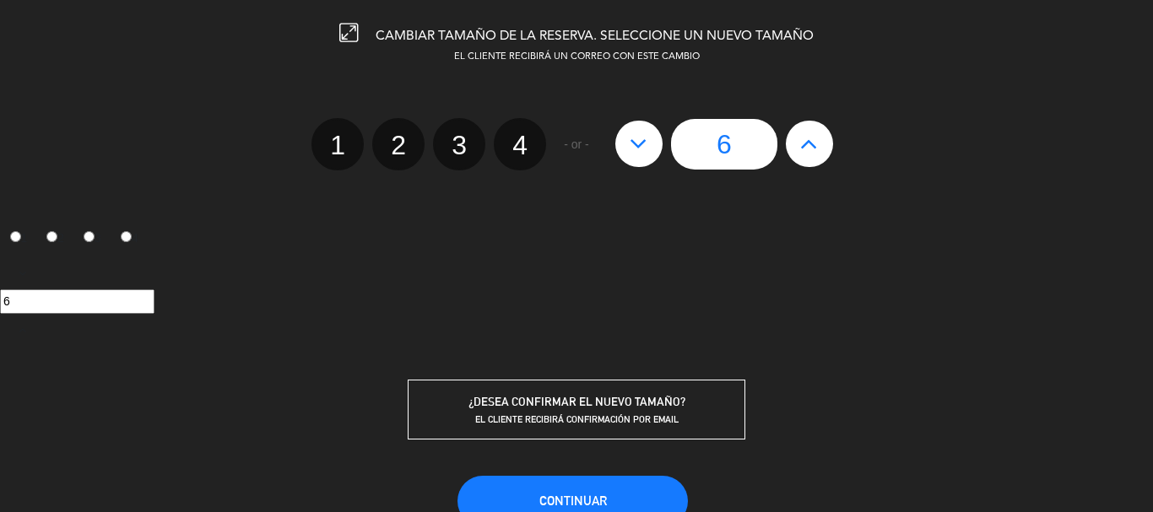
click at [794, 146] on button at bounding box center [809, 144] width 47 height 46
type input "7"
click at [794, 146] on button at bounding box center [809, 144] width 47 height 46
type input "8"
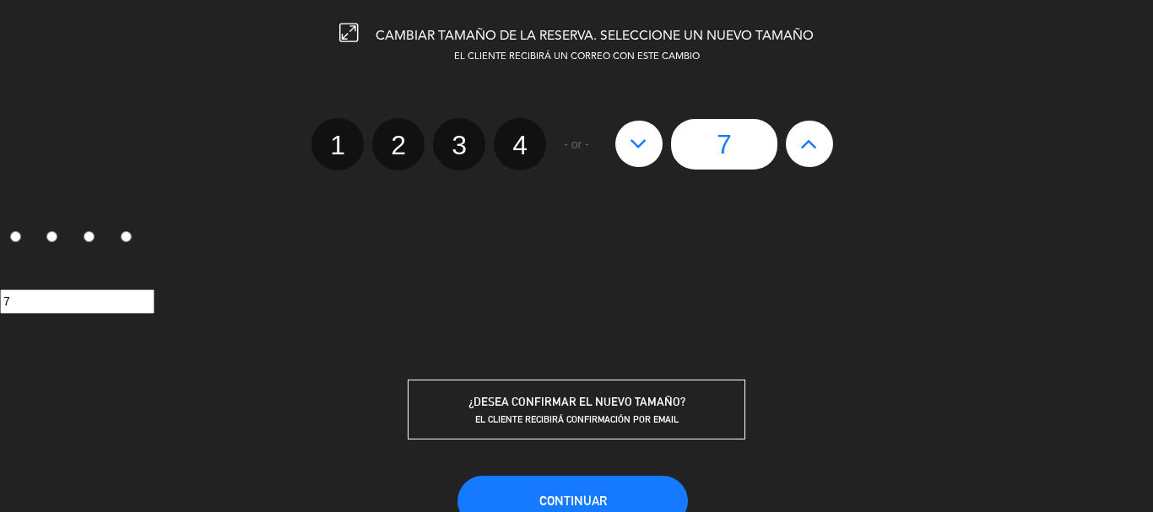
type input "8"
click at [587, 494] on span "Continuar" at bounding box center [573, 501] width 68 height 14
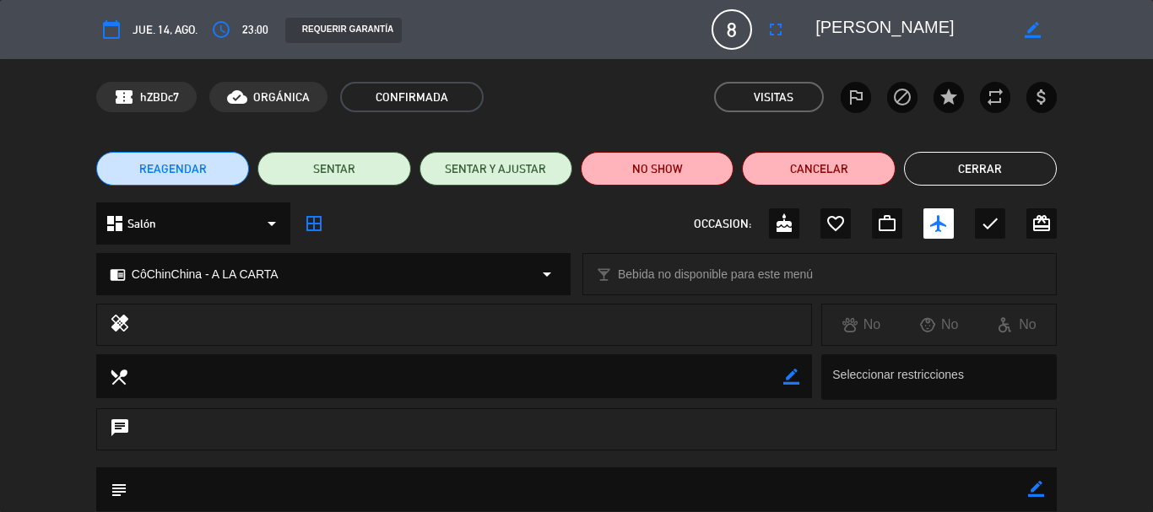
click at [1004, 173] on button "Cerrar" at bounding box center [980, 169] width 153 height 34
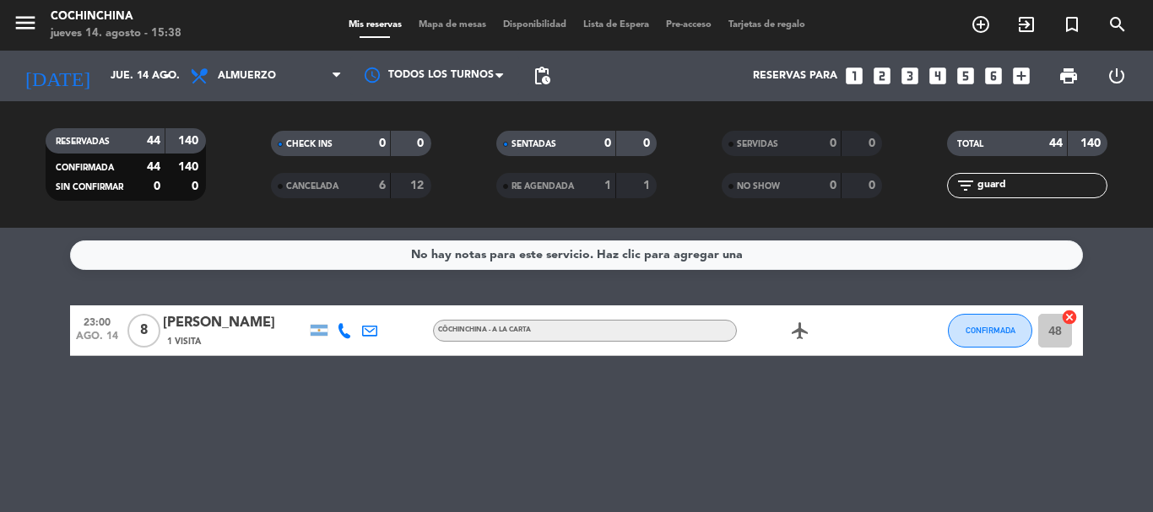
click at [467, 25] on span "Mapa de mesas" at bounding box center [452, 24] width 84 height 9
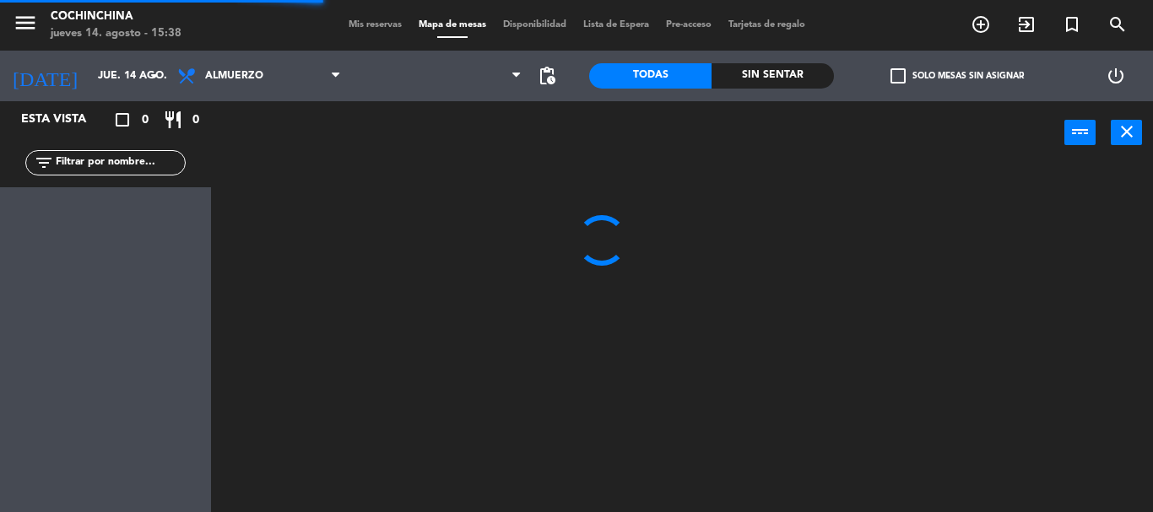
click at [98, 157] on input "text" at bounding box center [119, 163] width 131 height 19
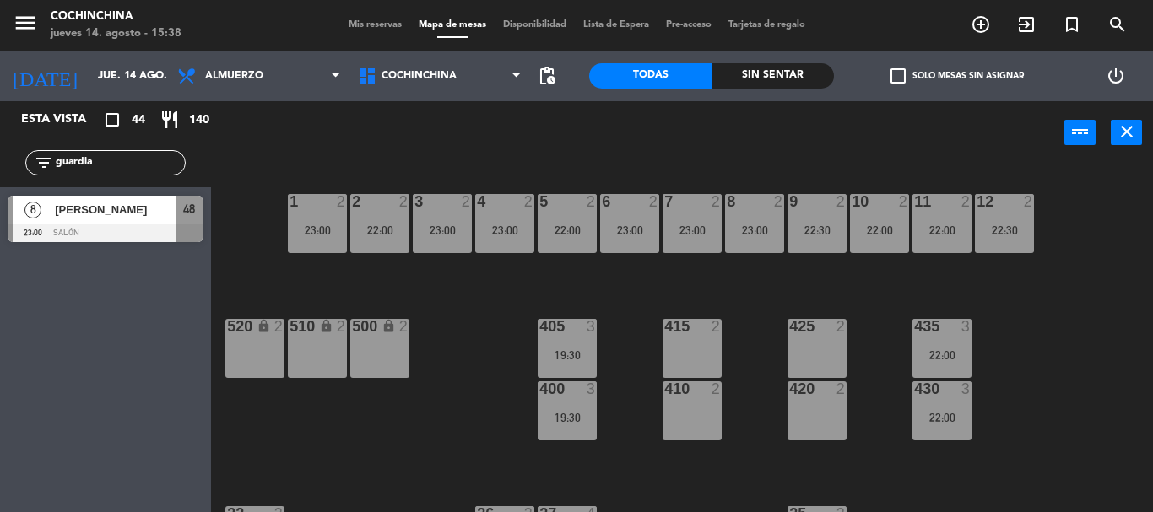
type input "guardia"
click at [99, 218] on span "[PERSON_NAME]" at bounding box center [115, 210] width 121 height 18
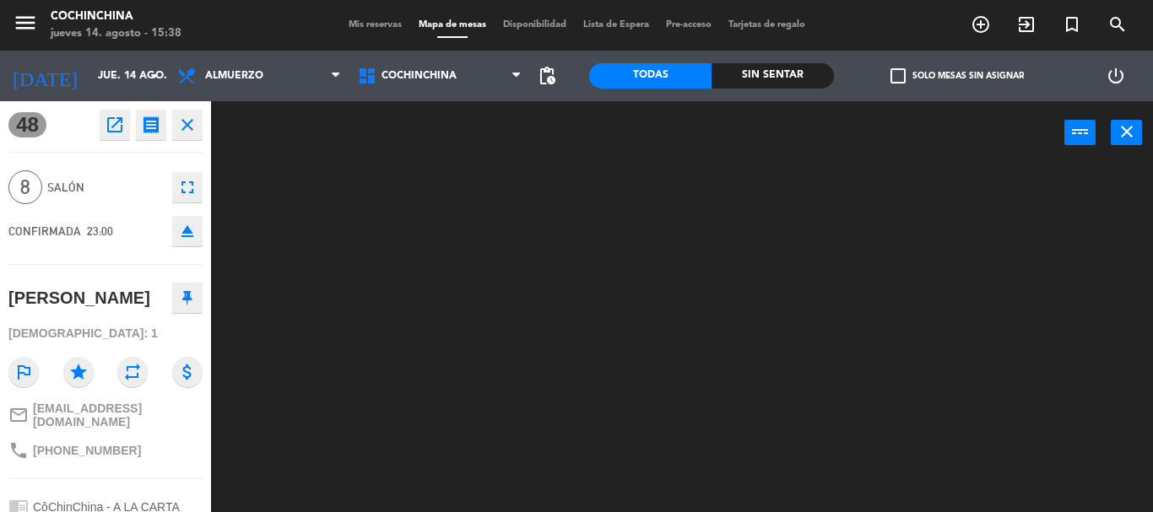
scroll to position [133, 0]
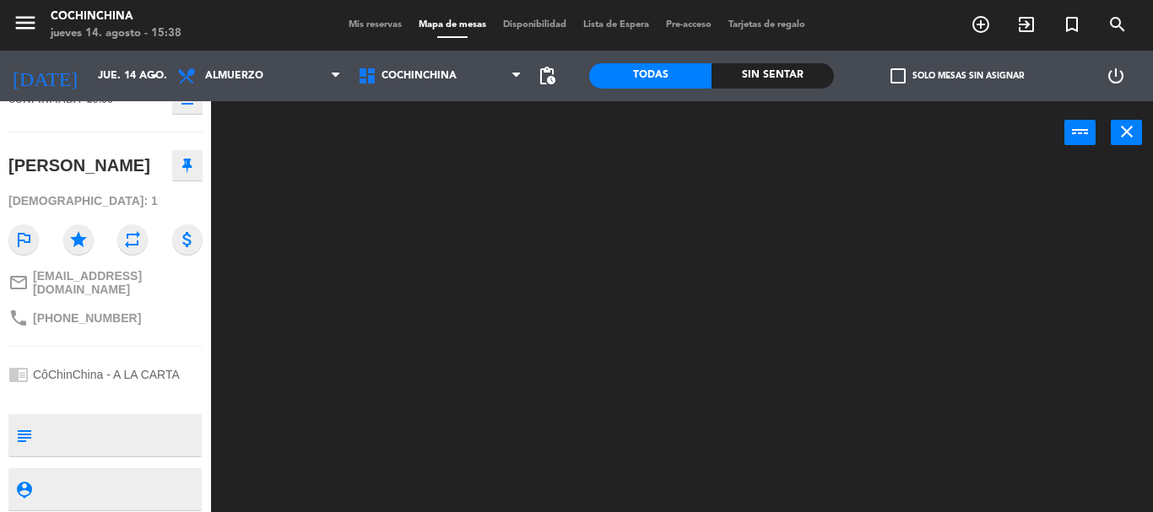
click at [133, 424] on textarea at bounding box center [119, 435] width 161 height 35
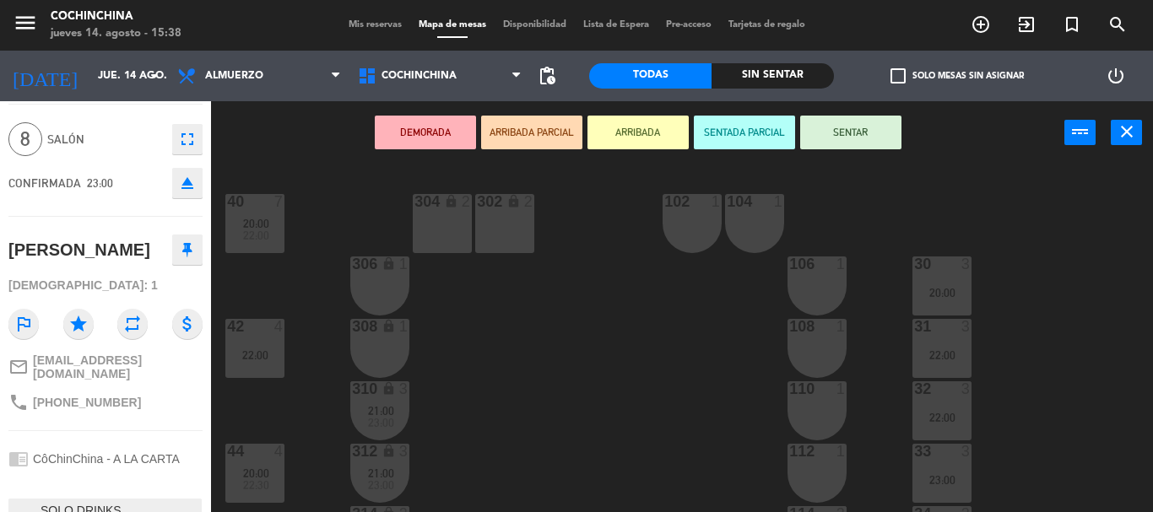
scroll to position [0, 0]
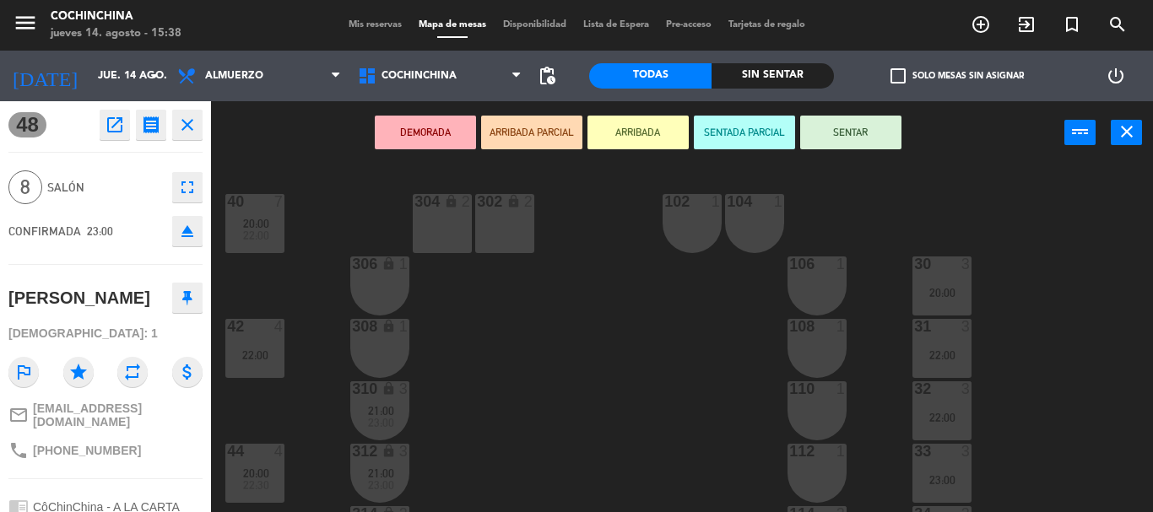
type textarea "SOLO DRINKS."
click at [130, 180] on span "Salón" at bounding box center [105, 187] width 116 height 19
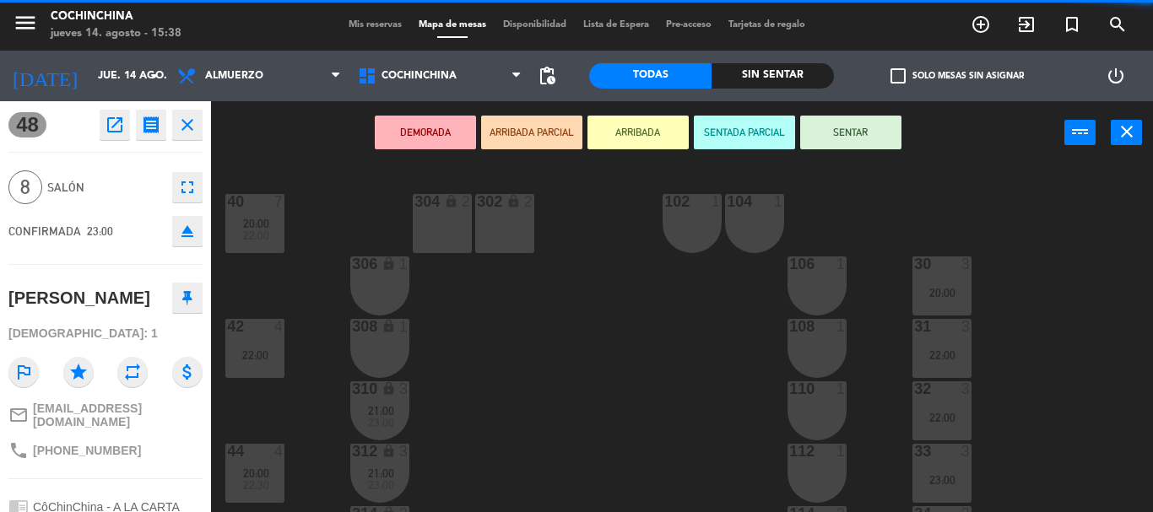
click at [130, 180] on span "Salón" at bounding box center [105, 187] width 116 height 19
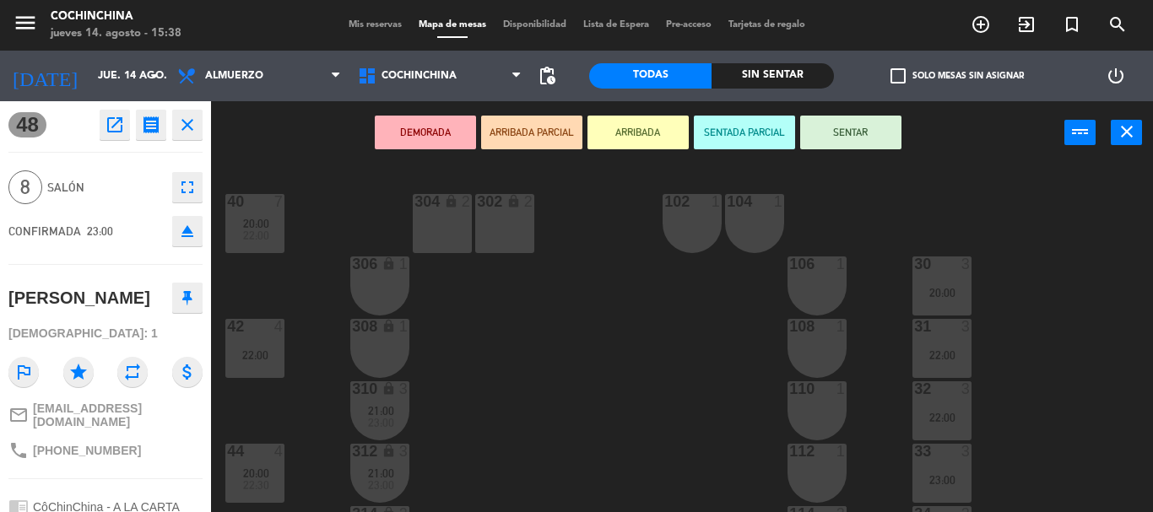
click at [130, 180] on span "Salón" at bounding box center [105, 187] width 116 height 19
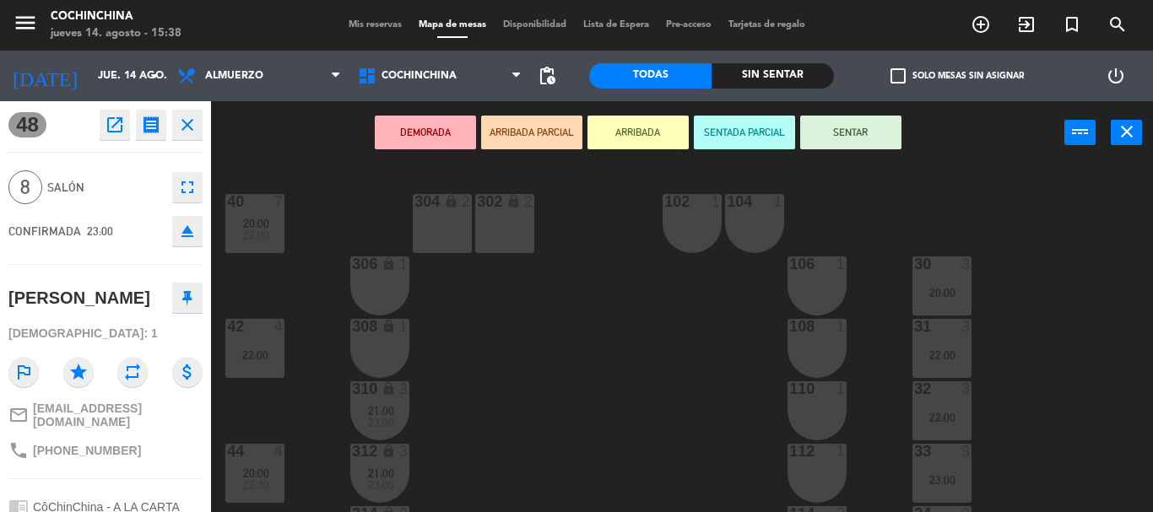
click at [130, 180] on span "Salón" at bounding box center [105, 187] width 116 height 19
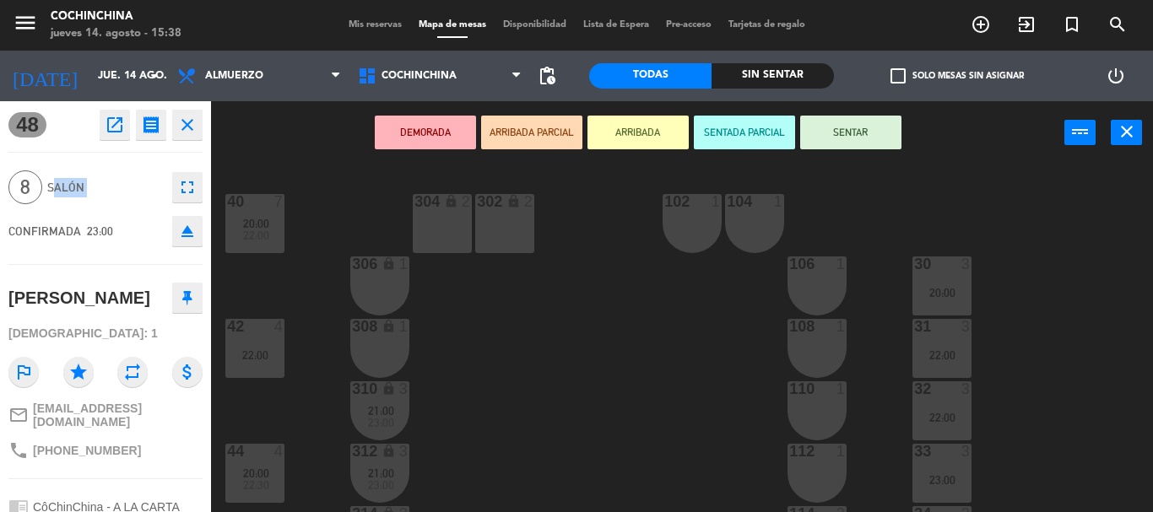
click at [130, 180] on span "Salón" at bounding box center [105, 187] width 116 height 19
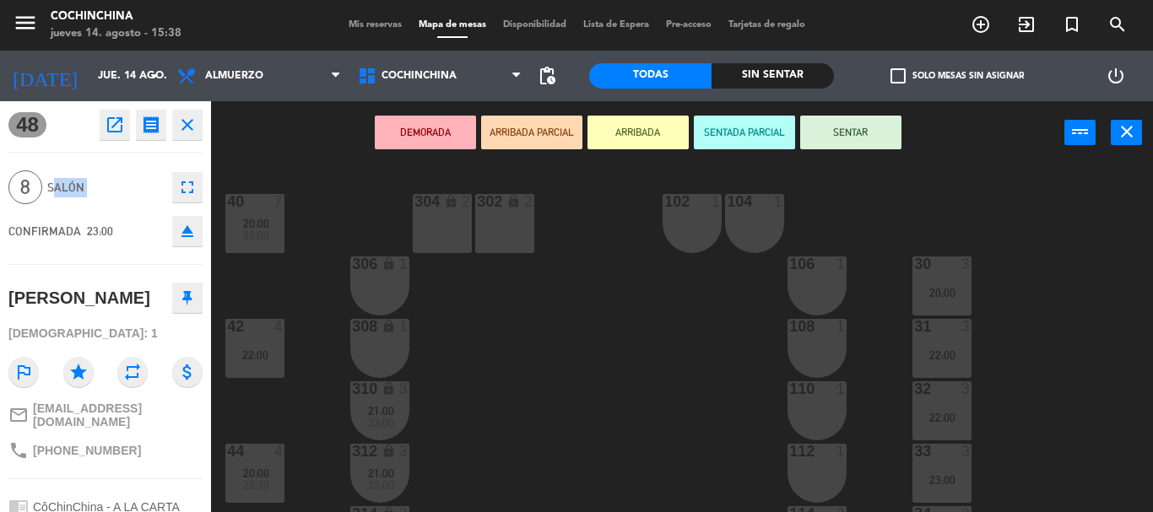
click at [130, 180] on span "Salón" at bounding box center [105, 187] width 116 height 19
click at [187, 127] on icon "close" at bounding box center [187, 125] width 20 height 20
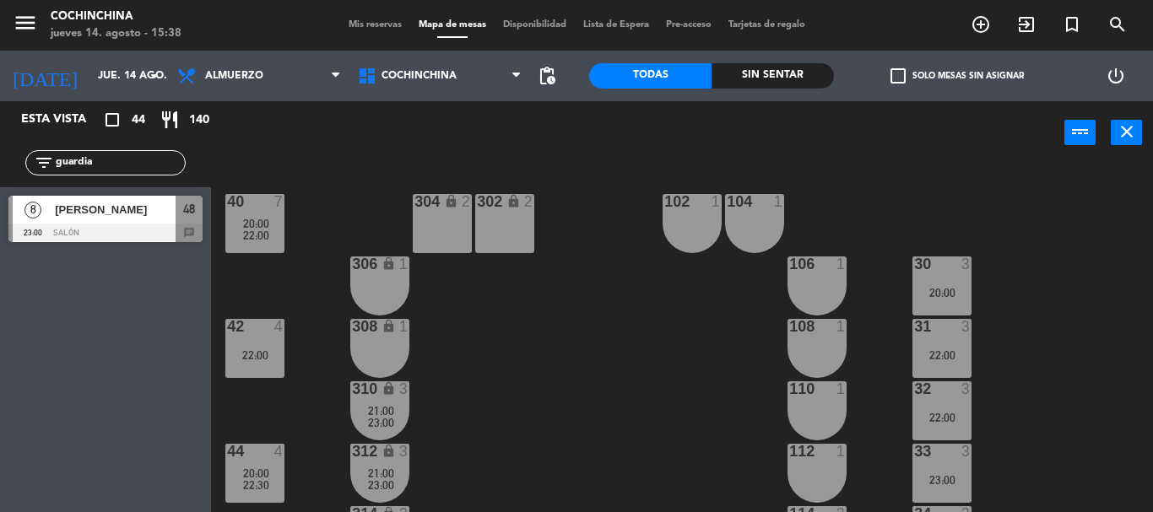
click at [146, 163] on input "guardia" at bounding box center [119, 163] width 131 height 19
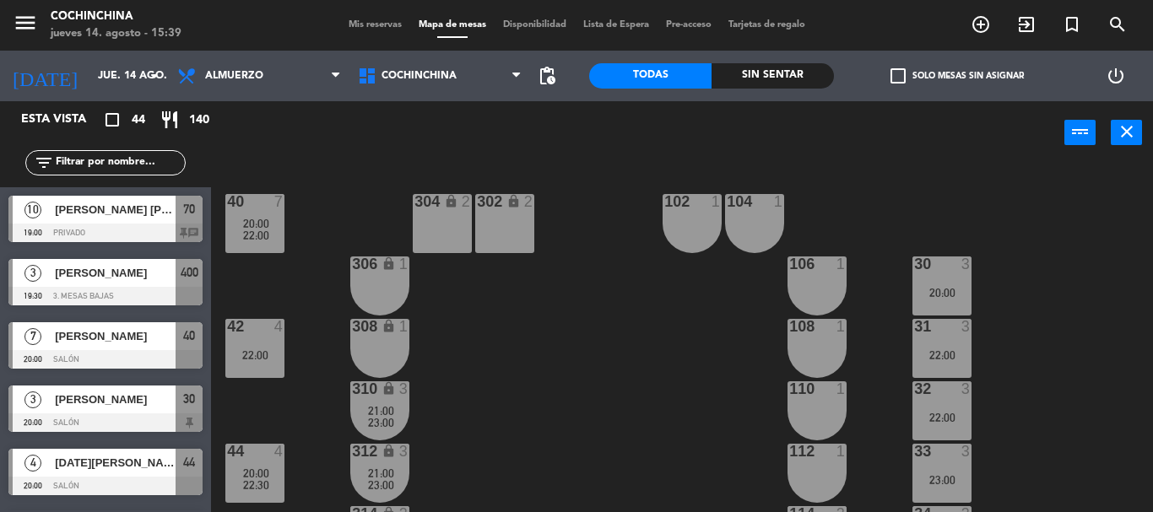
click at [342, 173] on div "40 7 20:00 22:00 304 lock 2 102 1 302 lock 2 104 1 306 lock 1 30 3 20:00 106 1 …" at bounding box center [688, 339] width 930 height 348
click at [353, 21] on span "Mis reservas" at bounding box center [375, 24] width 70 height 9
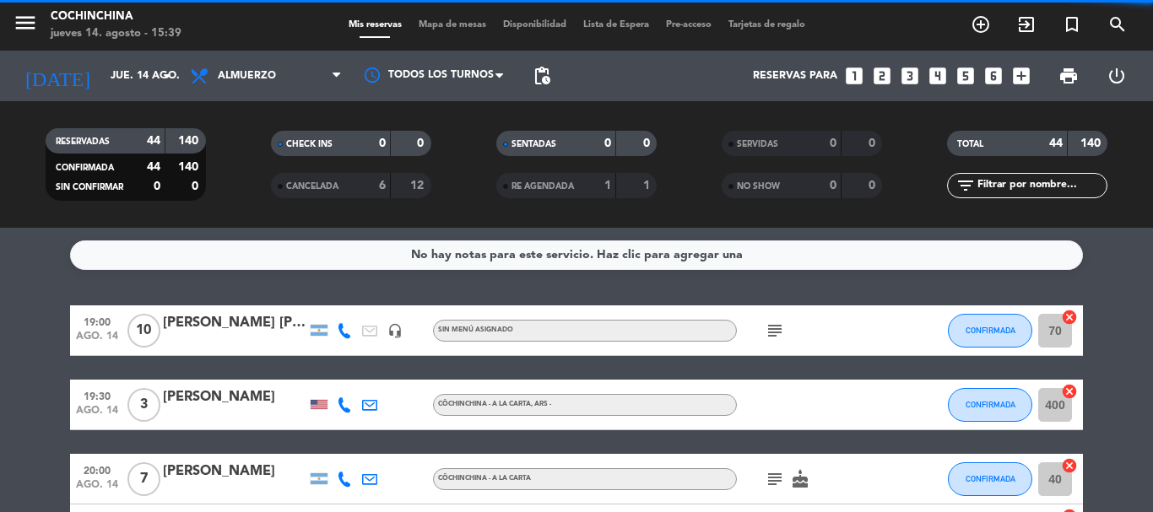
click at [241, 140] on filter-checkbox "CHECK INS 0 0" at bounding box center [350, 143] width 225 height 25
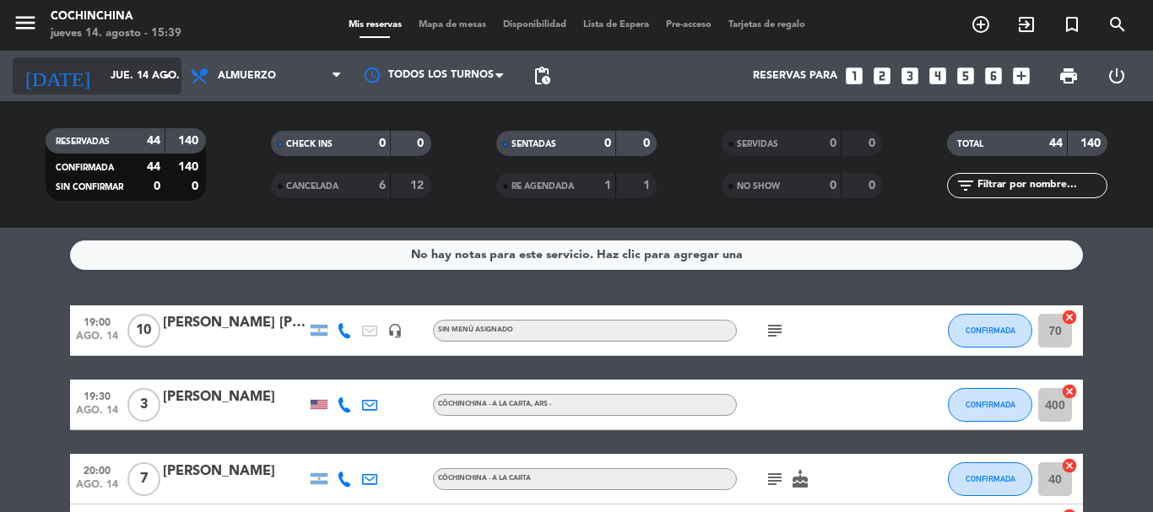
click at [134, 69] on input "jue. 14 ago." at bounding box center [173, 76] width 143 height 29
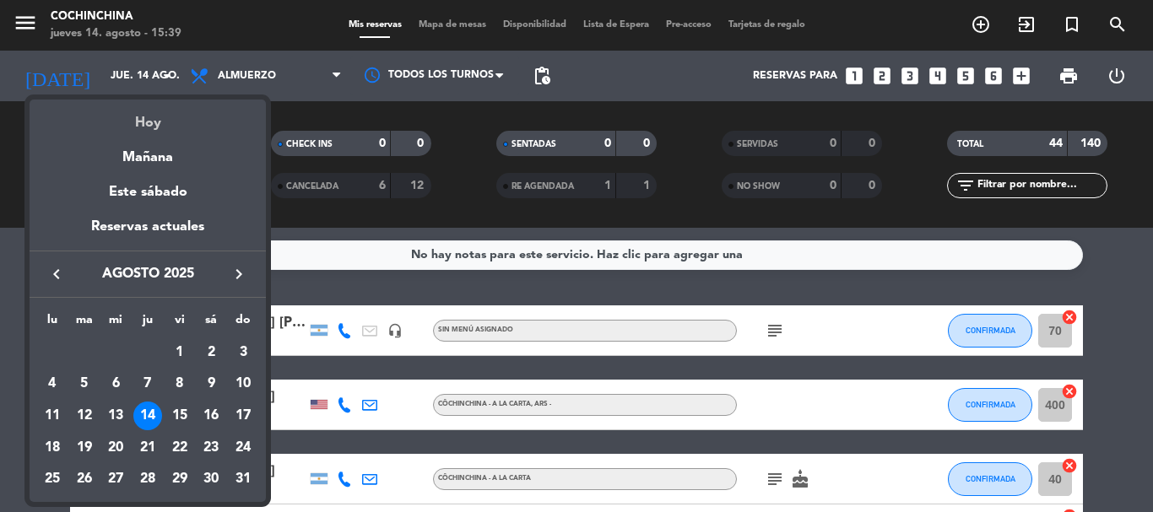
click at [157, 126] on div "Hoy" at bounding box center [148, 117] width 236 height 35
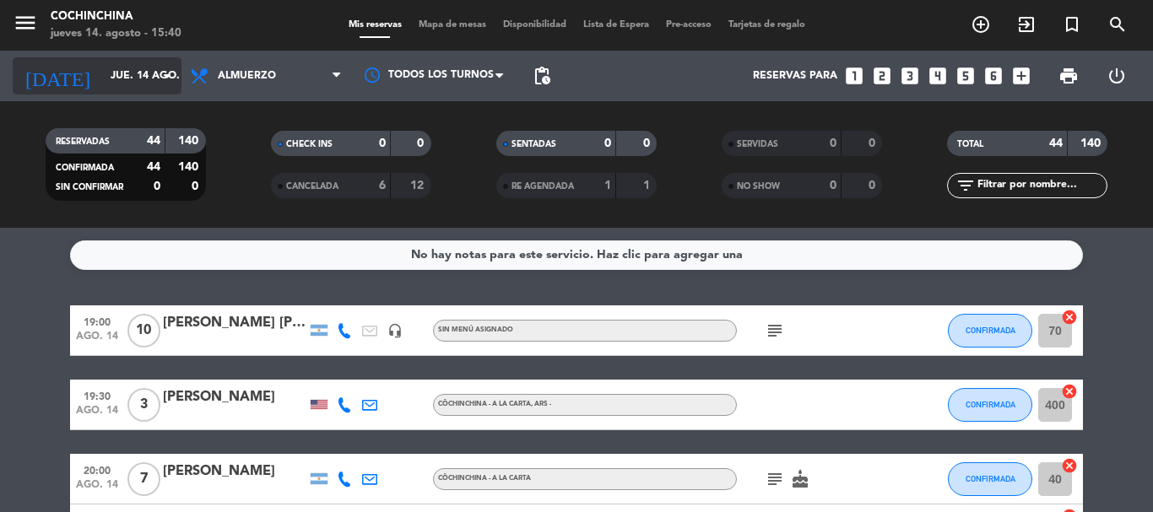
click at [154, 78] on input "jue. 14 ago." at bounding box center [173, 76] width 143 height 29
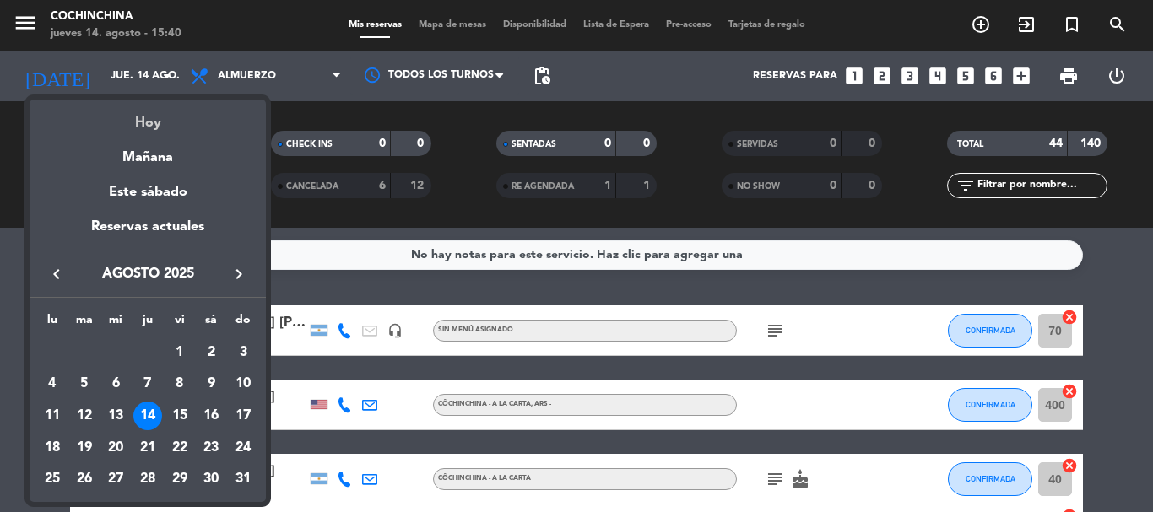
click at [147, 124] on div "Hoy" at bounding box center [148, 117] width 236 height 35
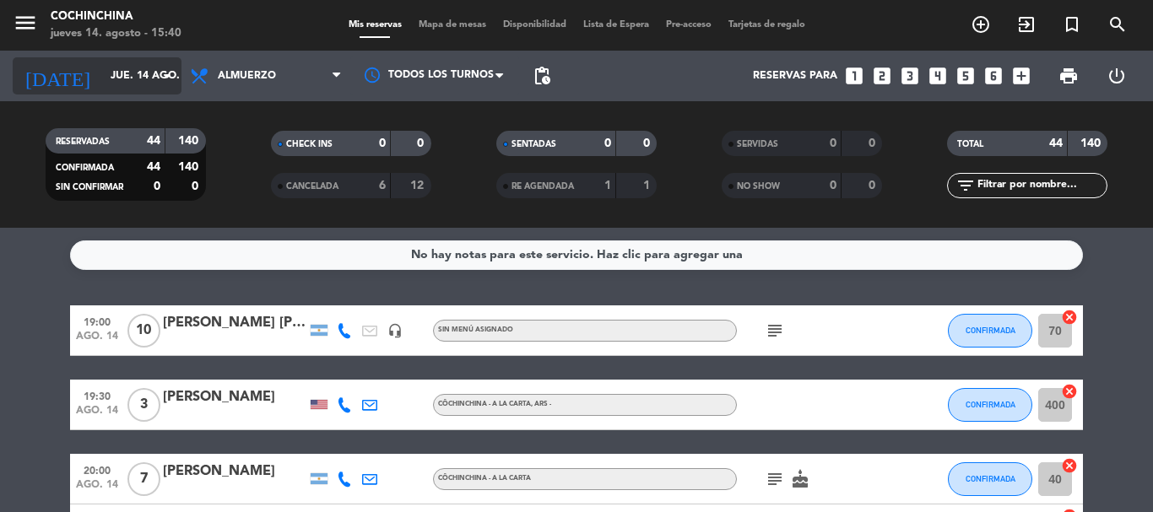
click at [165, 76] on icon "arrow_drop_down" at bounding box center [167, 76] width 20 height 20
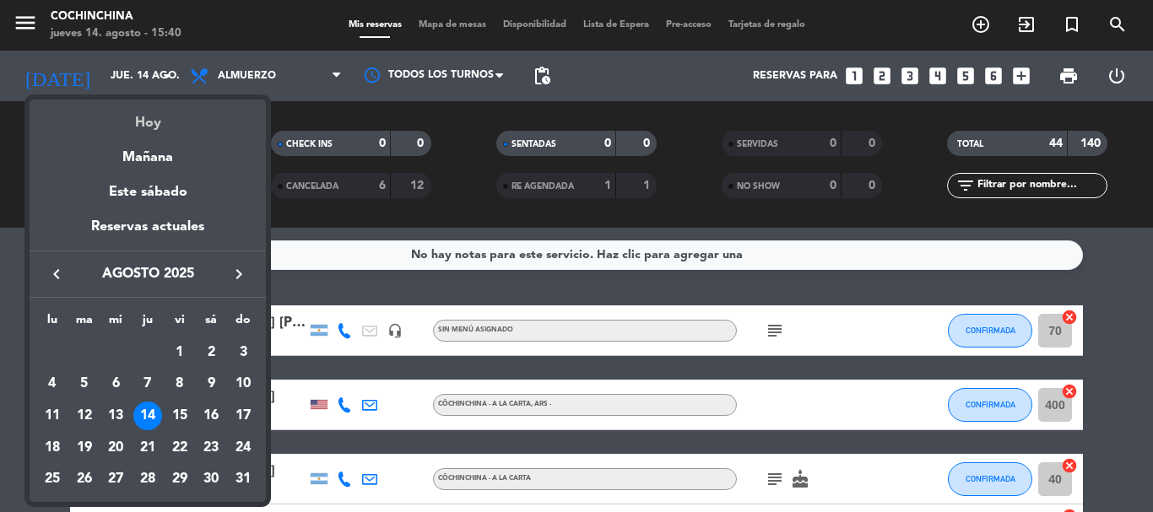
click at [146, 123] on div "Hoy" at bounding box center [148, 117] width 236 height 35
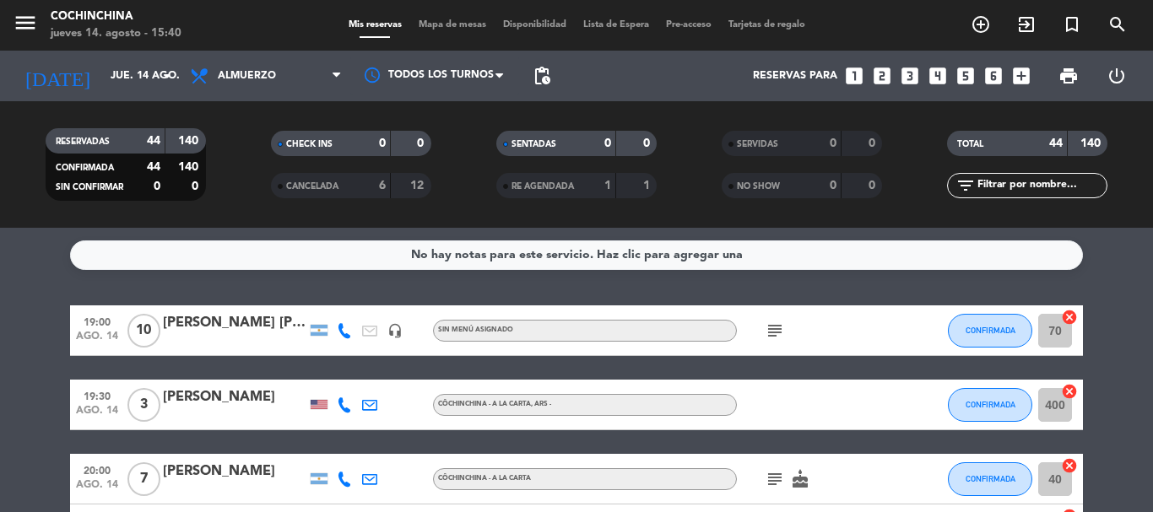
click at [234, 156] on filter-checkbox "RESERVADAS 44 140 CONFIRMADA 44 140 SIN CONFIRMAR 0 0" at bounding box center [125, 164] width 225 height 73
click at [227, 141] on filter-checkbox "RESERVADAS 44 140 CONFIRMADA 44 140 SIN CONFIRMAR 0 0" at bounding box center [125, 164] width 225 height 73
click at [232, 158] on filter-checkbox "RESERVADAS 44 140 CONFIRMADA 44 140 SIN CONFIRMAR 0 0" at bounding box center [125, 164] width 225 height 73
click at [239, 165] on div "CHECK INS 0 0" at bounding box center [350, 152] width 225 height 42
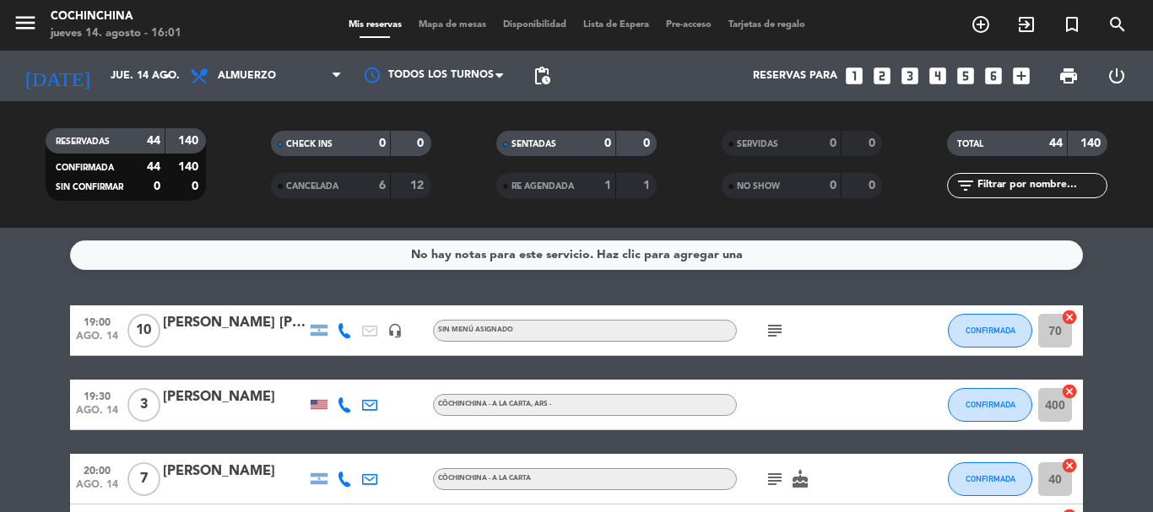
click at [238, 162] on div "CHECK INS 0 0" at bounding box center [350, 152] width 225 height 42
click at [245, 161] on div "CHECK INS 0 0" at bounding box center [350, 152] width 225 height 42
click at [239, 187] on filter-checkbox "CANCELADA 6 12" at bounding box center [350, 185] width 225 height 25
click at [153, 79] on input "jue. 14 ago." at bounding box center [173, 76] width 143 height 29
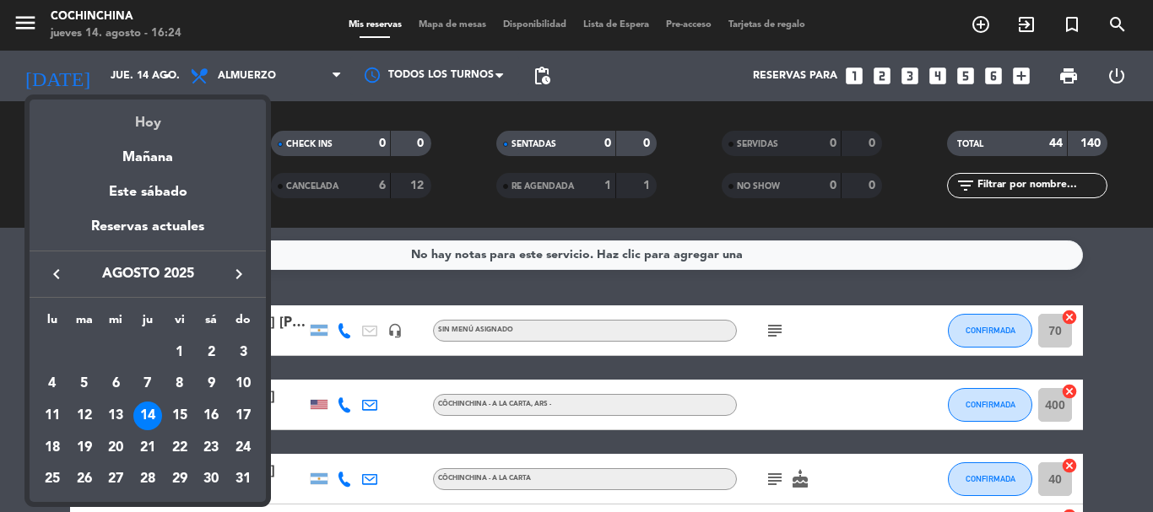
click at [148, 124] on div "Hoy" at bounding box center [148, 117] width 236 height 35
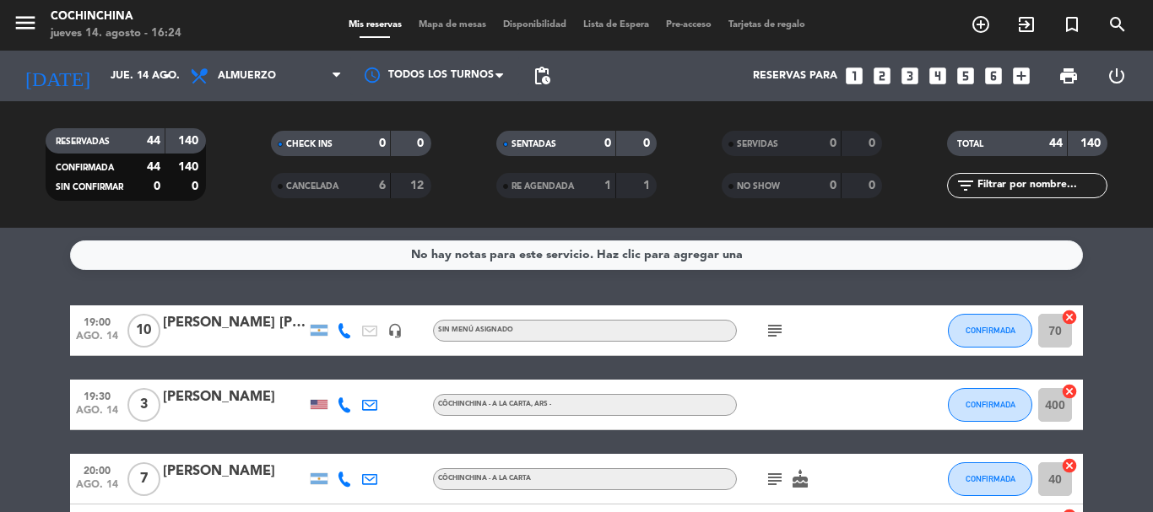
click at [209, 154] on filter-checkbox "RESERVADAS 44 140 CONFIRMADA 44 140 SIN CONFIRMAR 0 0" at bounding box center [125, 164] width 225 height 73
click at [239, 161] on div "CHECK INS 0 0" at bounding box center [350, 152] width 225 height 42
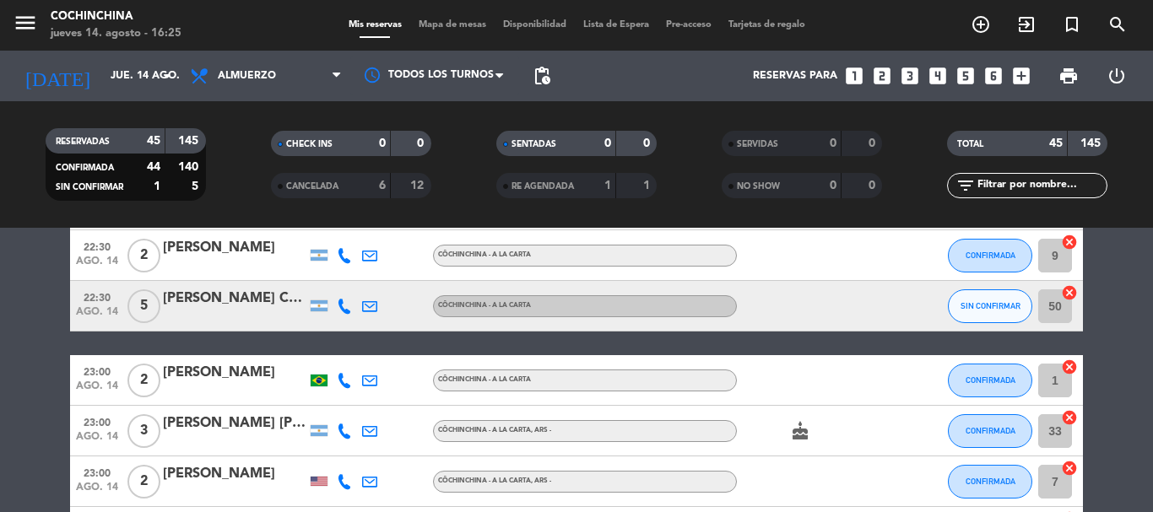
scroll to position [1942, 0]
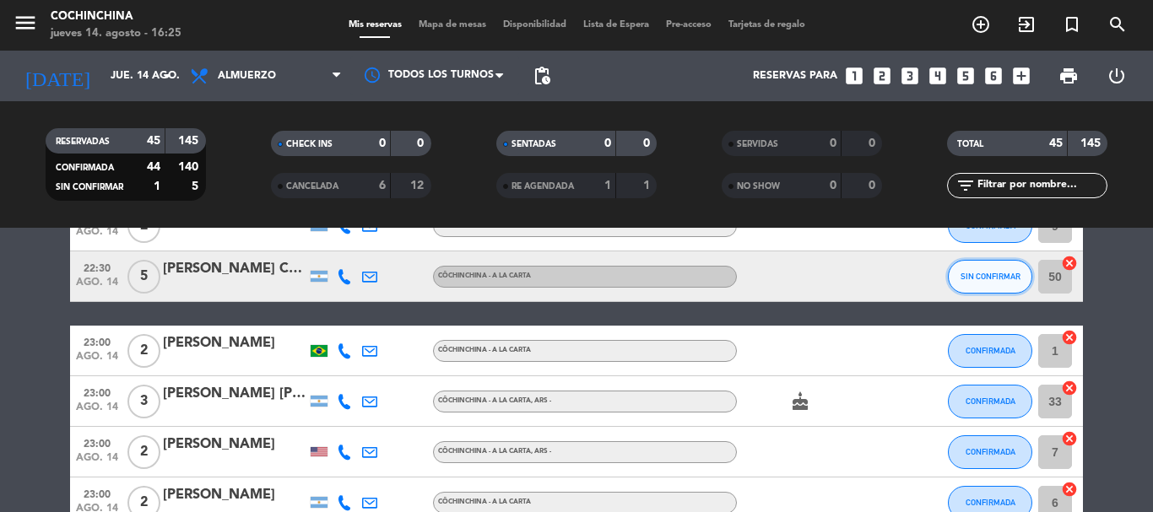
click at [1009, 280] on span "SIN CONFIRMAR" at bounding box center [991, 276] width 60 height 9
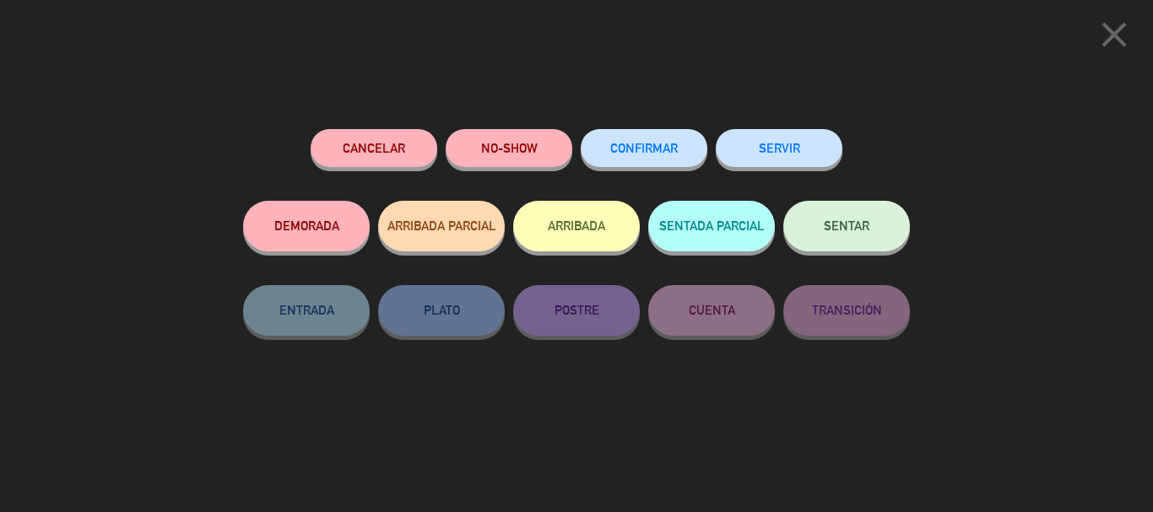
click at [647, 156] on button "CONFIRMAR" at bounding box center [644, 148] width 127 height 38
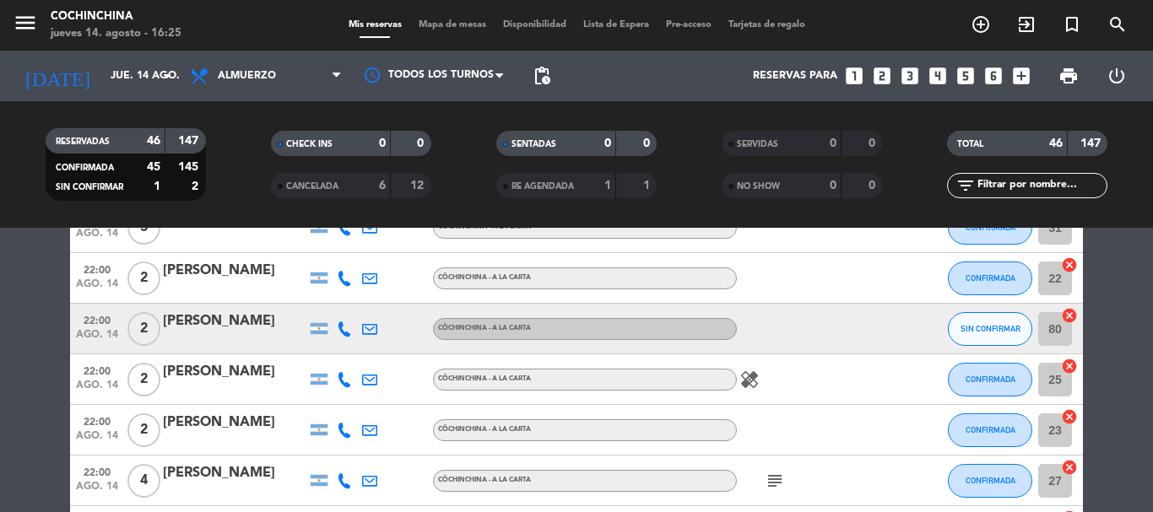
scroll to position [1266, 0]
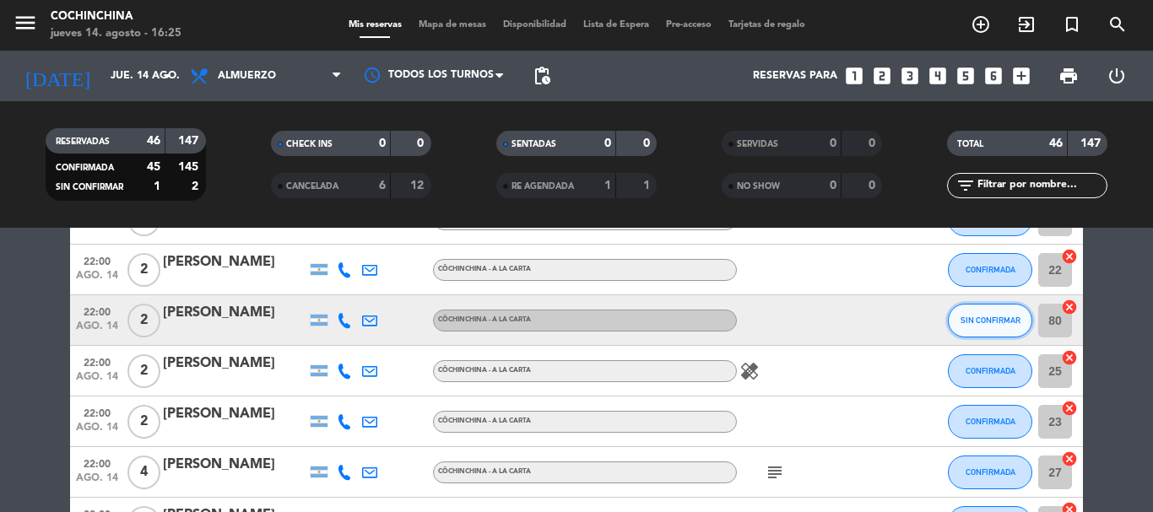
click at [992, 322] on span "SIN CONFIRMAR" at bounding box center [991, 320] width 60 height 9
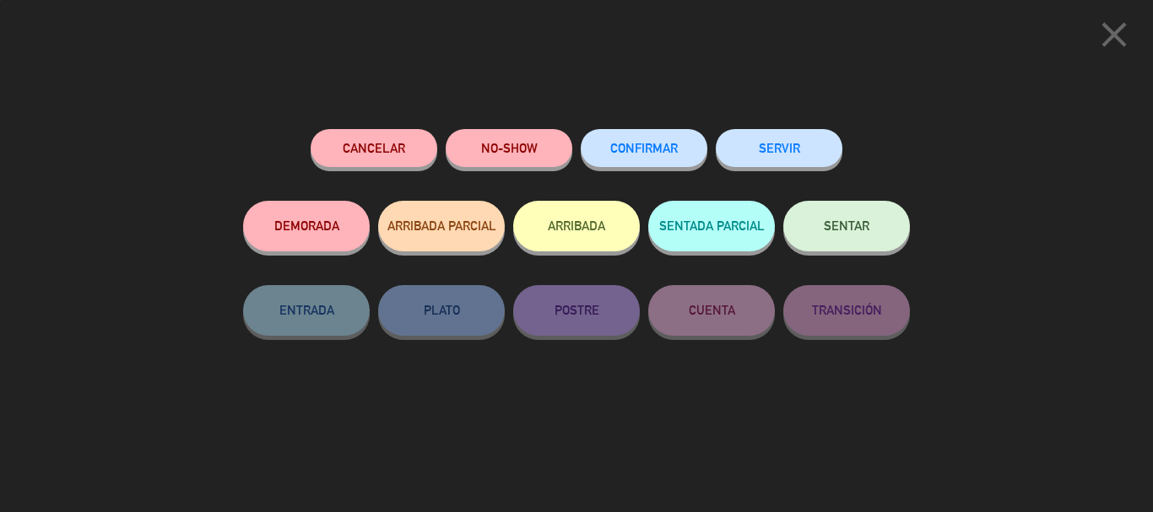
click at [647, 149] on span "CONFIRMAR" at bounding box center [644, 148] width 68 height 14
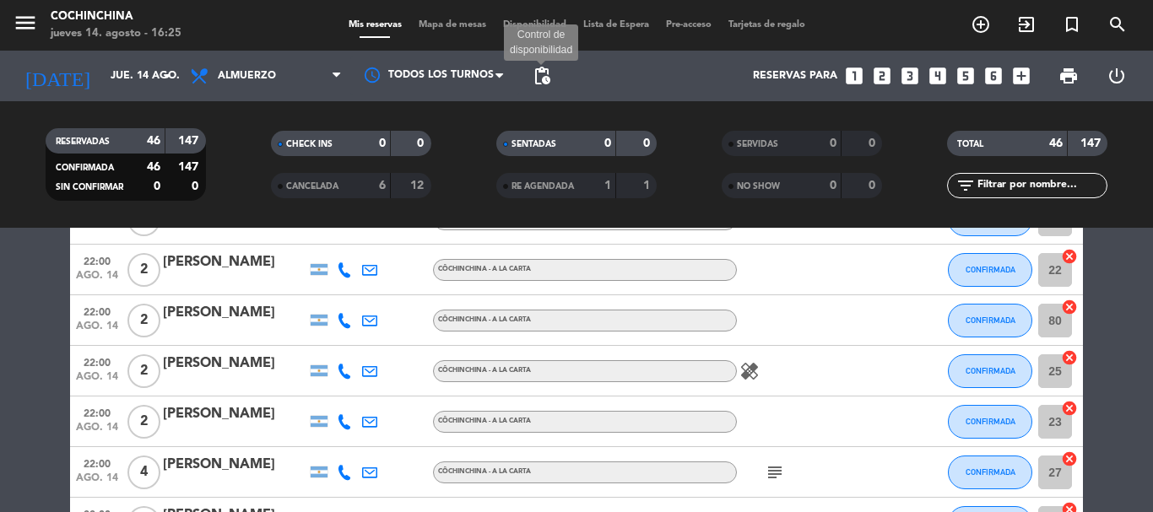
click at [543, 77] on span "pending_actions" at bounding box center [542, 76] width 20 height 20
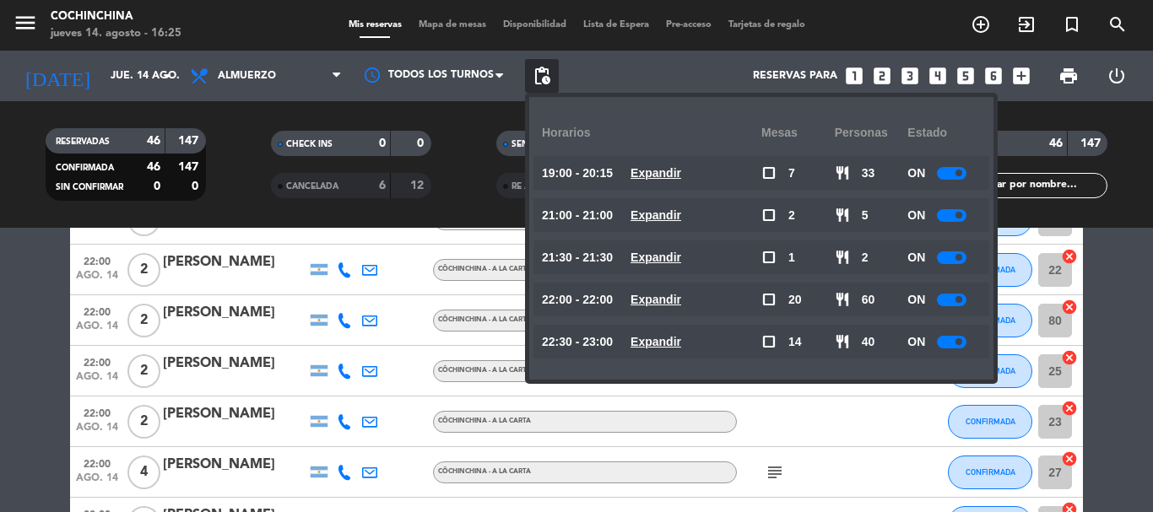
click at [950, 301] on div at bounding box center [952, 300] width 30 height 13
click at [252, 162] on div "CHECK INS 0 0" at bounding box center [350, 152] width 225 height 42
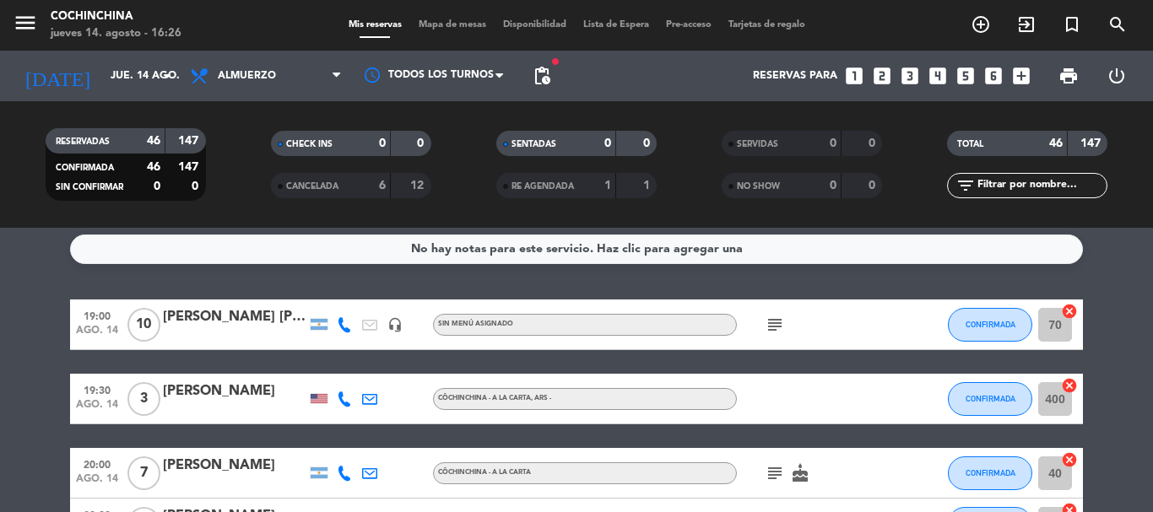
scroll to position [0, 0]
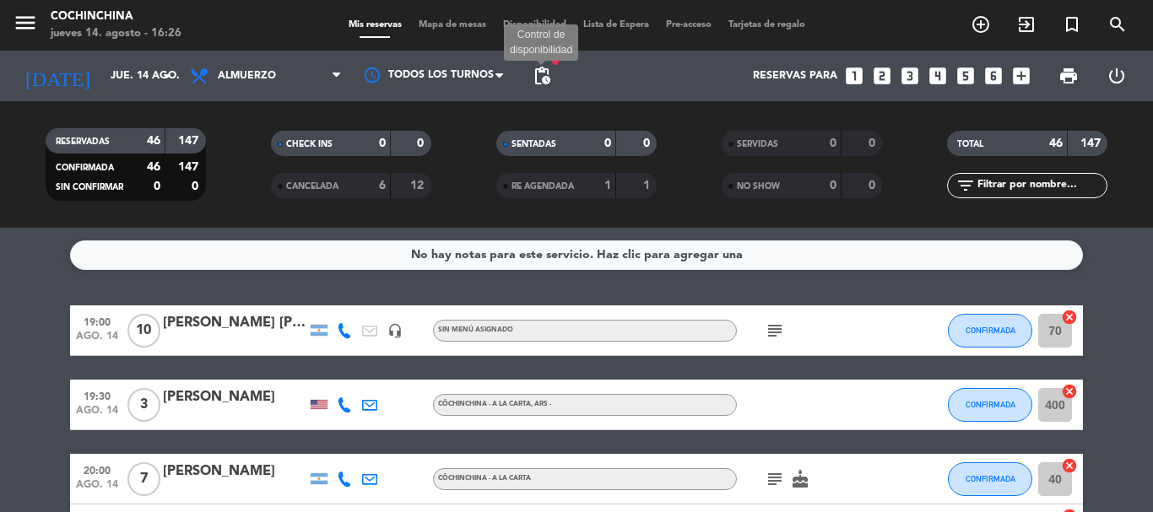
click at [538, 81] on span "pending_actions" at bounding box center [542, 76] width 20 height 20
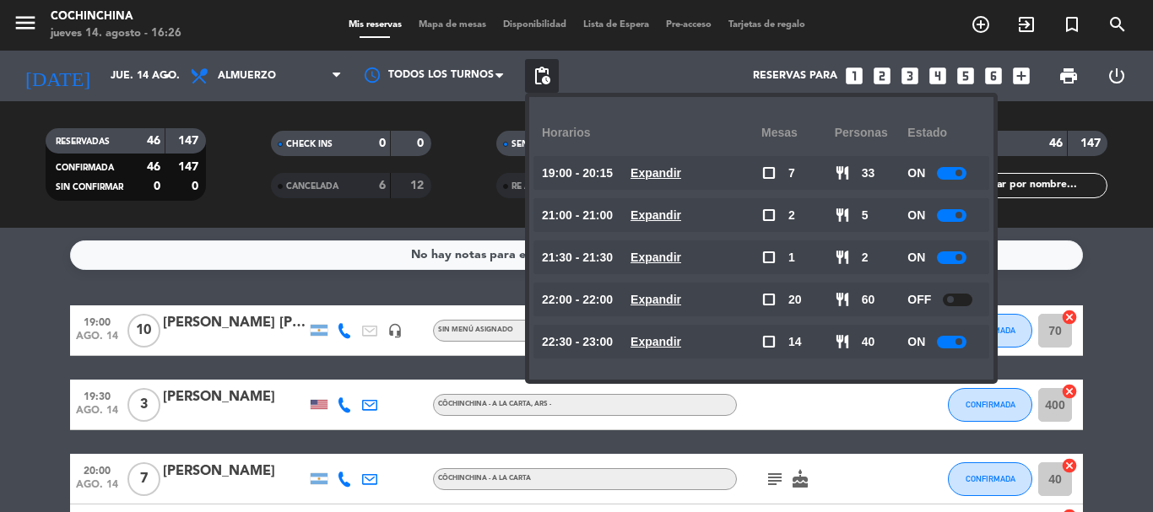
click at [250, 165] on div "CHECK INS 0 0" at bounding box center [350, 152] width 225 height 42
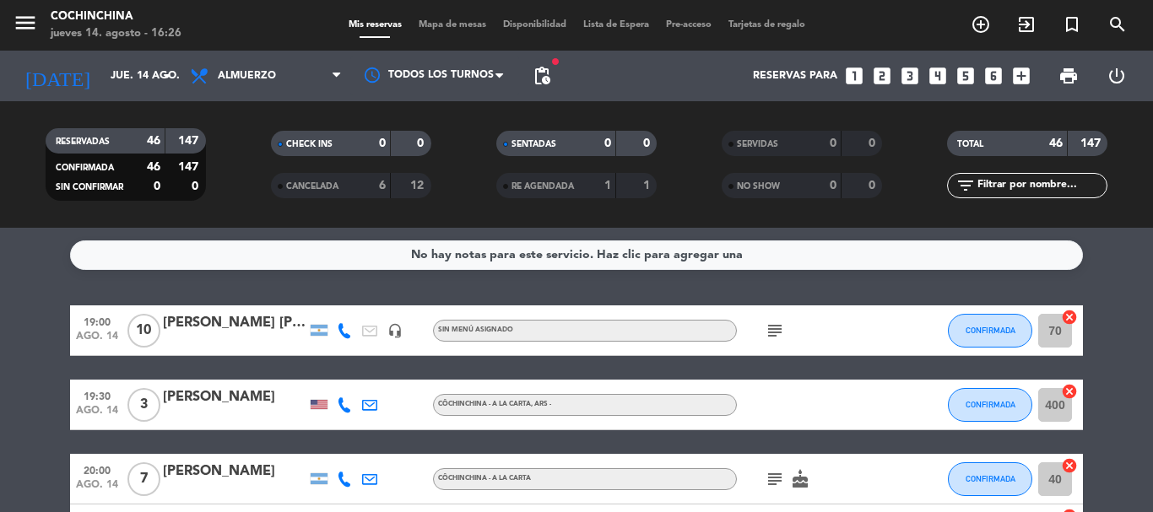
click at [241, 165] on div "CHECK INS 0 0" at bounding box center [350, 152] width 225 height 42
click at [252, 165] on div "CHECK INS 0 0" at bounding box center [350, 152] width 225 height 42
click at [251, 152] on filter-checkbox "CHECK INS 0 0" at bounding box center [350, 143] width 225 height 25
click at [159, 77] on icon "arrow_drop_down" at bounding box center [167, 76] width 20 height 20
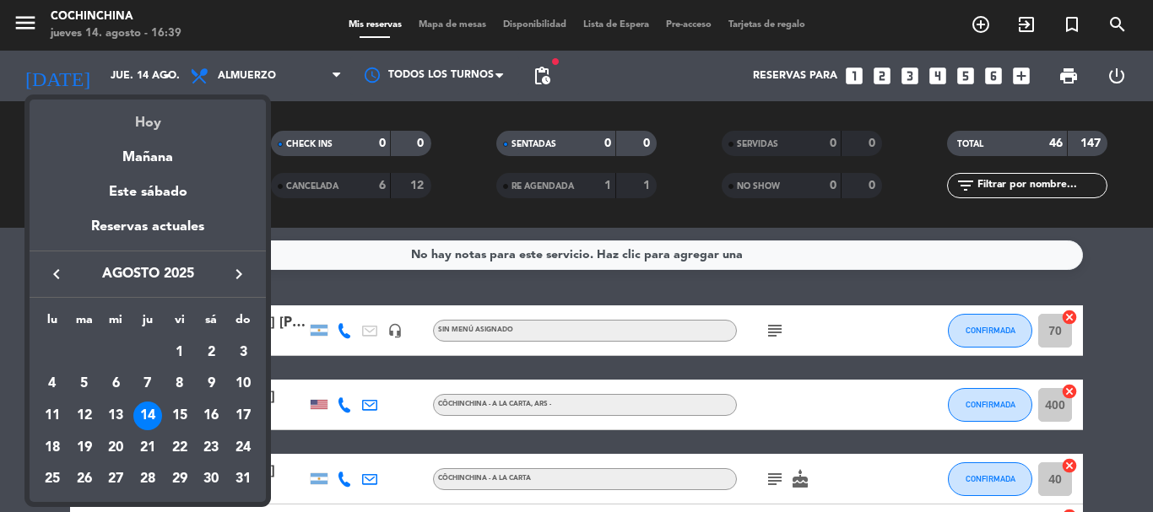
click at [153, 126] on div "Hoy" at bounding box center [148, 117] width 236 height 35
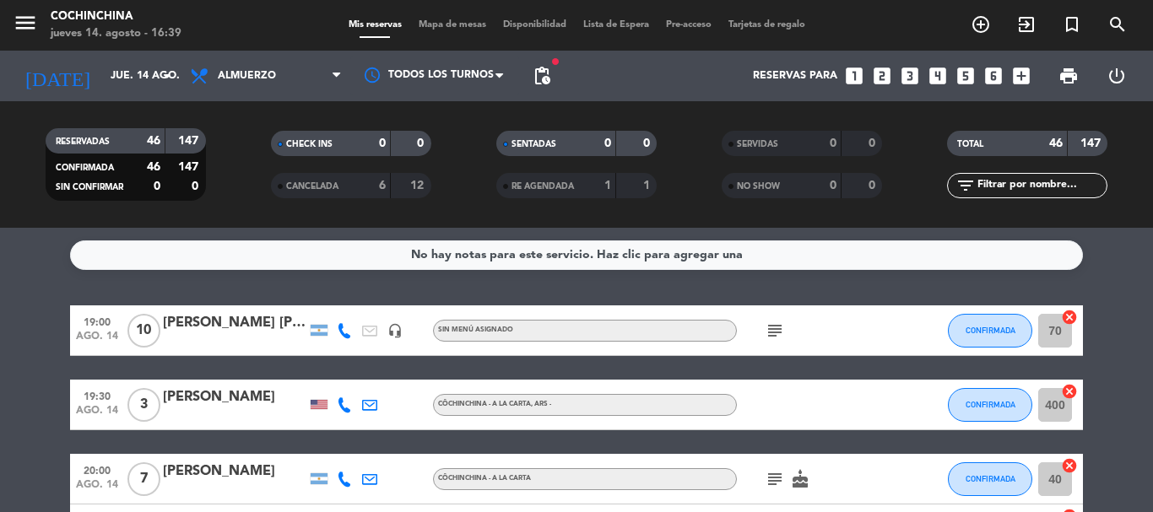
click at [904, 77] on icon "looks_3" at bounding box center [910, 76] width 22 height 22
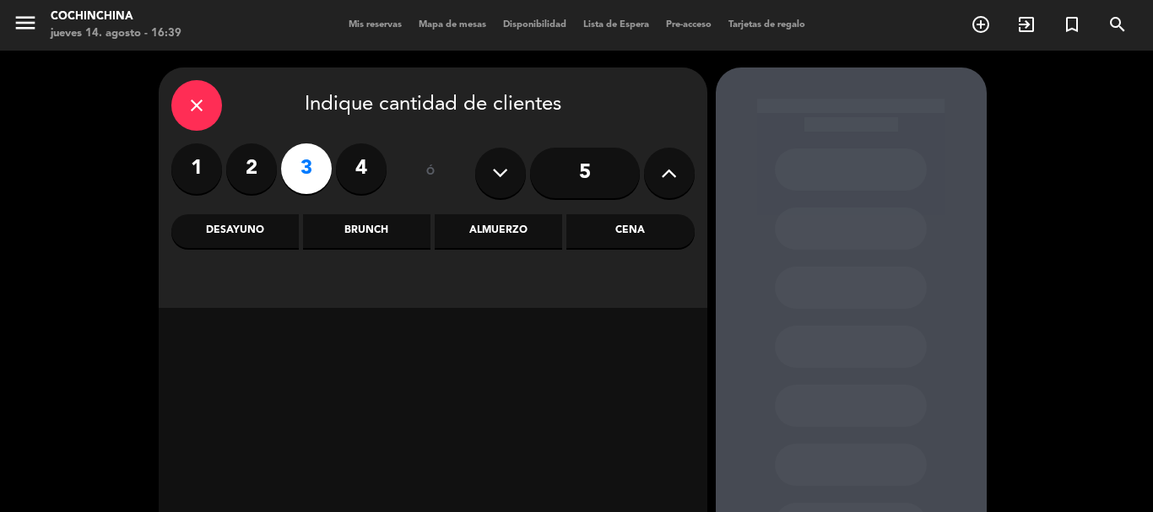
click at [488, 235] on div "Almuerzo" at bounding box center [498, 231] width 127 height 34
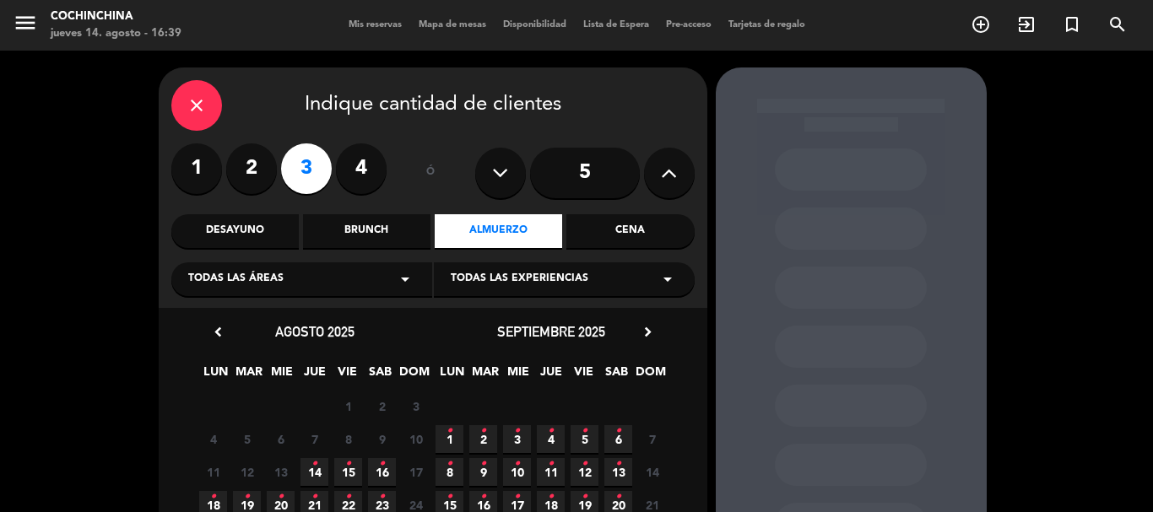
scroll to position [169, 0]
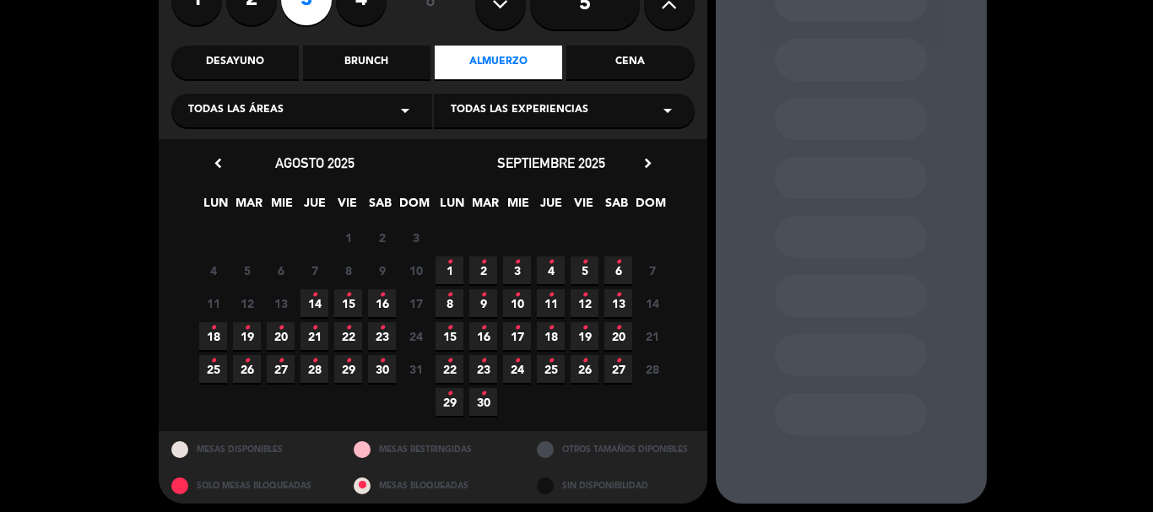
click at [323, 301] on span "14 •" at bounding box center [315, 304] width 28 height 28
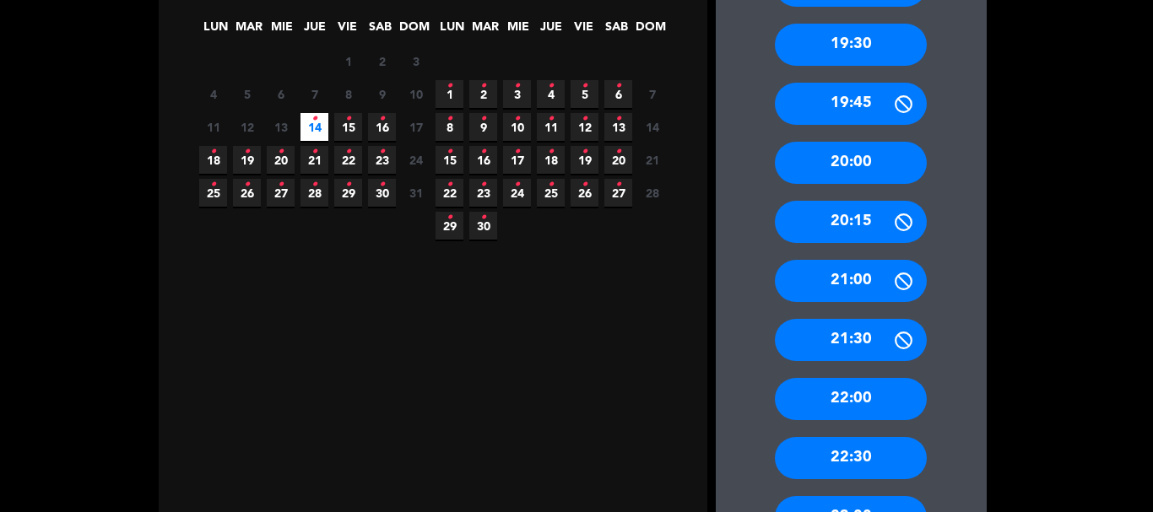
scroll to position [478, 0]
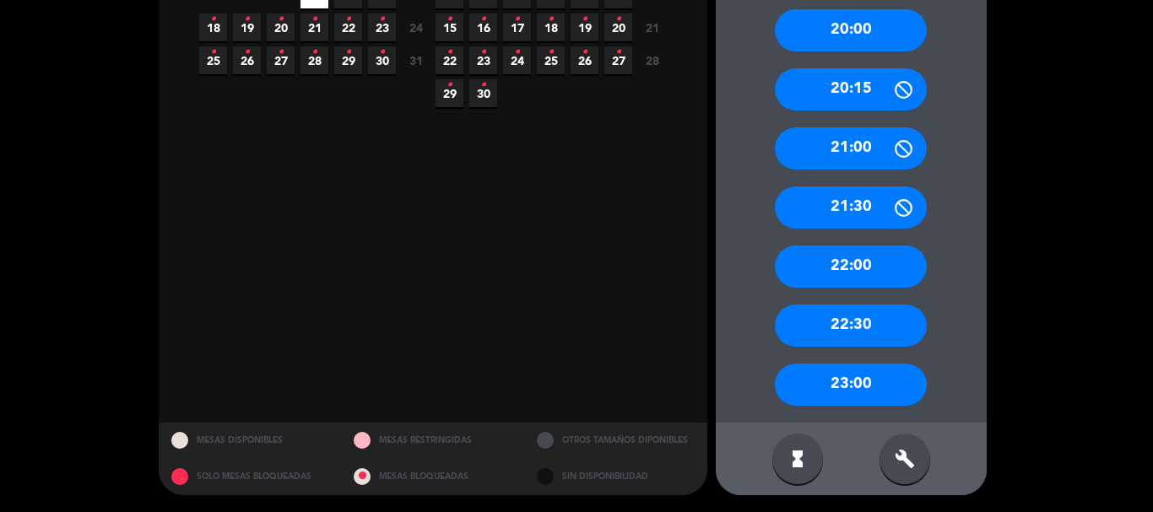
click at [900, 475] on div "build" at bounding box center [905, 459] width 51 height 51
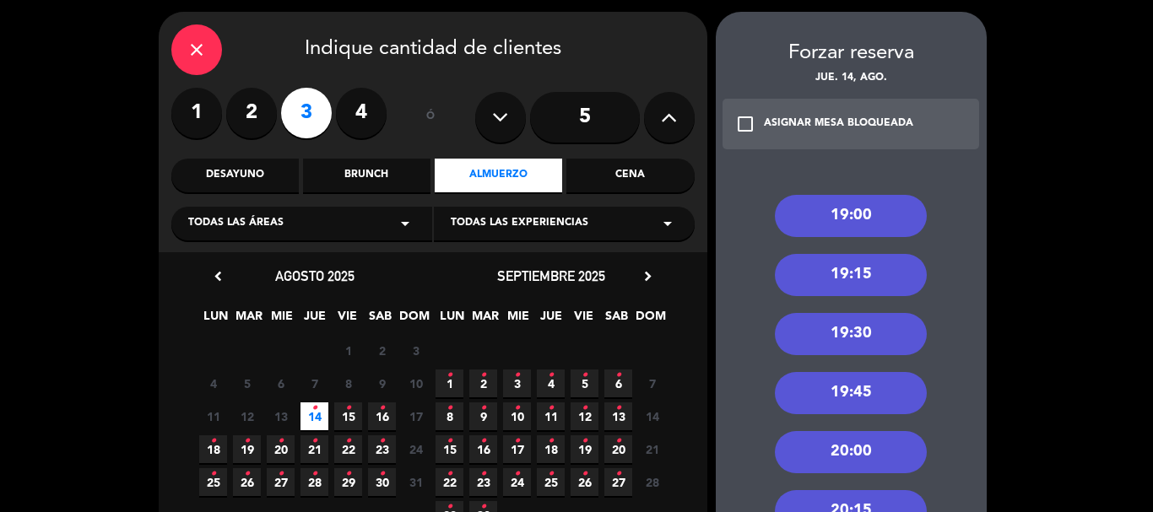
scroll to position [140, 0]
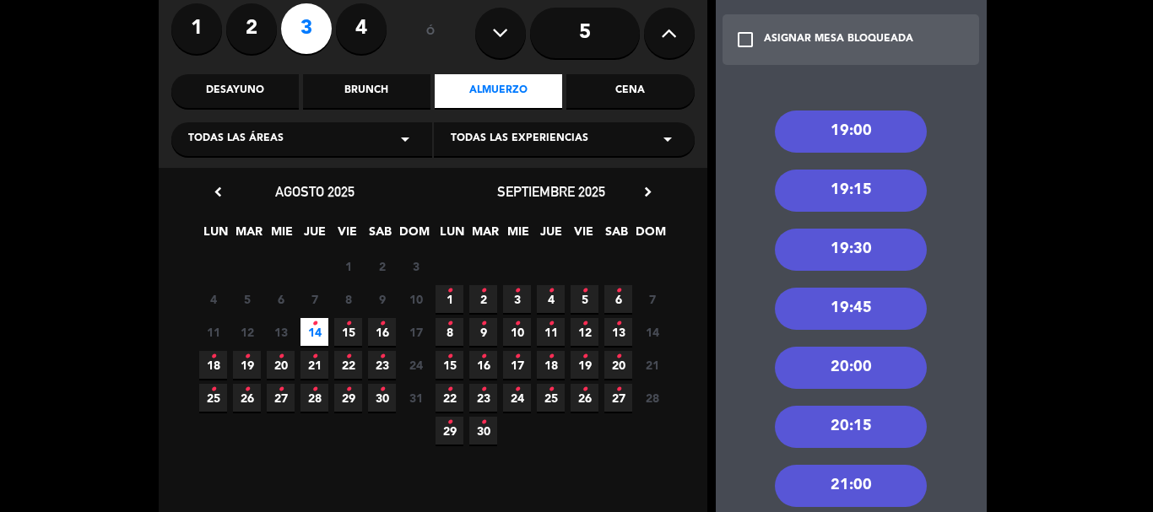
click at [852, 486] on div "21:00" at bounding box center [851, 486] width 152 height 42
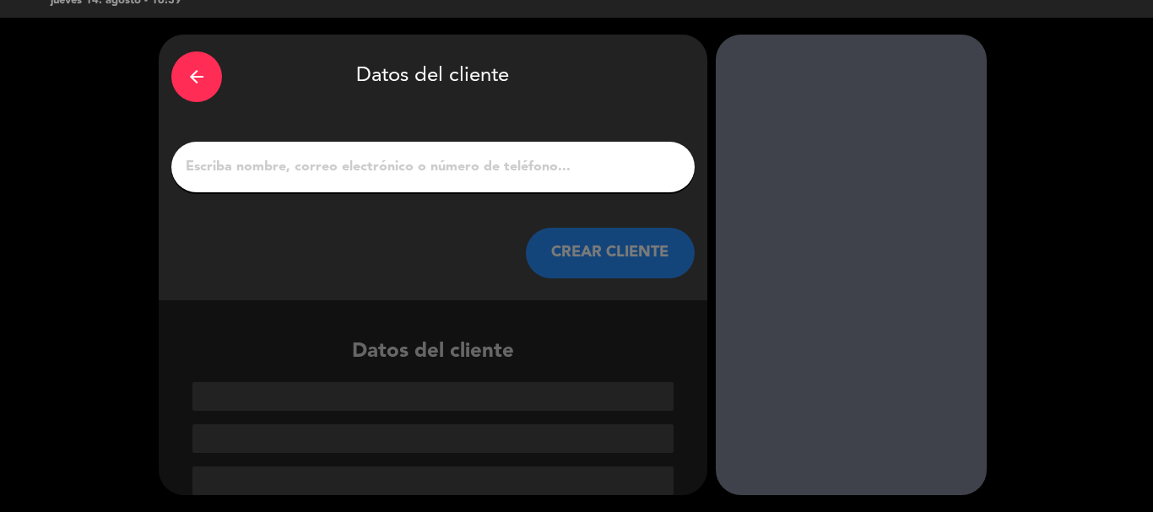
scroll to position [33, 0]
paste input "[PERSON_NAME]"
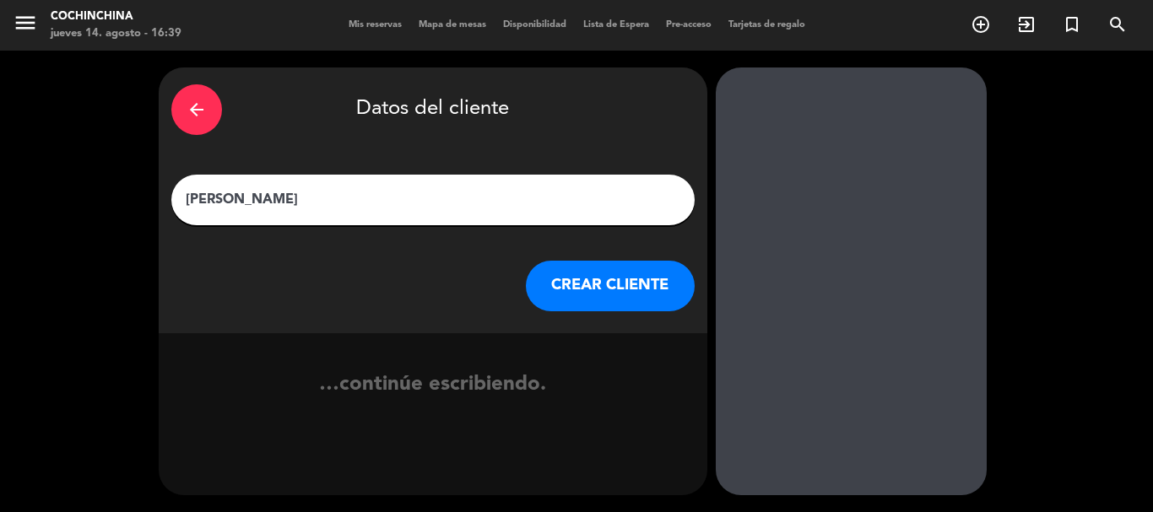
scroll to position [0, 0]
type input "[PERSON_NAME]"
click at [611, 276] on button "CREAR CLIENTE" at bounding box center [610, 286] width 169 height 51
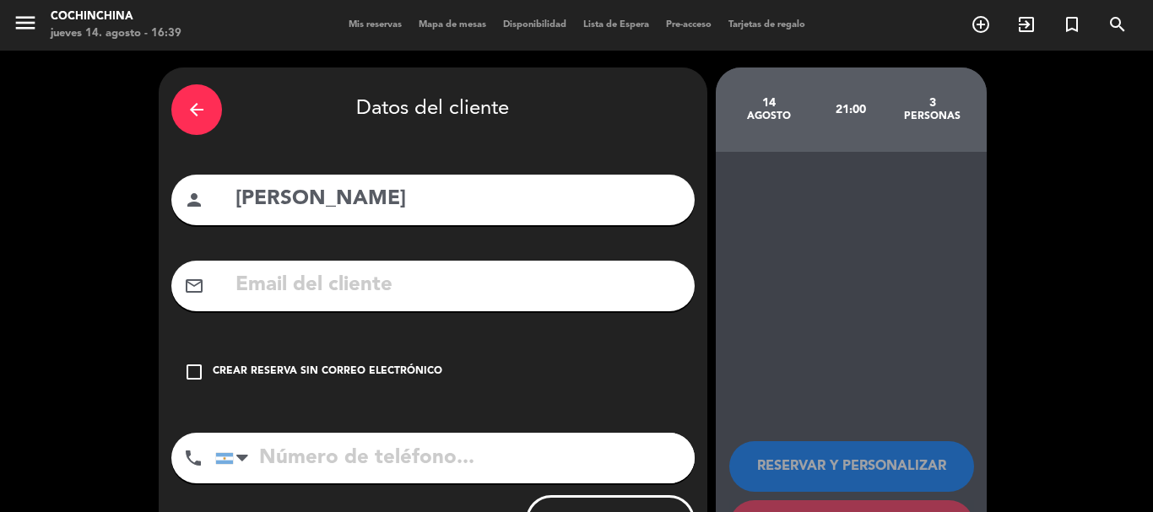
click at [387, 371] on div "Crear reserva sin correo electrónico" at bounding box center [328, 372] width 230 height 17
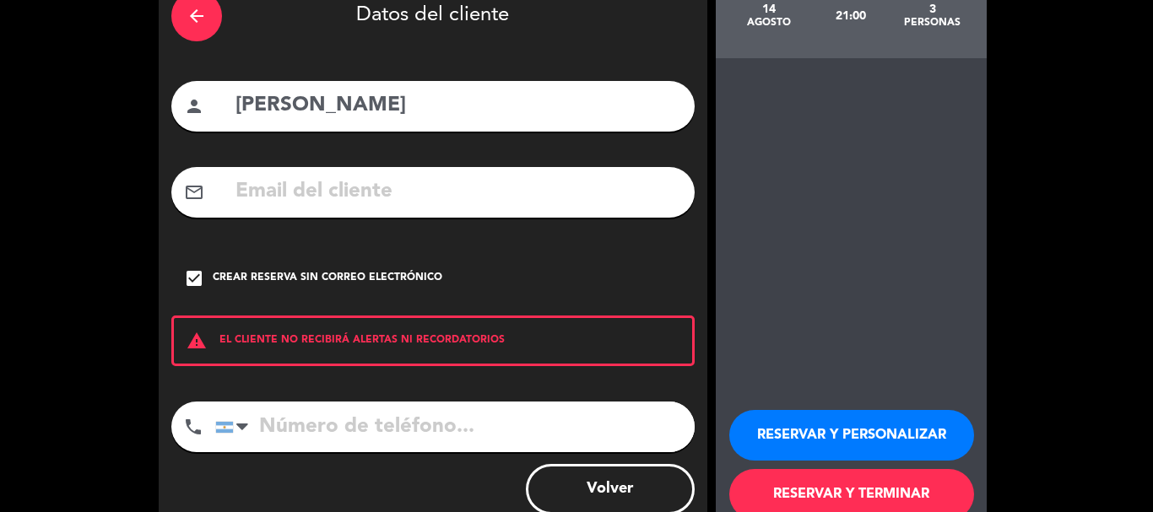
scroll to position [138, 0]
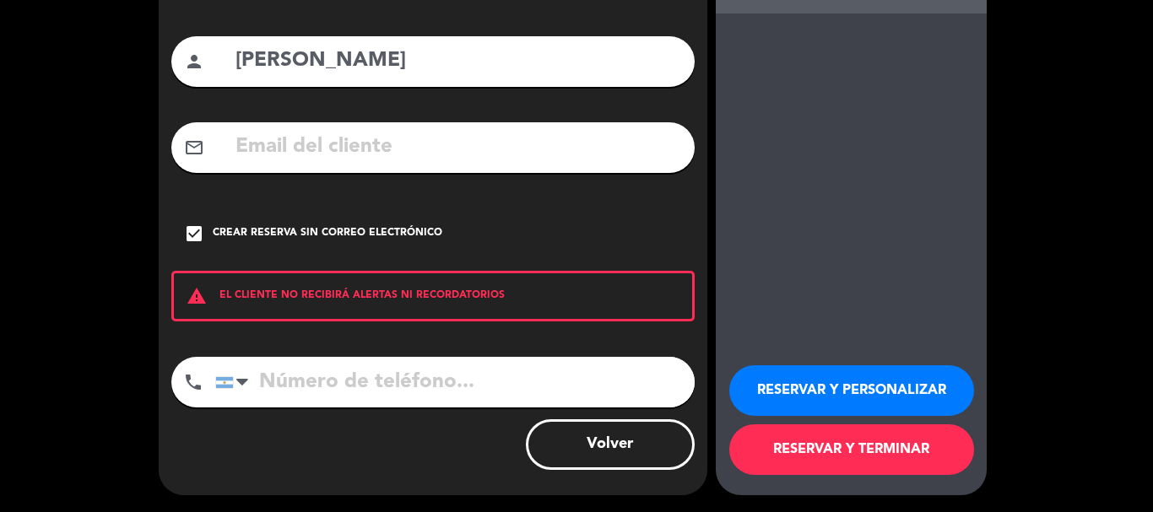
click at [778, 381] on button "RESERVAR Y PERSONALIZAR" at bounding box center [851, 391] width 245 height 51
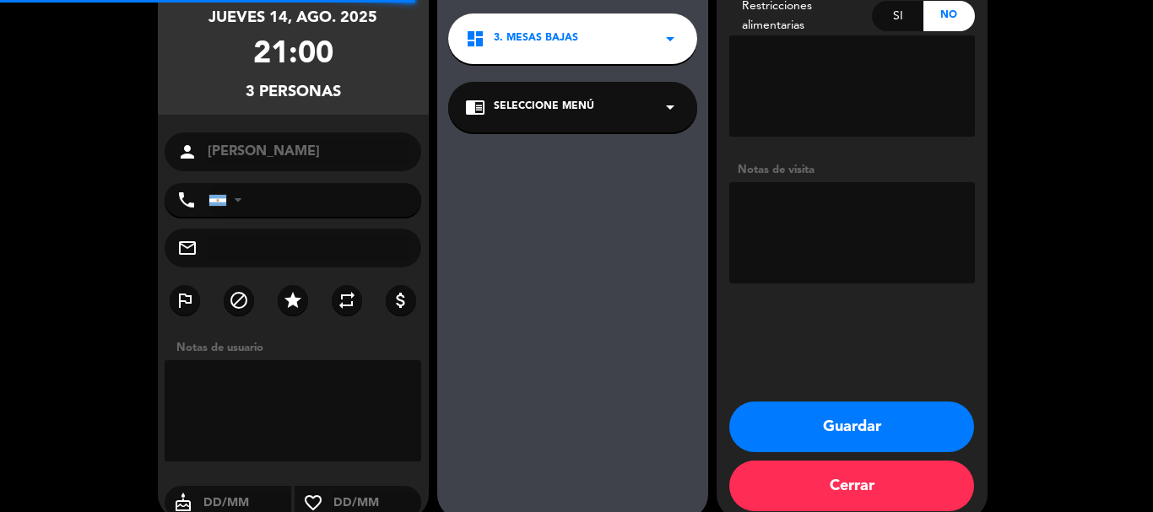
scroll to position [68, 0]
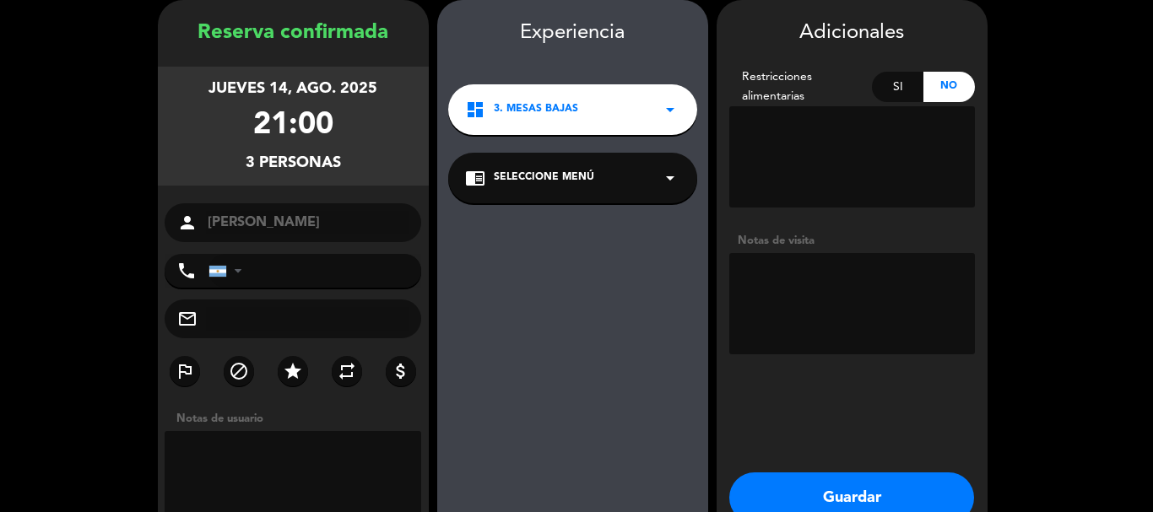
click at [830, 321] on textarea at bounding box center [852, 303] width 246 height 101
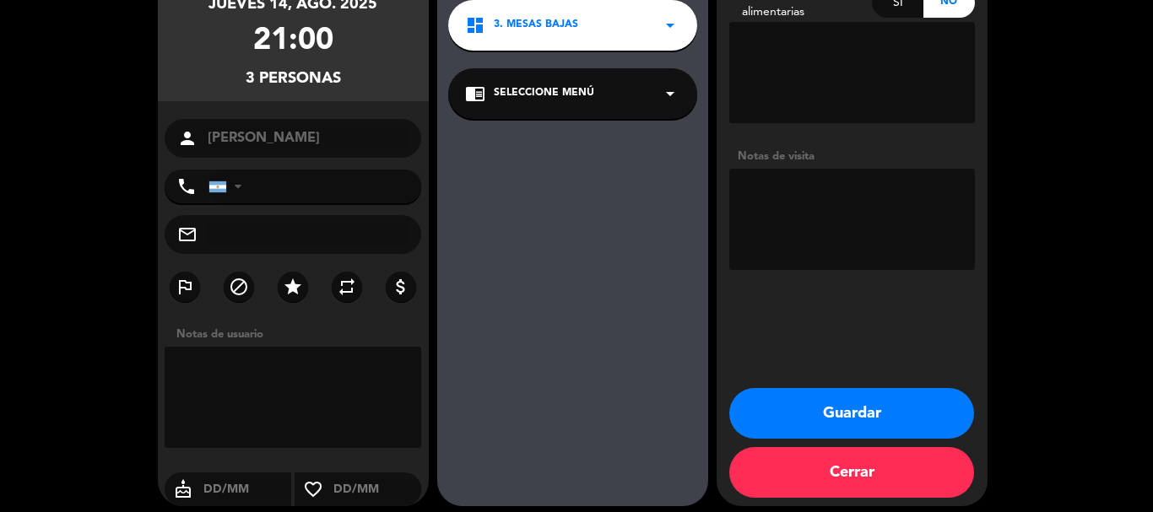
click at [847, 409] on button "Guardar" at bounding box center [851, 413] width 245 height 51
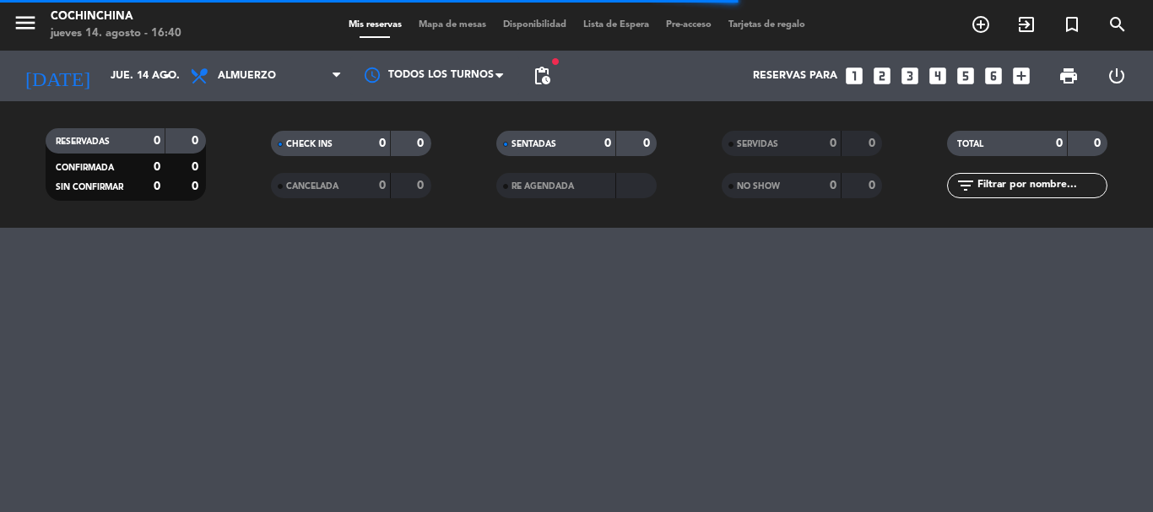
click at [457, 28] on span "Mapa de mesas" at bounding box center [452, 24] width 84 height 9
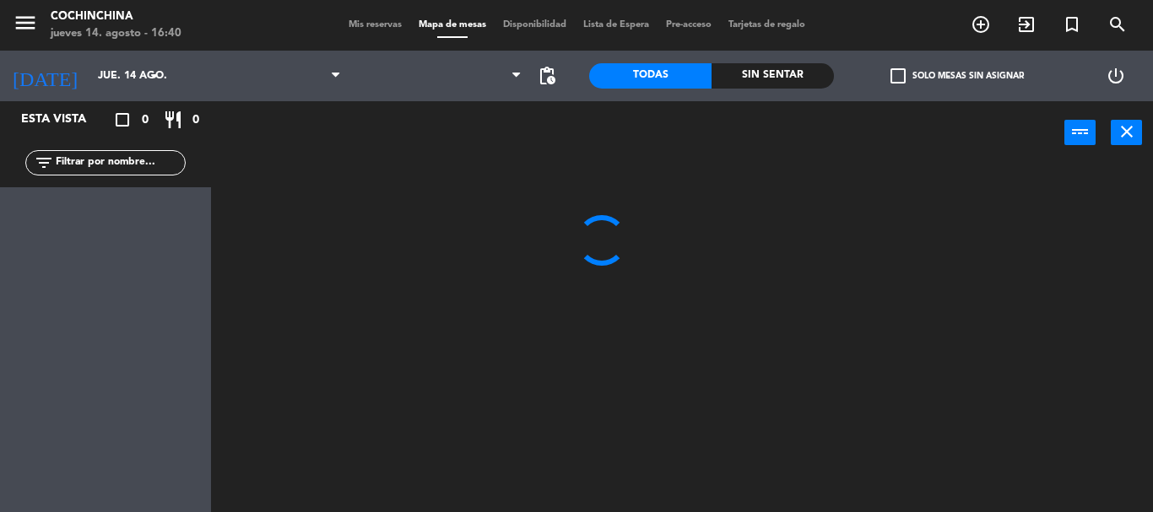
click at [913, 80] on label "check_box_outline_blank Solo mesas sin asignar" at bounding box center [957, 75] width 133 height 15
click at [957, 76] on input "check_box_outline_blank Solo mesas sin asignar" at bounding box center [957, 76] width 0 height 0
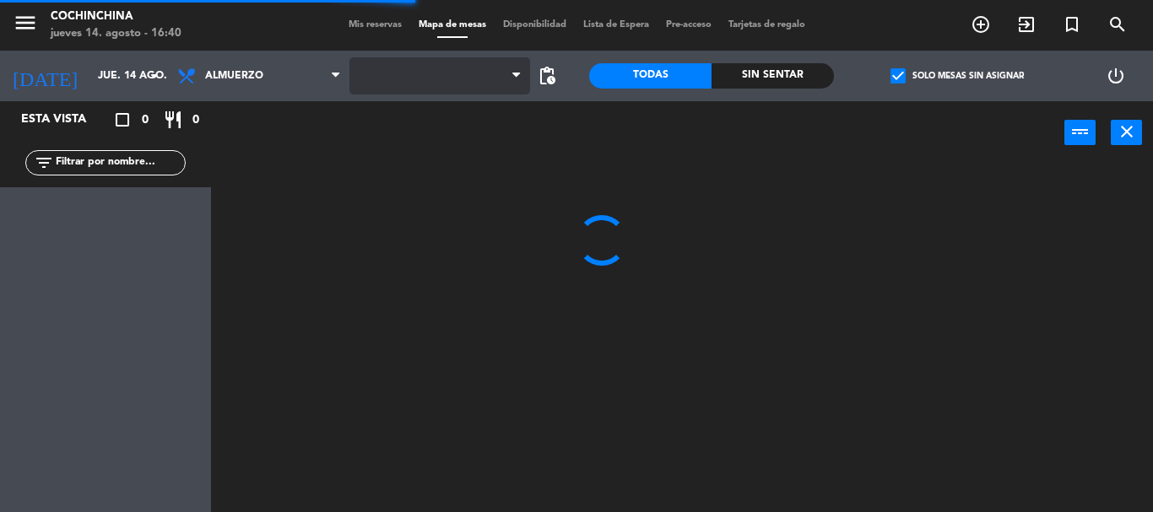
click at [488, 78] on span at bounding box center [439, 75] width 181 height 37
click at [495, 79] on span "Cochinchina" at bounding box center [439, 75] width 181 height 37
click at [434, 192] on ng-component "menu Cochinchina jueves 14. agosto - 16:40 Mis reservas Mapa de mesas Disponibi…" at bounding box center [576, 256] width 1153 height 512
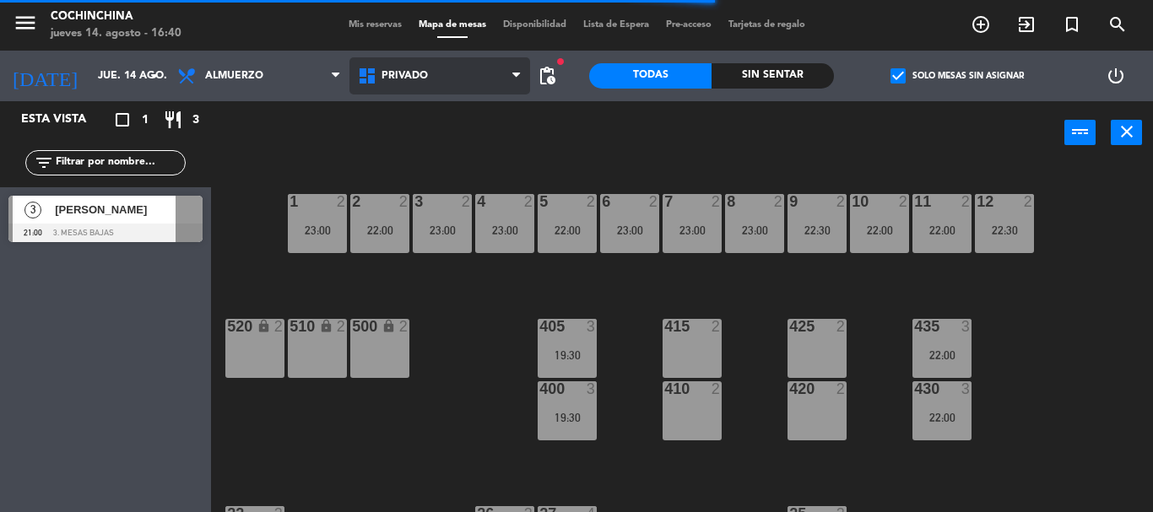
click at [465, 75] on span "Privado" at bounding box center [439, 75] width 181 height 37
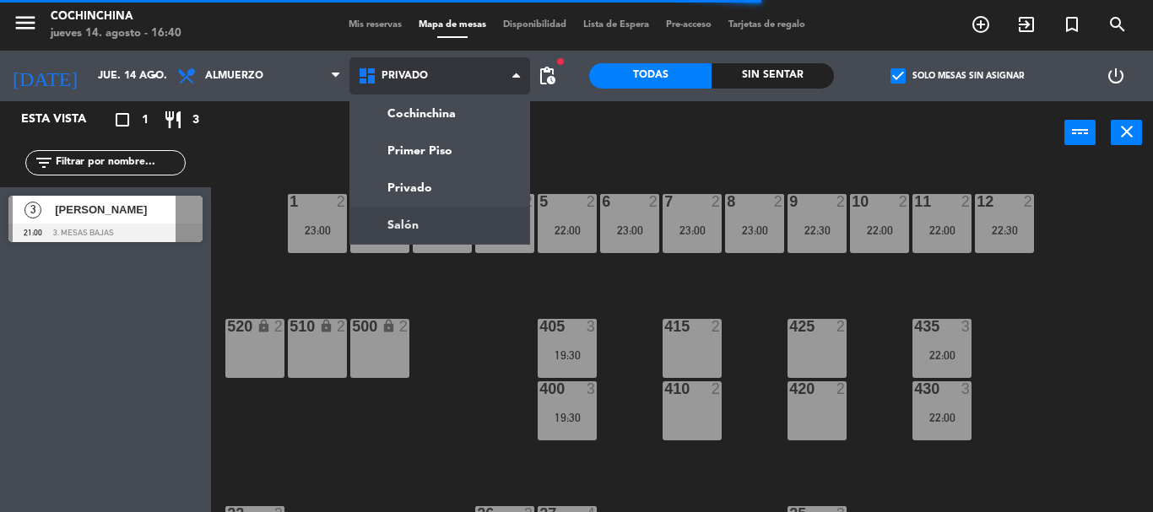
click at [434, 225] on ng-component "menu Cochinchina jueves 14. agosto - 16:40 Mis reservas Mapa de mesas Disponibi…" at bounding box center [576, 256] width 1153 height 512
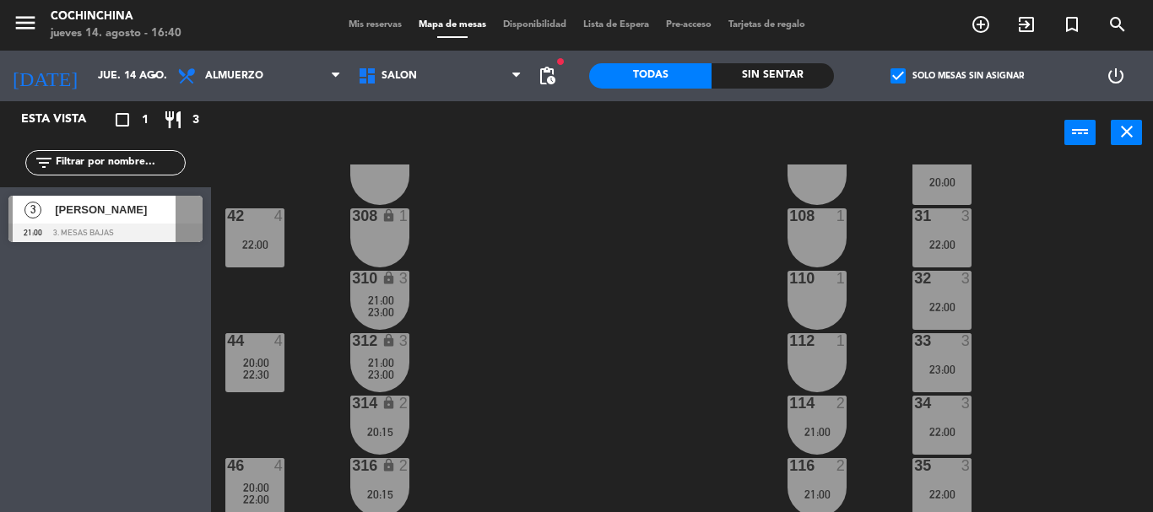
scroll to position [84, 0]
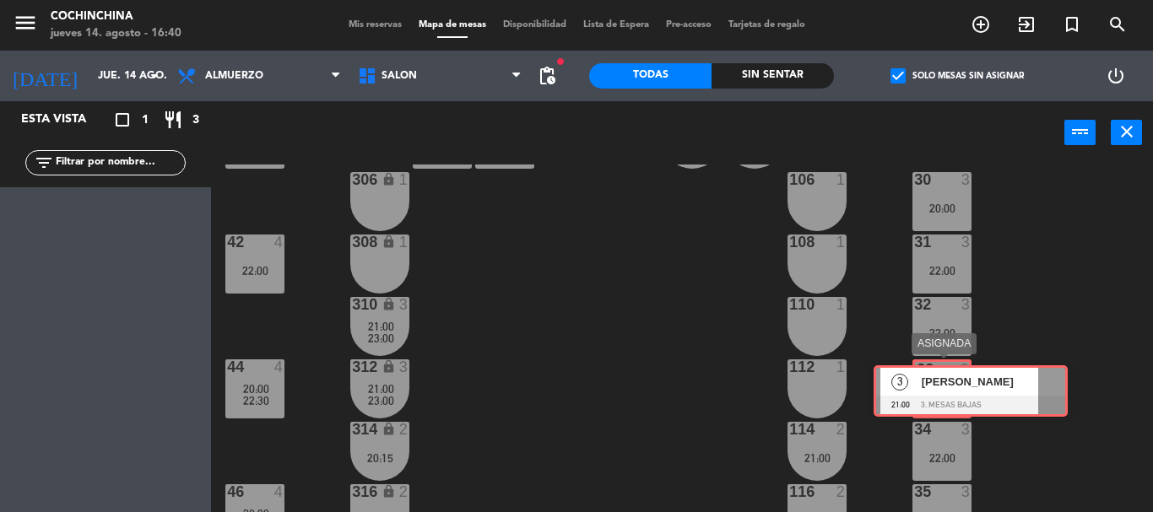
drag, startPoint x: 86, startPoint y: 218, endPoint x: 952, endPoint y: 387, distance: 882.6
click at [952, 387] on div "Esta vista crop_square 1 restaurant 3 filter_list 3 [PERSON_NAME] 21:00 3. Mesa…" at bounding box center [576, 306] width 1153 height 411
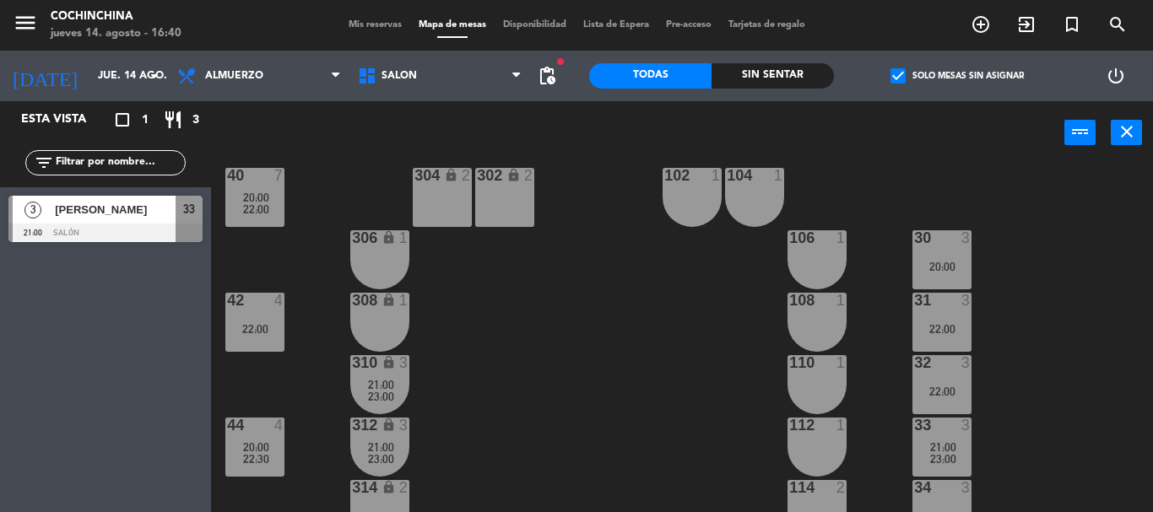
scroll to position [0, 0]
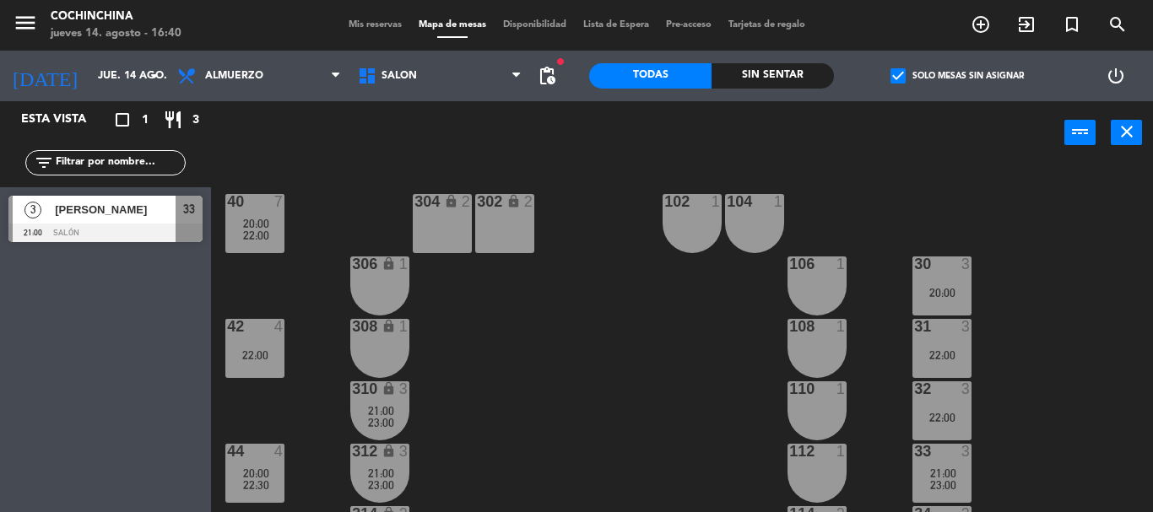
click at [897, 71] on span "check_box" at bounding box center [898, 75] width 15 height 15
click at [957, 76] on input "check_box Solo mesas sin asignar" at bounding box center [957, 76] width 0 height 0
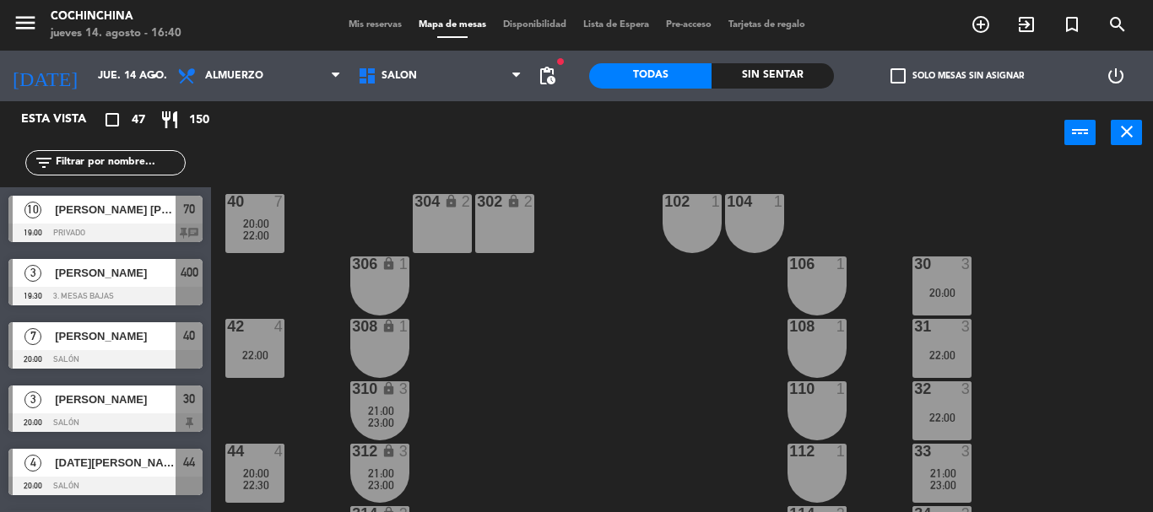
click at [371, 24] on span "Mis reservas" at bounding box center [375, 24] width 70 height 9
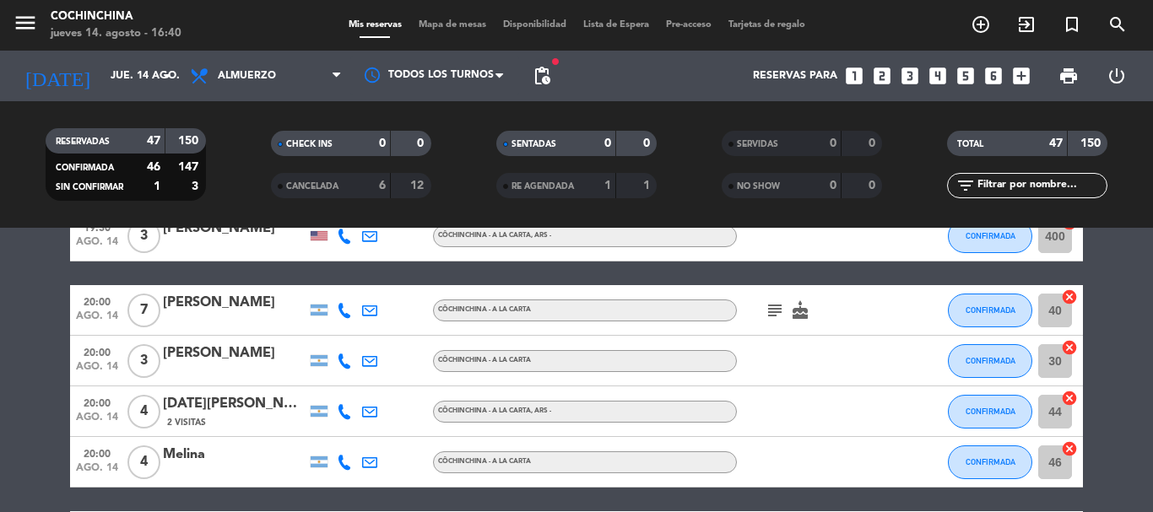
scroll to position [338, 0]
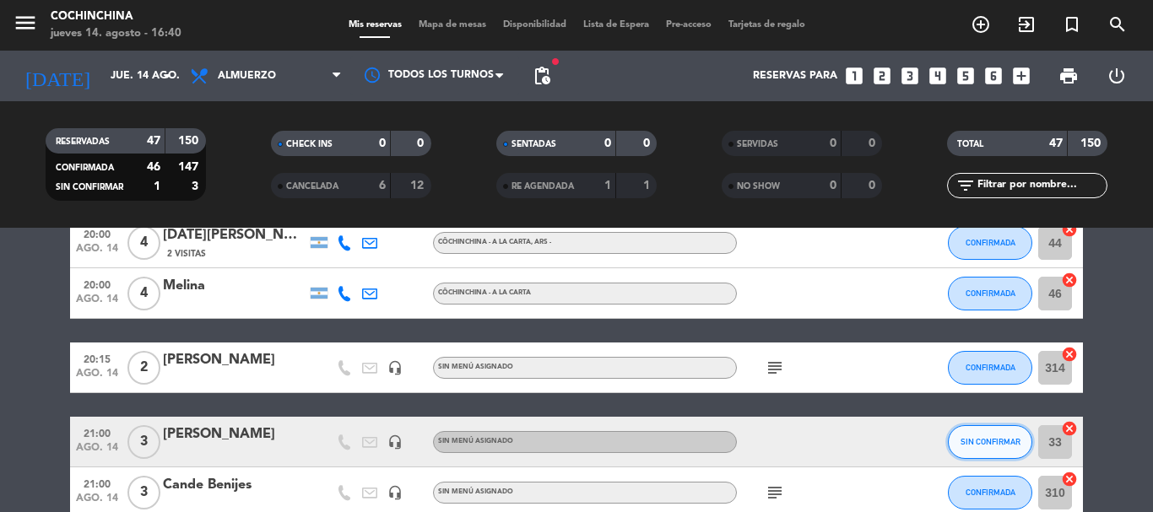
click at [986, 441] on span "SIN CONFIRMAR" at bounding box center [991, 441] width 60 height 9
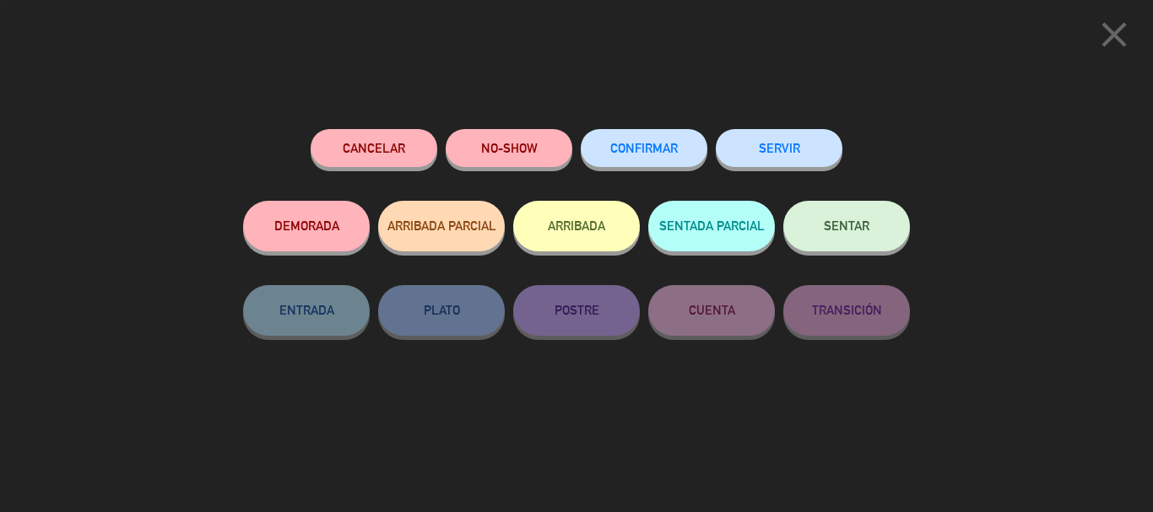
click at [657, 142] on button "CONFIRMAR" at bounding box center [644, 148] width 127 height 38
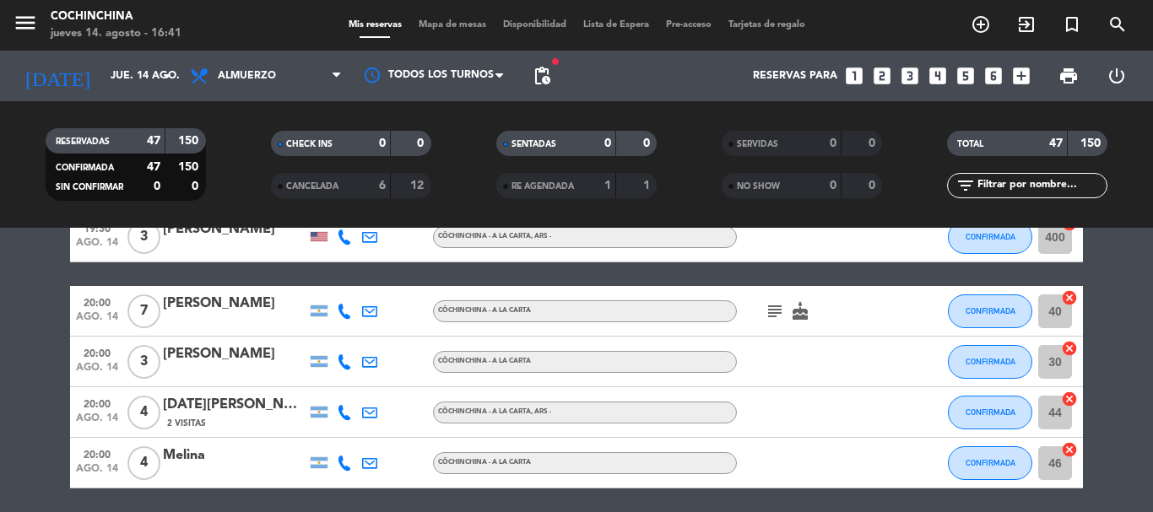
scroll to position [0, 0]
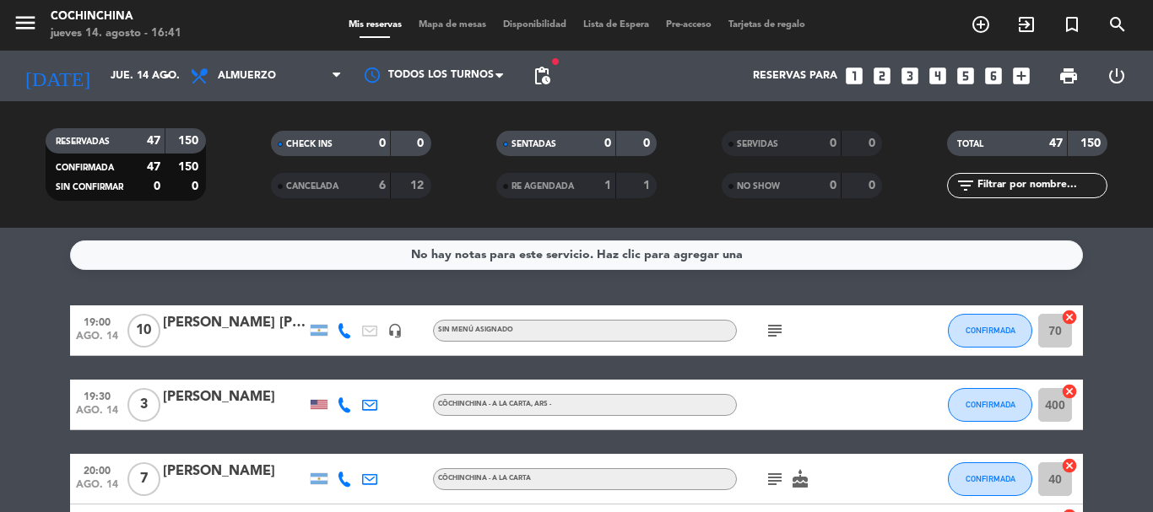
click at [237, 152] on filter-checkbox "RESERVADAS 47 150 CONFIRMADA 47 150 SIN CONFIRMAR 0 0" at bounding box center [125, 164] width 225 height 73
drag, startPoint x: 248, startPoint y: 149, endPoint x: 144, endPoint y: 101, distance: 114.4
click at [247, 149] on filter-checkbox "CHECK INS 0 0" at bounding box center [350, 143] width 225 height 25
click at [149, 78] on input "jue. 14 ago." at bounding box center [173, 76] width 143 height 29
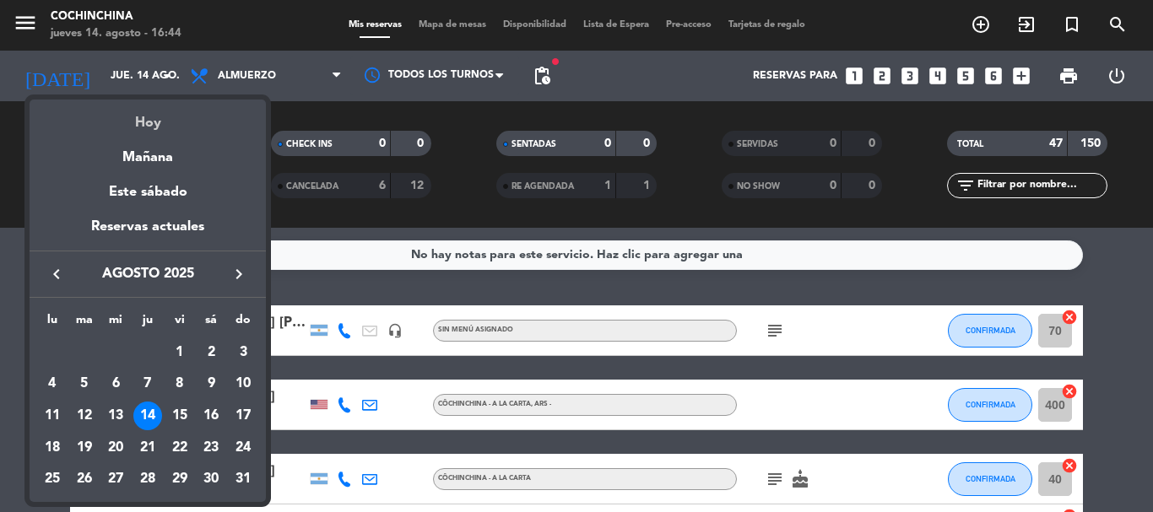
click at [154, 122] on div "Hoy" at bounding box center [148, 117] width 236 height 35
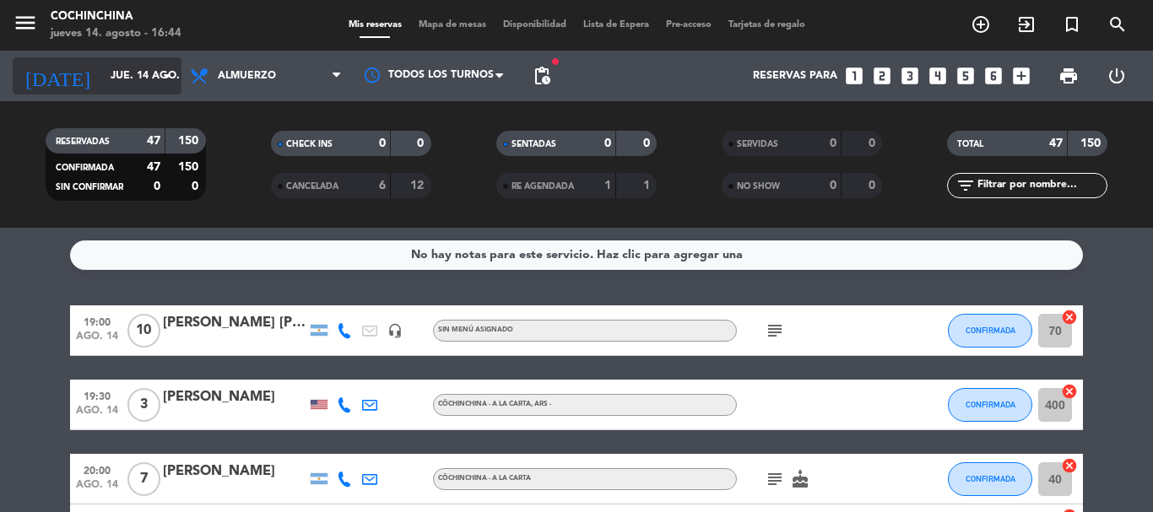
click at [170, 81] on icon "arrow_drop_down" at bounding box center [167, 76] width 20 height 20
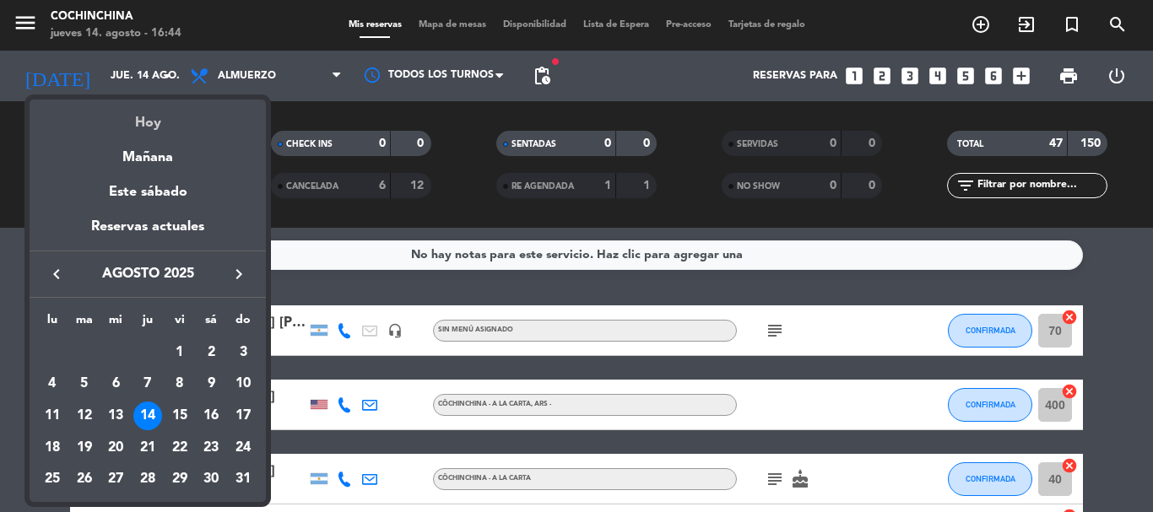
click at [153, 126] on div "Hoy" at bounding box center [148, 117] width 236 height 35
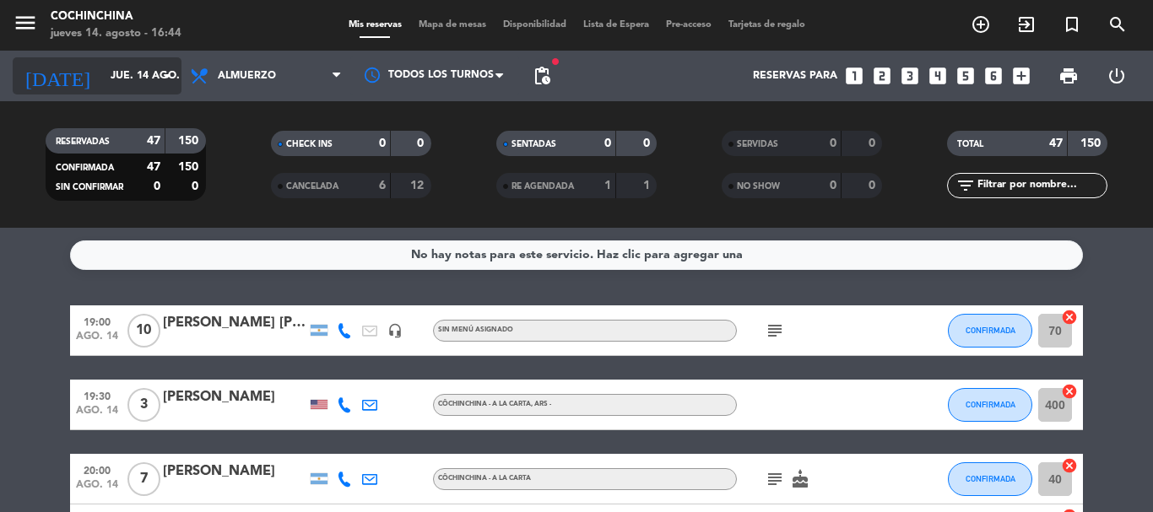
click at [164, 79] on icon "arrow_drop_down" at bounding box center [167, 76] width 20 height 20
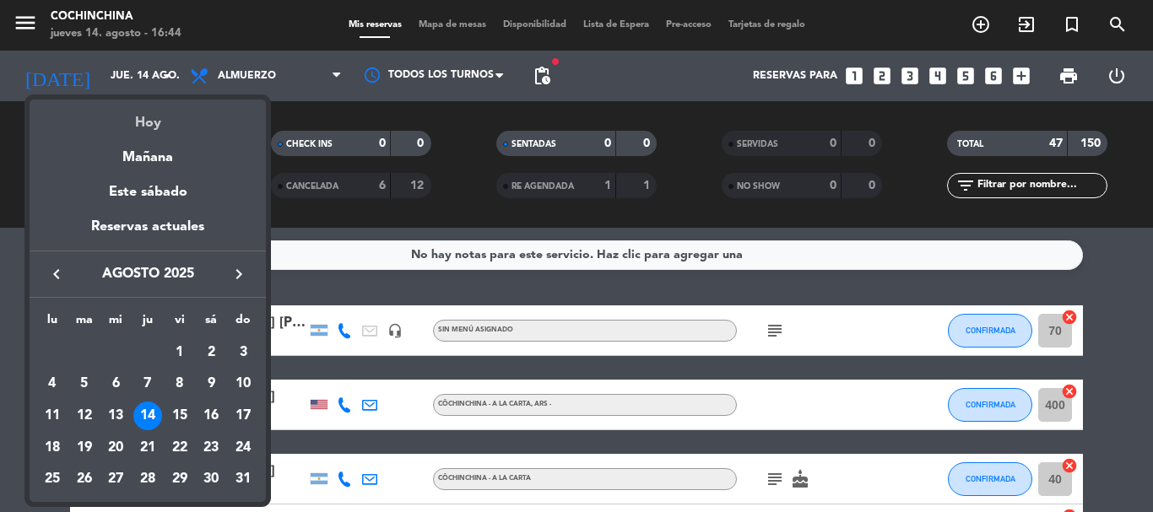
click at [150, 127] on div "Hoy" at bounding box center [148, 117] width 236 height 35
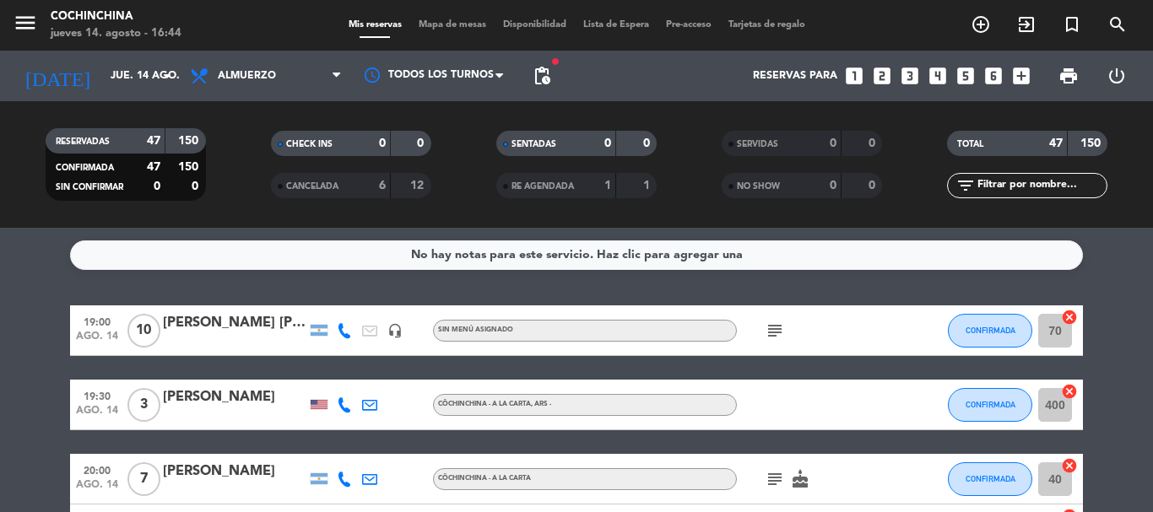
click at [227, 152] on filter-checkbox "RESERVADAS 47 150 CONFIRMADA 47 150 SIN CONFIRMAR 0 0" at bounding box center [125, 164] width 225 height 73
click at [219, 148] on filter-checkbox "RESERVADAS 47 150 CONFIRMADA 47 150 SIN CONFIRMAR 0 0" at bounding box center [125, 164] width 225 height 73
click at [1019, 192] on input "text" at bounding box center [1041, 185] width 131 height 19
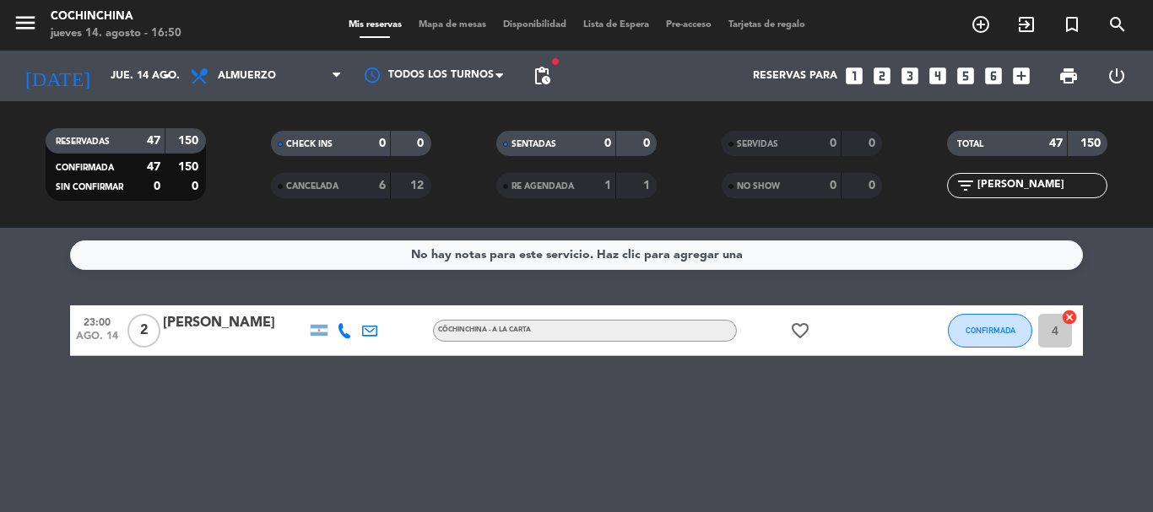
type input "[PERSON_NAME]"
click at [203, 334] on div "[PERSON_NAME]" at bounding box center [235, 323] width 144 height 22
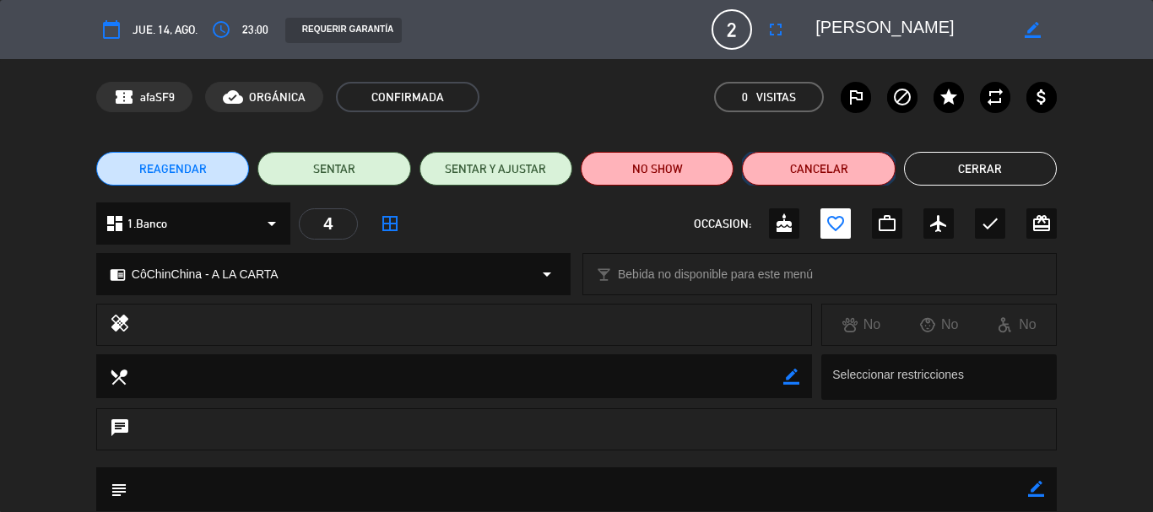
click at [859, 168] on button "Cancelar" at bounding box center [818, 169] width 153 height 34
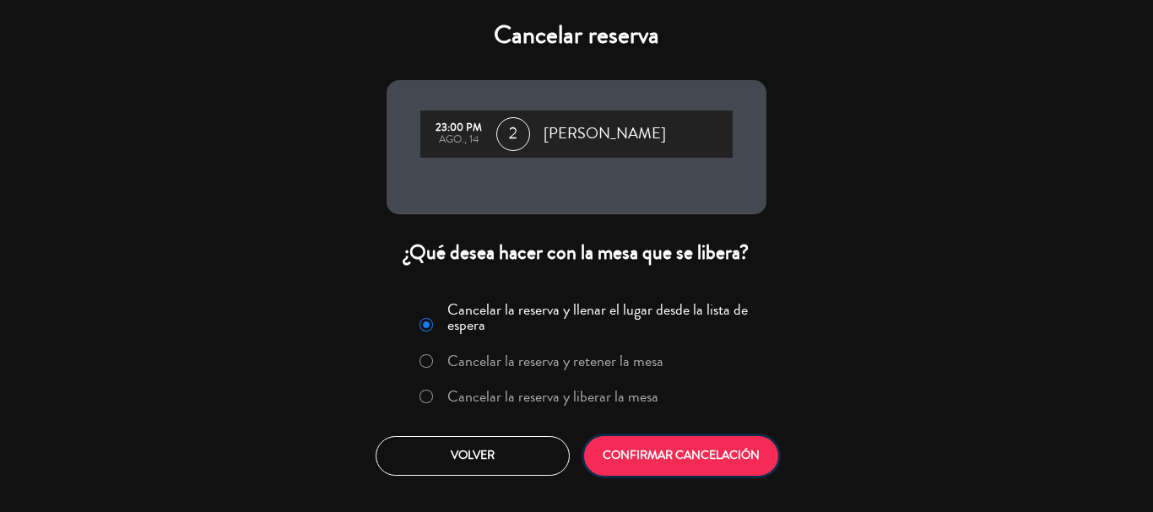
click at [687, 452] on button "CONFIRMAR CANCELACIÓN" at bounding box center [681, 456] width 194 height 40
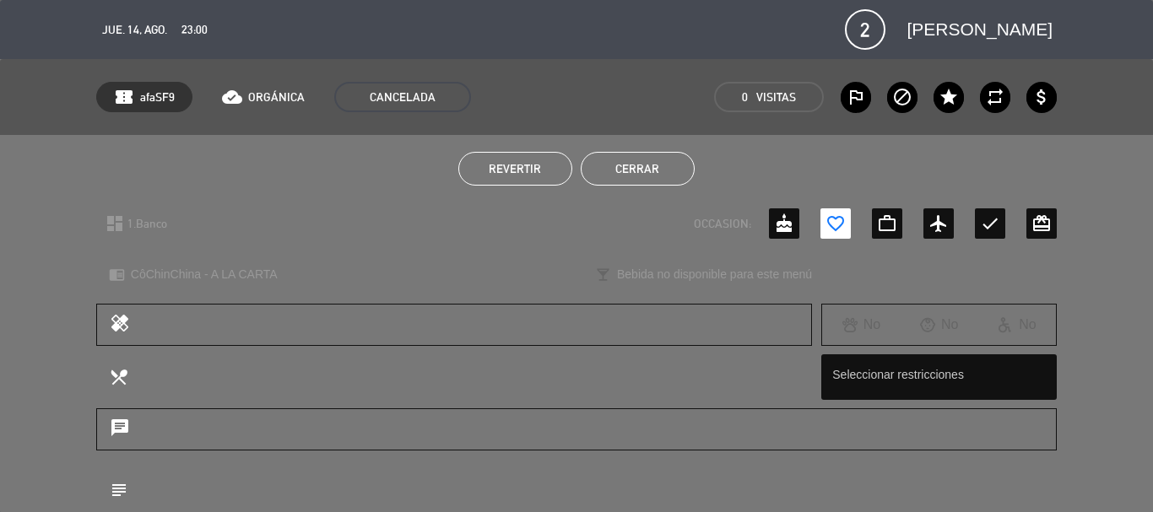
click at [644, 165] on button "Cerrar" at bounding box center [638, 169] width 114 height 34
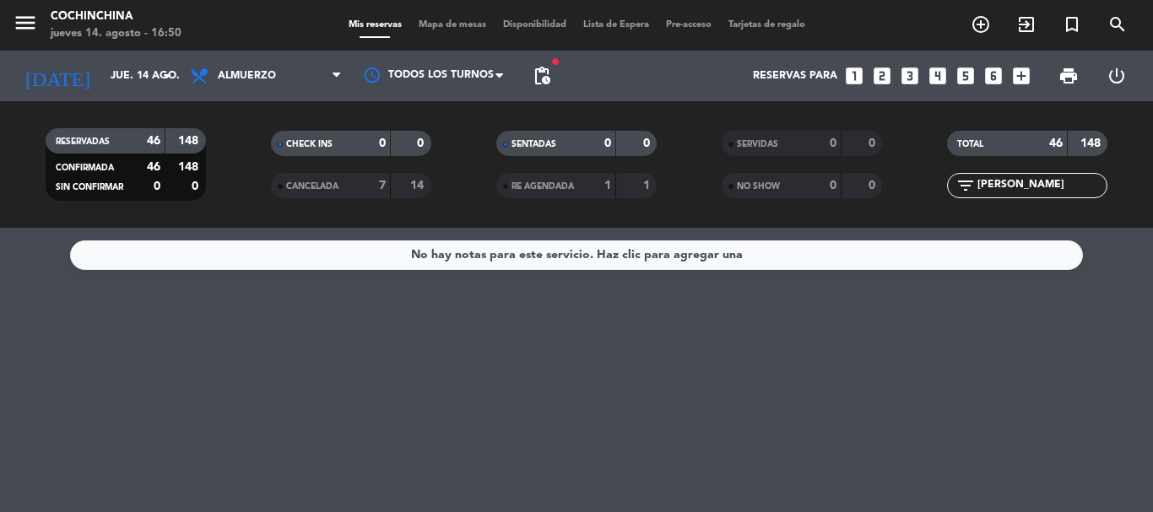
click at [236, 178] on filter-checkbox "RESERVADAS 46 148 CONFIRMADA 46 148 SIN CONFIRMAR 0 0" at bounding box center [125, 164] width 225 height 73
click at [1037, 187] on input "[PERSON_NAME]" at bounding box center [1041, 185] width 131 height 19
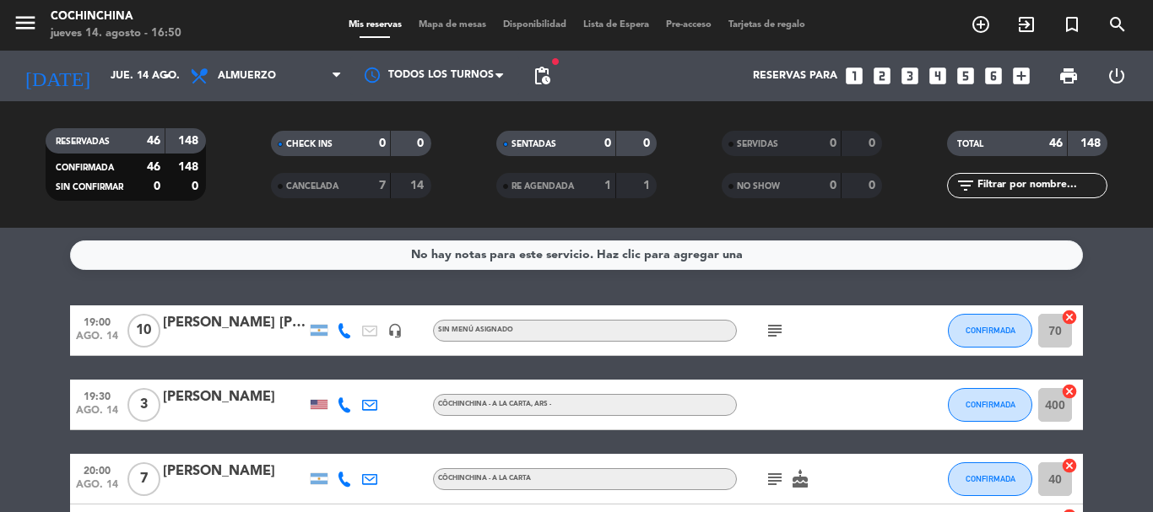
click at [247, 170] on div "CHECK INS 0 0" at bounding box center [350, 152] width 225 height 42
click at [233, 138] on filter-checkbox "RESERVADAS 46 148 CONFIRMADA 46 148 SIN CONFIRMAR 0 0" at bounding box center [125, 164] width 225 height 73
click at [144, 85] on input "jue. 14 ago." at bounding box center [173, 76] width 143 height 29
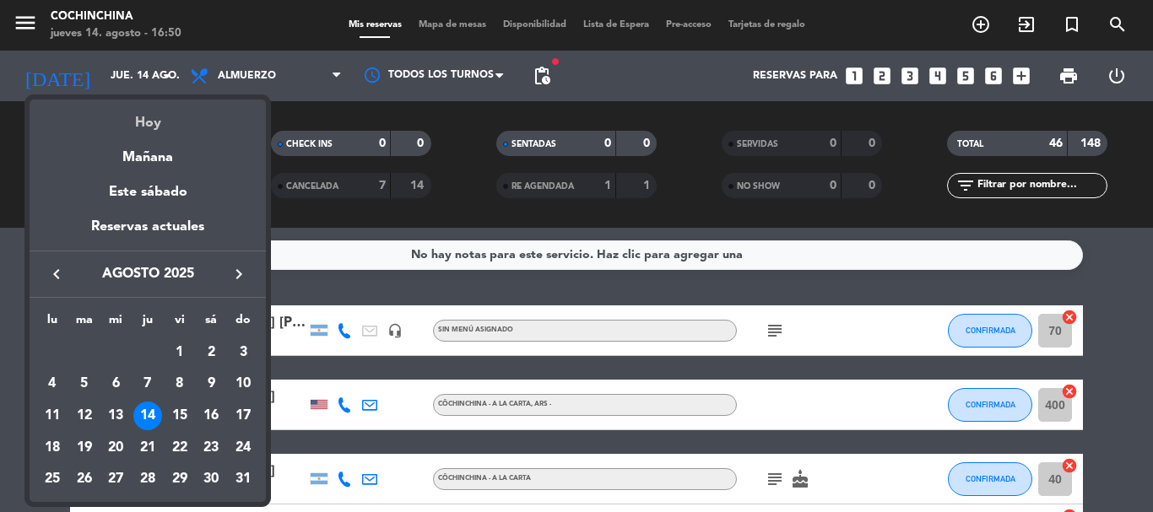
click at [150, 124] on div "Hoy" at bounding box center [148, 117] width 236 height 35
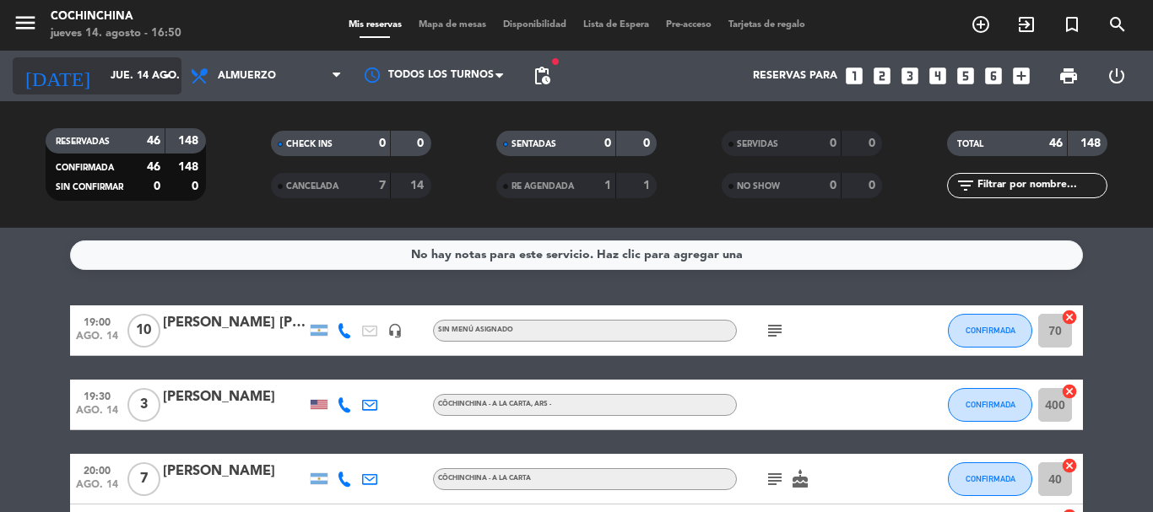
click at [165, 72] on icon "arrow_drop_down" at bounding box center [167, 76] width 20 height 20
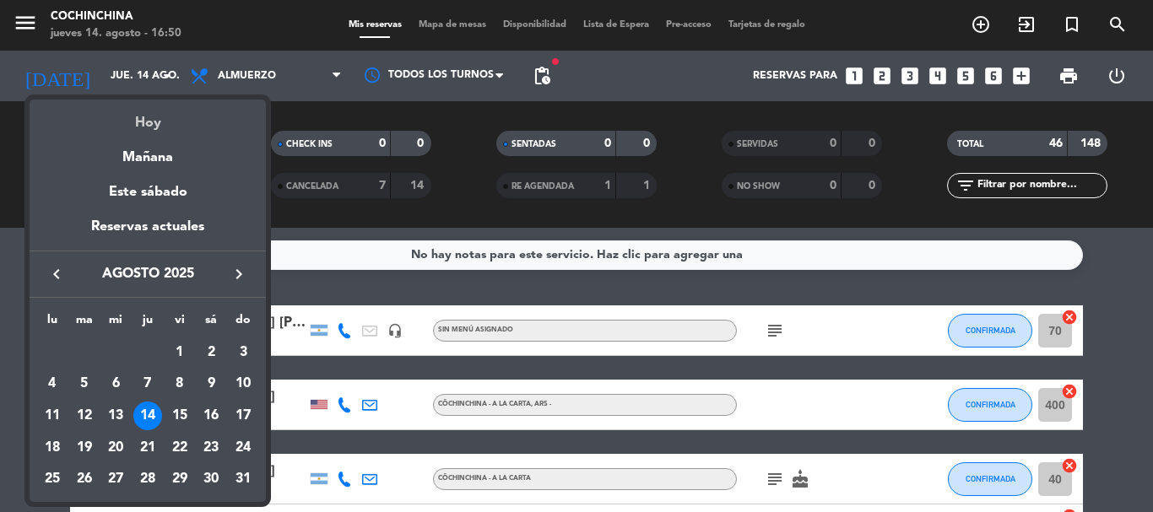
click at [151, 122] on div "Hoy" at bounding box center [148, 117] width 236 height 35
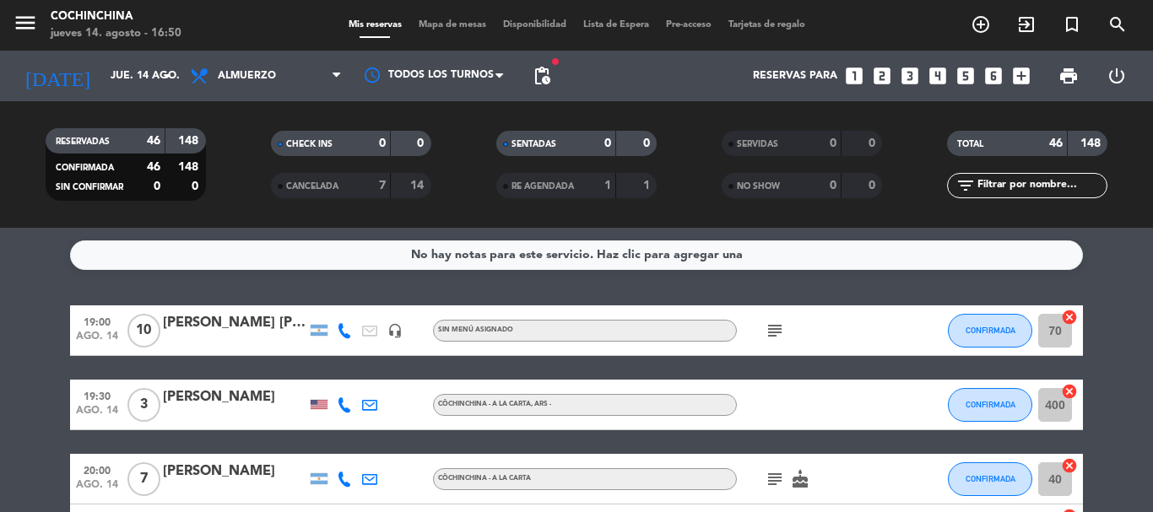
click at [242, 138] on filter-checkbox "CHECK INS 0 0" at bounding box center [350, 143] width 225 height 25
click at [229, 185] on filter-checkbox "RESERVADAS 46 148 CONFIRMADA 46 148 SIN CONFIRMAR 0 0" at bounding box center [125, 164] width 225 height 73
click at [157, 79] on icon "arrow_drop_down" at bounding box center [167, 76] width 20 height 20
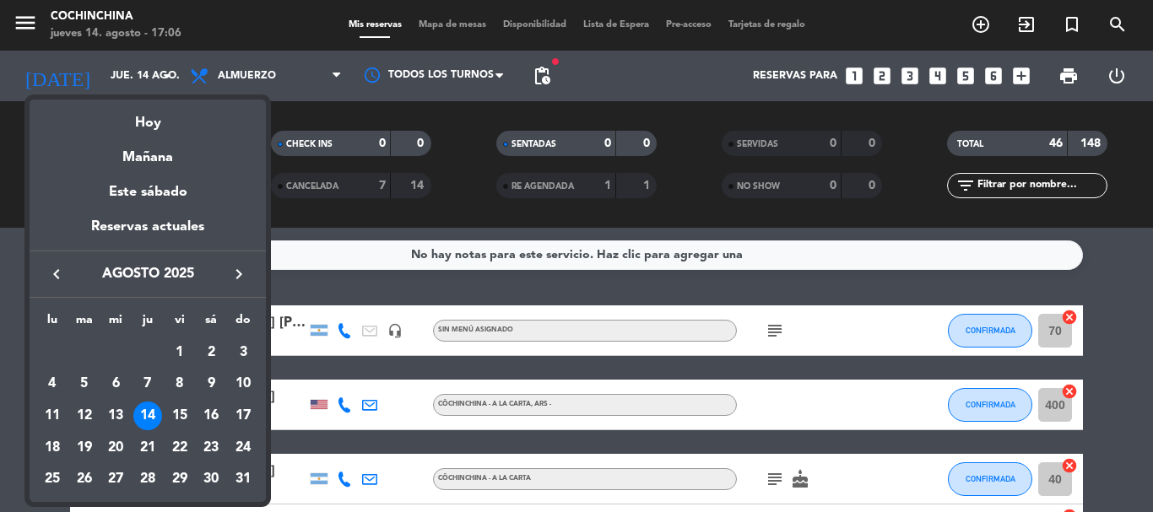
click at [181, 415] on div "15" at bounding box center [179, 416] width 29 height 29
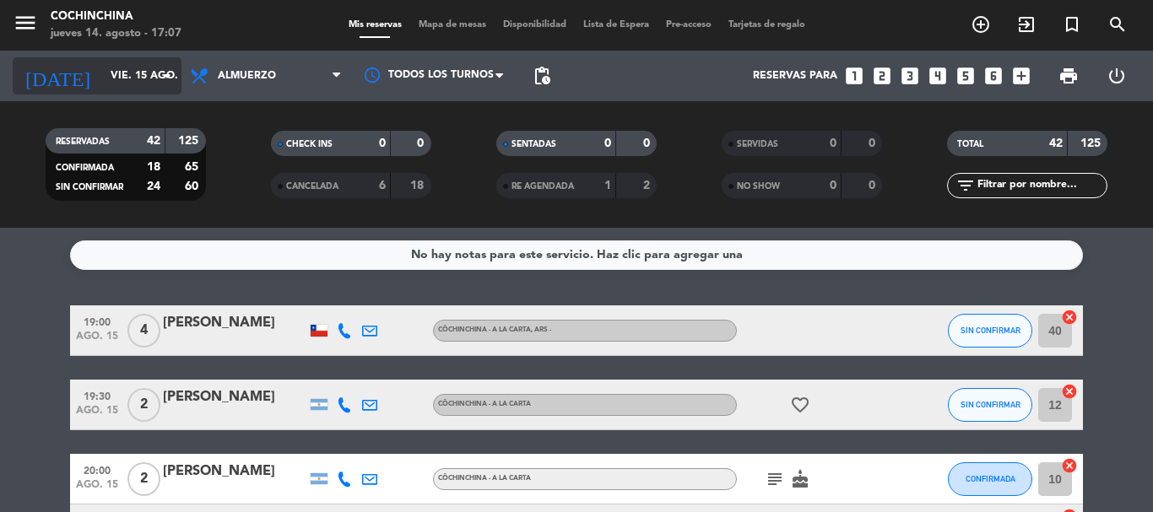
click at [102, 82] on input "vie. 15 ago." at bounding box center [173, 76] width 143 height 29
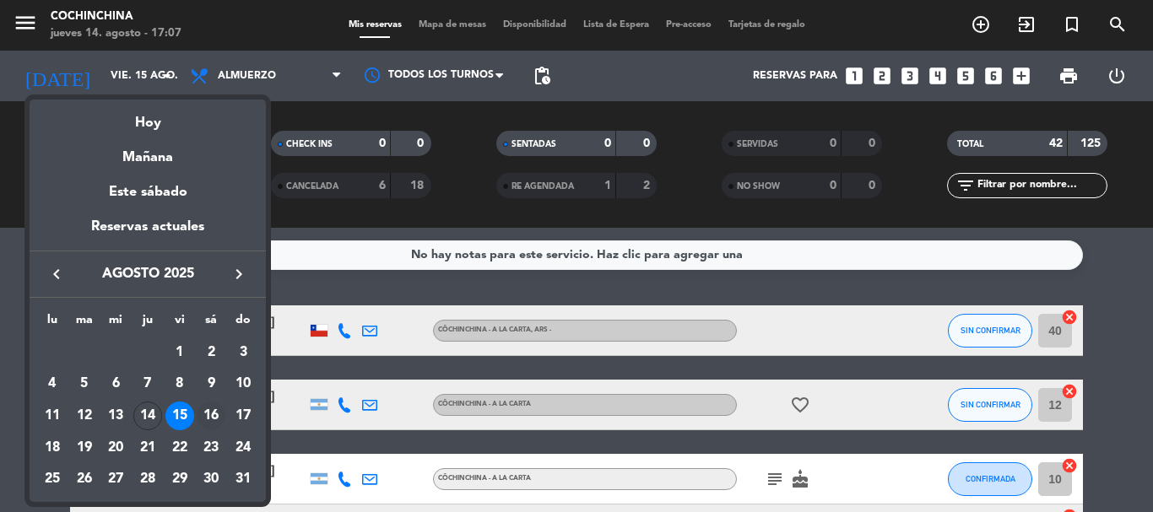
click at [205, 418] on div "16" at bounding box center [211, 416] width 29 height 29
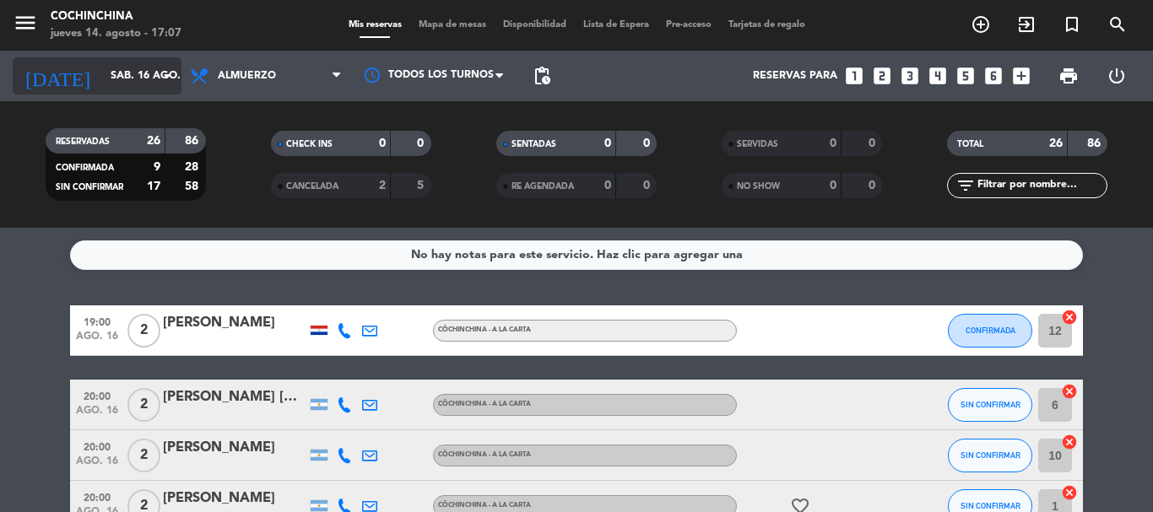
click at [149, 68] on input "sáb. 16 ago." at bounding box center [173, 76] width 143 height 29
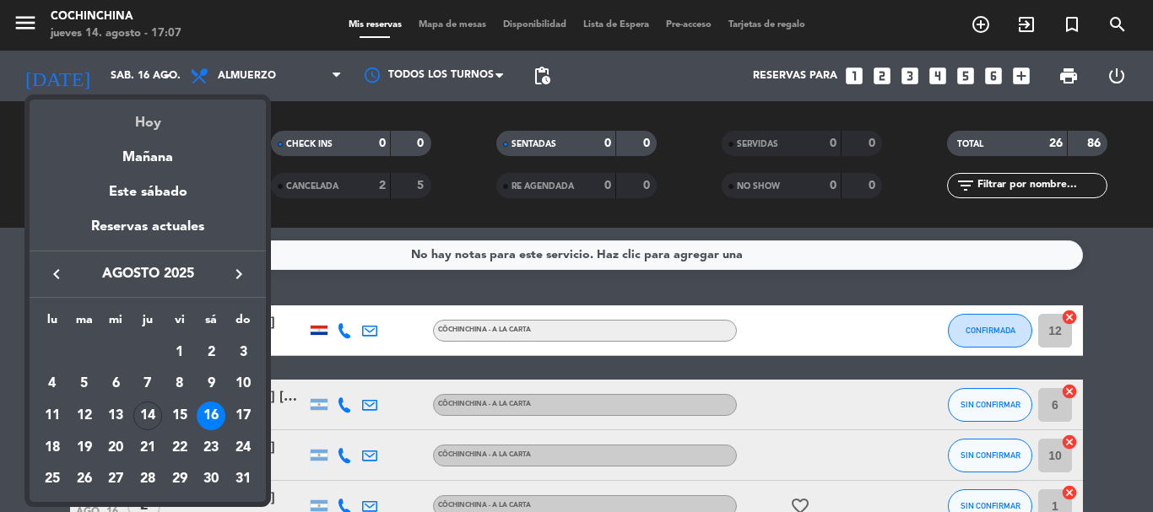
click at [149, 122] on div "Hoy" at bounding box center [148, 117] width 236 height 35
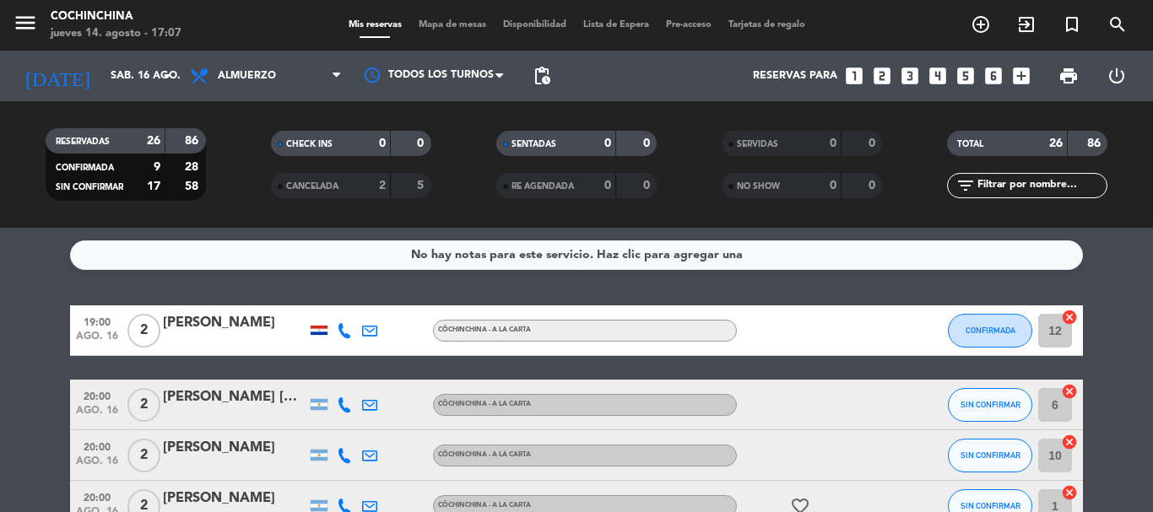
type input "jue. 14 ago."
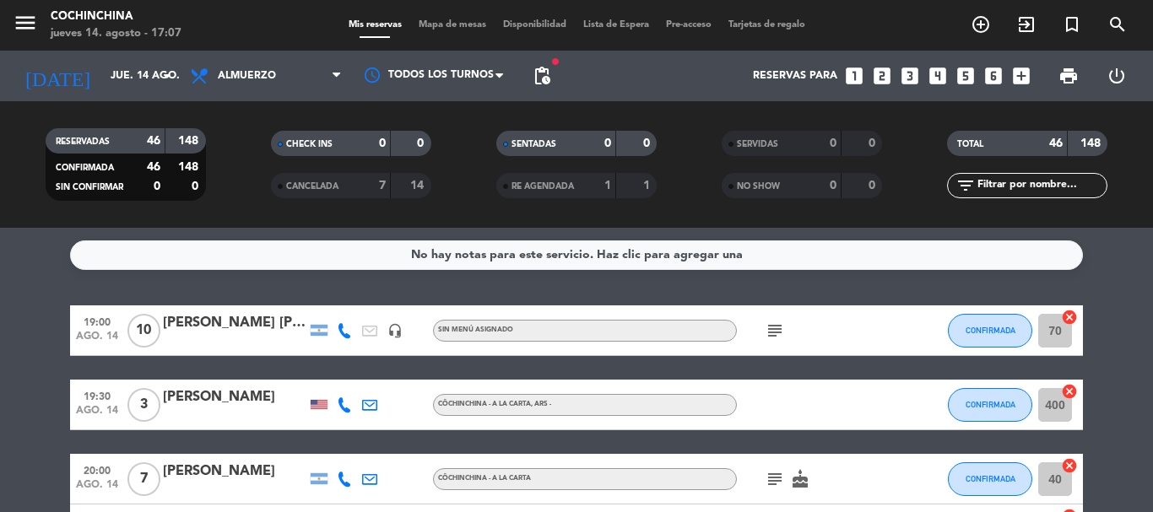
click at [241, 143] on filter-checkbox "CHECK INS 0 0" at bounding box center [350, 143] width 225 height 25
click at [166, 83] on icon "arrow_drop_down" at bounding box center [167, 76] width 20 height 20
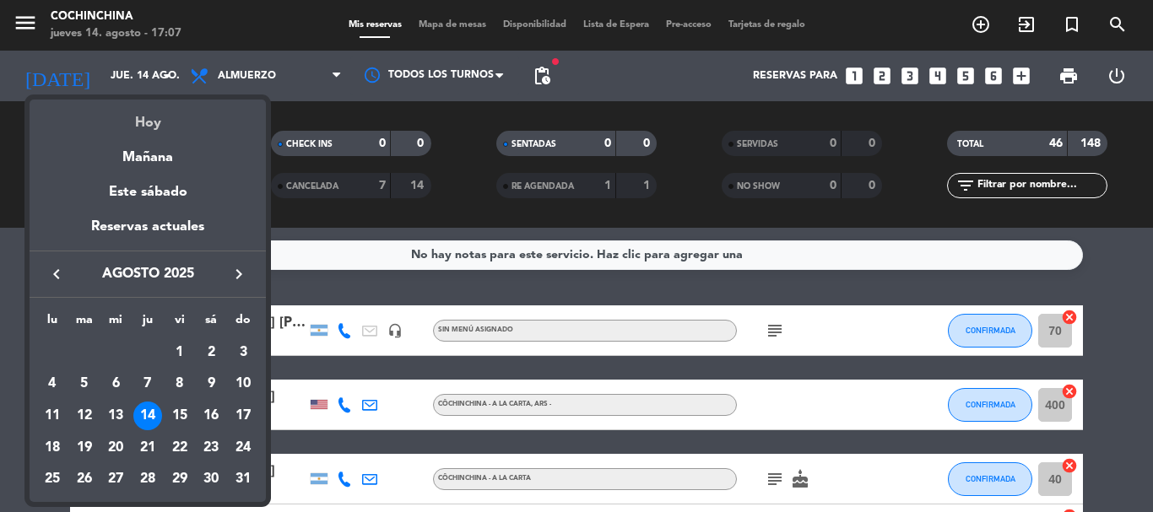
click at [147, 122] on div "Hoy" at bounding box center [148, 117] width 236 height 35
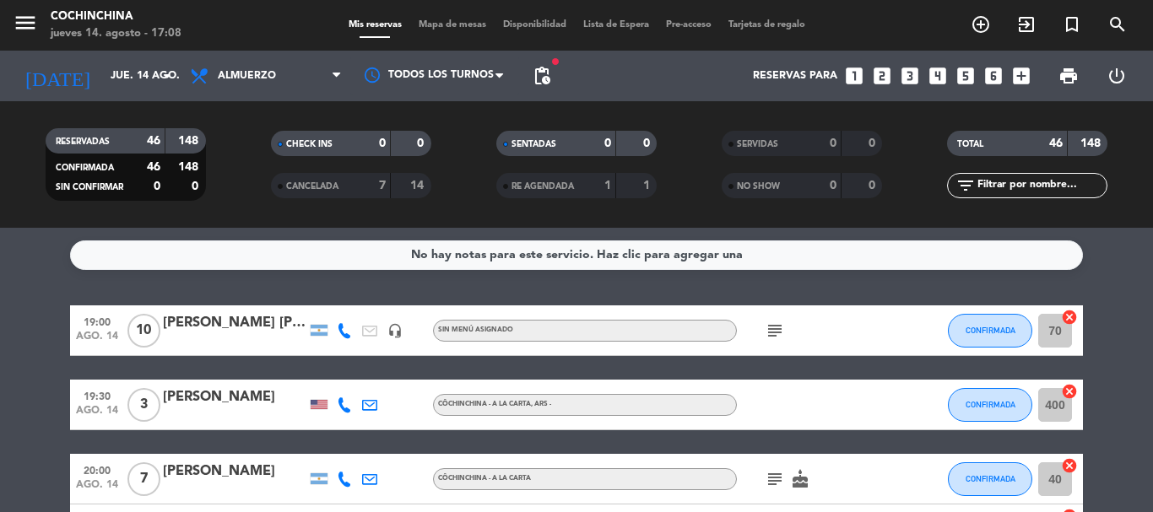
click at [246, 167] on div "CHECK INS 0 0" at bounding box center [350, 152] width 225 height 42
click at [241, 178] on filter-checkbox "CANCELADA 7 14" at bounding box center [350, 185] width 225 height 25
click at [151, 84] on input "jue. 14 ago." at bounding box center [173, 76] width 143 height 29
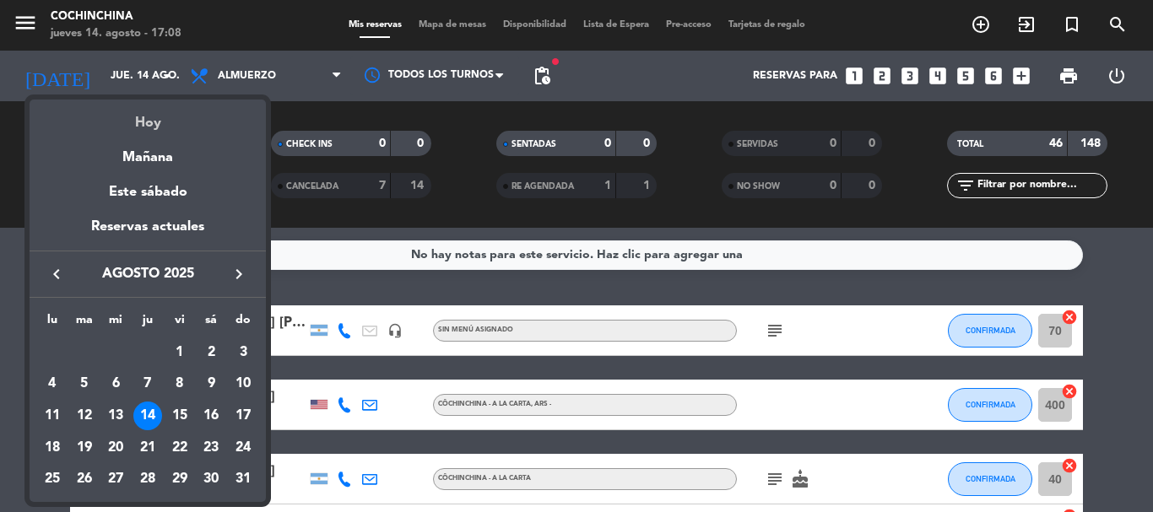
click at [156, 127] on div "Hoy" at bounding box center [148, 117] width 236 height 35
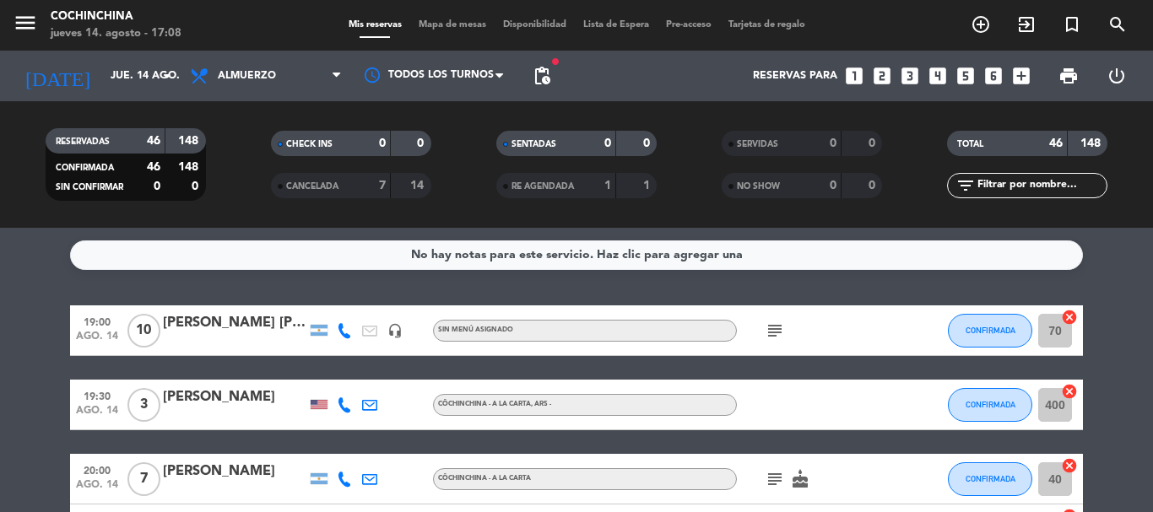
click at [216, 174] on filter-checkbox "RESERVADAS 46 148 CONFIRMADA 46 148 SIN CONFIRMAR 0 0" at bounding box center [125, 164] width 225 height 73
click at [246, 154] on filter-checkbox "CHECK INS 0 0" at bounding box center [350, 143] width 225 height 25
click at [544, 73] on span "pending_actions" at bounding box center [542, 76] width 20 height 20
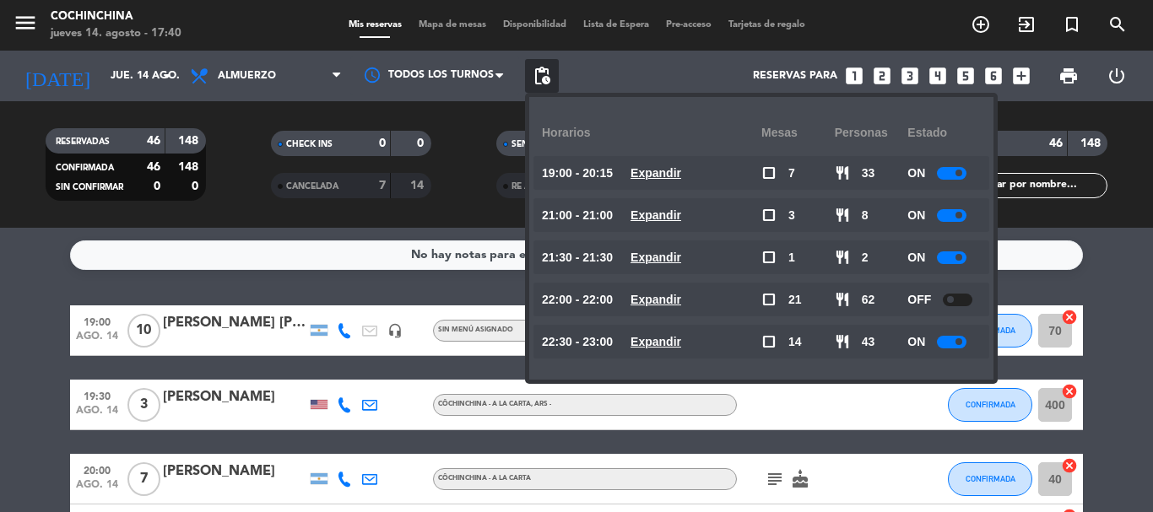
click at [234, 165] on filter-checkbox "RESERVADAS 46 148 CONFIRMADA 46 148 SIN CONFIRMAR 0 0" at bounding box center [125, 164] width 225 height 73
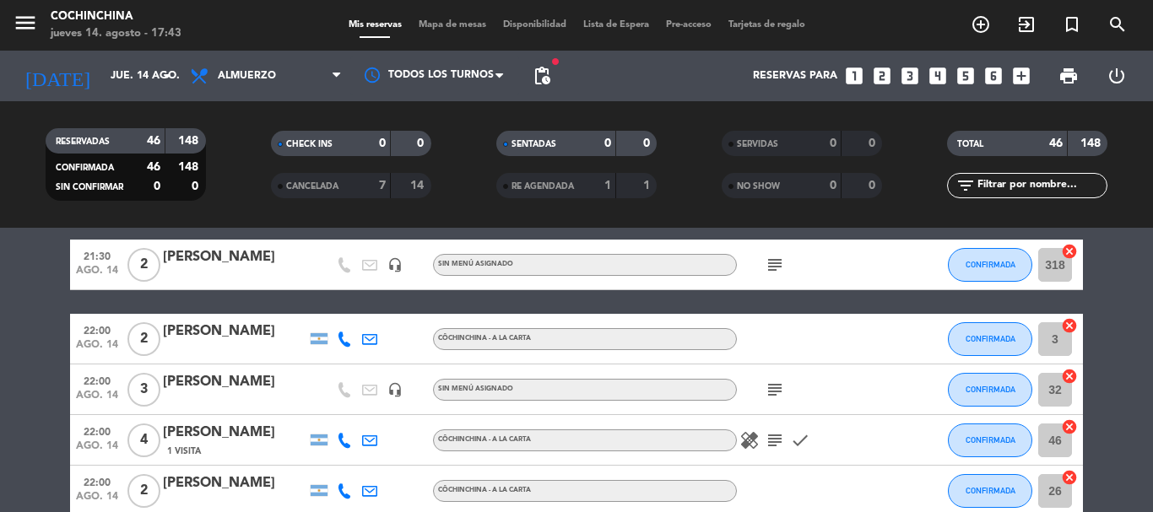
scroll to position [675, 0]
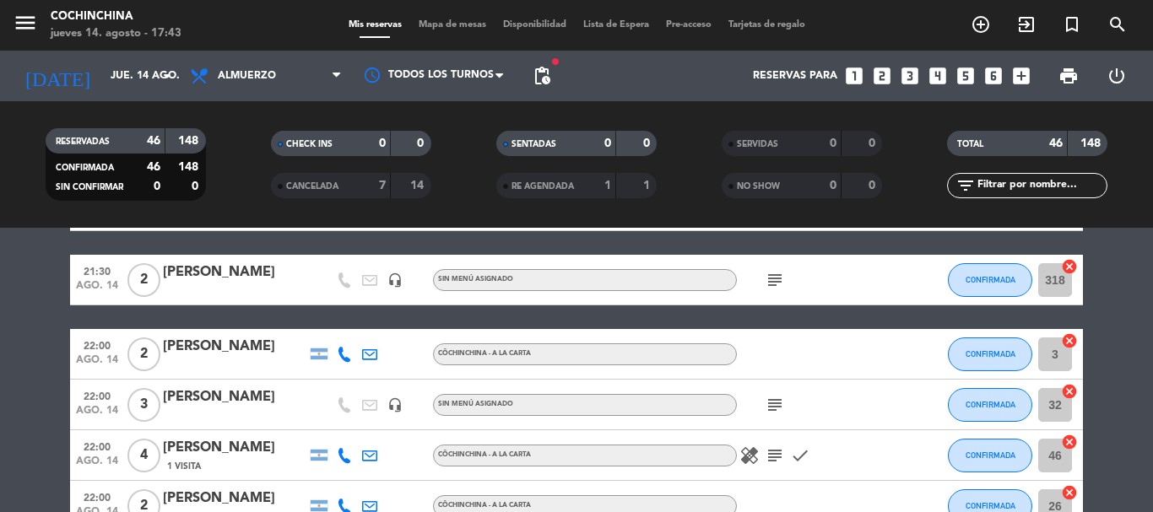
click at [245, 153] on filter-checkbox "CHECK INS 0 0" at bounding box center [350, 143] width 225 height 25
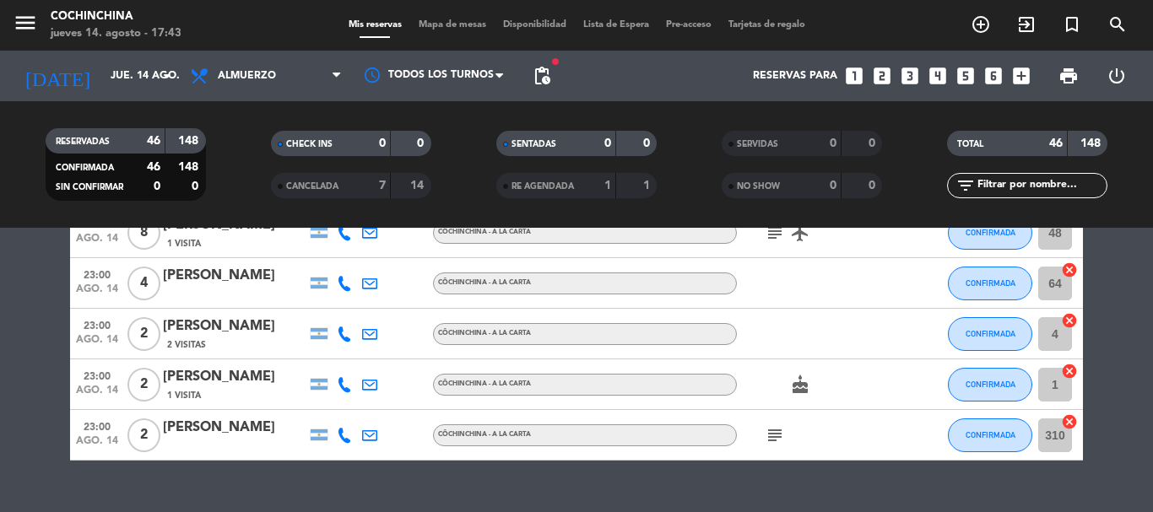
scroll to position [2397, 0]
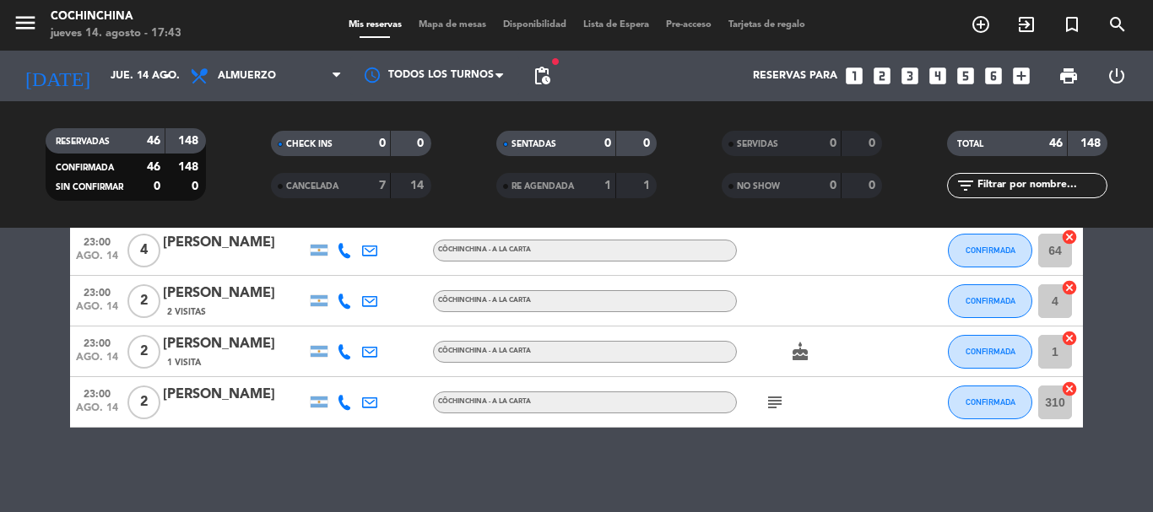
click at [305, 460] on div "No hay notas para este servicio. Haz clic para agregar una 19:00 ago. 14 10 [PE…" at bounding box center [576, 370] width 1153 height 284
click at [480, 171] on div "SENTADAS 0 0" at bounding box center [575, 152] width 225 height 42
click at [245, 170] on div "CHECK INS 0 0" at bounding box center [350, 152] width 225 height 42
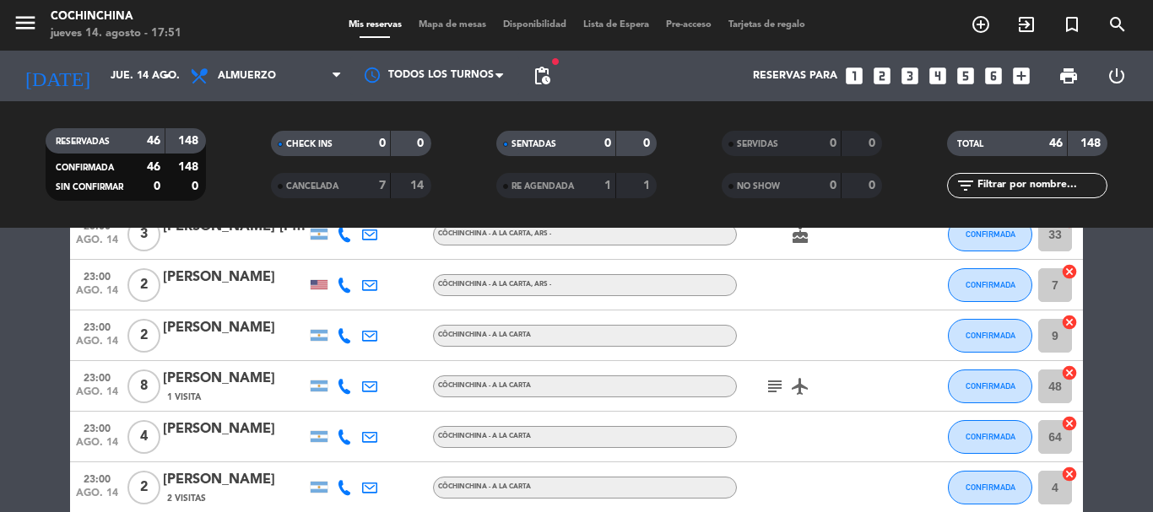
scroll to position [2143, 0]
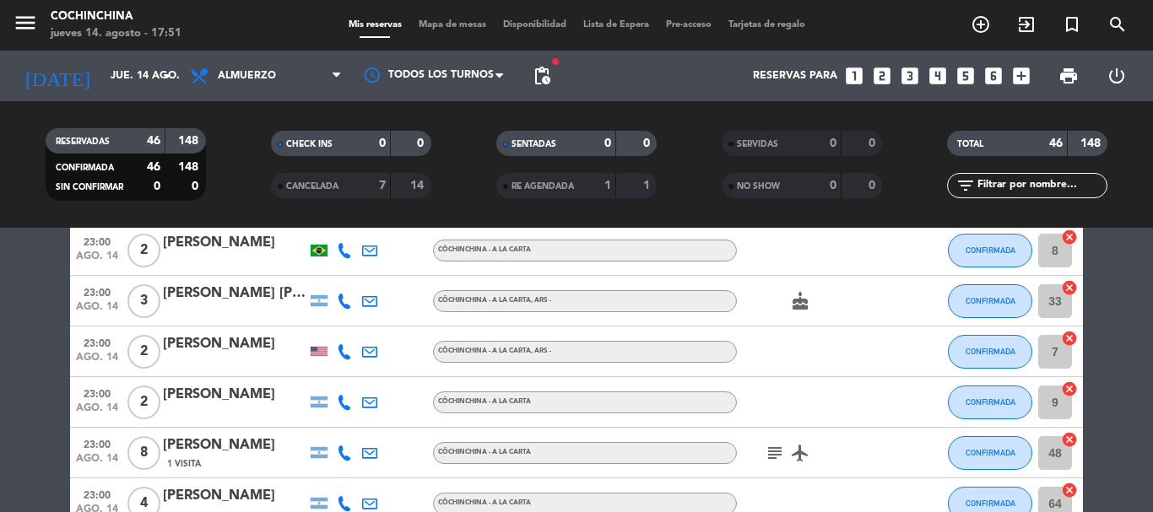
click at [245, 151] on filter-checkbox "CHECK INS 0 0" at bounding box center [350, 143] width 225 height 25
click at [1035, 191] on input "text" at bounding box center [1041, 185] width 131 height 19
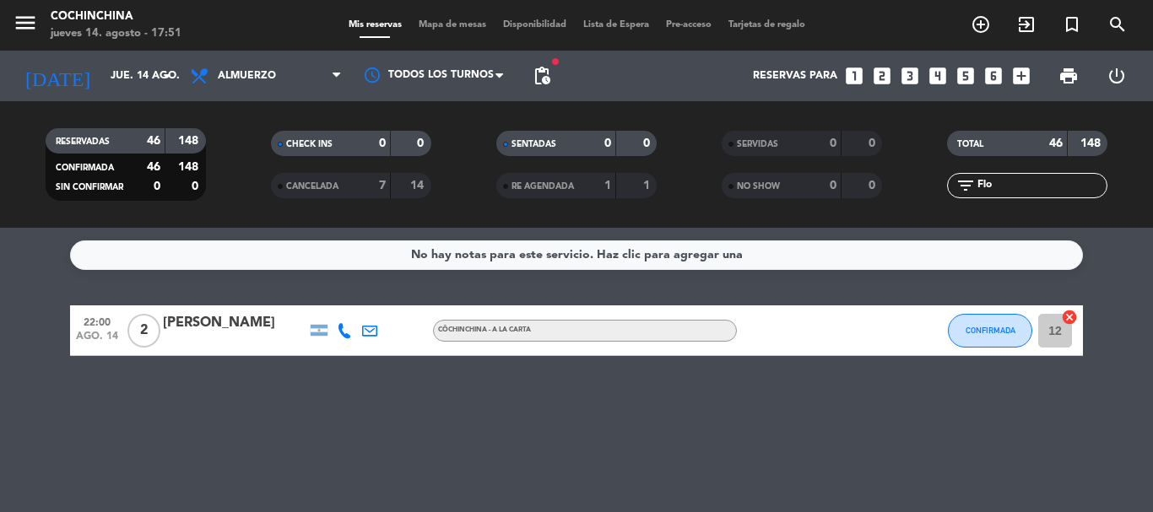
scroll to position [0, 0]
type input "[GEOGRAPHIC_DATA]"
click at [262, 335] on div at bounding box center [235, 342] width 144 height 14
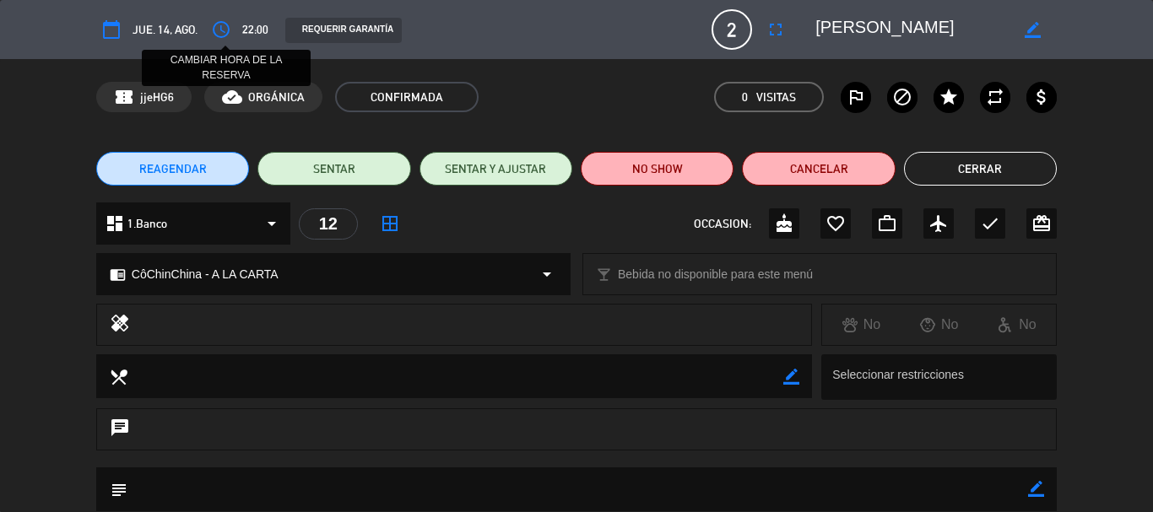
click at [223, 30] on icon "access_time" at bounding box center [221, 29] width 20 height 20
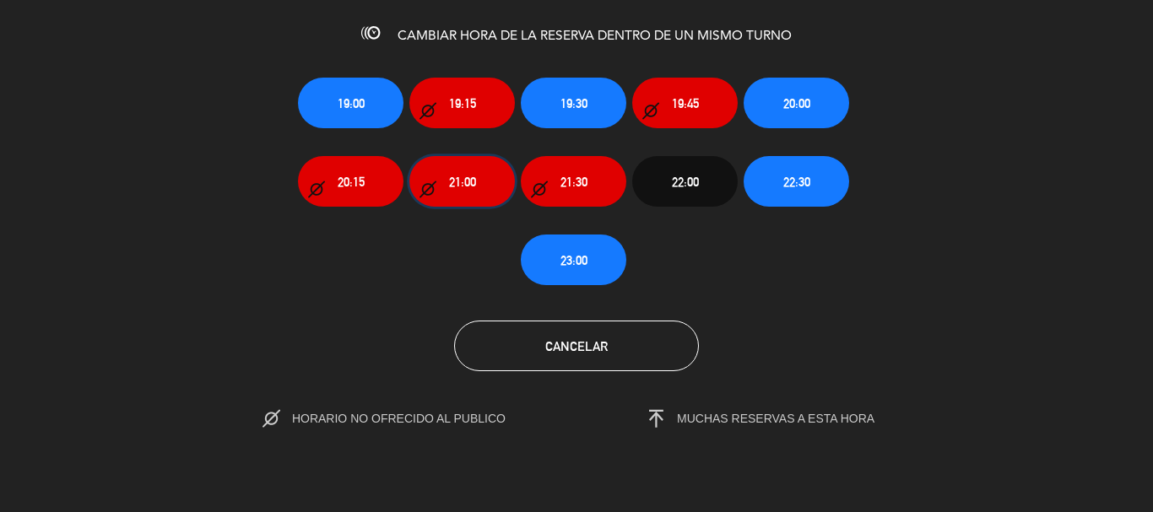
click at [458, 180] on span "21:00" at bounding box center [462, 181] width 27 height 19
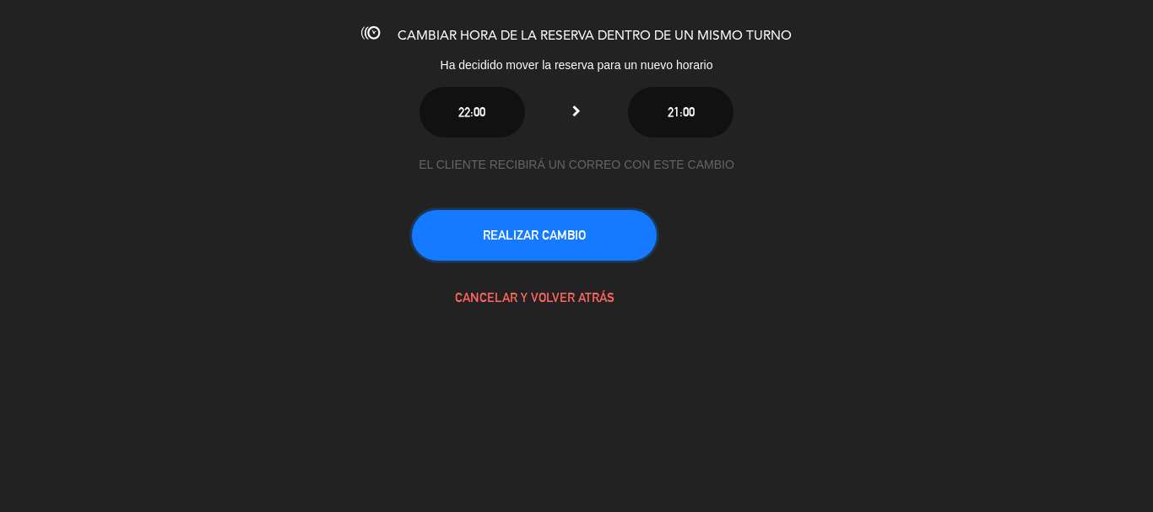
click at [548, 225] on button "REALIZAR CAMBIO" at bounding box center [534, 235] width 245 height 51
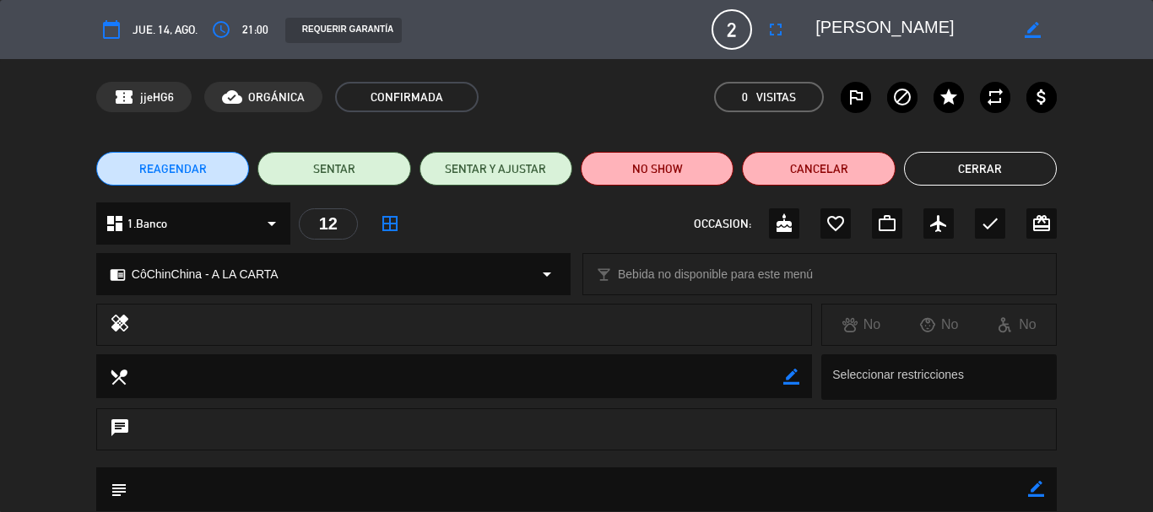
click at [972, 176] on button "Cerrar" at bounding box center [980, 169] width 153 height 34
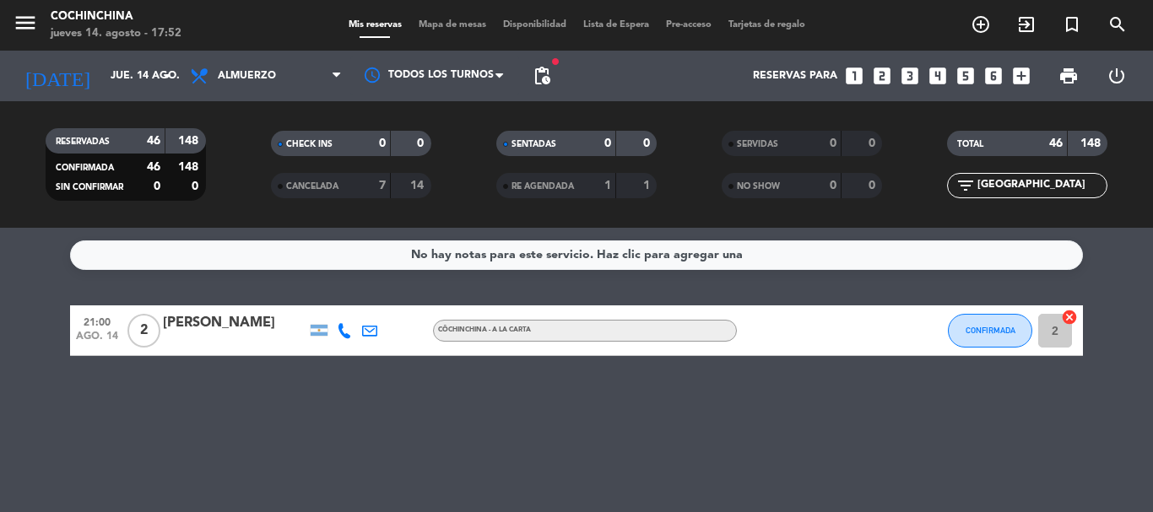
click at [472, 20] on span "Mapa de mesas" at bounding box center [452, 24] width 84 height 9
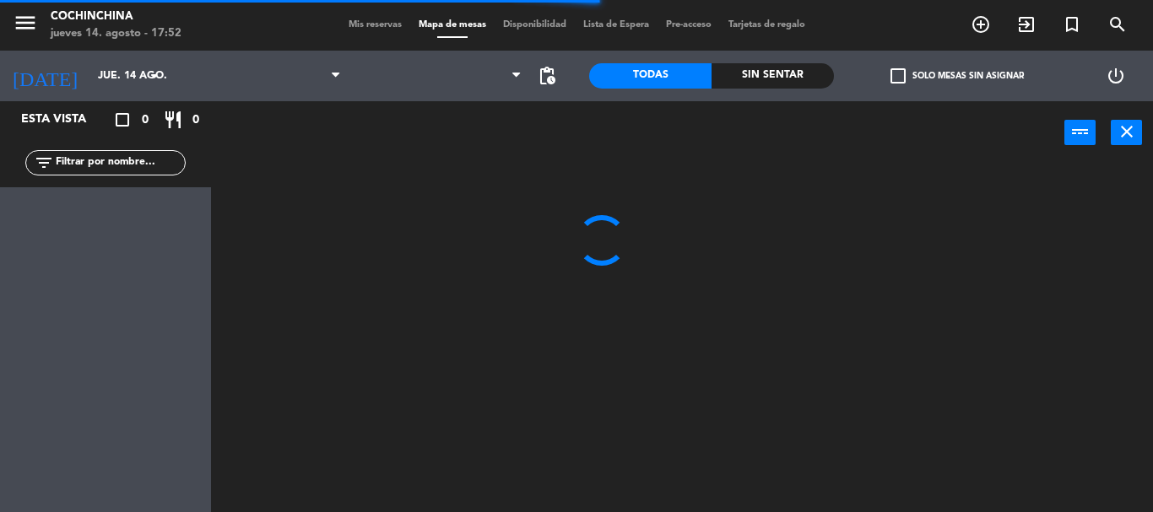
click at [919, 77] on label "check_box_outline_blank Solo mesas sin asignar" at bounding box center [957, 75] width 133 height 15
click at [957, 76] on input "check_box_outline_blank Solo mesas sin asignar" at bounding box center [957, 76] width 0 height 0
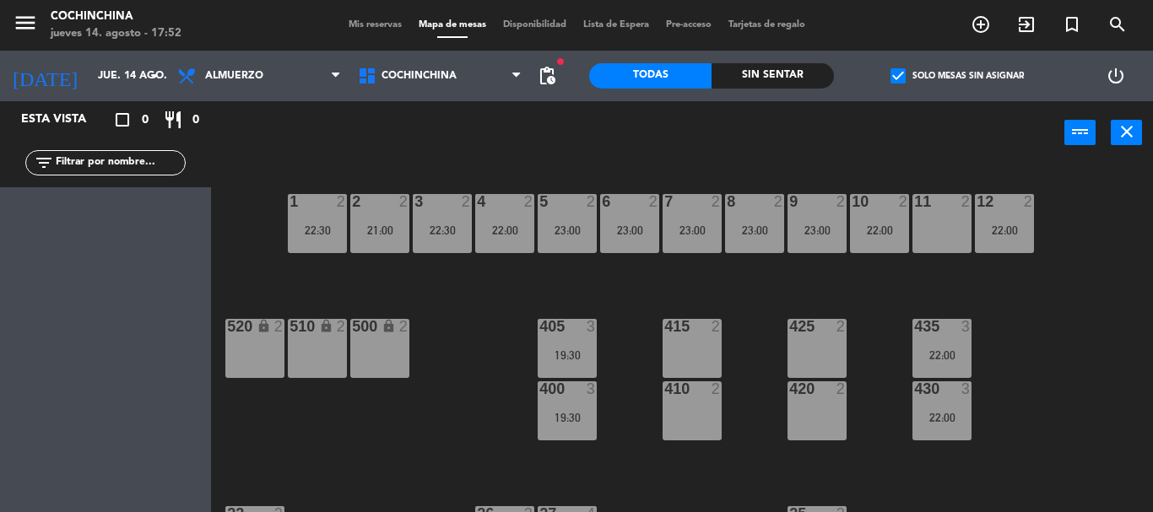
click at [919, 77] on label "check_box Solo mesas sin asignar" at bounding box center [957, 75] width 133 height 15
click at [957, 76] on input "check_box Solo mesas sin asignar" at bounding box center [957, 76] width 0 height 0
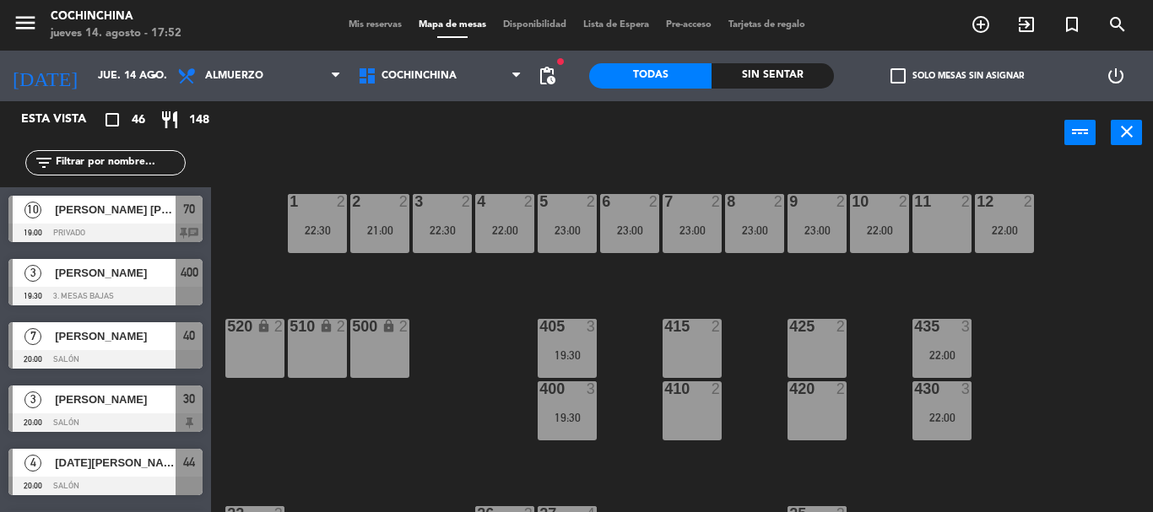
click at [919, 77] on label "check_box_outline_blank Solo mesas sin asignar" at bounding box center [957, 75] width 133 height 15
click at [957, 76] on input "check_box_outline_blank Solo mesas sin asignar" at bounding box center [957, 76] width 0 height 0
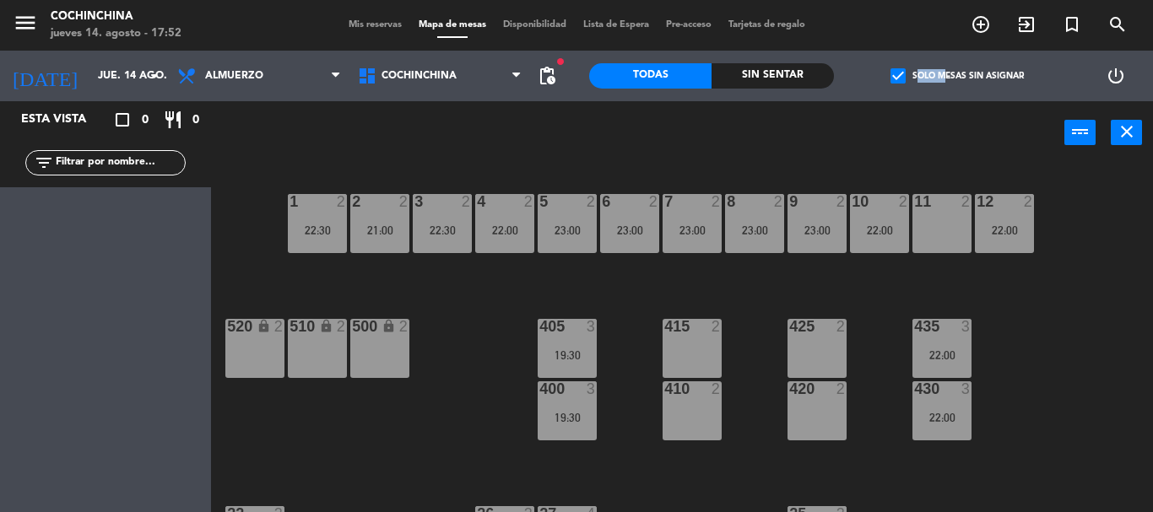
click at [919, 77] on label "check_box Solo mesas sin asignar" at bounding box center [957, 75] width 133 height 15
click at [957, 76] on input "check_box Solo mesas sin asignar" at bounding box center [957, 76] width 0 height 0
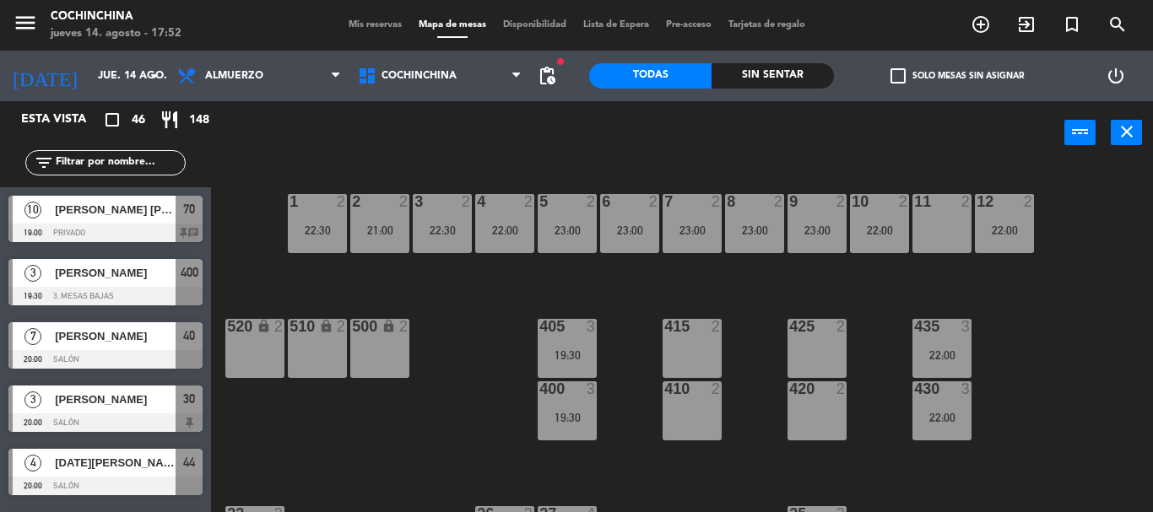
click at [919, 77] on label "check_box_outline_blank Solo mesas sin asignar" at bounding box center [957, 75] width 133 height 15
click at [957, 76] on input "check_box_outline_blank Solo mesas sin asignar" at bounding box center [957, 76] width 0 height 0
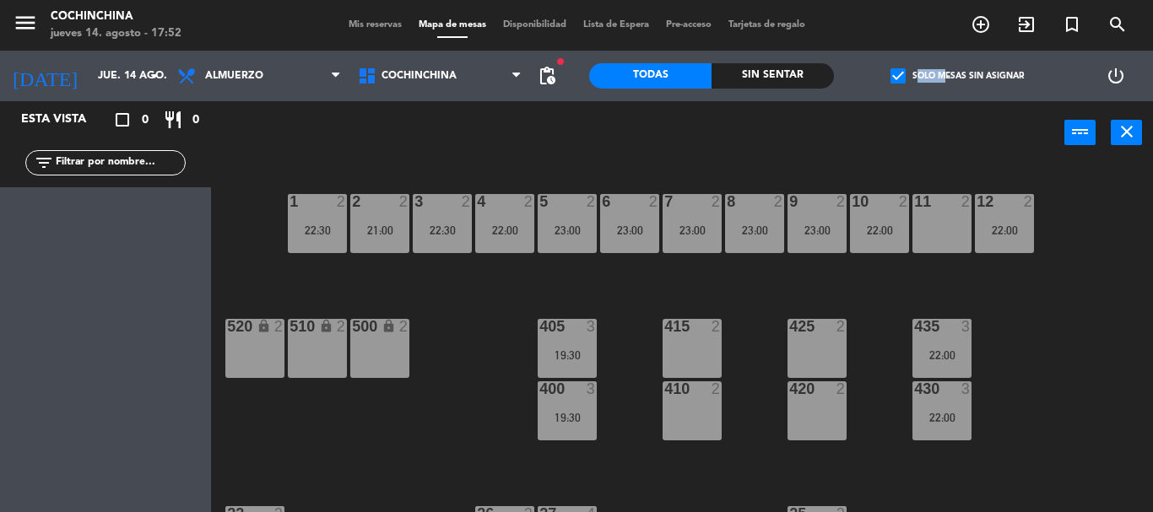
click at [919, 77] on label "check_box Solo mesas sin asignar" at bounding box center [957, 75] width 133 height 15
click at [957, 76] on input "check_box Solo mesas sin asignar" at bounding box center [957, 76] width 0 height 0
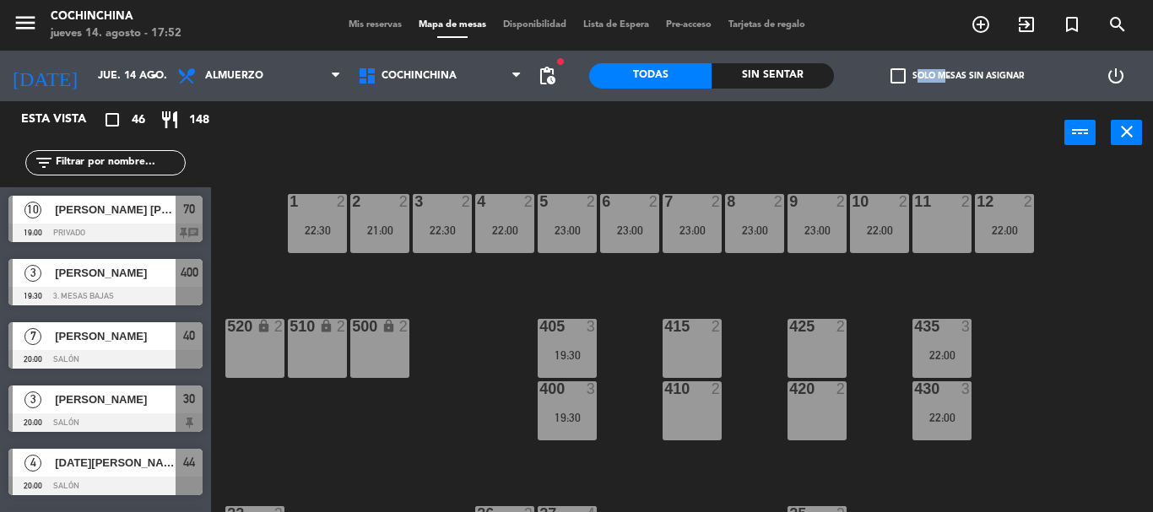
click at [919, 77] on label "check_box_outline_blank Solo mesas sin asignar" at bounding box center [957, 75] width 133 height 15
click at [957, 76] on input "check_box_outline_blank Solo mesas sin asignar" at bounding box center [957, 76] width 0 height 0
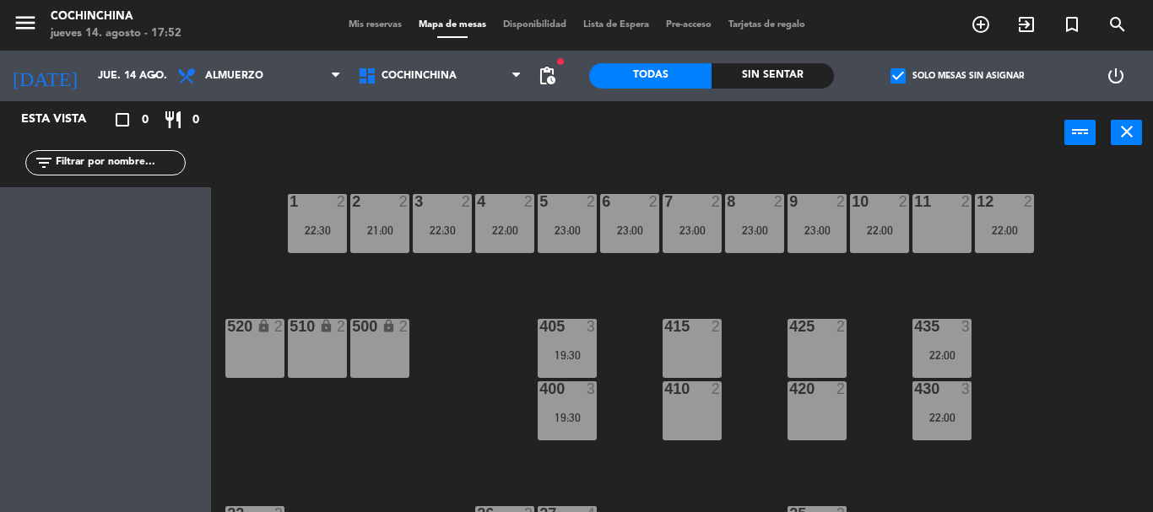
click at [919, 77] on label "check_box Solo mesas sin asignar" at bounding box center [957, 75] width 133 height 15
click at [957, 76] on input "check_box Solo mesas sin asignar" at bounding box center [957, 76] width 0 height 0
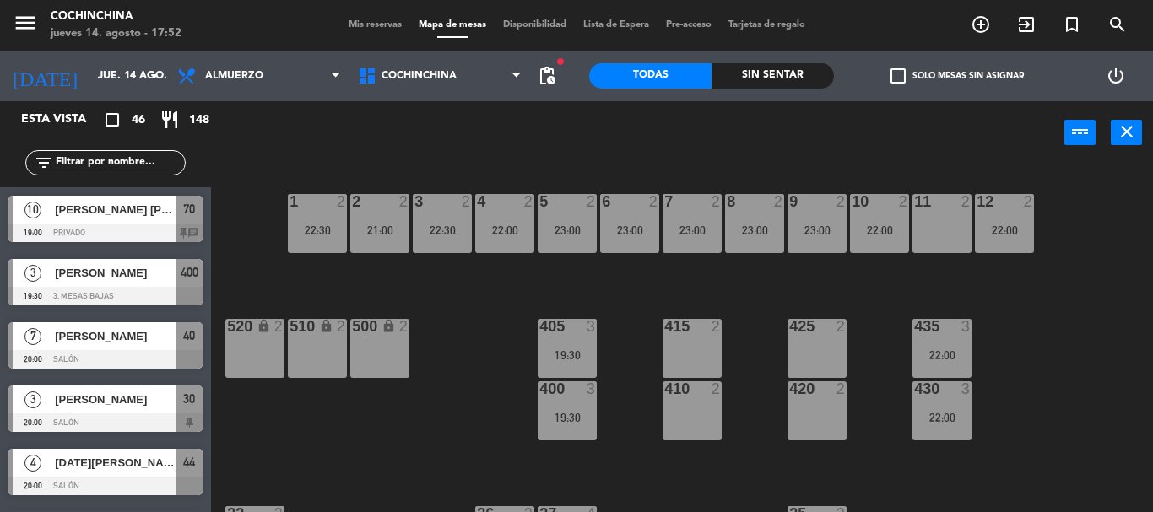
click at [429, 140] on div "power_input close" at bounding box center [637, 133] width 853 height 64
click at [156, 165] on input "text" at bounding box center [119, 163] width 131 height 19
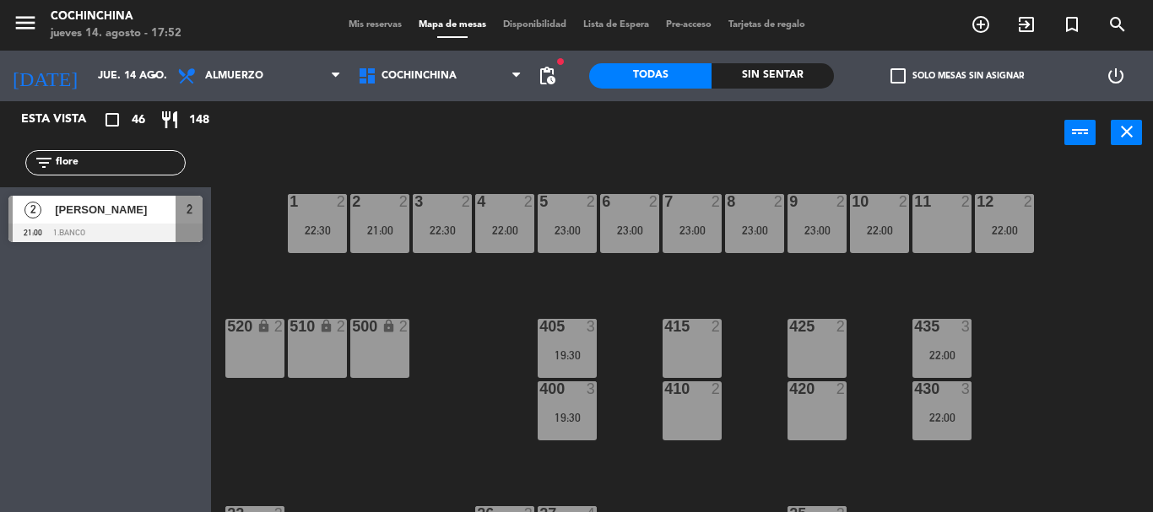
type input "flore"
click at [277, 282] on div "1 2 22:30 2 2 21:00 3 2 22:30 4 2 22:00 5 2 23:00 6 2 23:00 7 2 23:00 8 2 23:00…" at bounding box center [688, 339] width 930 height 348
click at [131, 219] on div "[PERSON_NAME]" at bounding box center [114, 210] width 122 height 28
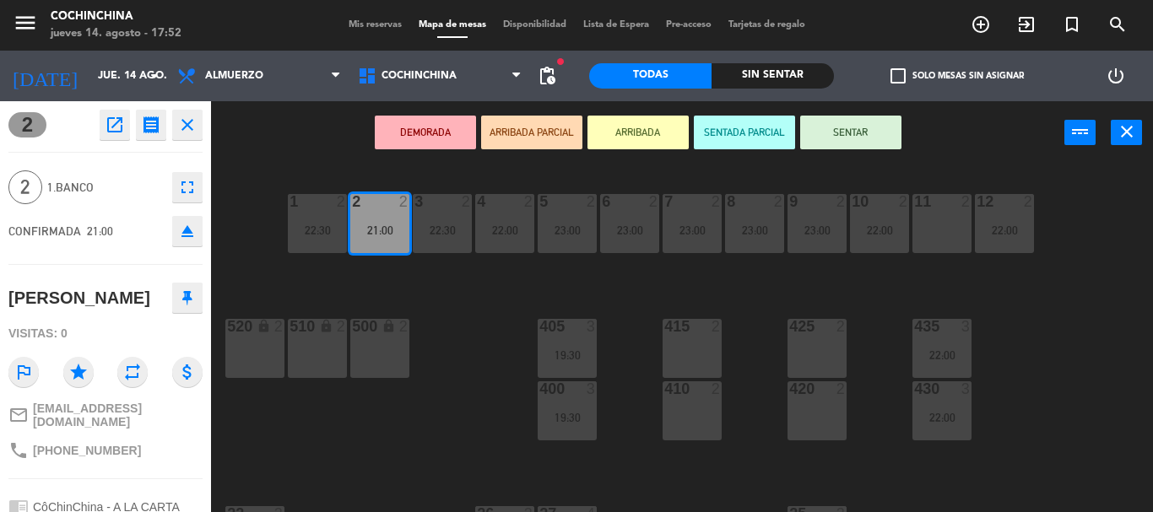
click at [191, 230] on icon "eject" at bounding box center [187, 231] width 20 height 20
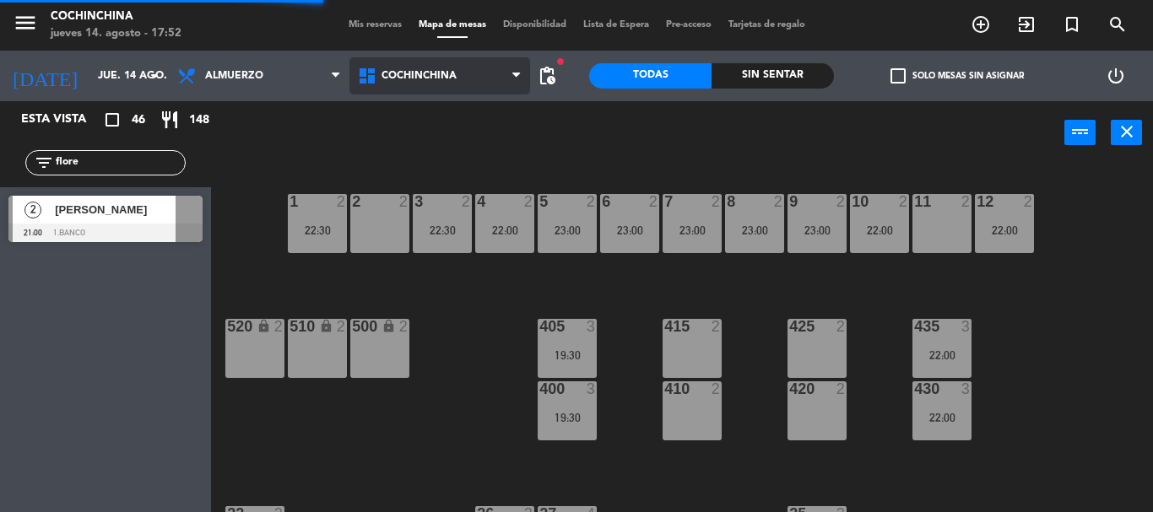
click at [478, 75] on span "Cochinchina" at bounding box center [439, 75] width 181 height 37
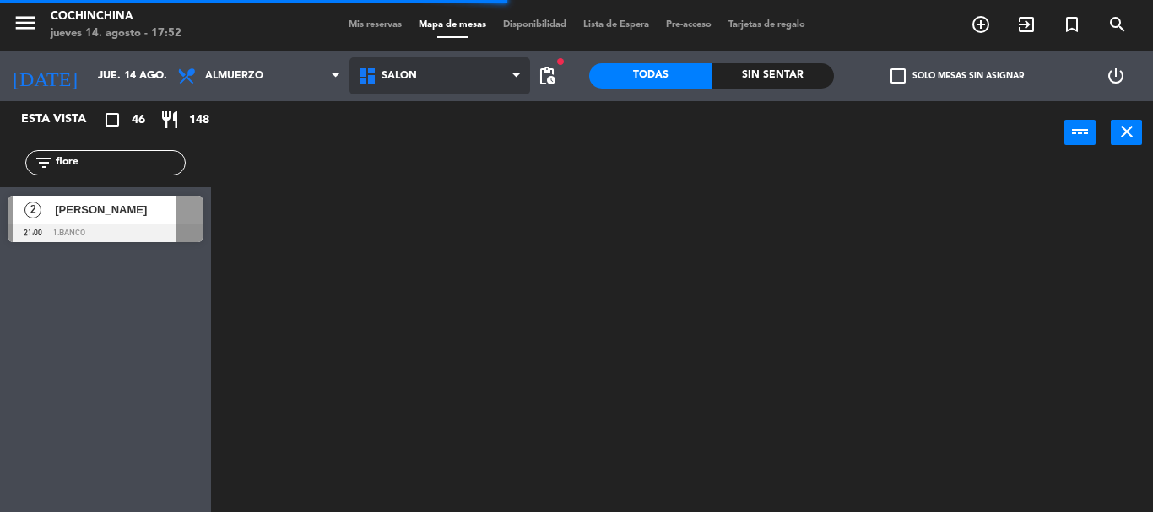
click at [440, 234] on ng-component "menu Cochinchina jueves 14. agosto - 17:52 Mis reservas Mapa de mesas Disponibi…" at bounding box center [576, 256] width 1153 height 512
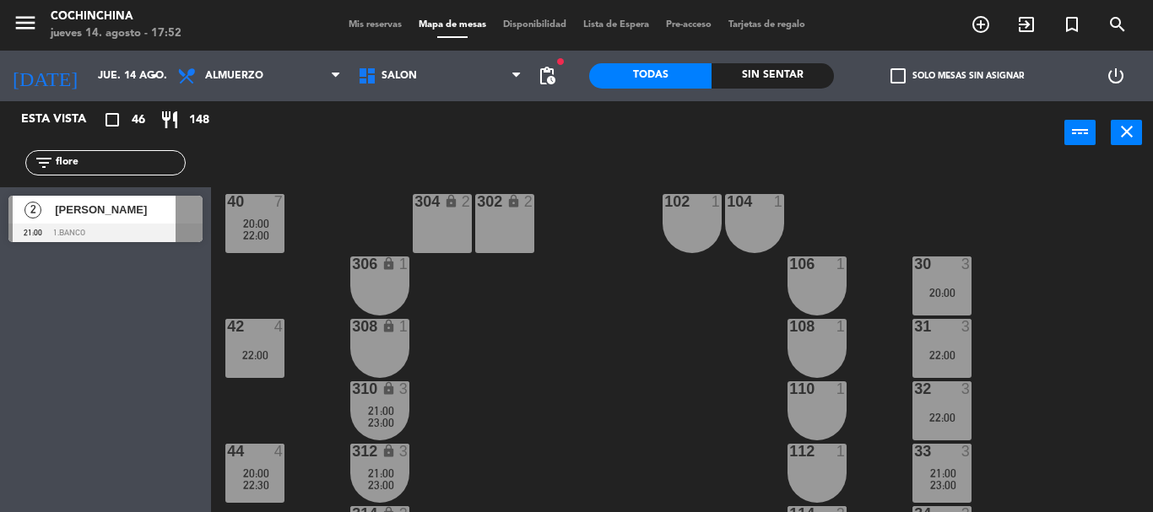
click at [501, 383] on div "40 7 20:00 22:00 304 lock 2 102 1 302 lock 2 104 1 306 lock 1 30 3 20:00 106 1 …" at bounding box center [688, 339] width 930 height 348
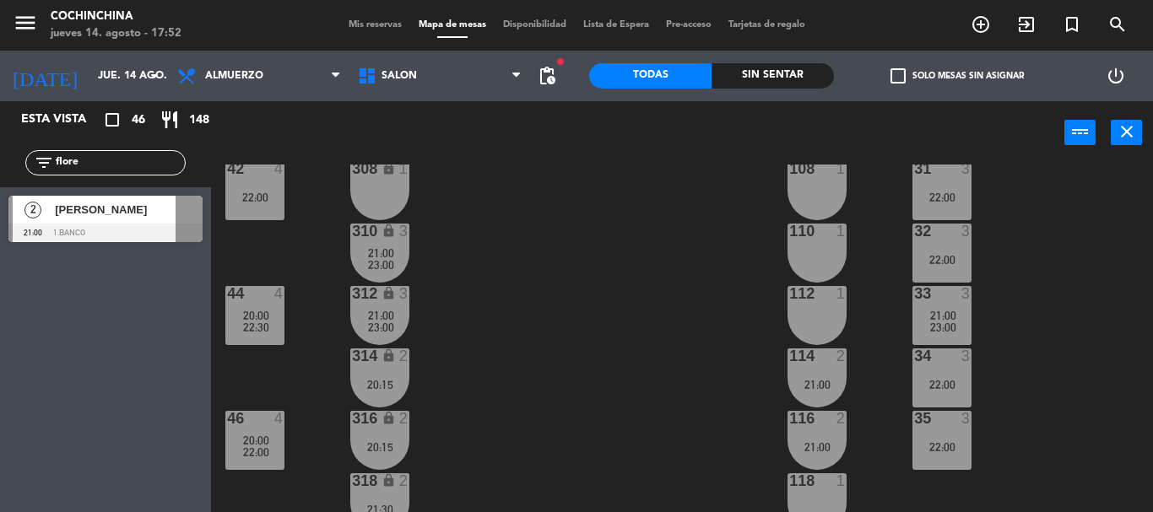
scroll to position [169, 0]
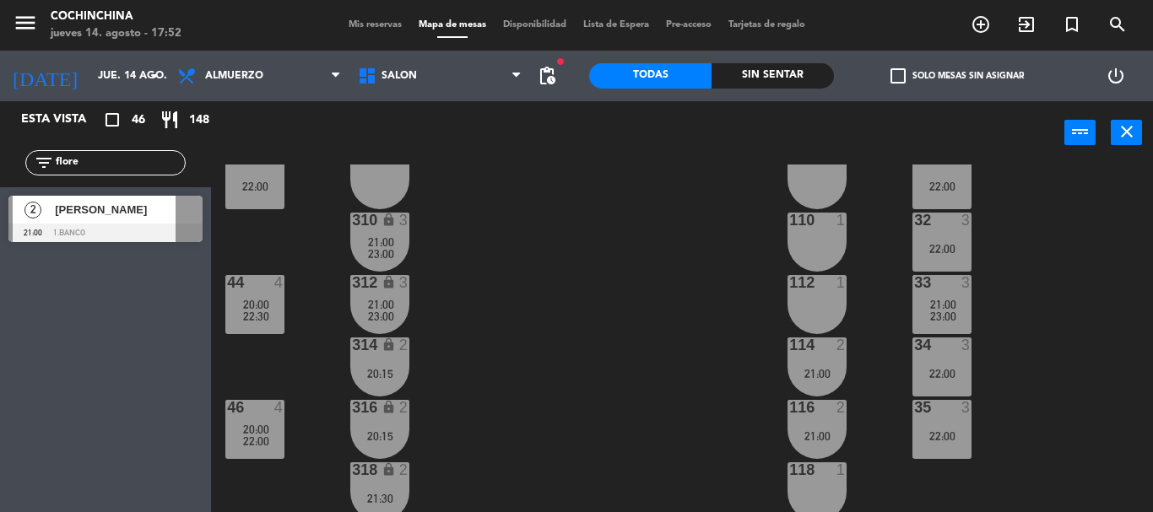
drag, startPoint x: 553, startPoint y: 328, endPoint x: 424, endPoint y: 301, distance: 131.8
click at [549, 327] on div "40 7 20:00 22:00 304 lock 2 102 1 302 lock 2 104 1 306 lock 1 30 3 20:00 106 1 …" at bounding box center [688, 339] width 930 height 348
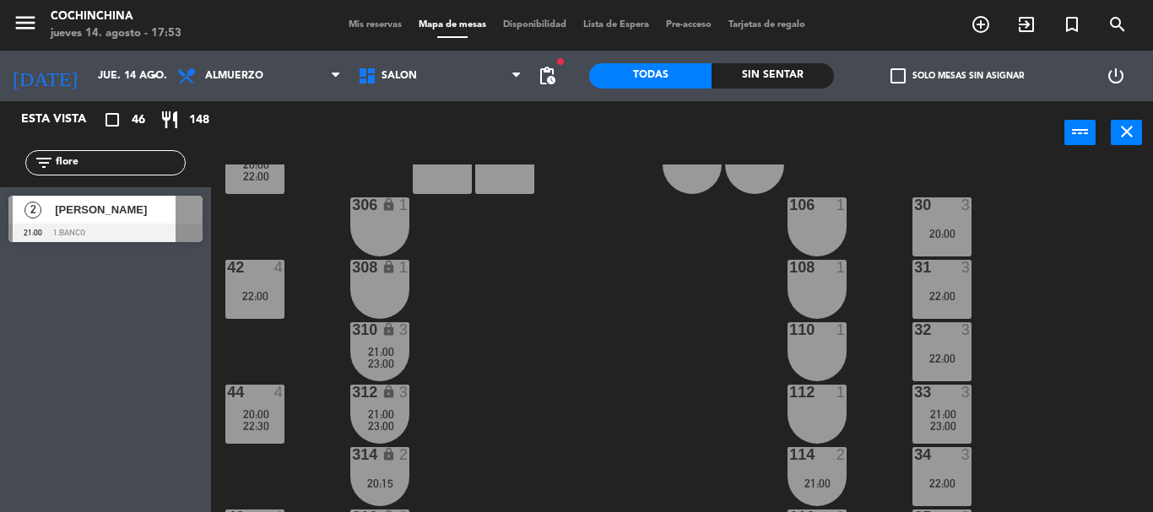
scroll to position [84, 0]
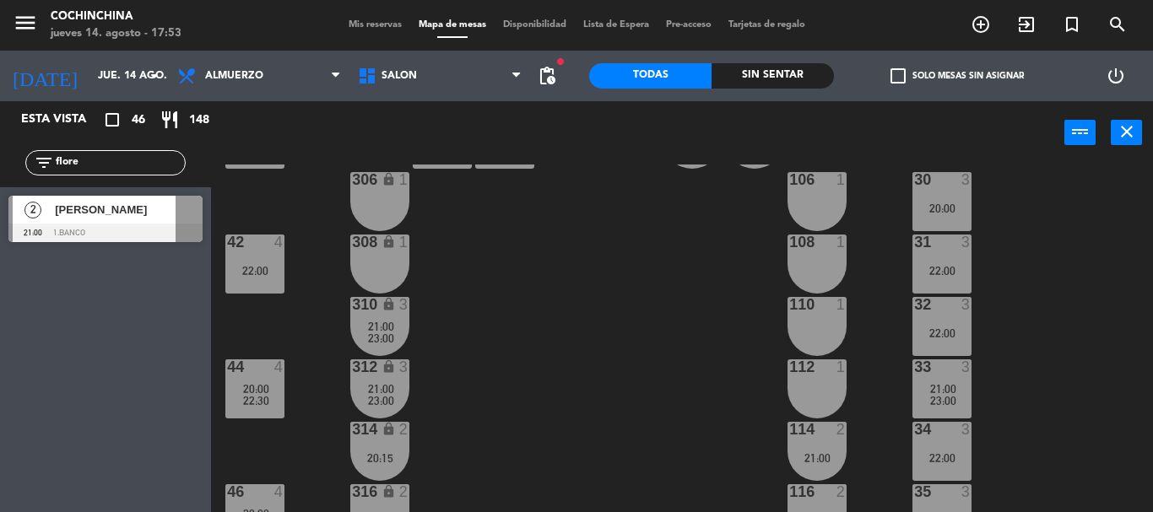
click at [117, 209] on span "[PERSON_NAME]" at bounding box center [115, 210] width 121 height 18
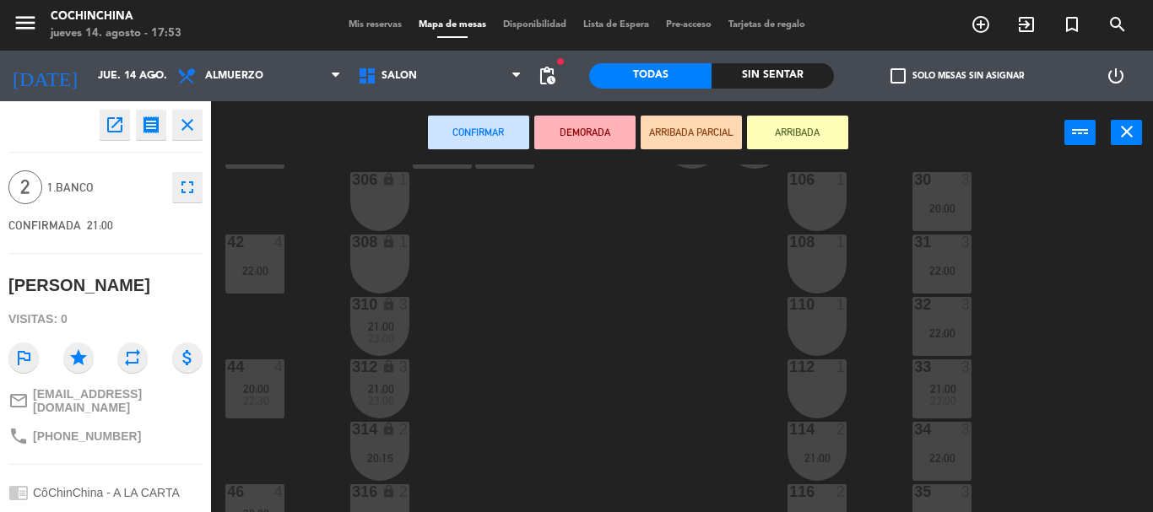
scroll to position [156, 0]
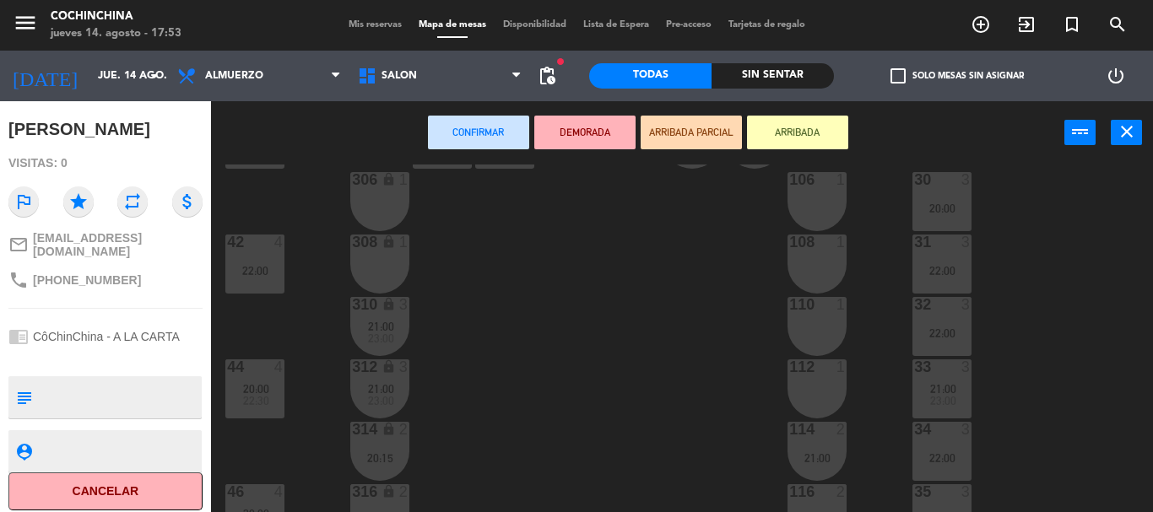
click at [93, 390] on textarea at bounding box center [119, 397] width 161 height 35
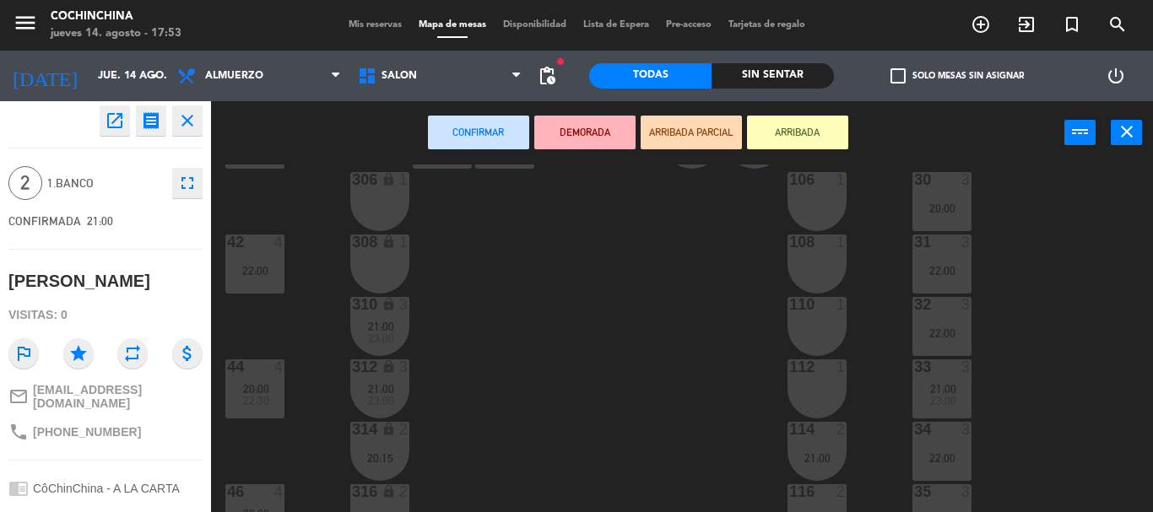
scroll to position [0, 0]
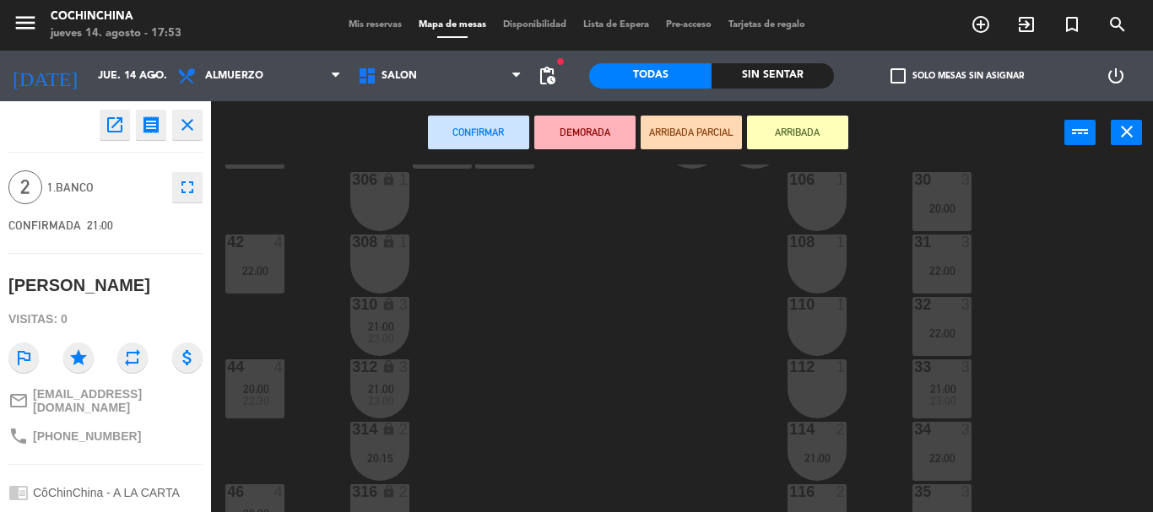
type textarea "Barra."
click at [137, 182] on span "1.Banco" at bounding box center [105, 187] width 116 height 19
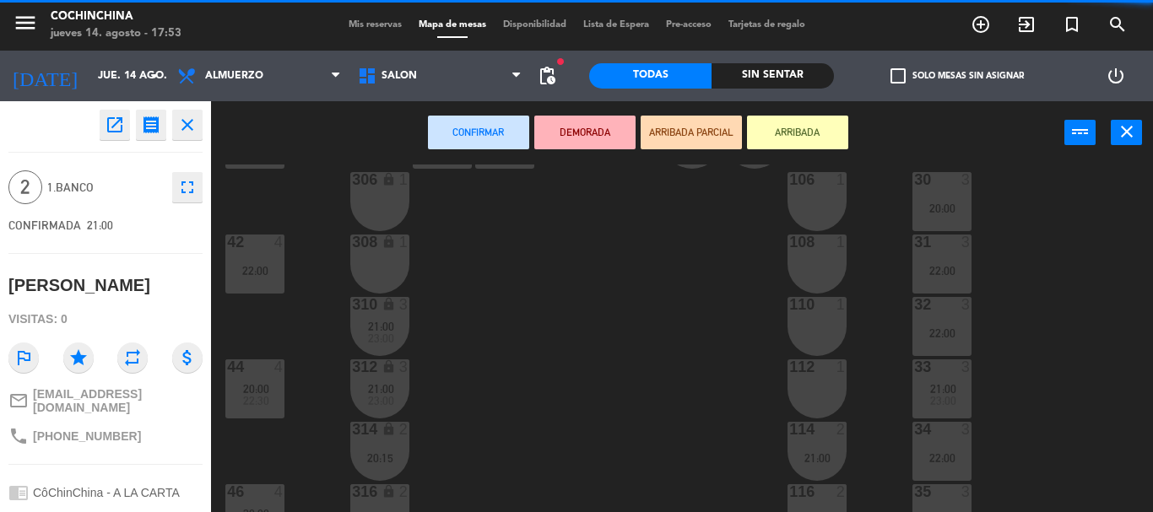
click at [61, 117] on div "open_in_new receipt 9:00 PM jue., 14 ago. 2 personas [PERSON_NAME] EXPERIENCE C…" at bounding box center [105, 125] width 194 height 30
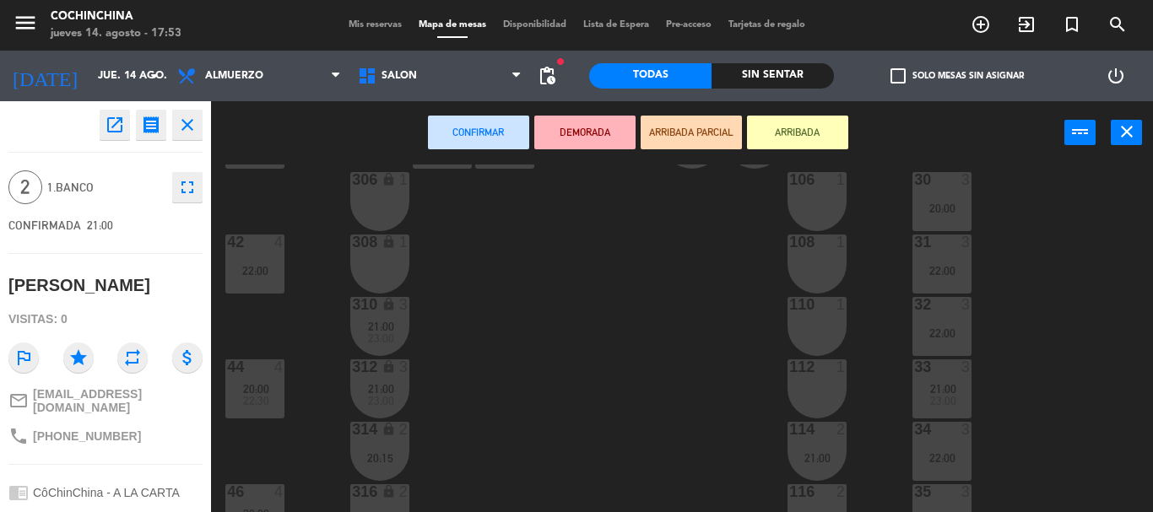
click at [190, 129] on icon "close" at bounding box center [187, 125] width 20 height 20
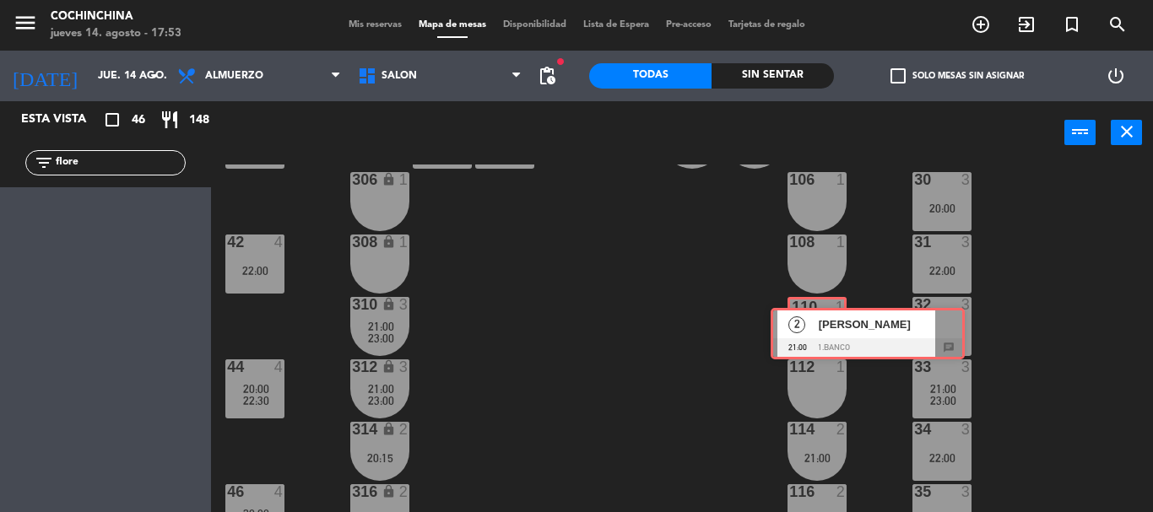
drag, startPoint x: 129, startPoint y: 236, endPoint x: 795, endPoint y: 333, distance: 673.2
click at [795, 333] on div "Esta vista crop_square 46 restaurant 148 filter_list flore 2 [GEOGRAPHIC_DATA][…" at bounding box center [576, 306] width 1153 height 411
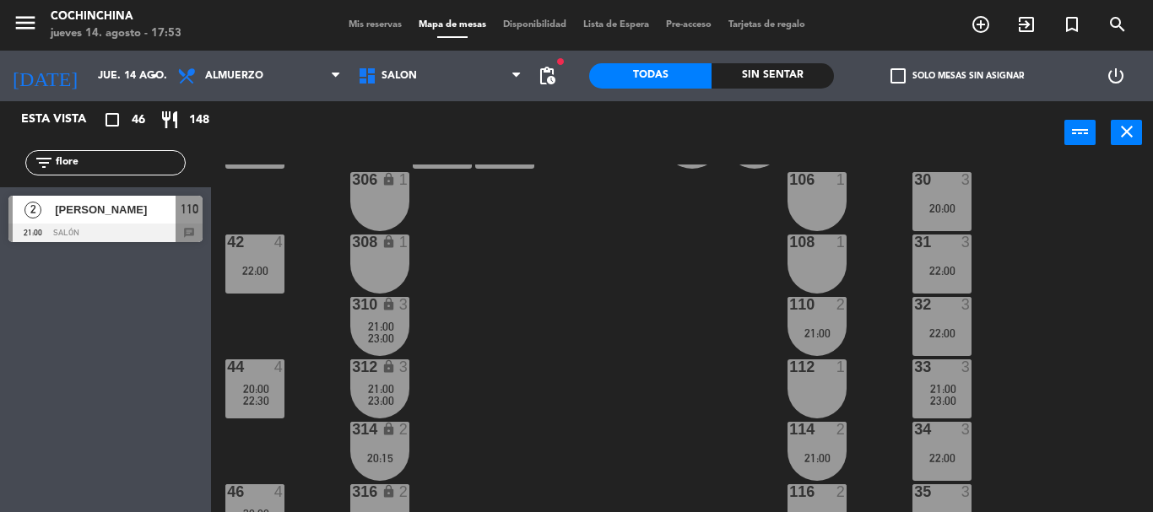
click at [810, 328] on div "21:00" at bounding box center [817, 334] width 59 height 12
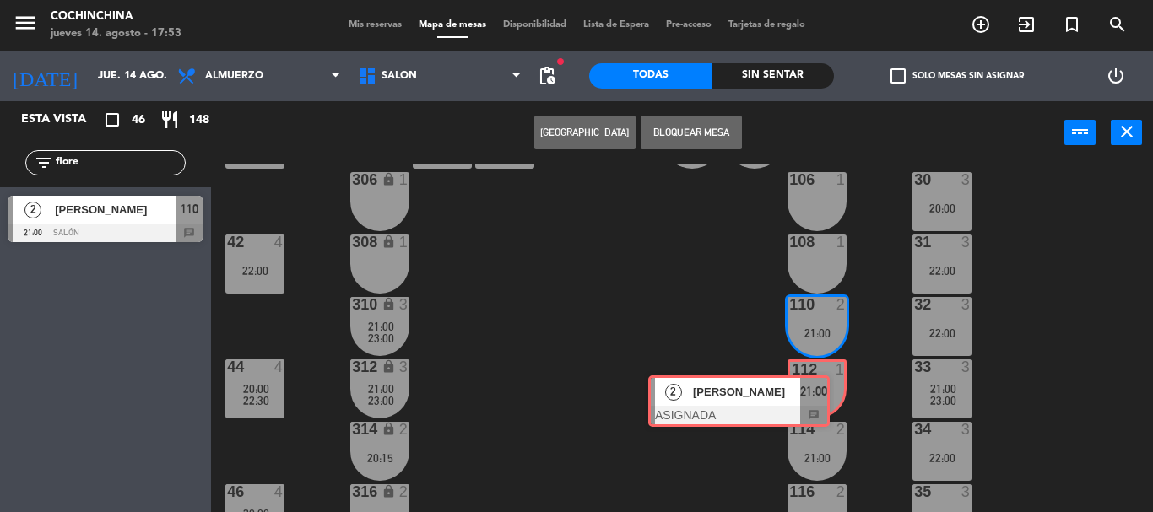
drag, startPoint x: 942, startPoint y: 378, endPoint x: 799, endPoint y: 387, distance: 143.8
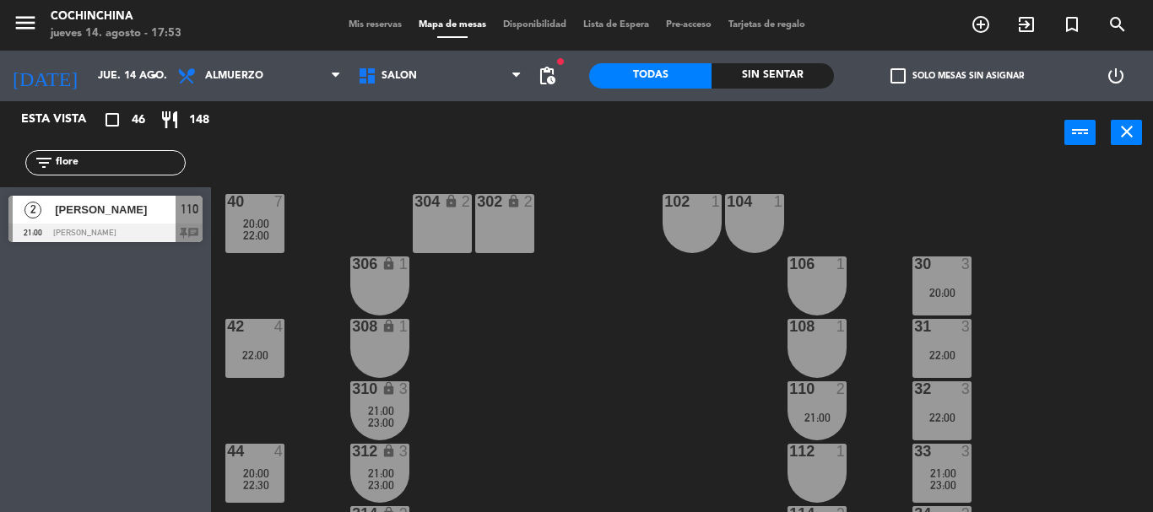
click at [686, 380] on div "40 7 20:00 22:00 304 lock 2 102 1 302 lock 2 104 1 306 lock 1 30 3 20:00 106 1 …" at bounding box center [688, 339] width 930 height 348
click at [821, 419] on div "21:00" at bounding box center [817, 418] width 59 height 12
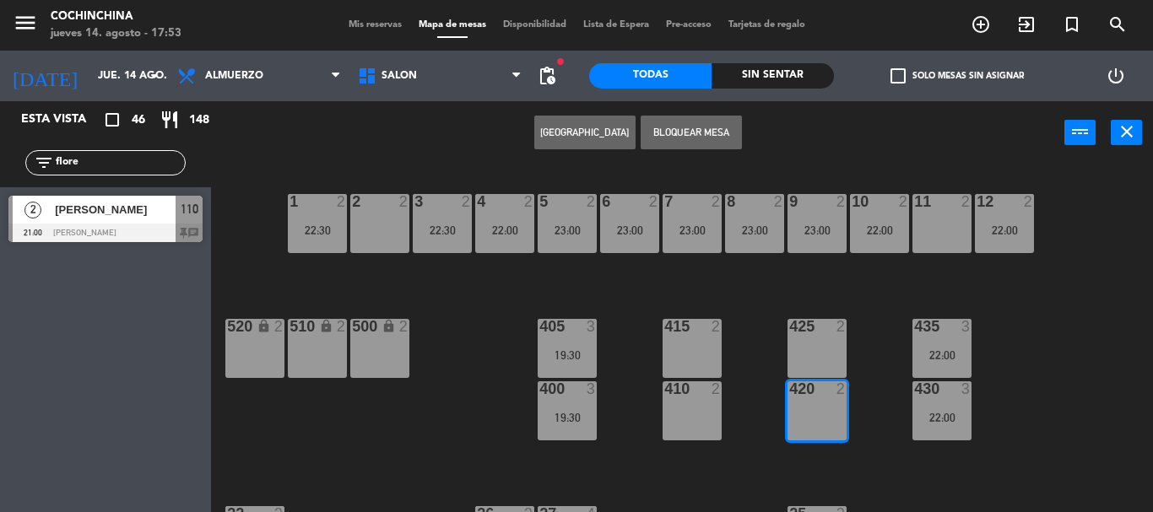
click at [373, 146] on div "Crear Reserva Bloquear Mesa power_input close" at bounding box center [637, 133] width 853 height 64
click at [443, 78] on span "Salón" at bounding box center [439, 75] width 181 height 37
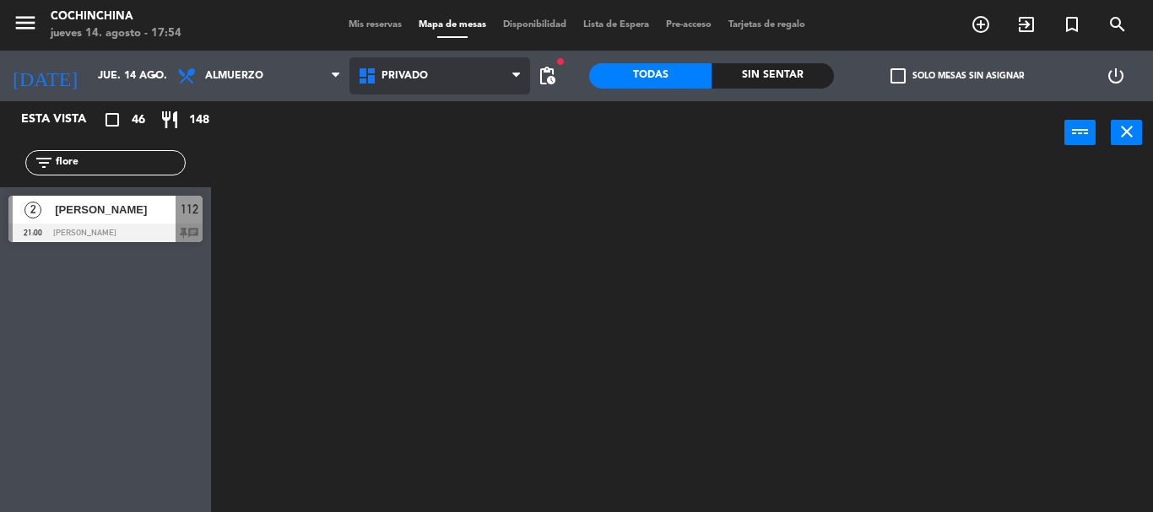
click at [398, 184] on ng-component "menu Cochinchina jueves 14. agosto - 17:54 Mis reservas Mapa de mesas Disponibi…" at bounding box center [576, 256] width 1153 height 512
click at [423, 58] on span "Privado" at bounding box center [439, 75] width 181 height 37
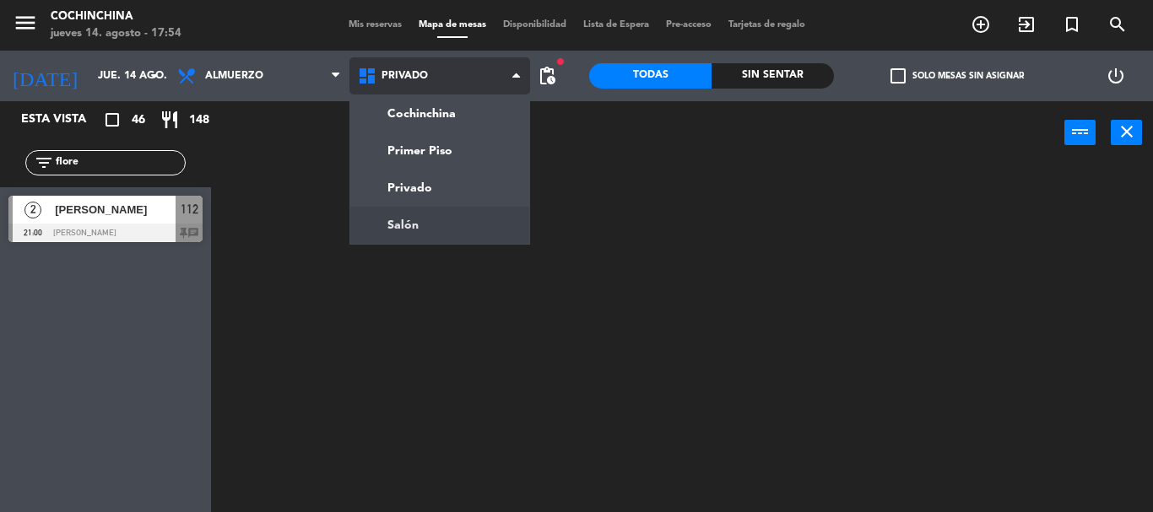
click at [425, 225] on ng-component "menu Cochinchina jueves 14. agosto - 17:54 Mis reservas Mapa de mesas Disponibi…" at bounding box center [576, 256] width 1153 height 512
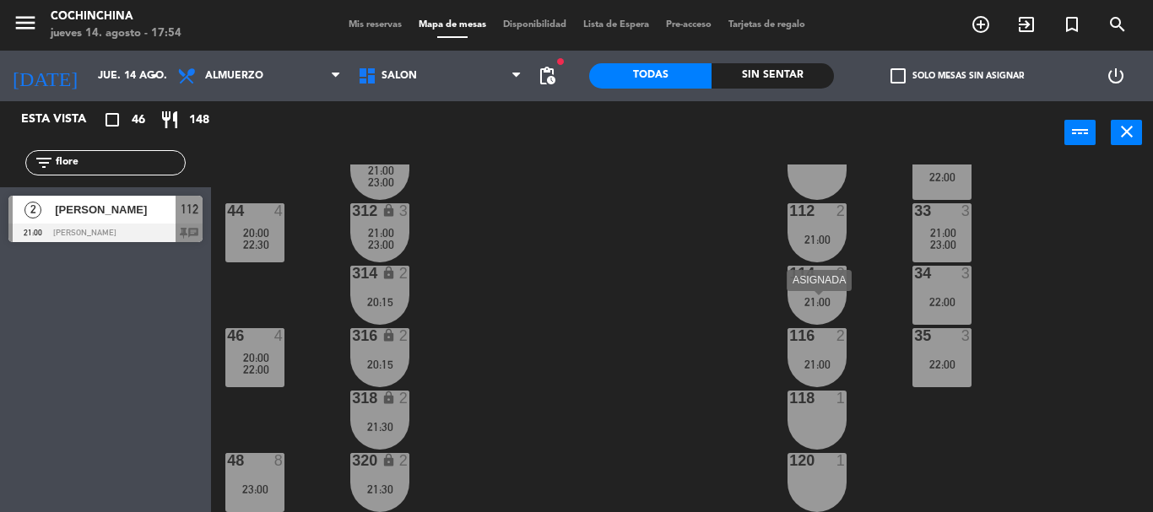
scroll to position [156, 0]
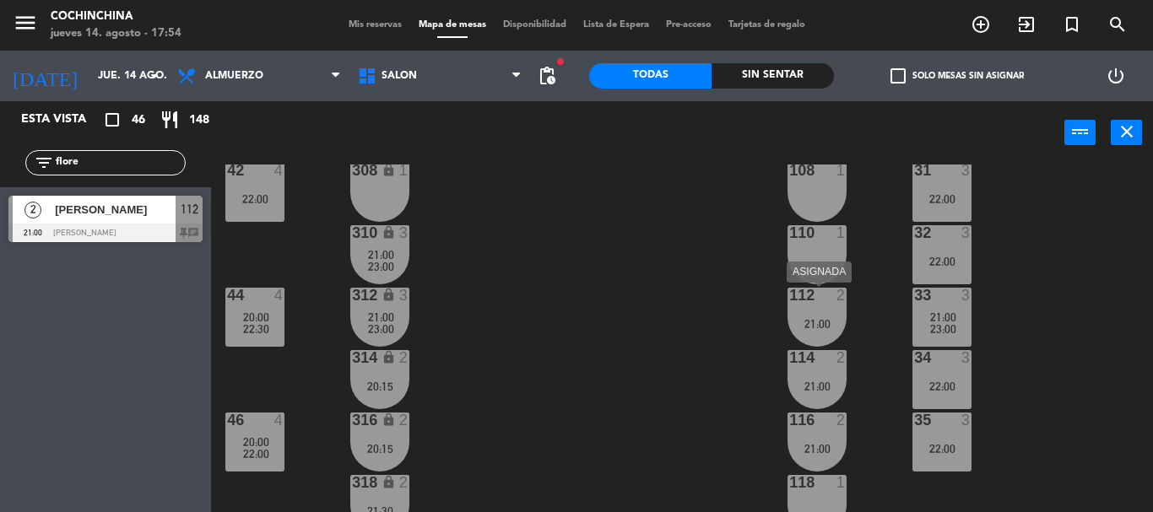
click at [813, 314] on div "112 2 21:00" at bounding box center [817, 317] width 59 height 59
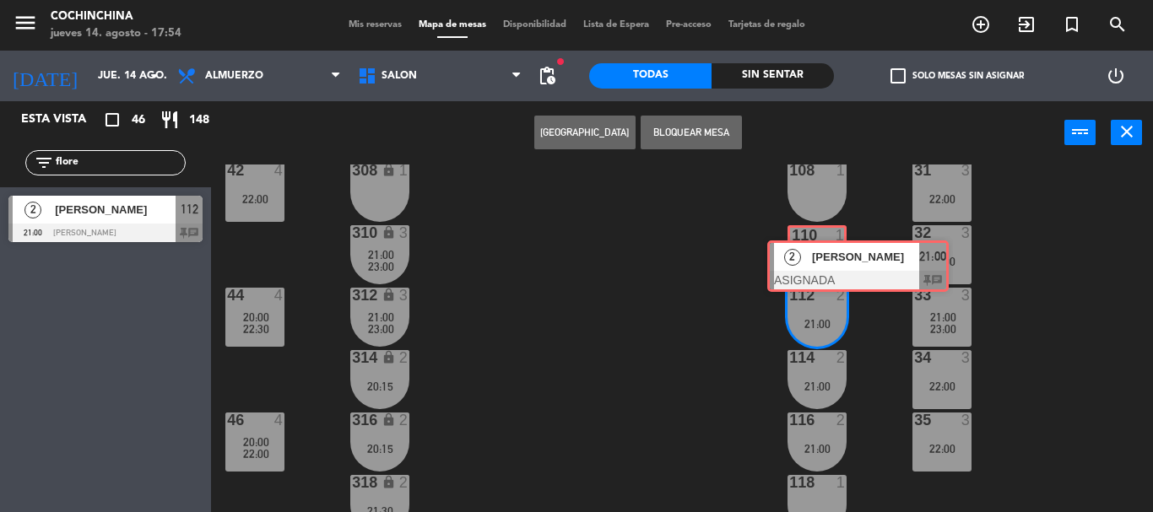
drag, startPoint x: 860, startPoint y: 372, endPoint x: 832, endPoint y: 243, distance: 132.3
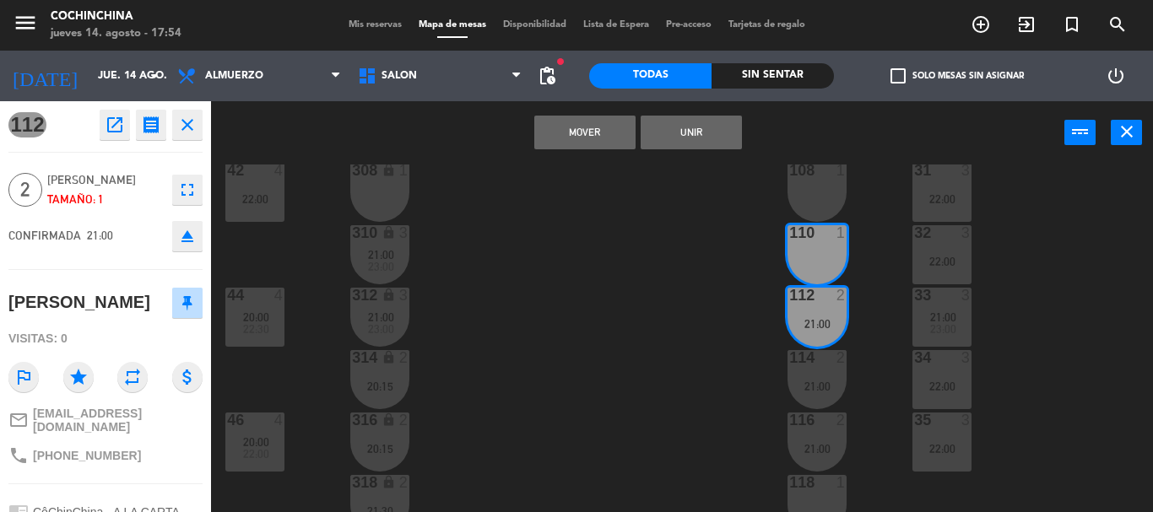
click at [725, 127] on button "Unir" at bounding box center [691, 133] width 101 height 34
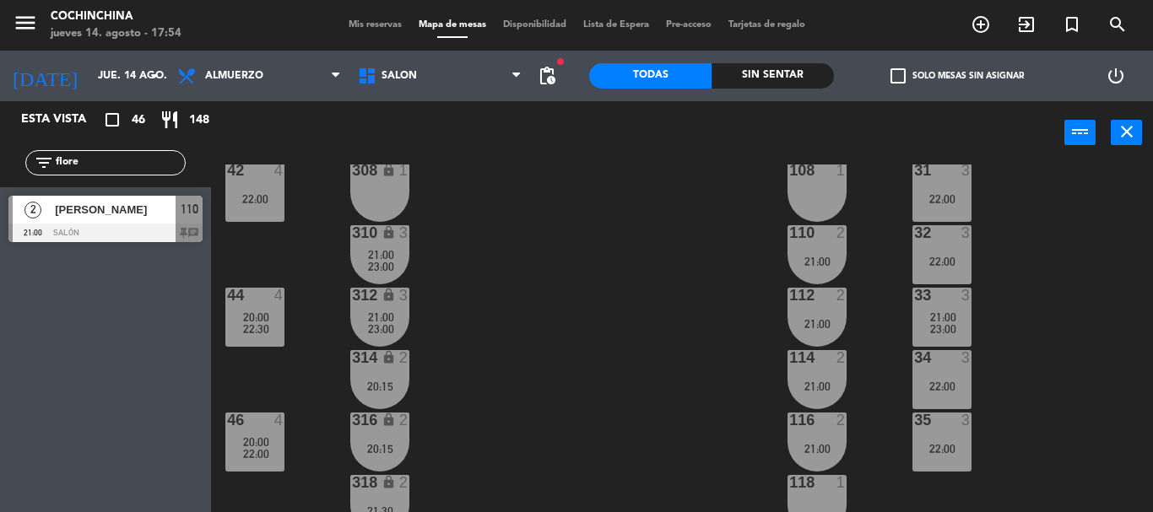
click at [714, 394] on div "40 7 20:00 22:00 304 lock 2 102 1 302 lock 2 104 1 306 lock 1 30 3 20:00 106 1 …" at bounding box center [688, 339] width 930 height 348
click at [374, 26] on span "Mis reservas" at bounding box center [375, 24] width 70 height 9
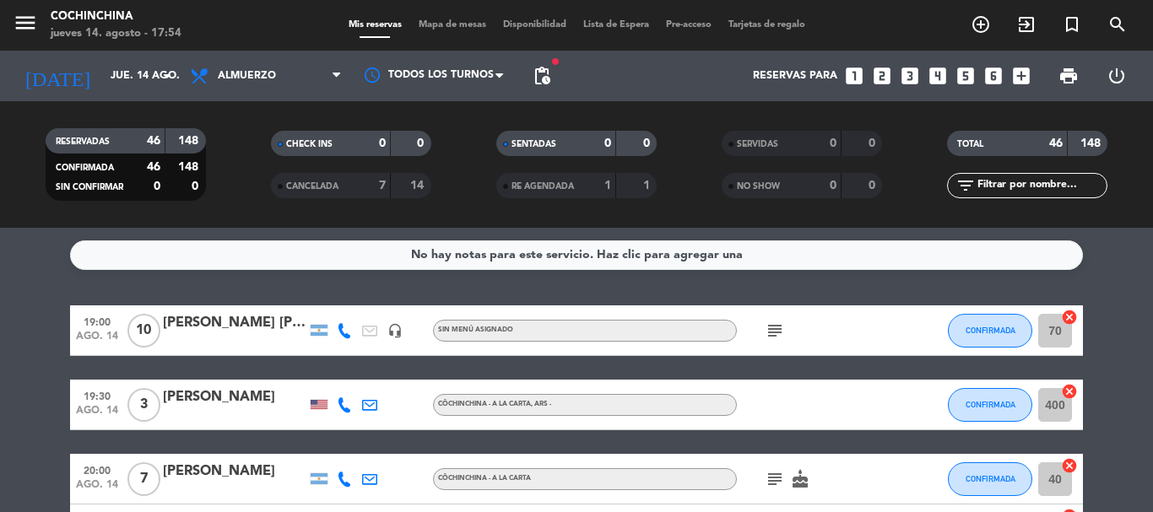
click at [243, 138] on filter-checkbox "CHECK INS 0 0" at bounding box center [350, 143] width 225 height 25
click at [145, 75] on input "jue. 14 ago." at bounding box center [173, 76] width 143 height 29
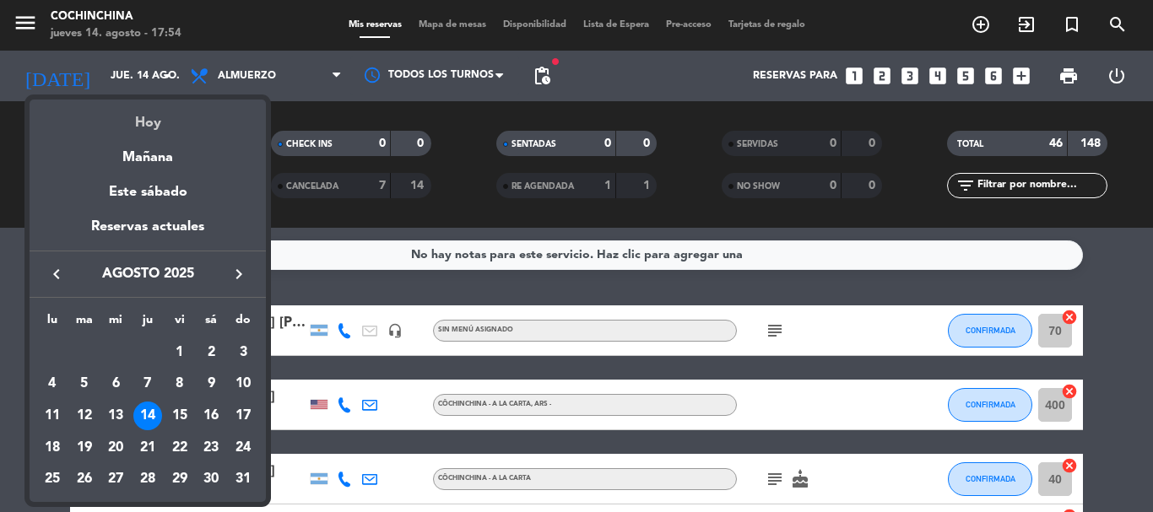
click at [149, 123] on div "Hoy" at bounding box center [148, 117] width 236 height 35
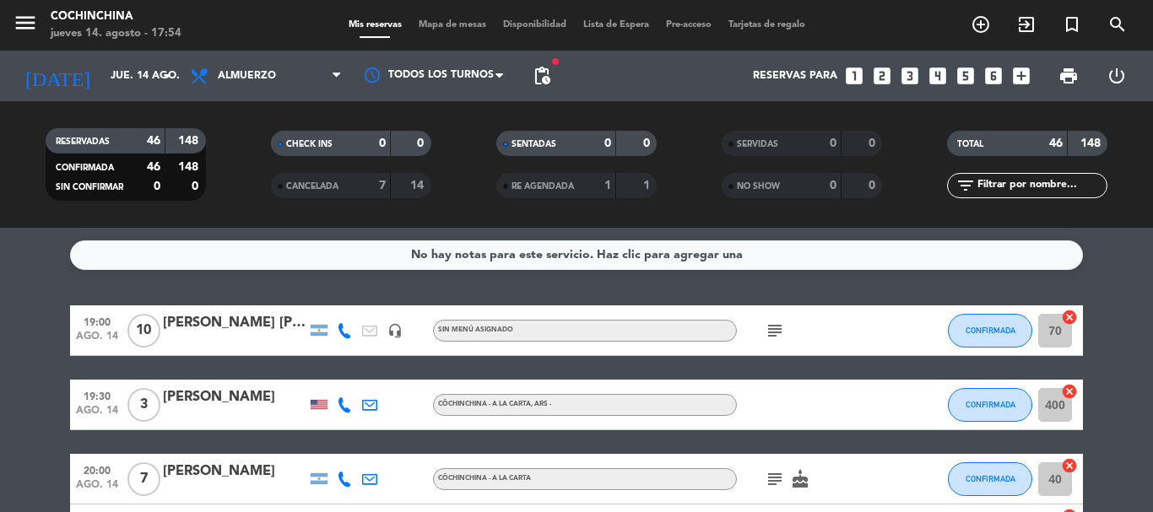
drag, startPoint x: 238, startPoint y: 155, endPoint x: 242, endPoint y: 137, distance: 19.0
click at [238, 153] on filter-checkbox "CHECK INS 0 0" at bounding box center [350, 143] width 225 height 25
click at [225, 184] on filter-checkbox "RESERVADAS 46 148 CONFIRMADA 46 148 SIN CONFIRMAR 0 0" at bounding box center [125, 164] width 225 height 73
click at [246, 149] on filter-checkbox "CHECK INS 0 0" at bounding box center [350, 143] width 225 height 25
click at [686, 149] on filter-checkbox "SENTADAS 0 0" at bounding box center [575, 143] width 225 height 25
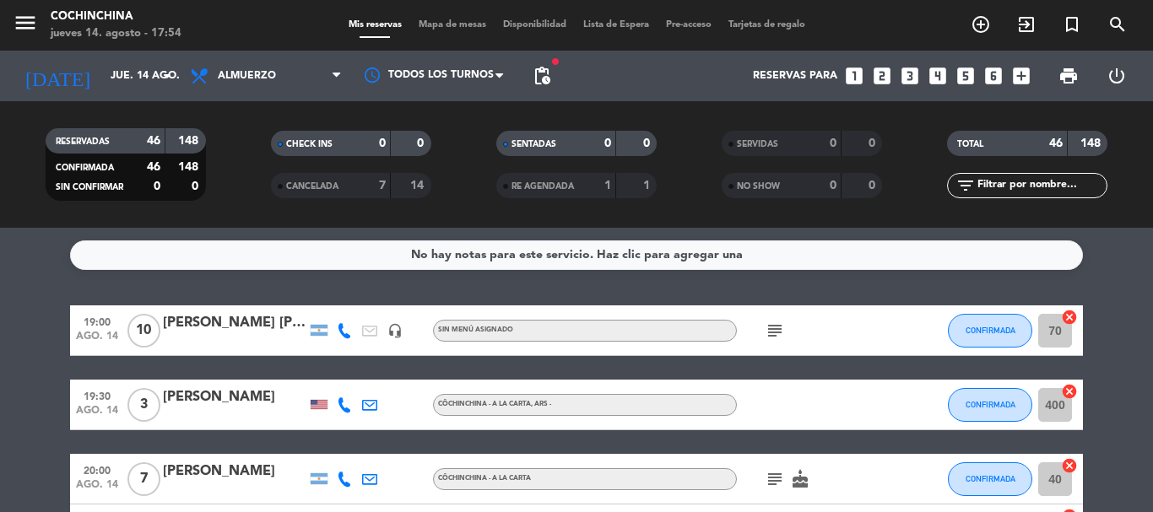
click at [446, 24] on span "Mapa de mesas" at bounding box center [452, 24] width 84 height 9
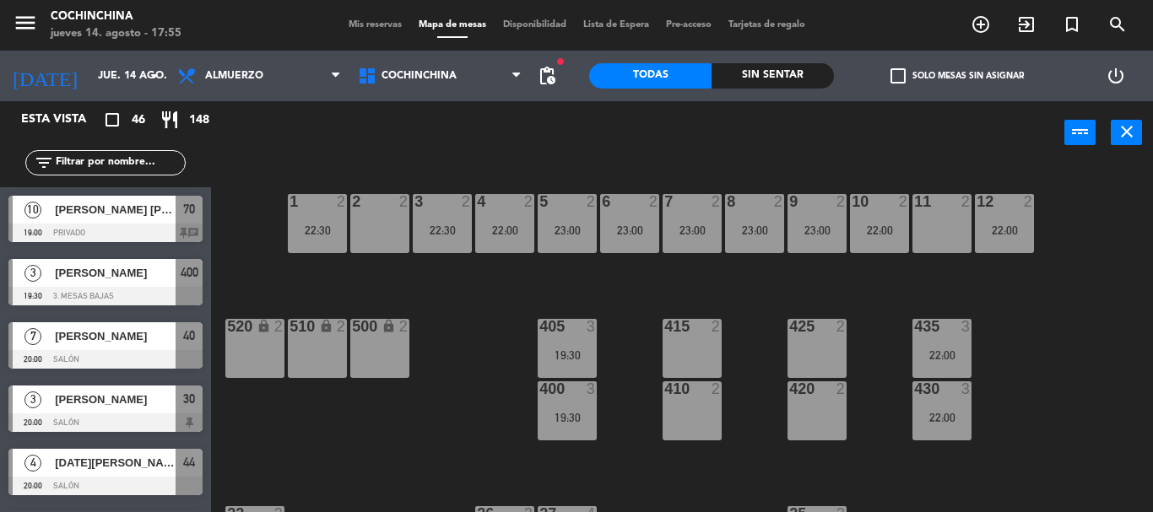
click at [246, 165] on div "1 2 22:30 2 2 3 2 22:30 4 2 22:00 5 2 23:00 6 2 23:00 7 2 23:00 8 2 23:00 9 2 2…" at bounding box center [688, 339] width 930 height 348
click at [306, 145] on div "power_input close" at bounding box center [637, 133] width 853 height 64
click at [641, 143] on div "power_input close" at bounding box center [637, 133] width 853 height 64
click at [224, 135] on div "power_input close" at bounding box center [637, 133] width 853 height 64
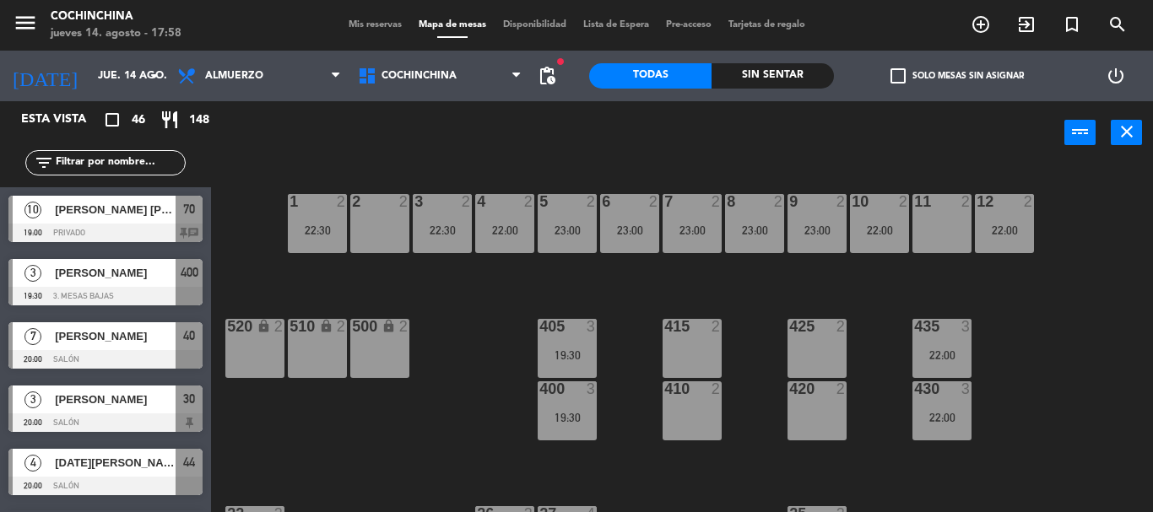
click at [224, 135] on div "power_input close" at bounding box center [637, 133] width 853 height 64
click at [250, 170] on div "1 2 22:30 2 2 3 2 22:30 4 2 22:00 5 2 23:00 6 2 23:00 7 2 23:00 8 2 23:00 9 2 2…" at bounding box center [688, 339] width 930 height 348
click at [245, 146] on div "power_input close" at bounding box center [637, 133] width 853 height 64
click at [127, 79] on input "jue. 14 ago." at bounding box center [160, 76] width 143 height 29
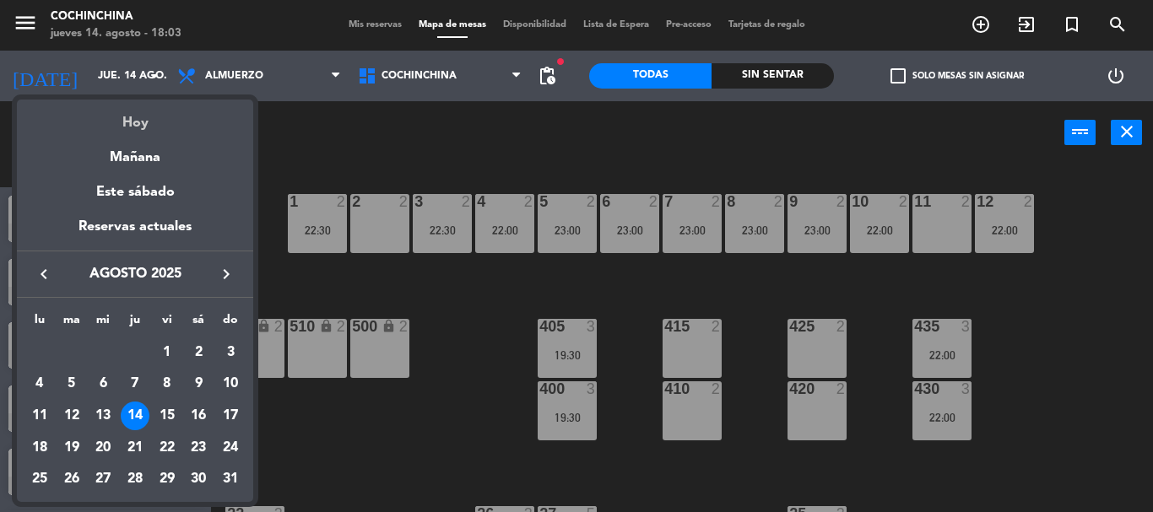
click at [139, 127] on div "Hoy" at bounding box center [135, 117] width 236 height 35
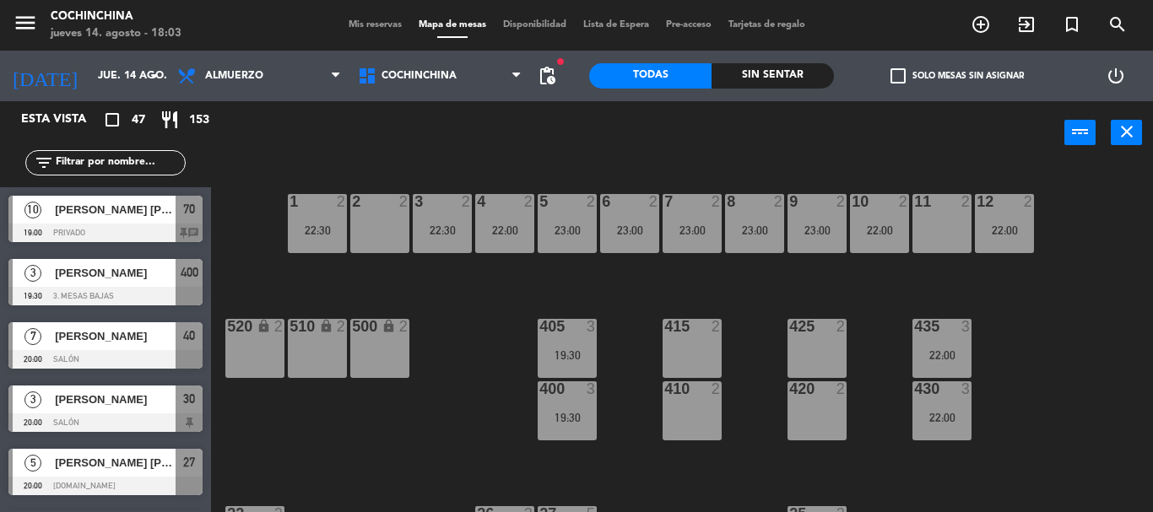
click at [343, 138] on div "power_input close" at bounding box center [637, 133] width 853 height 64
click at [136, 79] on input "jue. 14 ago." at bounding box center [160, 76] width 143 height 29
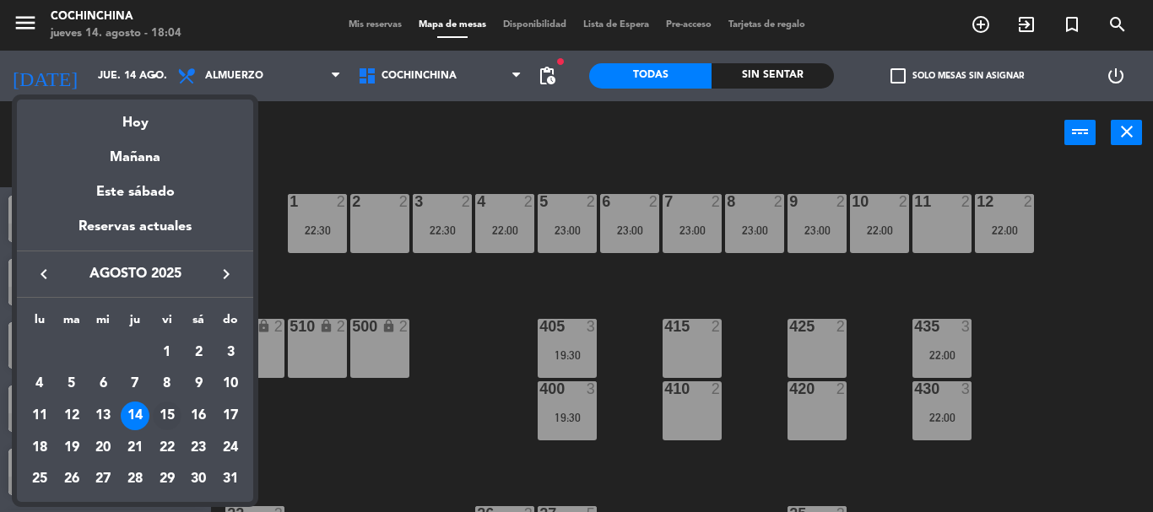
click at [164, 412] on div "15" at bounding box center [167, 416] width 29 height 29
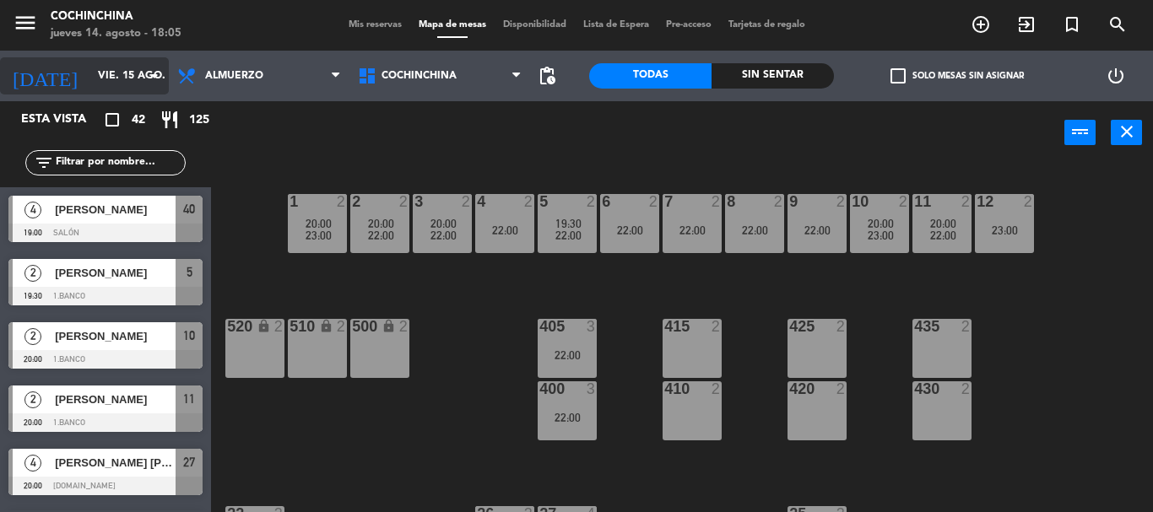
click at [138, 83] on input "vie. 15 ago." at bounding box center [160, 76] width 143 height 29
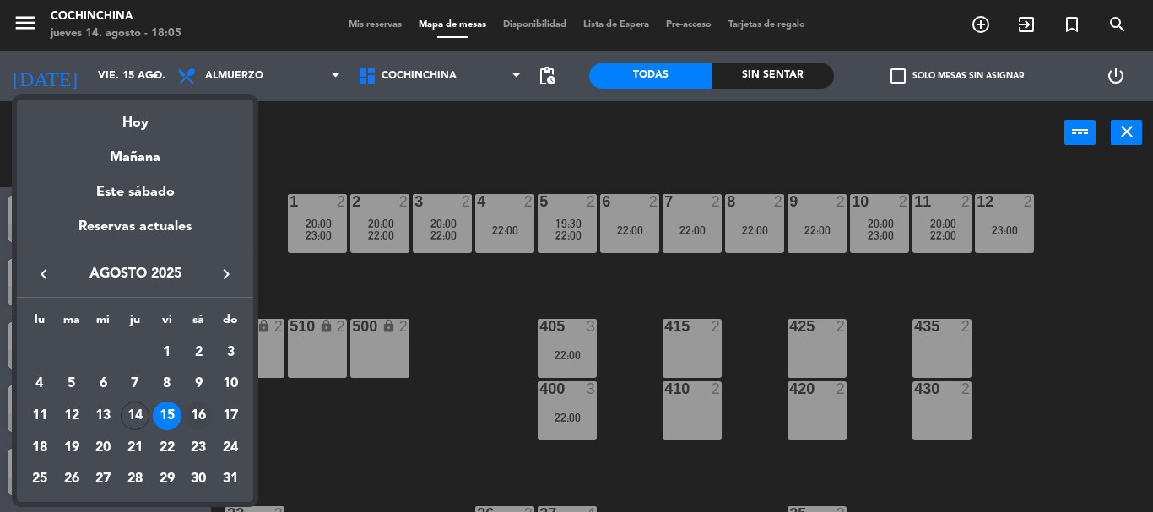
click at [199, 414] on div "16" at bounding box center [198, 416] width 29 height 29
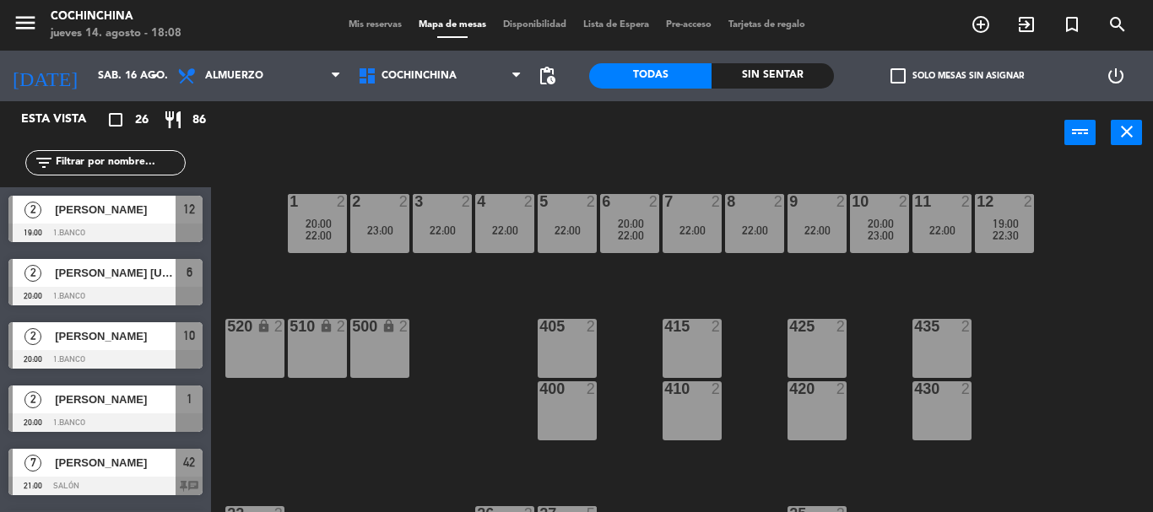
click at [254, 140] on div "power_input close" at bounding box center [637, 133] width 853 height 64
click at [130, 80] on input "sáb. 16 ago." at bounding box center [160, 76] width 143 height 29
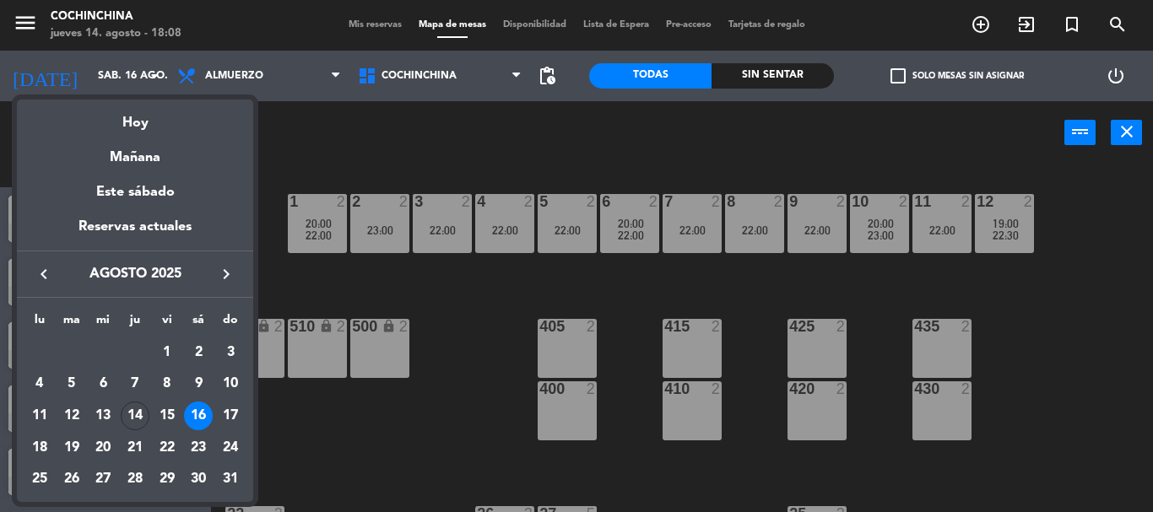
click at [135, 123] on div "Hoy" at bounding box center [135, 117] width 236 height 35
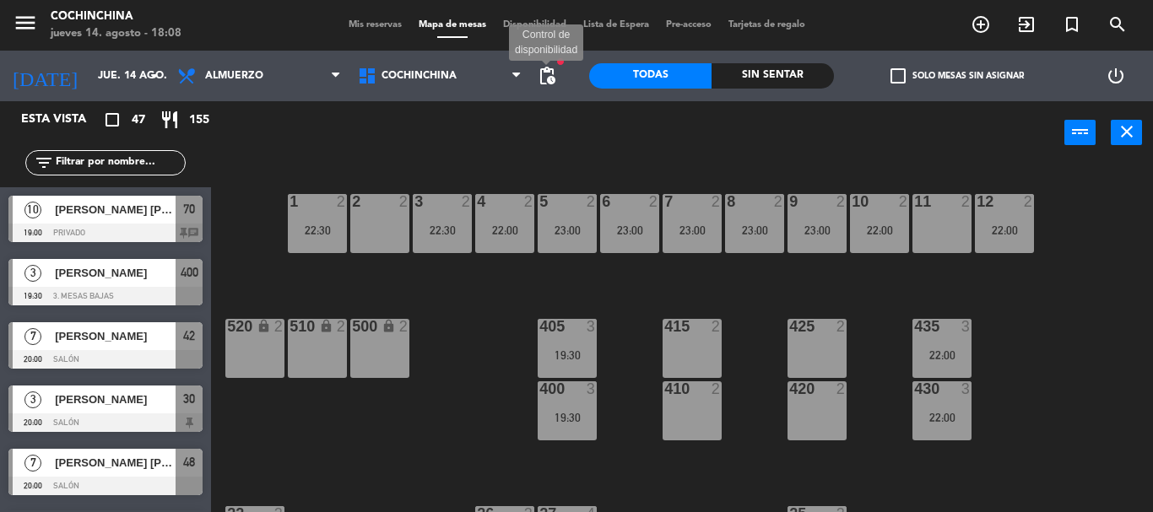
click at [543, 76] on span "pending_actions" at bounding box center [547, 76] width 20 height 20
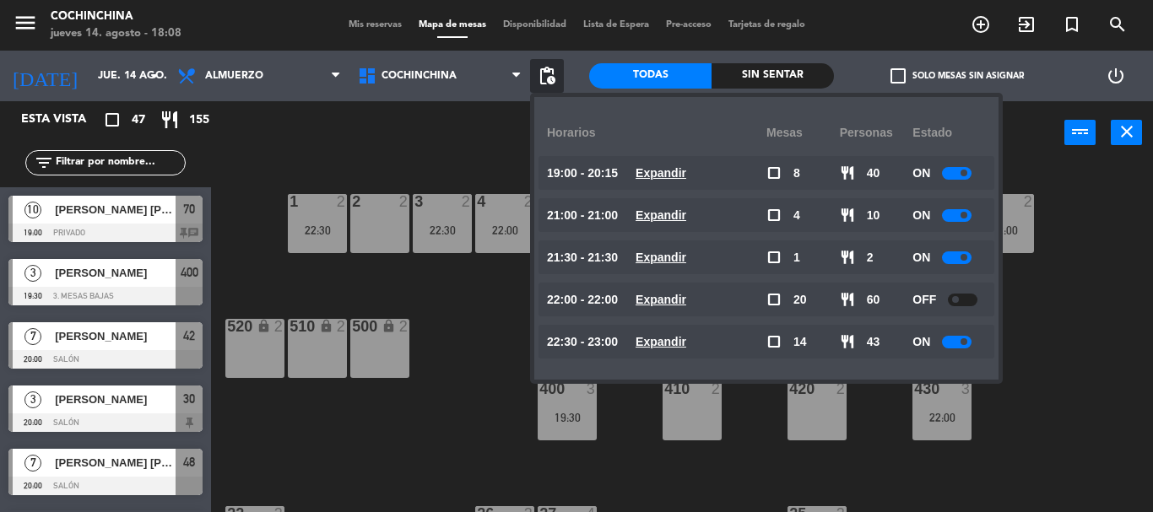
click at [963, 301] on div at bounding box center [963, 300] width 30 height 13
click at [440, 285] on div "1 2 22:30 2 2 3 2 22:30 4 2 22:00 5 2 23:00 6 2 23:00 7 2 23:00 8 2 23:00 9 2 2…" at bounding box center [688, 339] width 930 height 348
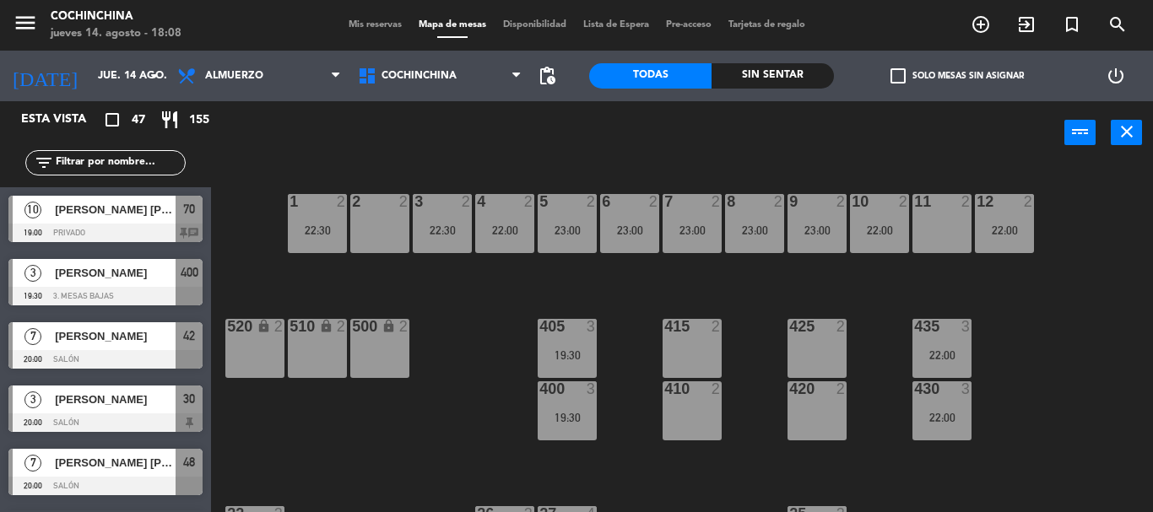
click at [372, 153] on div "power_input close" at bounding box center [637, 133] width 853 height 64
click at [147, 66] on icon "arrow_drop_down" at bounding box center [154, 76] width 20 height 20
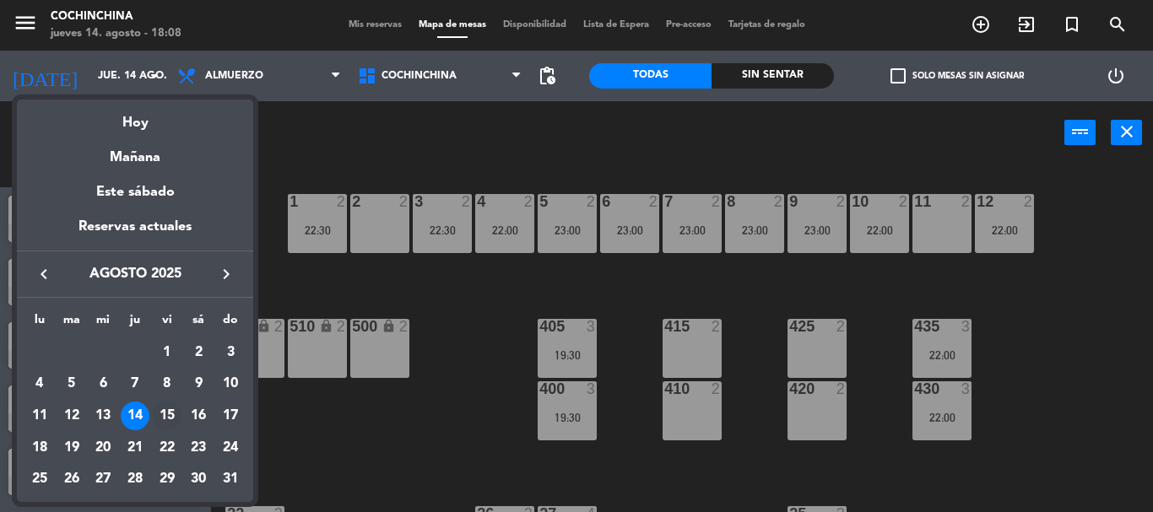
click at [168, 424] on div "15" at bounding box center [167, 416] width 29 height 29
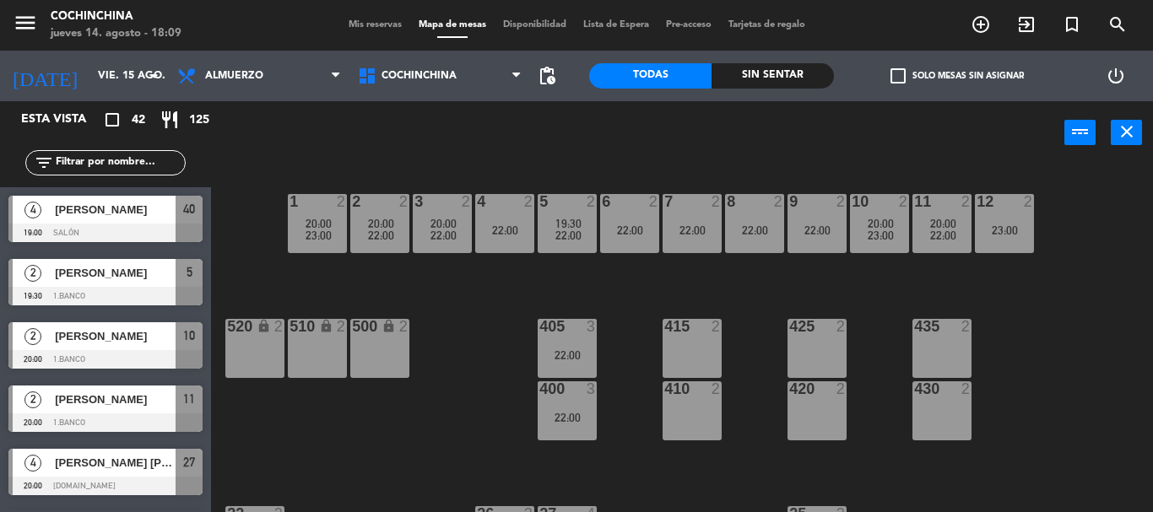
click at [320, 145] on div "power_input close" at bounding box center [637, 133] width 853 height 64
click at [420, 145] on div "power_input close" at bounding box center [637, 133] width 853 height 64
click at [141, 75] on input "vie. 15 ago." at bounding box center [160, 76] width 143 height 29
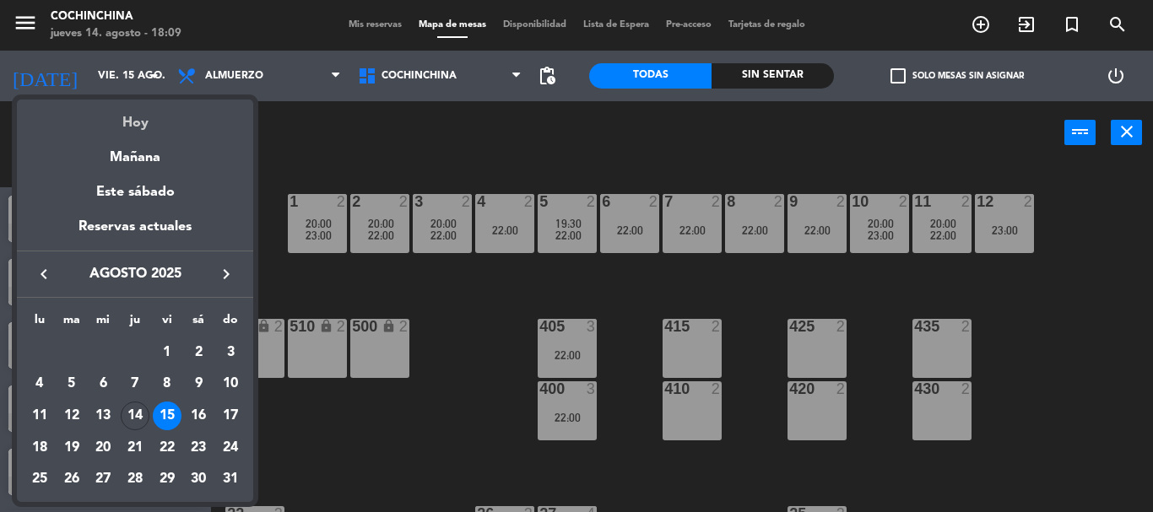
click at [138, 119] on div "Hoy" at bounding box center [135, 117] width 236 height 35
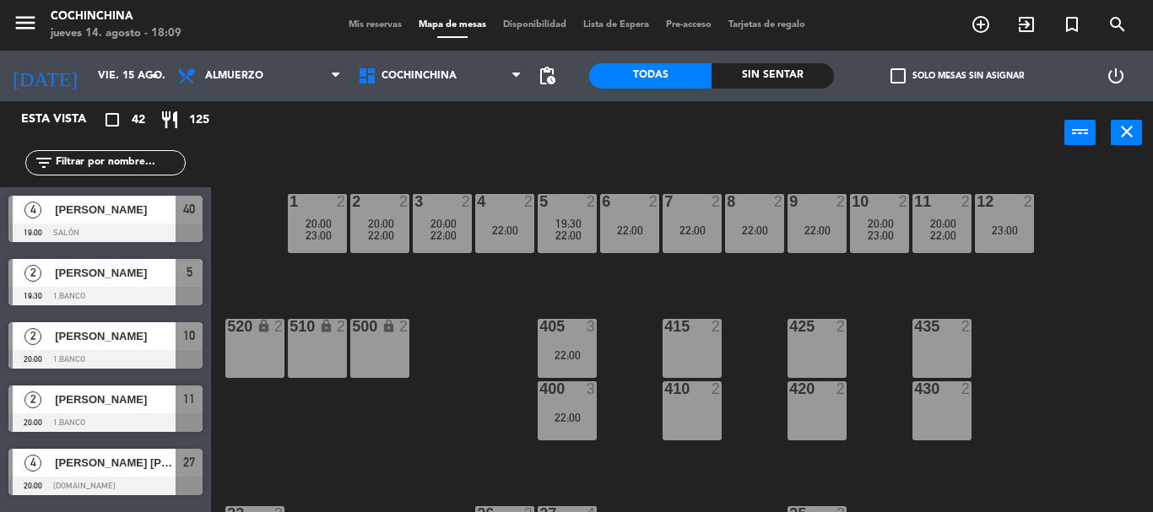
type input "jue. 14 ago."
click at [419, 311] on div "1 2 22:30 2 2 3 2 22:30 4 2 22:00 5 2 23:00 6 2 23:00 7 2 23:00 8 2 23:00 9 2 2…" at bounding box center [688, 339] width 930 height 348
click at [389, 28] on span "Mis reservas" at bounding box center [375, 24] width 70 height 9
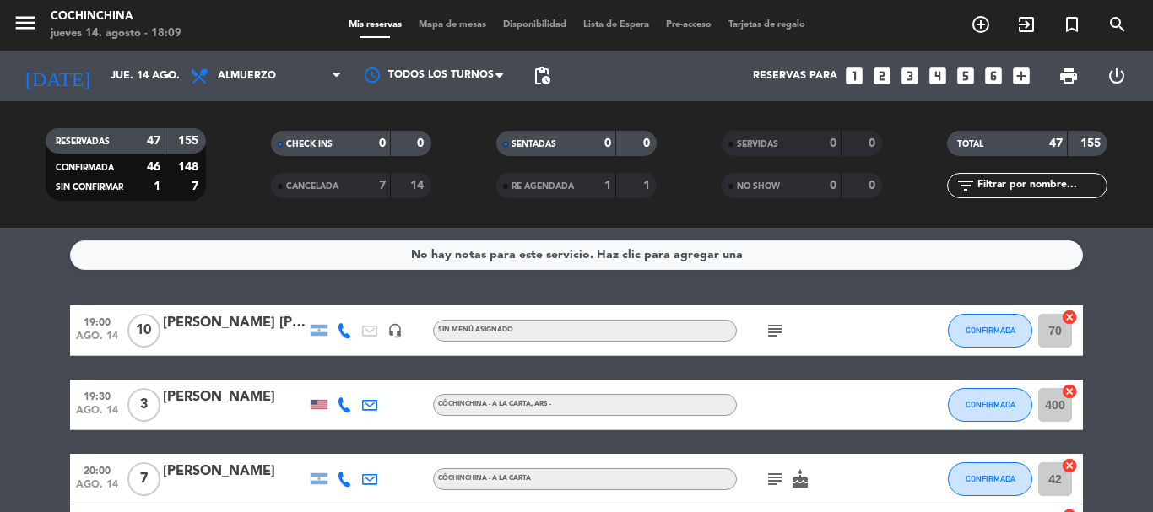
scroll to position [253, 0]
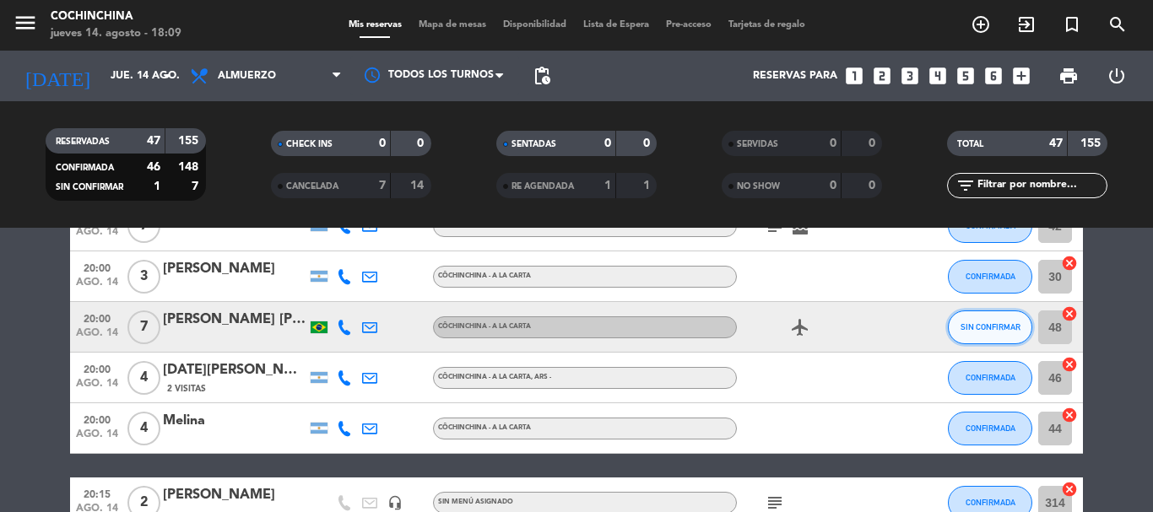
click at [1003, 326] on span "SIN CONFIRMAR" at bounding box center [991, 326] width 60 height 9
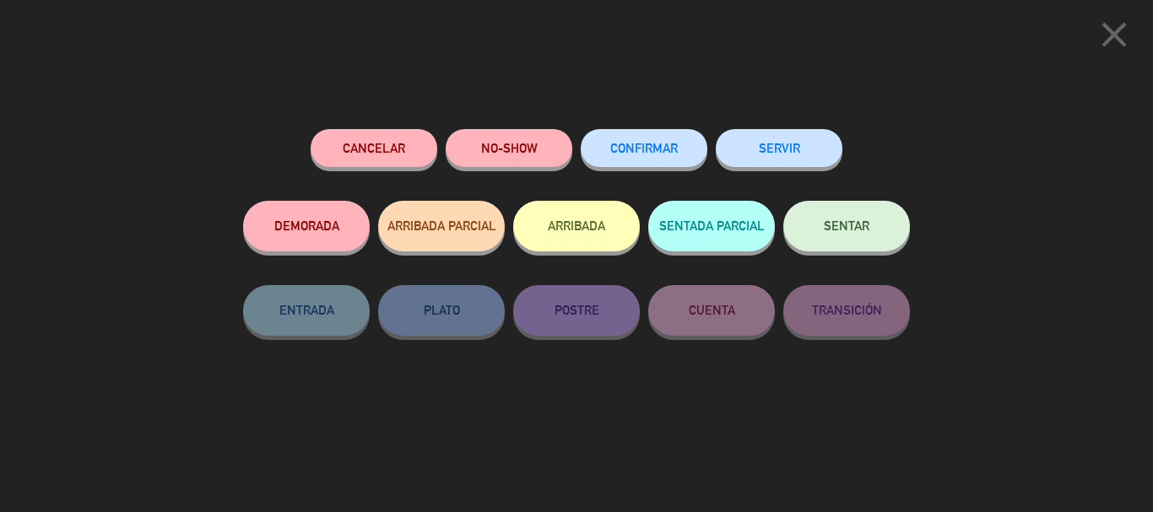
click at [665, 150] on span "CONFIRMAR" at bounding box center [644, 148] width 68 height 14
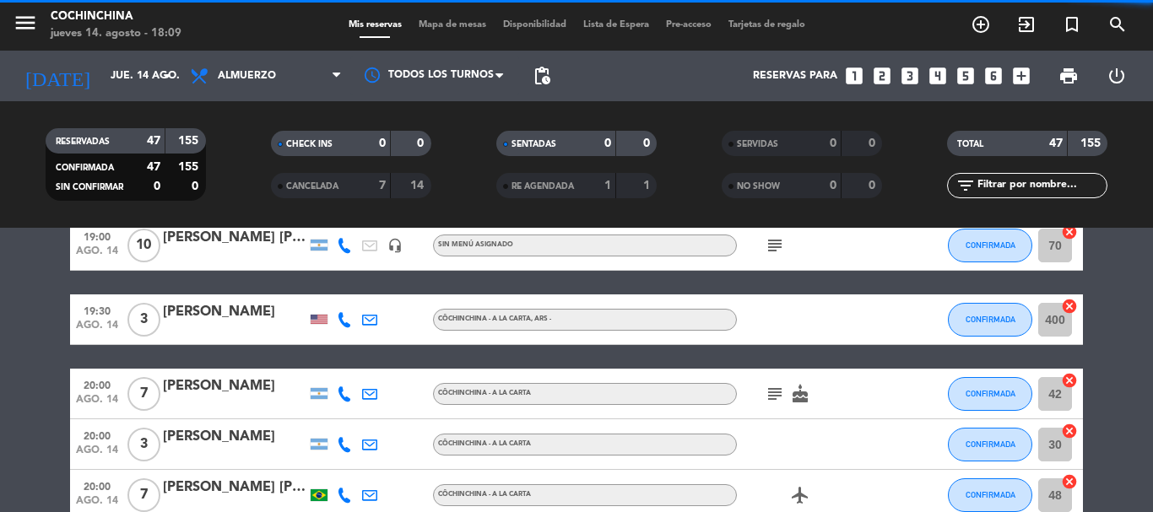
scroll to position [0, 0]
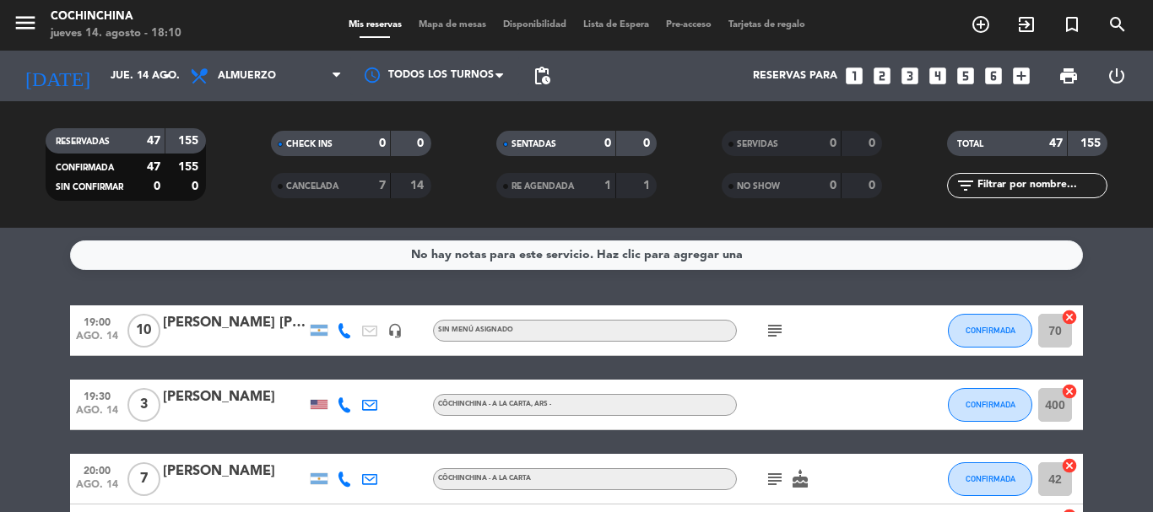
click at [251, 147] on filter-checkbox "CHECK INS 0 0" at bounding box center [350, 143] width 225 height 25
click at [165, 80] on icon "arrow_drop_down" at bounding box center [167, 76] width 20 height 20
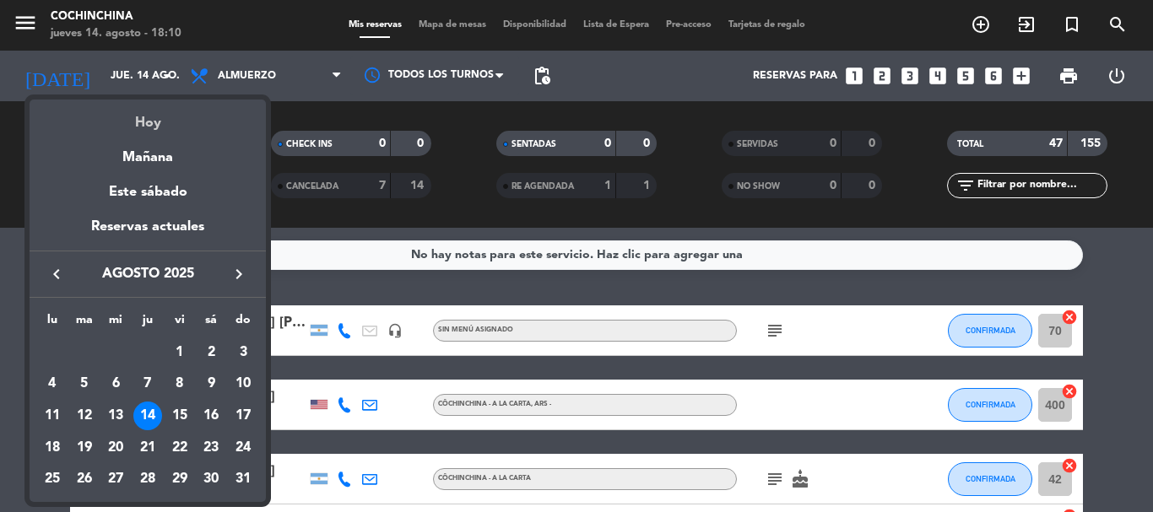
click at [151, 125] on div "Hoy" at bounding box center [148, 117] width 236 height 35
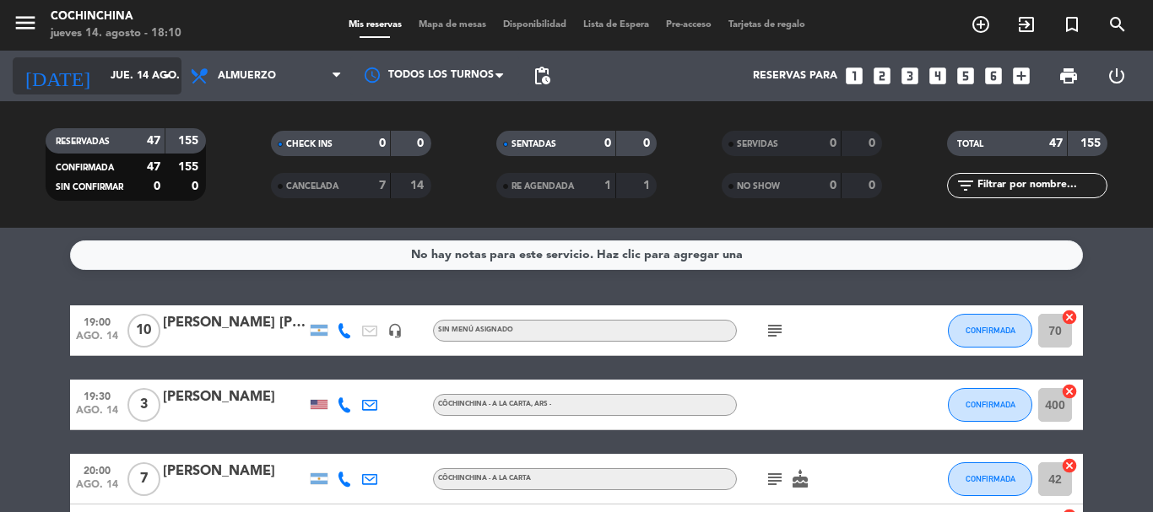
click at [160, 75] on icon "arrow_drop_down" at bounding box center [167, 76] width 20 height 20
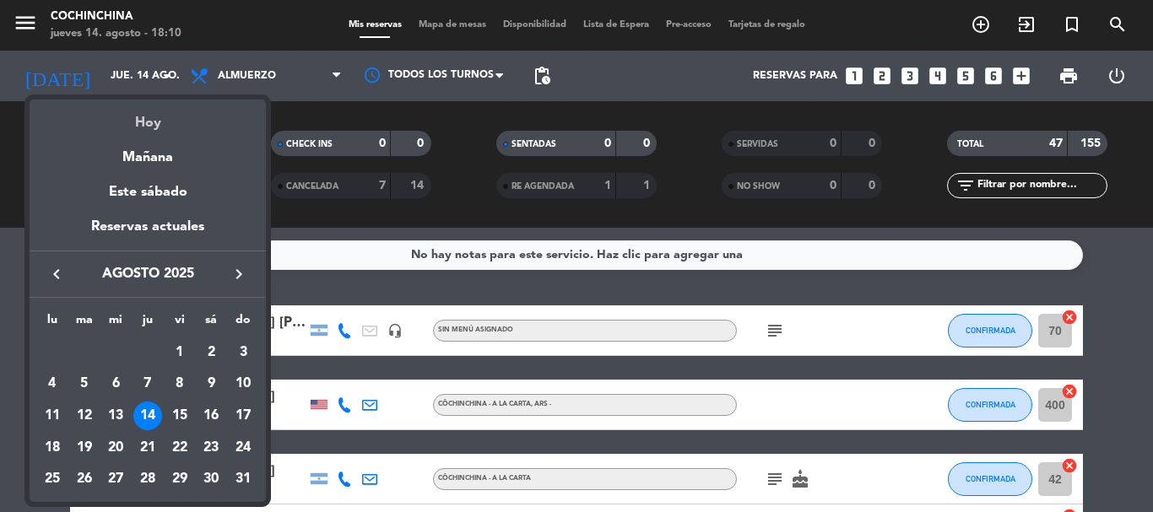
click at [149, 120] on div "Hoy" at bounding box center [148, 117] width 236 height 35
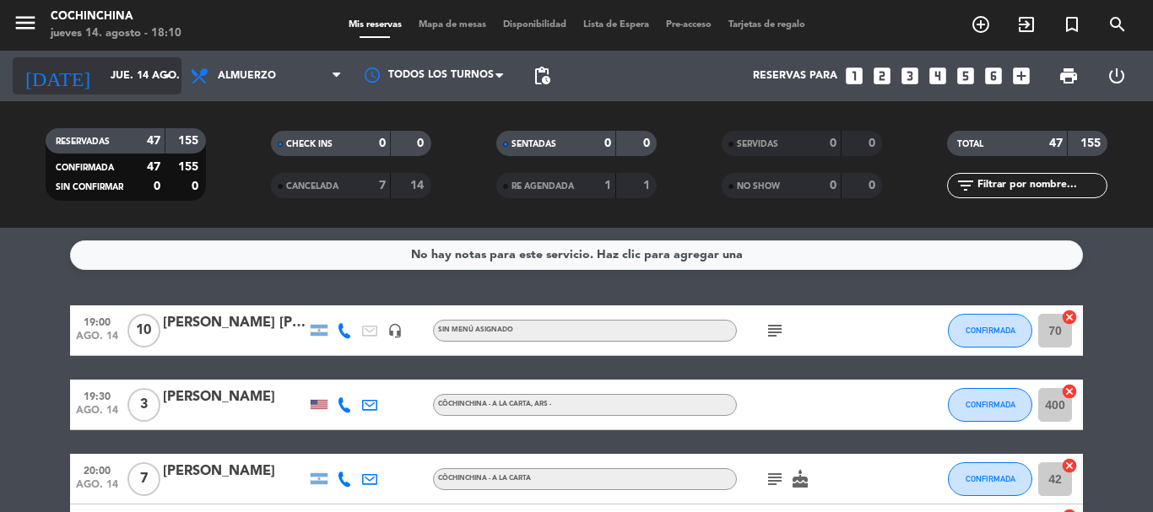
click at [165, 77] on icon "arrow_drop_down" at bounding box center [167, 76] width 20 height 20
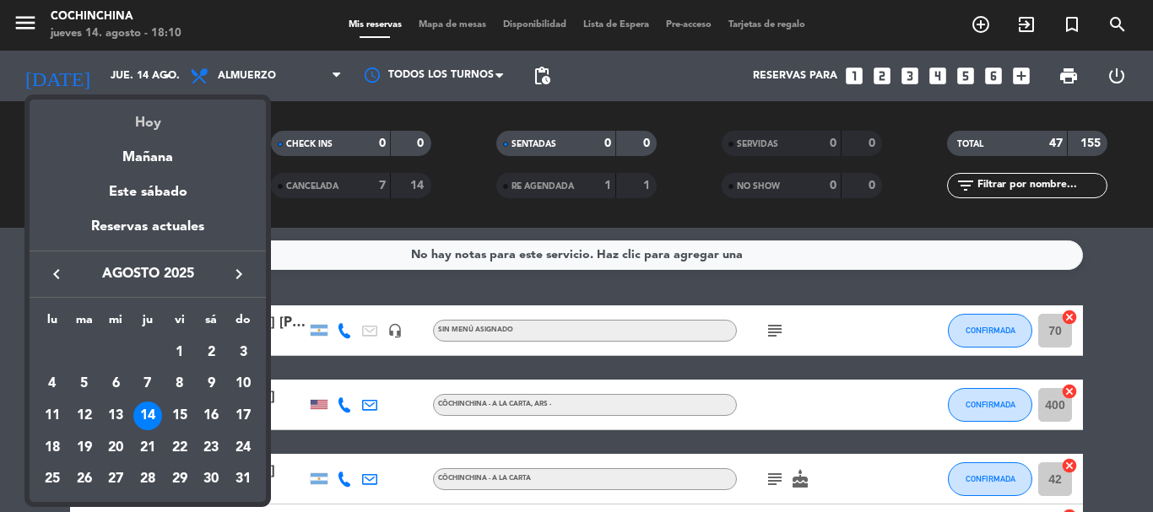
click at [148, 123] on div "Hoy" at bounding box center [148, 117] width 236 height 35
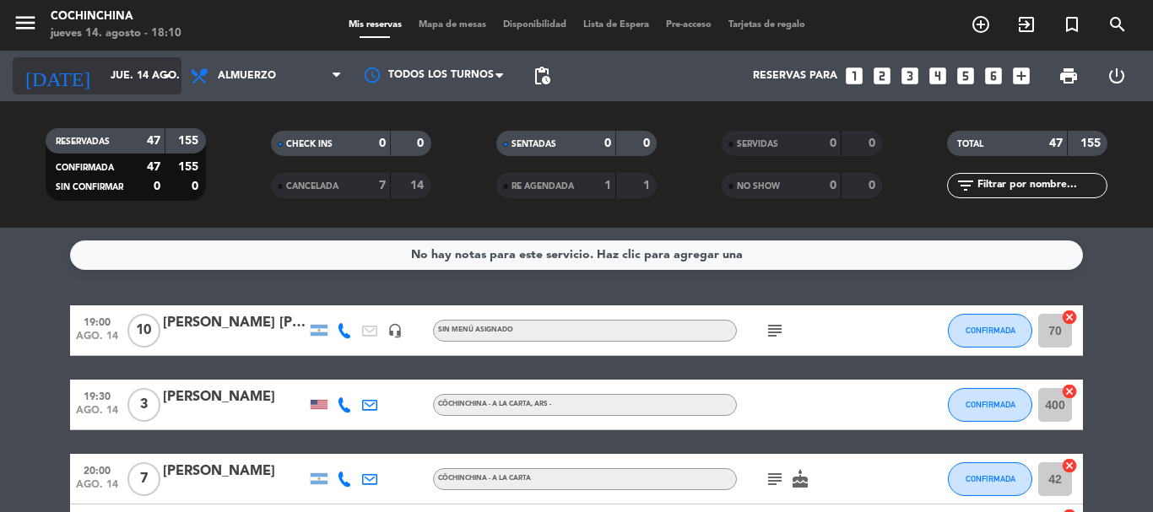
click at [166, 78] on icon "arrow_drop_down" at bounding box center [167, 76] width 20 height 20
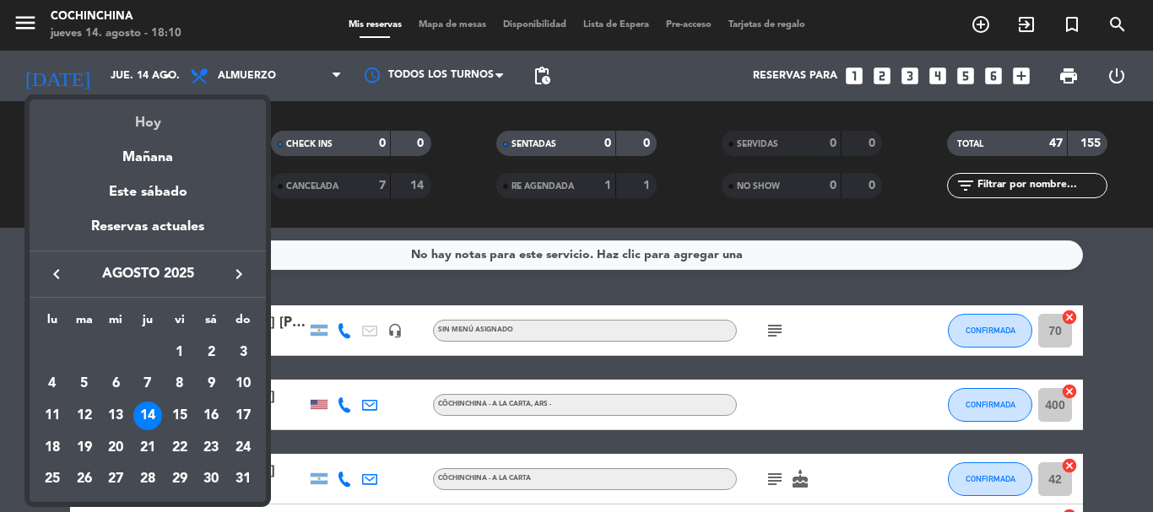
click at [148, 122] on div "Hoy" at bounding box center [148, 117] width 236 height 35
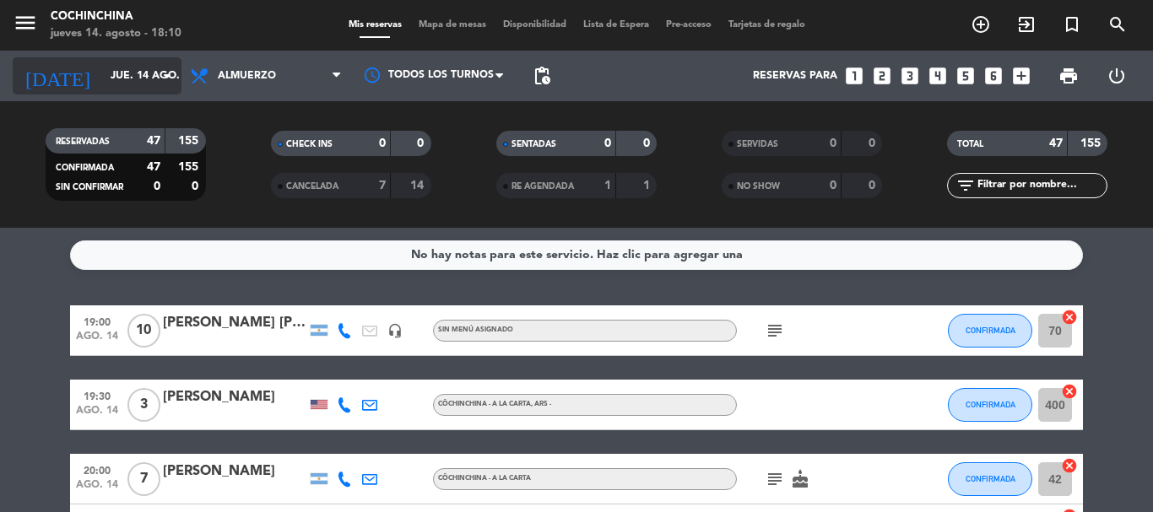
click at [161, 73] on icon "arrow_drop_down" at bounding box center [167, 76] width 20 height 20
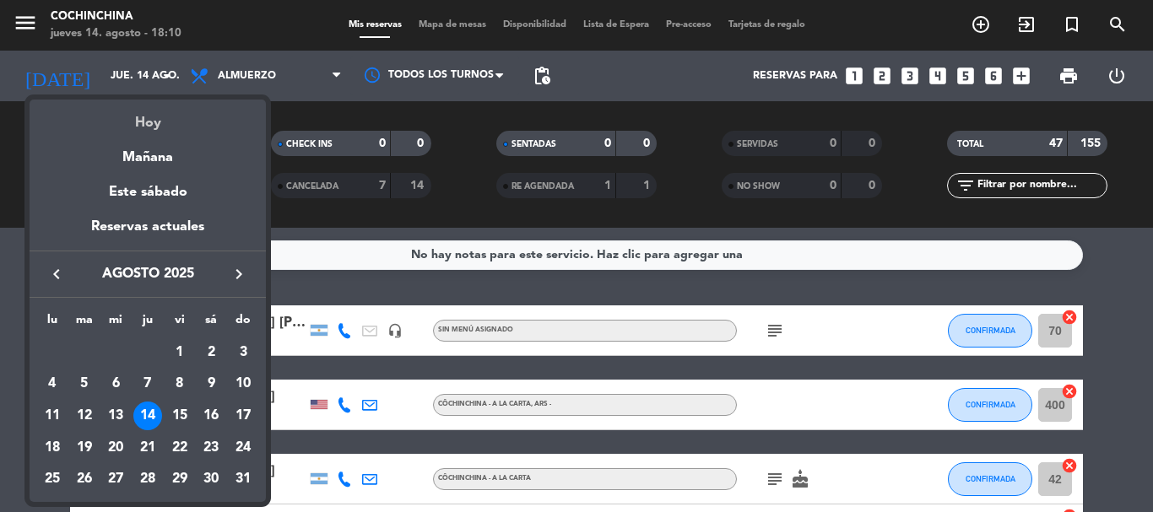
click at [143, 124] on div "Hoy" at bounding box center [148, 117] width 236 height 35
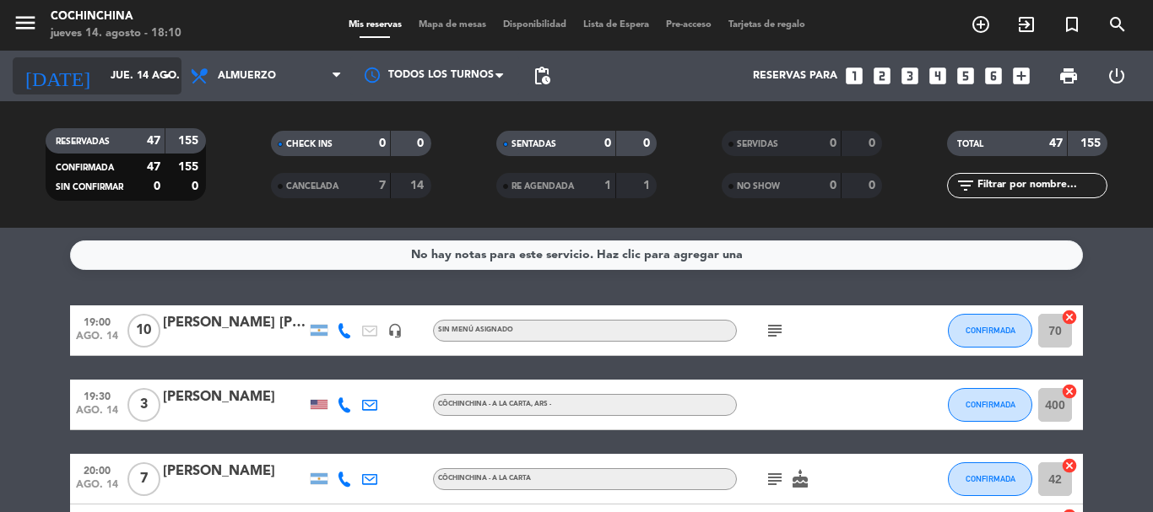
click at [160, 88] on input "jue. 14 ago." at bounding box center [173, 76] width 143 height 29
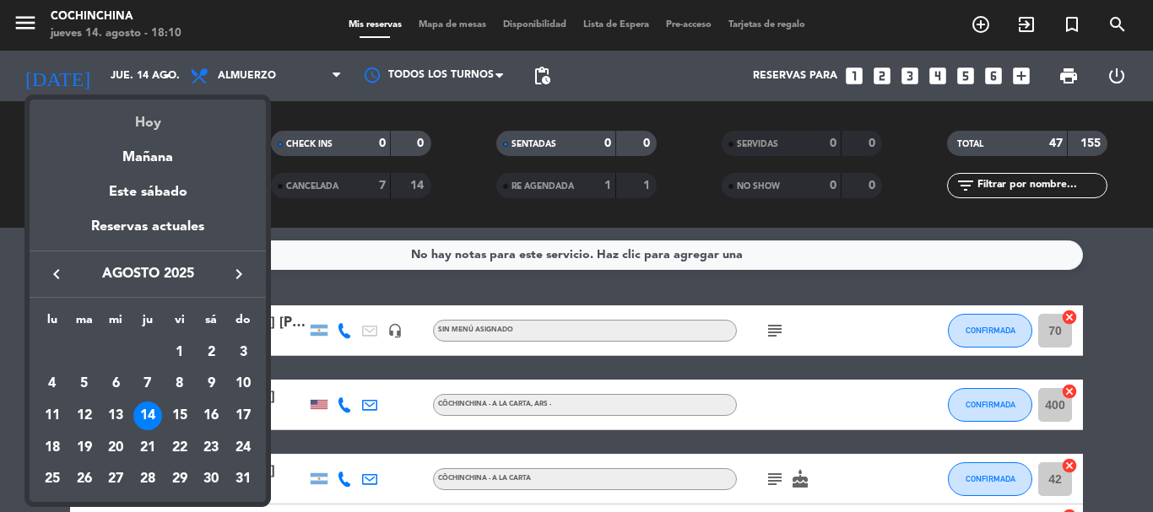
click at [149, 127] on div "Hoy" at bounding box center [148, 117] width 236 height 35
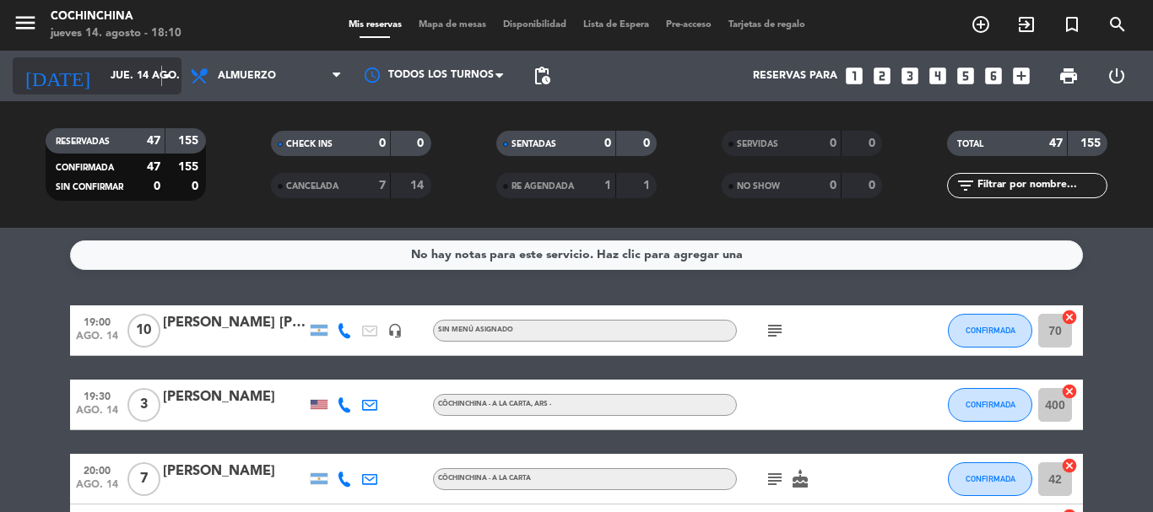
click at [161, 79] on icon "arrow_drop_down" at bounding box center [167, 76] width 20 height 20
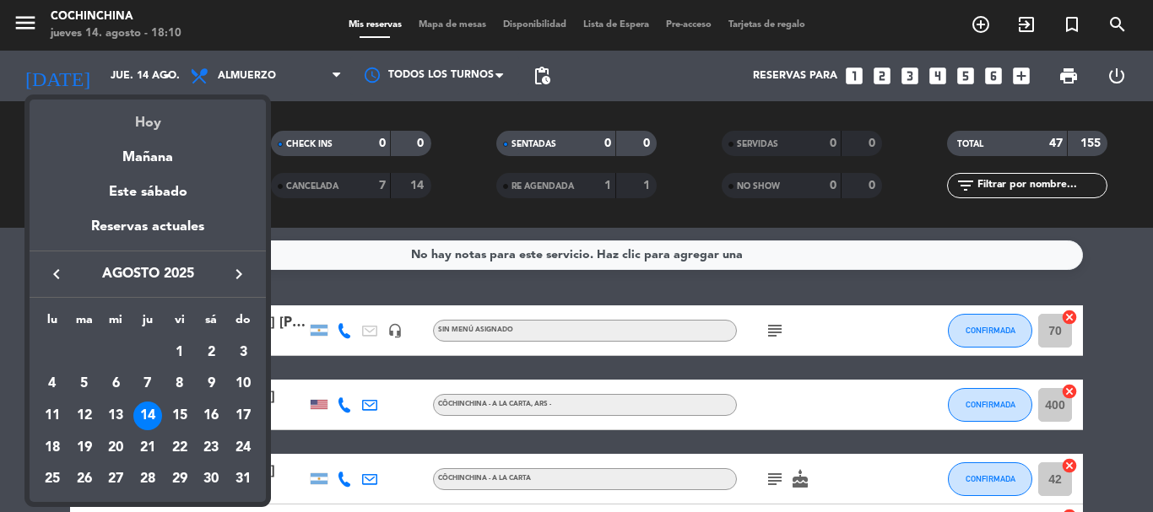
click at [147, 123] on div "Hoy" at bounding box center [148, 117] width 236 height 35
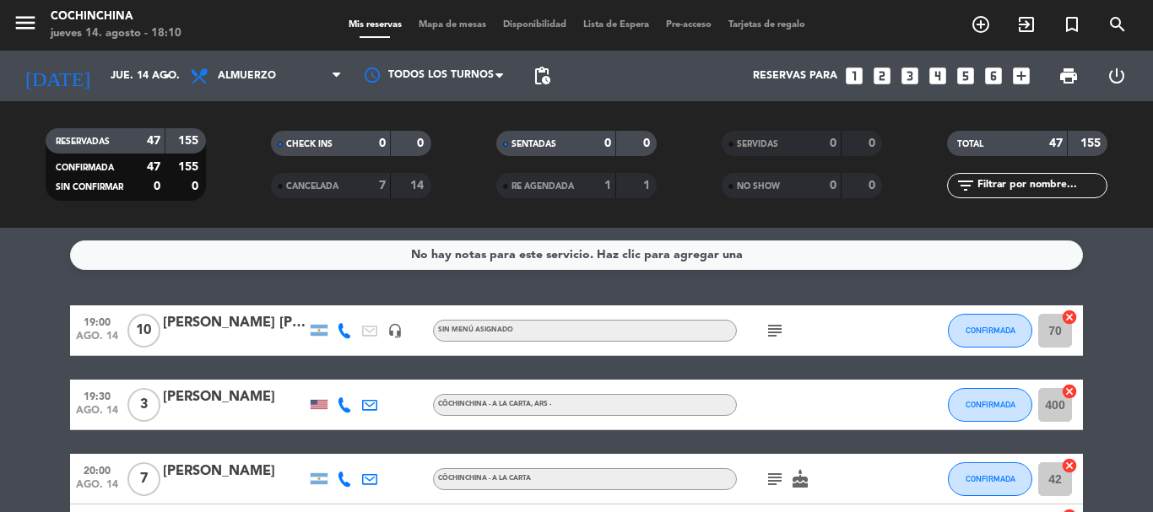
drag, startPoint x: 231, startPoint y: 157, endPoint x: 241, endPoint y: 0, distance: 157.3
click at [232, 157] on filter-checkbox "RESERVADAS 47 155 CONFIRMADA 47 155 SIN CONFIRMAR 0 0" at bounding box center [125, 164] width 225 height 73
click at [242, 154] on filter-checkbox "CHECK INS 0 0" at bounding box center [350, 143] width 225 height 25
click at [166, 85] on icon "arrow_drop_down" at bounding box center [167, 76] width 20 height 20
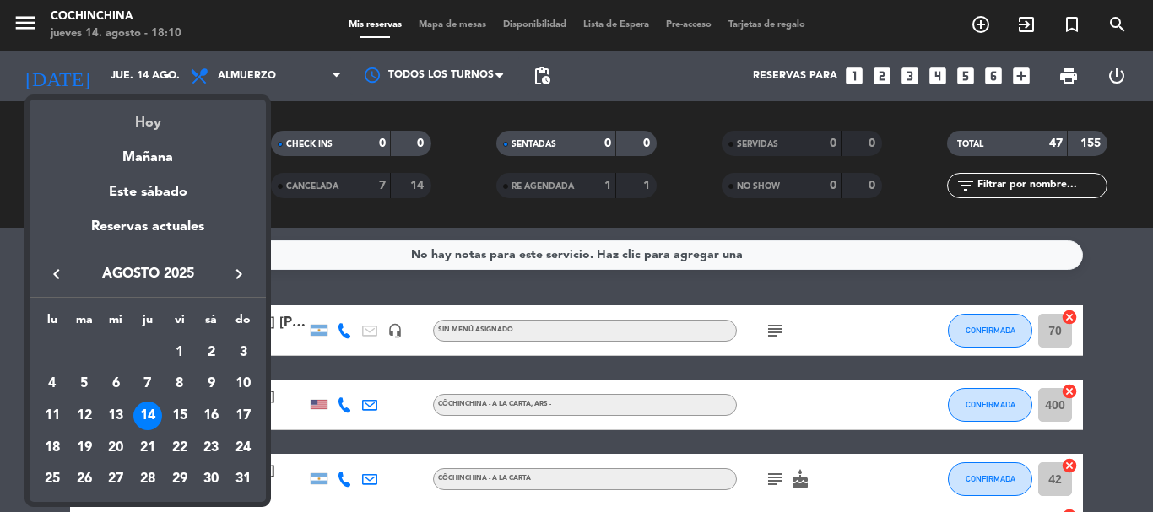
click at [149, 130] on div "Hoy" at bounding box center [148, 117] width 236 height 35
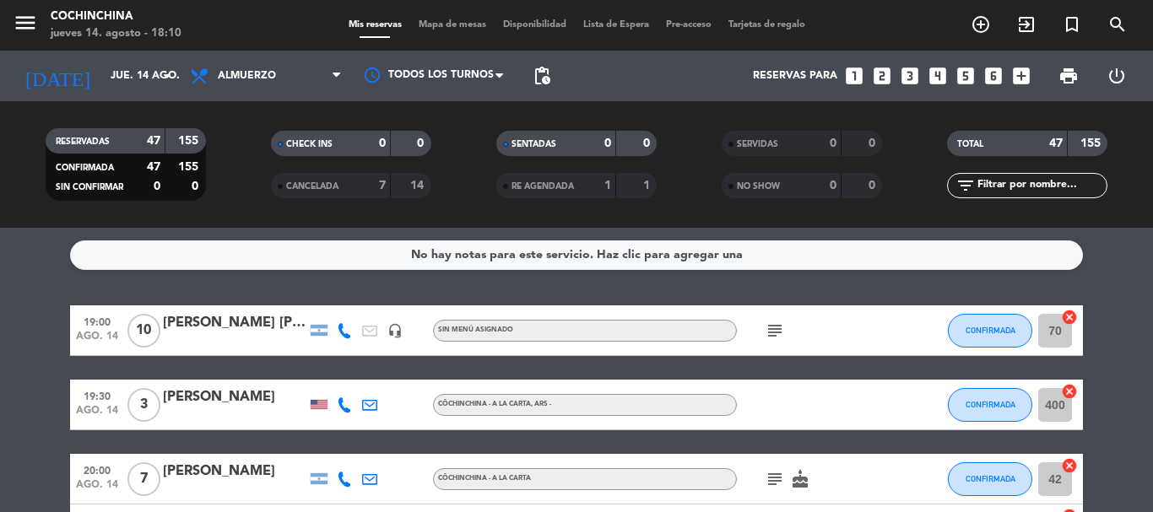
click at [231, 147] on filter-checkbox "RESERVADAS 47 155 CONFIRMADA 47 155 SIN CONFIRMAR 0 0" at bounding box center [125, 164] width 225 height 73
click at [237, 150] on filter-checkbox "RESERVADAS 47 155 CONFIRMADA 47 155 SIN CONFIRMAR 0 0" at bounding box center [125, 164] width 225 height 73
